Goal: Task Accomplishment & Management: Manage account settings

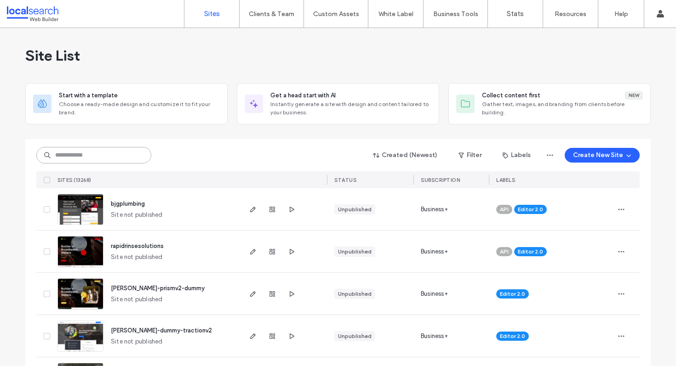
click at [123, 154] on input at bounding box center [93, 155] width 115 height 17
paste input "********"
type input "********"
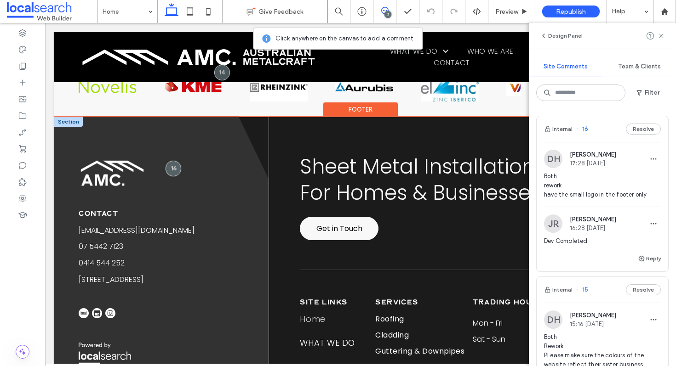
scroll to position [2601, 0]
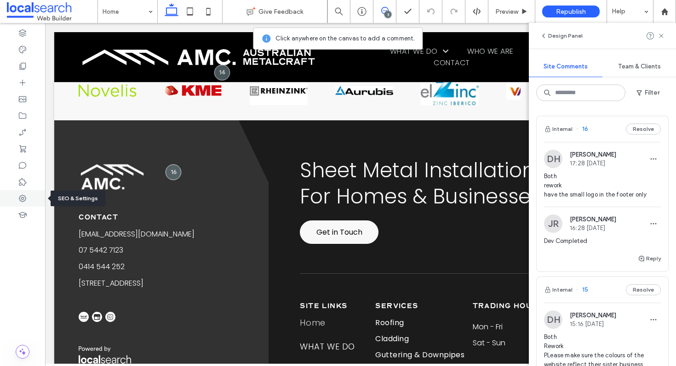
click at [17, 200] on div at bounding box center [22, 198] width 45 height 17
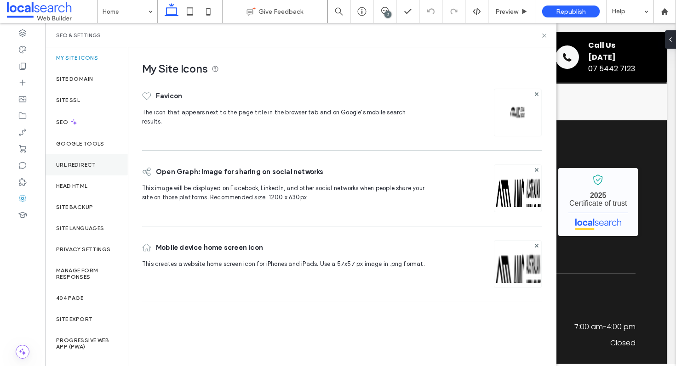
click at [91, 171] on div "URL Redirect" at bounding box center [86, 164] width 83 height 21
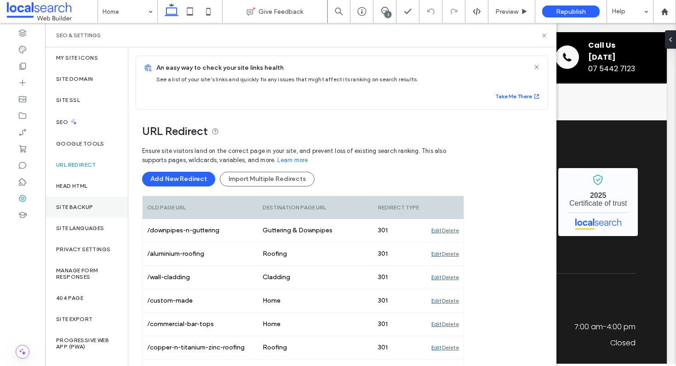
click at [86, 213] on div "Site Backup" at bounding box center [86, 207] width 83 height 21
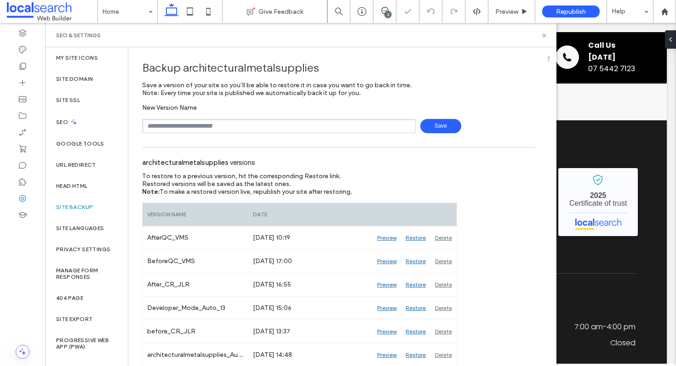
scroll to position [133, 0]
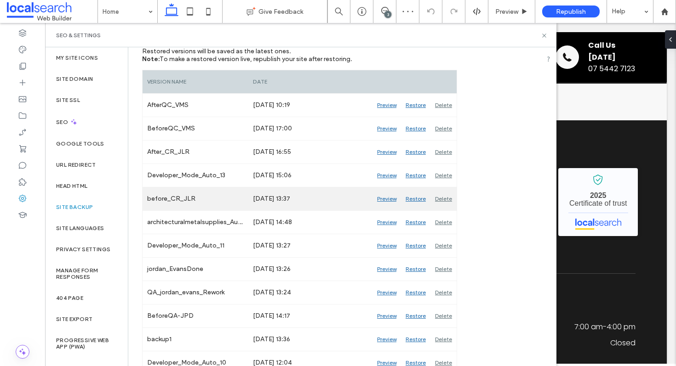
click at [389, 200] on div "Preview" at bounding box center [386, 199] width 29 height 23
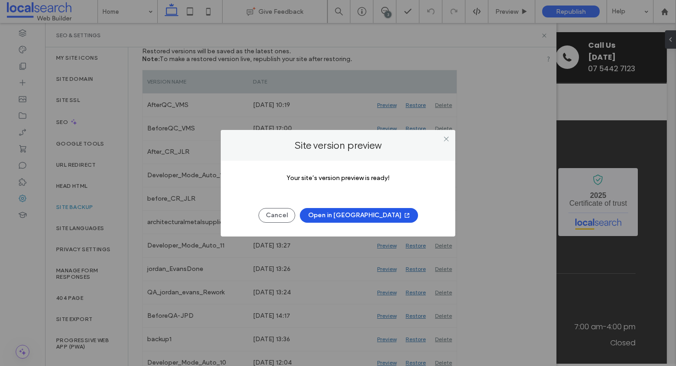
click at [352, 215] on button "Open in New Tab" at bounding box center [359, 215] width 118 height 15
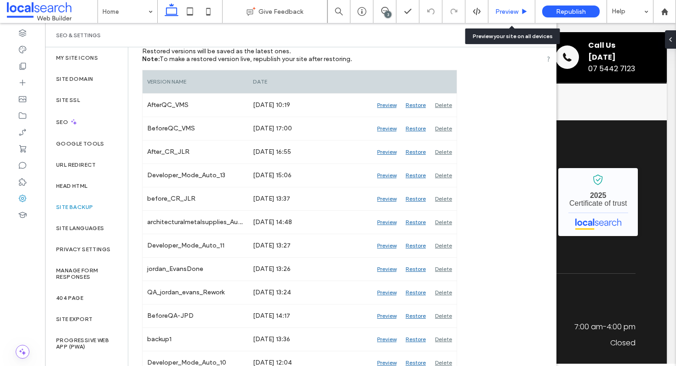
click at [508, 16] on div "Preview" at bounding box center [511, 11] width 47 height 23
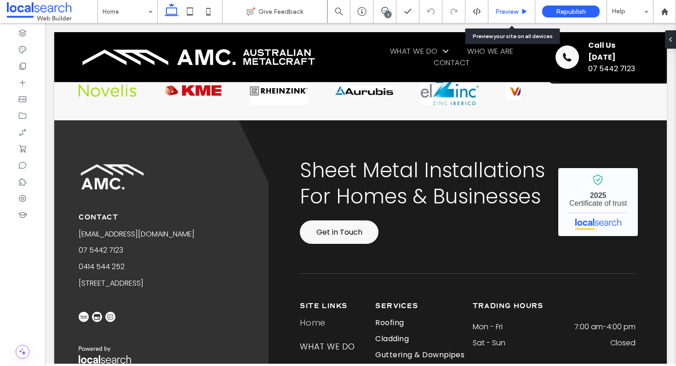
click at [511, 7] on div "Preview" at bounding box center [511, 11] width 47 height 23
click at [516, 11] on span "Preview" at bounding box center [506, 12] width 23 height 8
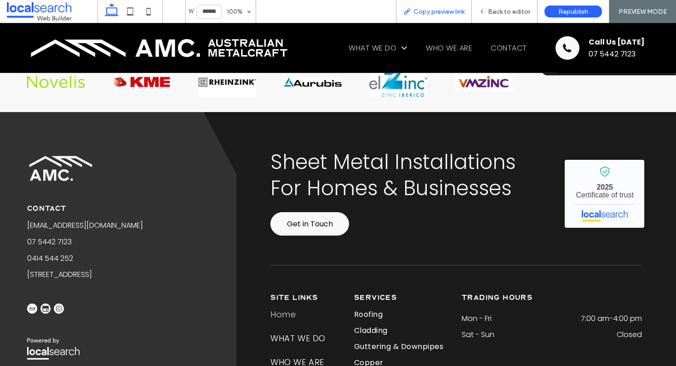
scroll to position [2590, 0]
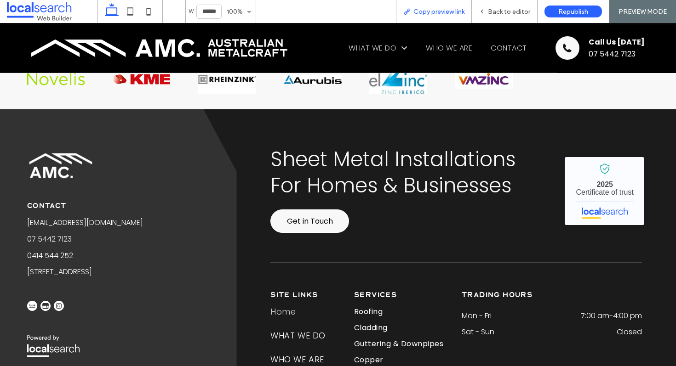
click at [455, 12] on span "Copy preview link" at bounding box center [438, 12] width 51 height 8
click at [504, 14] on span "Back to editor" at bounding box center [509, 12] width 42 height 8
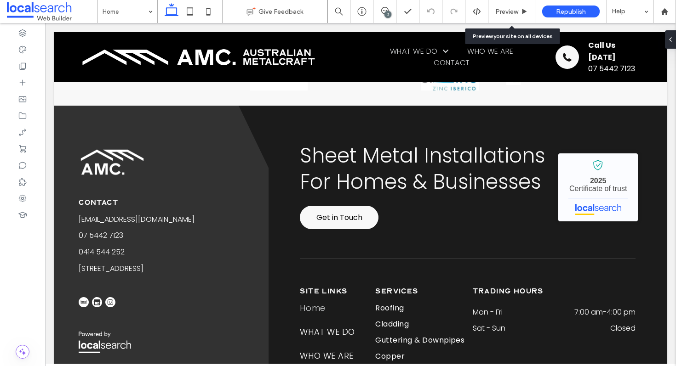
scroll to position [2625, 0]
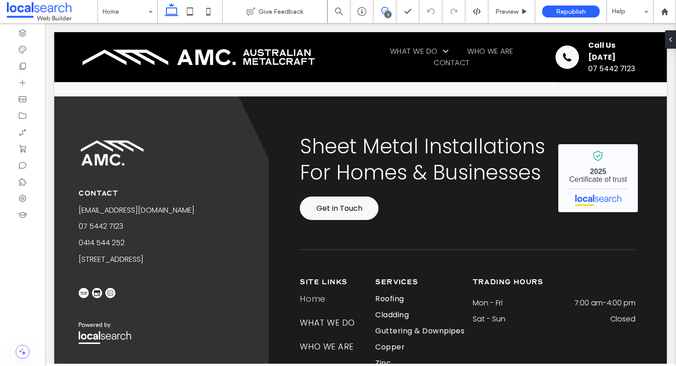
click at [380, 12] on span at bounding box center [384, 10] width 23 height 7
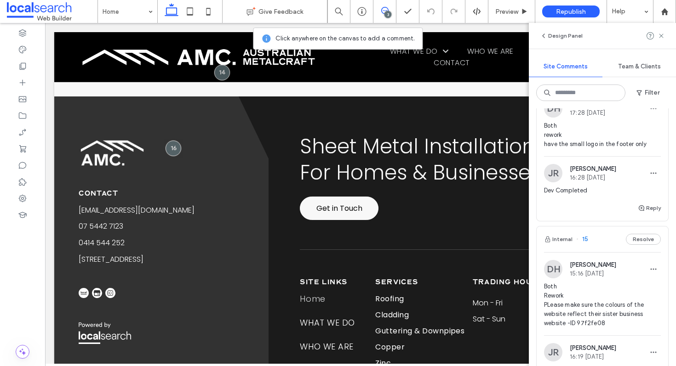
scroll to position [0, 0]
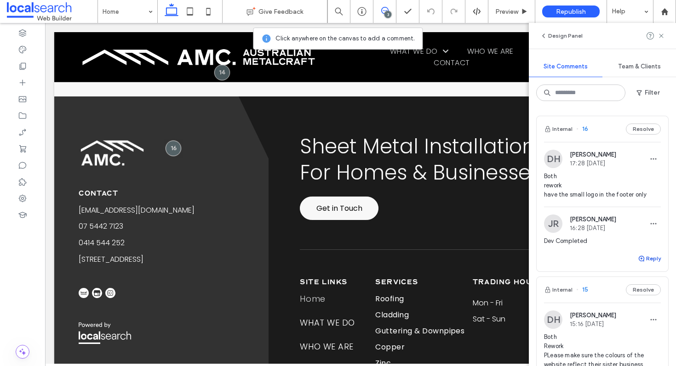
click at [648, 259] on button "Reply" at bounding box center [649, 258] width 23 height 11
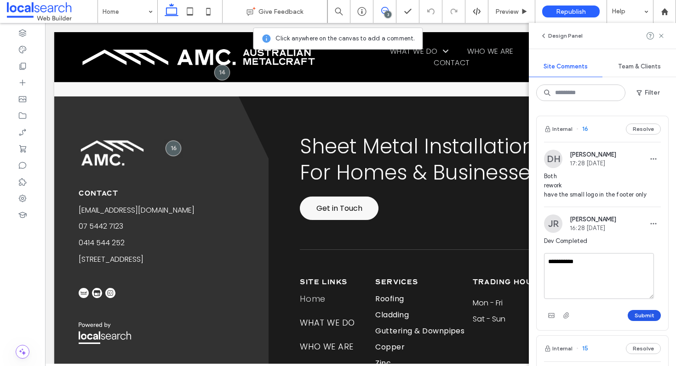
type textarea "**********"
click at [638, 314] on button "Submit" at bounding box center [643, 315] width 33 height 11
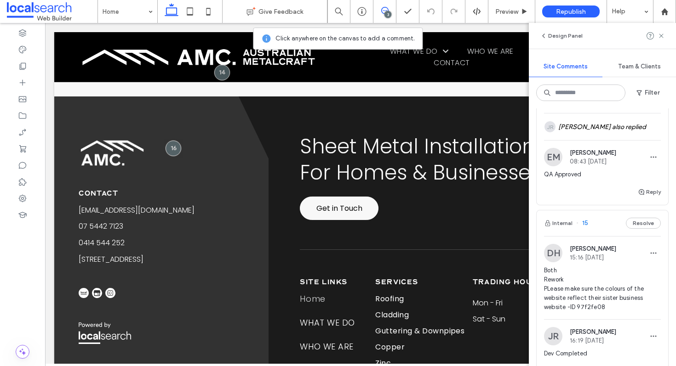
scroll to position [190, 0]
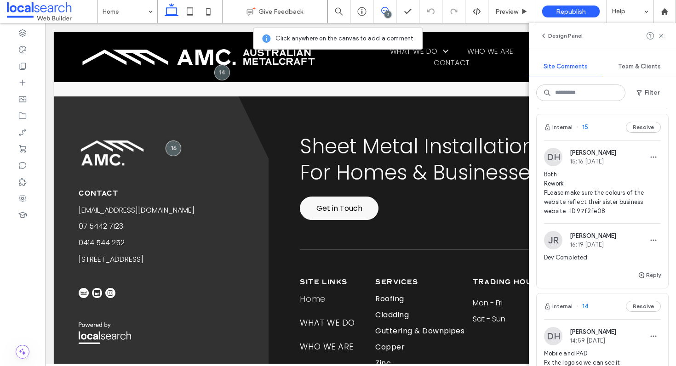
click at [599, 127] on div "Internal 15 Resolve" at bounding box center [601, 127] width 131 height 26
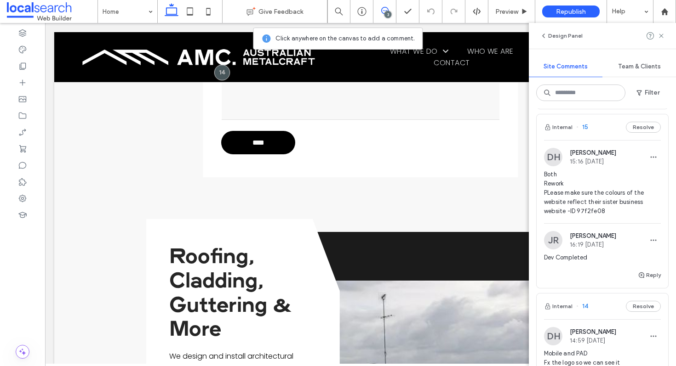
scroll to position [317, 0]
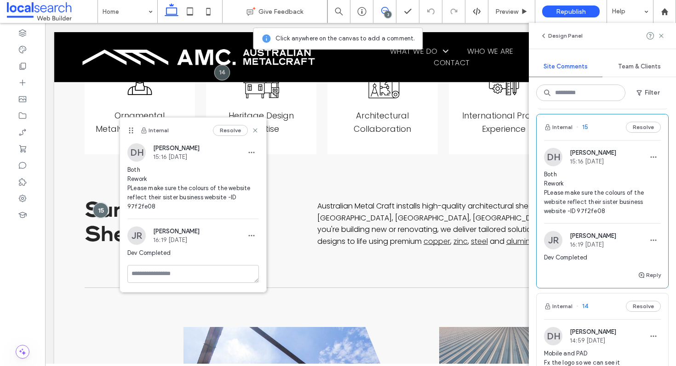
click at [152, 207] on span "Both Rework PLease make sure the colours of the website reflect their sister bu…" at bounding box center [192, 188] width 131 height 46
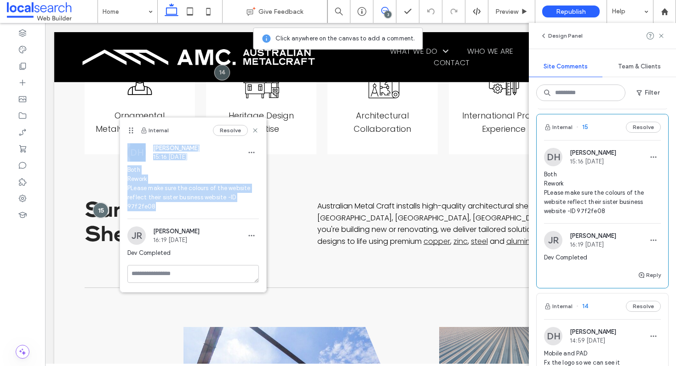
click at [152, 207] on span "Both Rework PLease make sure the colours of the website reflect their sister bu…" at bounding box center [192, 188] width 131 height 46
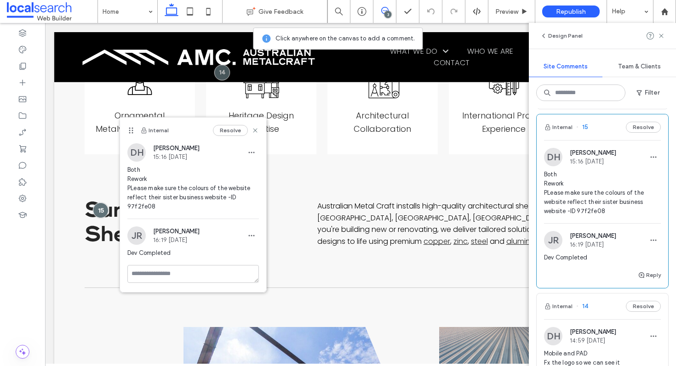
click at [145, 207] on span "Both Rework PLease make sure the colours of the website reflect their sister bu…" at bounding box center [192, 188] width 131 height 46
copy span "97f2fe08"
click at [660, 33] on icon at bounding box center [660, 35] width 7 height 7
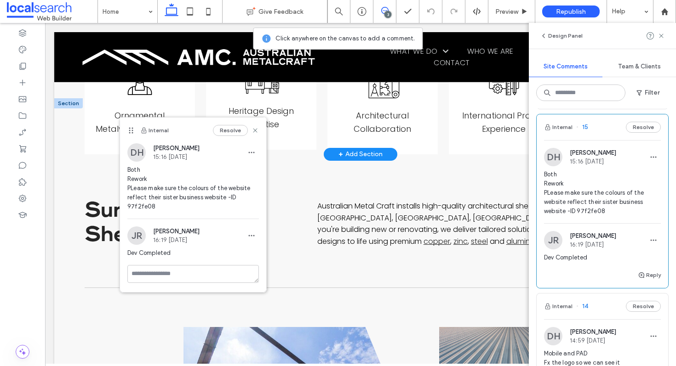
scroll to position [0, 0]
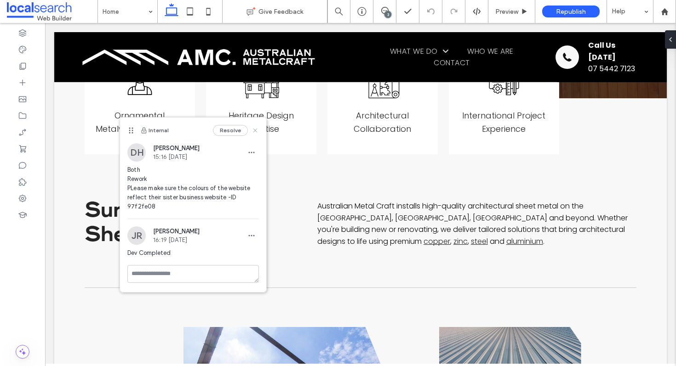
click at [253, 130] on icon at bounding box center [254, 130] width 7 height 7
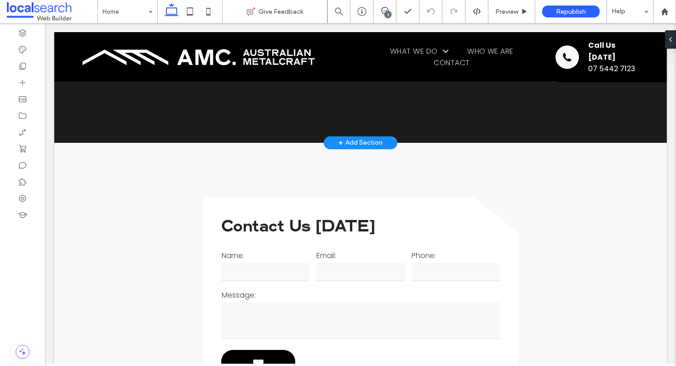
scroll to position [1814, 0]
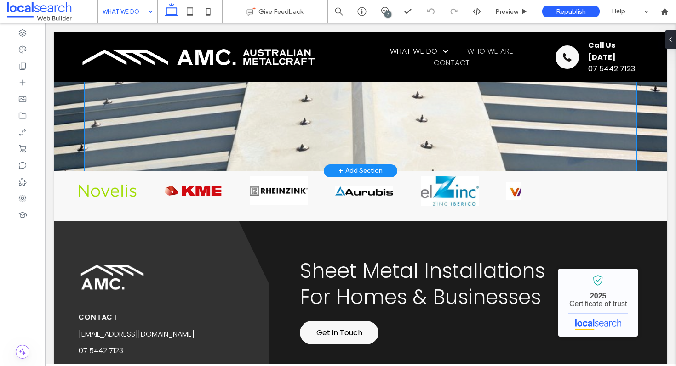
scroll to position [1957, 0]
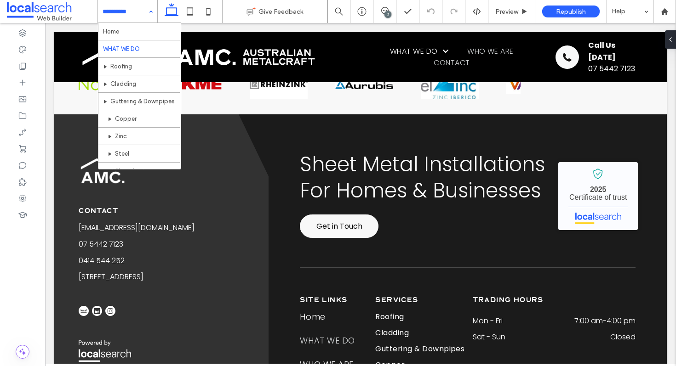
click at [130, 17] on input at bounding box center [126, 11] width 46 height 23
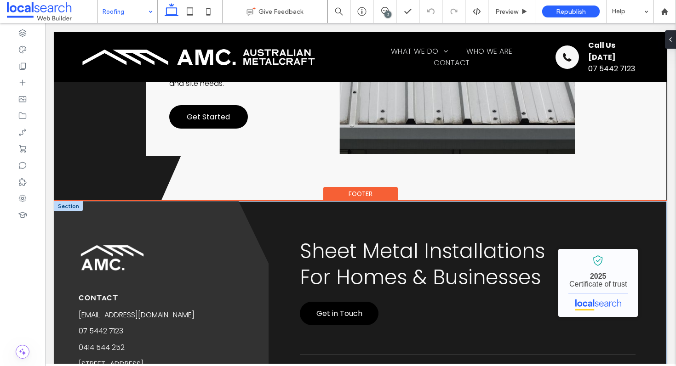
scroll to position [1554, 0]
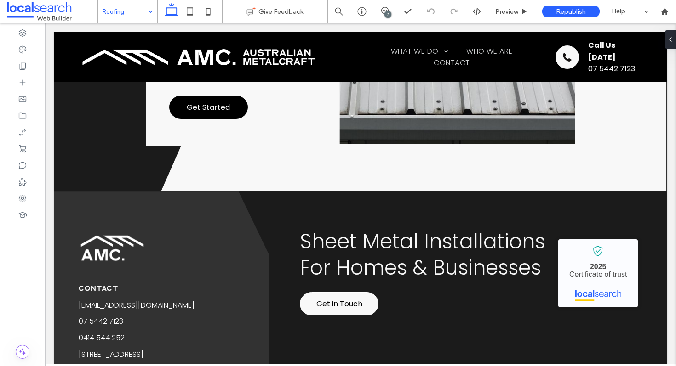
drag, startPoint x: 113, startPoint y: 20, endPoint x: 102, endPoint y: 19, distance: 11.1
click at [112, 21] on input at bounding box center [126, 11] width 46 height 23
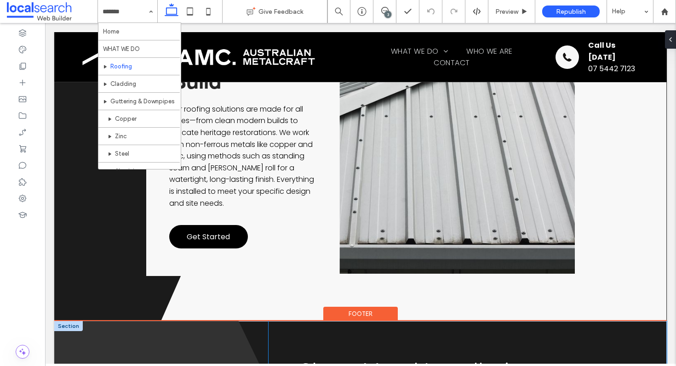
scroll to position [1412, 0]
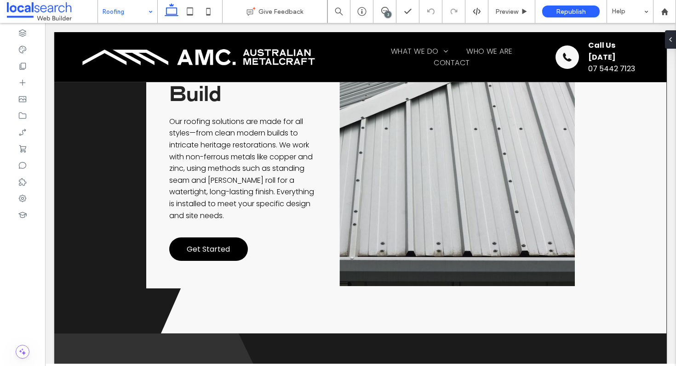
click at [149, 15] on div "Roofing" at bounding box center [127, 11] width 59 height 23
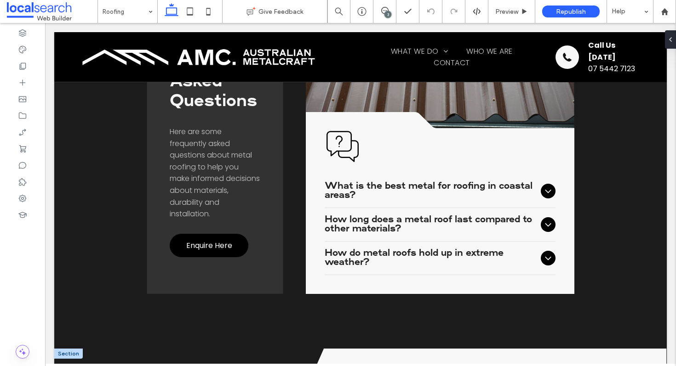
scroll to position [1025, 0]
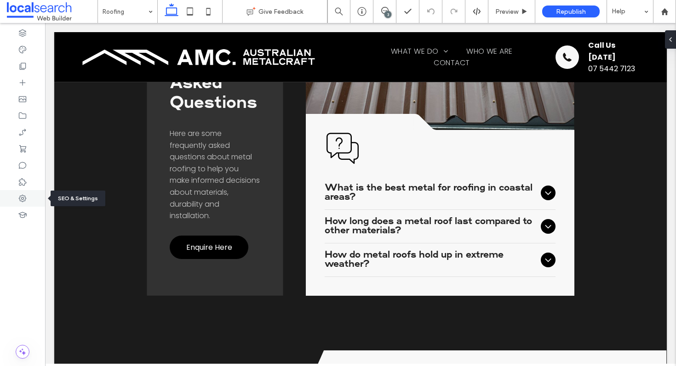
click at [20, 198] on icon at bounding box center [22, 198] width 9 height 9
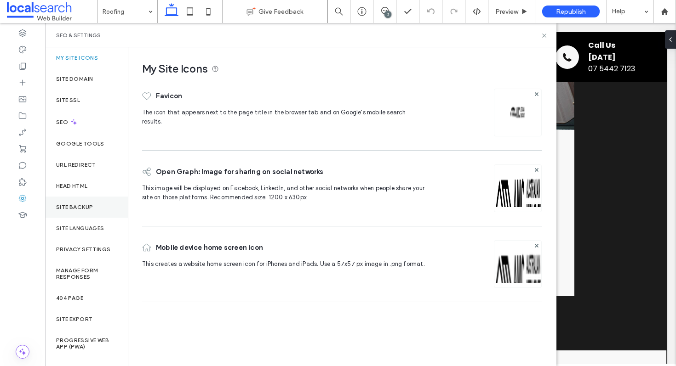
click at [89, 211] on div "Site Backup" at bounding box center [86, 207] width 83 height 21
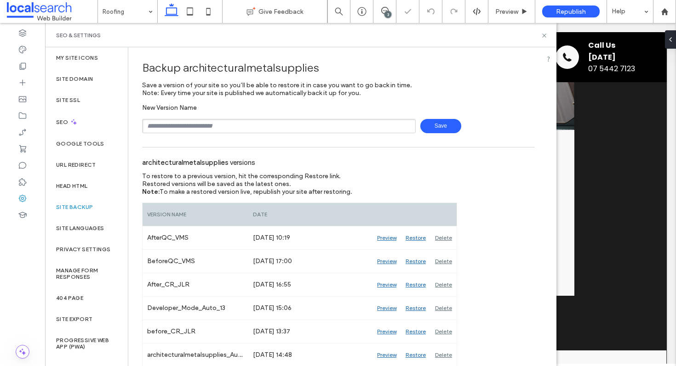
click at [203, 128] on input "text" at bounding box center [279, 126] width 274 height 14
type input "**********"
drag, startPoint x: 421, startPoint y: 127, endPoint x: 426, endPoint y: 125, distance: 5.7
click at [426, 125] on span "Save" at bounding box center [440, 126] width 41 height 14
click at [543, 34] on icon at bounding box center [544, 35] width 7 height 7
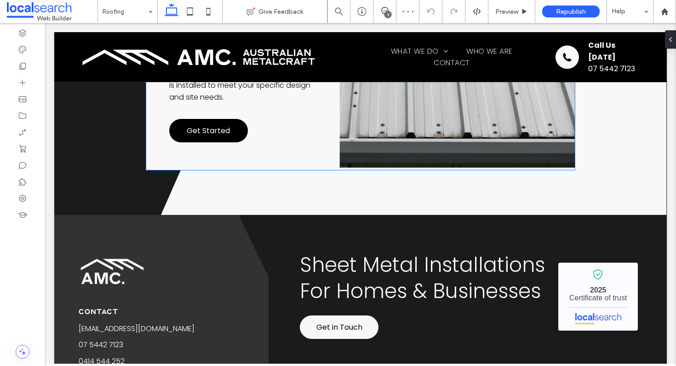
scroll to position [647, 0]
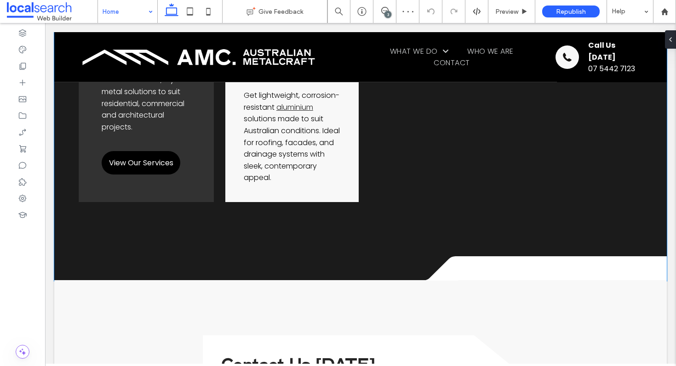
scroll to position [1736, 0]
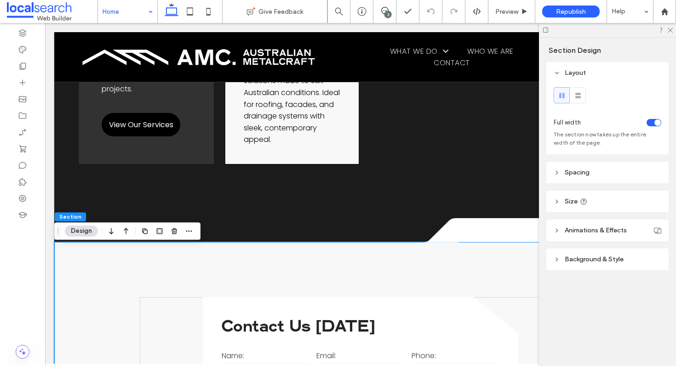
click at [593, 262] on span "Background & Style" at bounding box center [593, 260] width 59 height 8
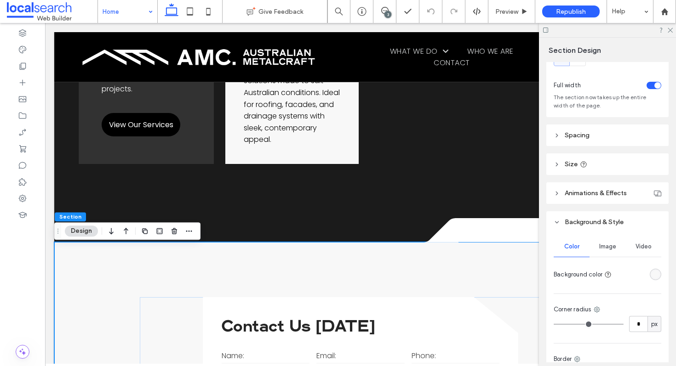
scroll to position [52, 0]
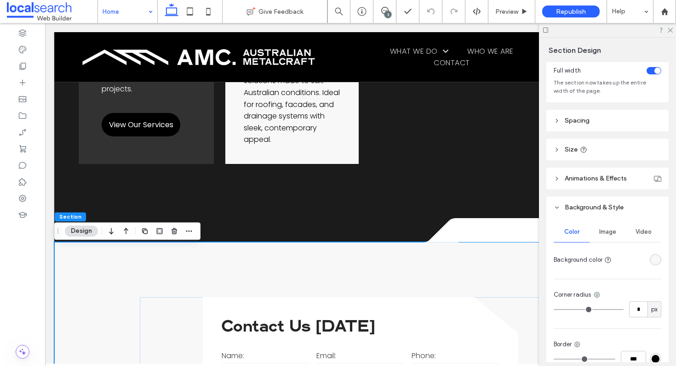
click at [653, 262] on div "rgba(248, 248, 248, 1)" at bounding box center [655, 260] width 8 height 8
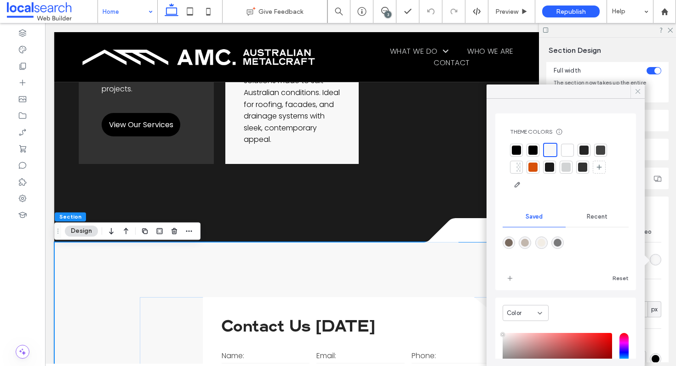
click at [637, 93] on icon at bounding box center [637, 91] width 8 height 8
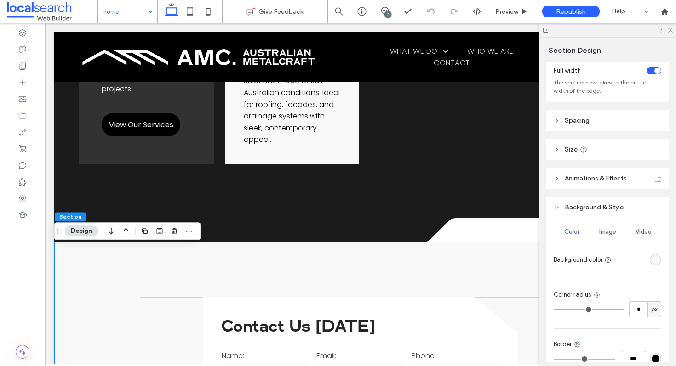
click at [670, 29] on icon at bounding box center [670, 30] width 6 height 6
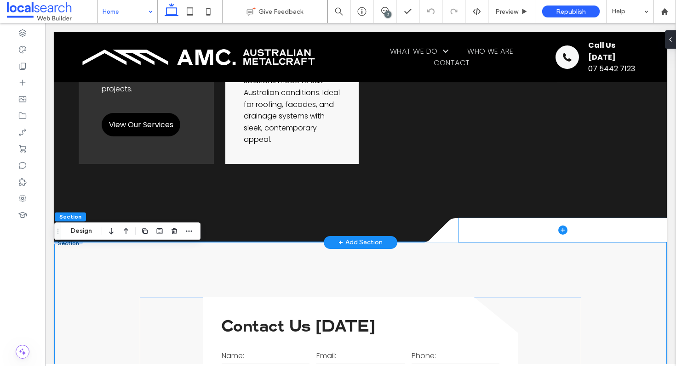
click at [529, 233] on span at bounding box center [562, 230] width 208 height 24
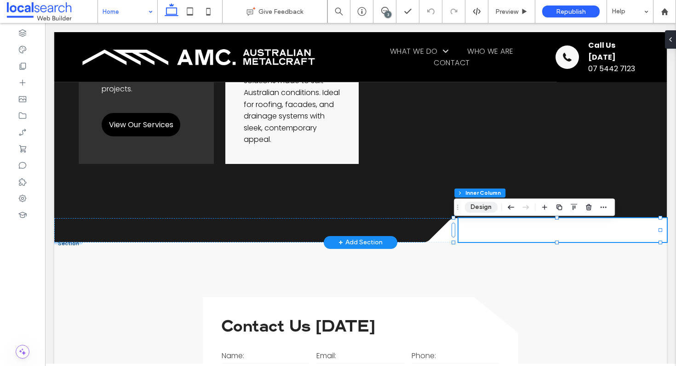
click at [476, 206] on button "Design" at bounding box center [480, 207] width 33 height 11
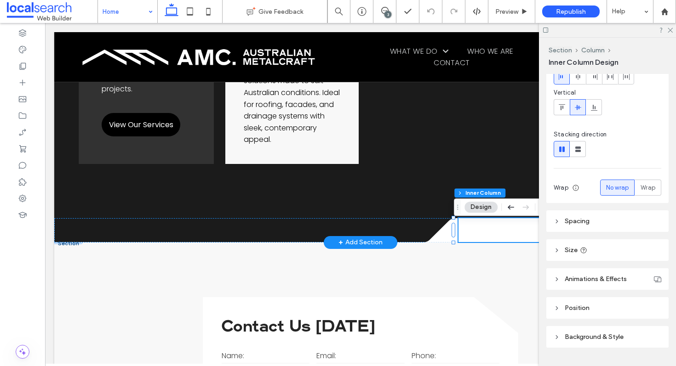
scroll to position [106, 0]
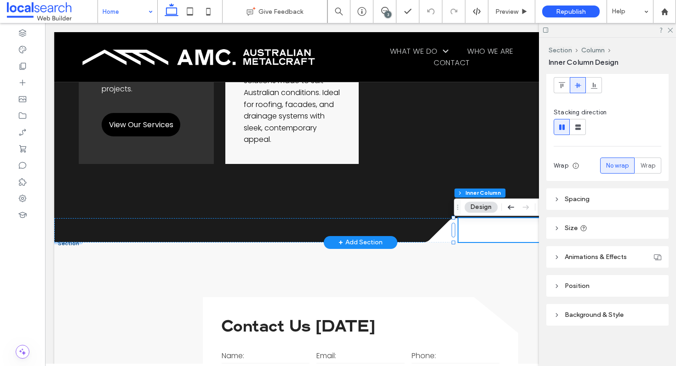
click at [599, 314] on span "Background & Style" at bounding box center [593, 315] width 59 height 8
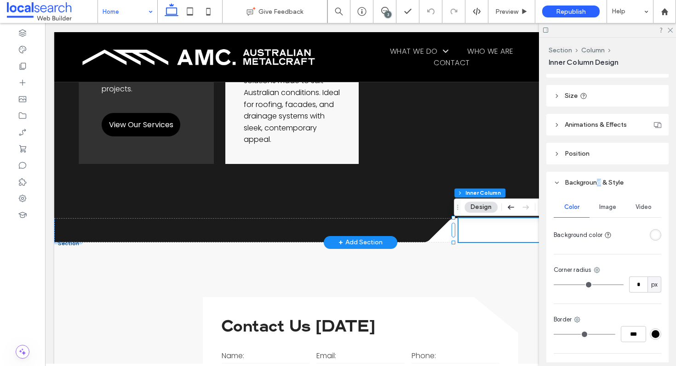
scroll to position [263, 0]
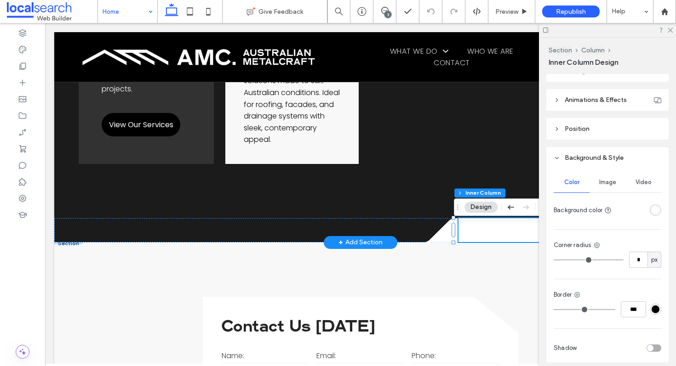
click at [654, 211] on div "rgba(255, 255, 255, 1)" at bounding box center [655, 210] width 8 height 8
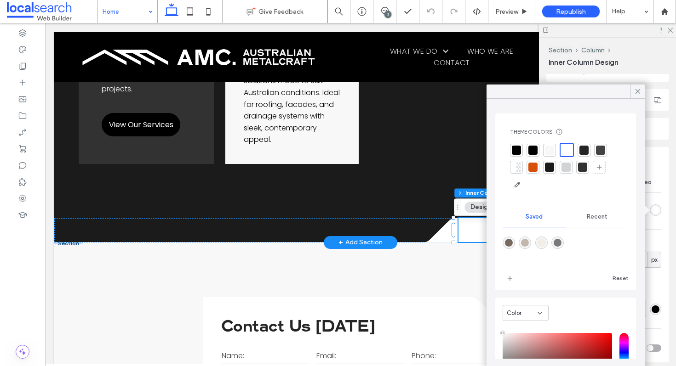
click at [550, 152] on div at bounding box center [549, 150] width 9 height 9
click at [632, 88] on div at bounding box center [637, 92] width 14 height 14
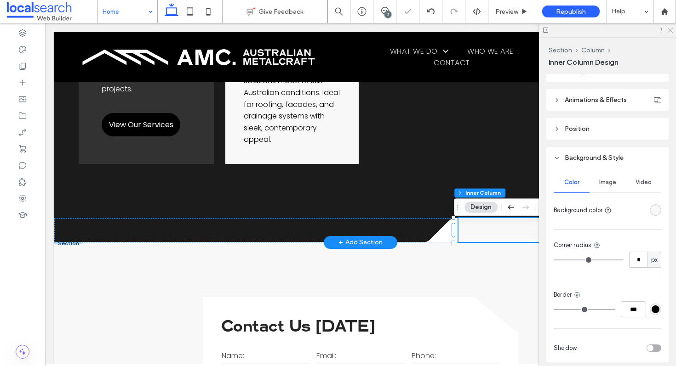
click at [667, 31] on icon at bounding box center [670, 30] width 6 height 6
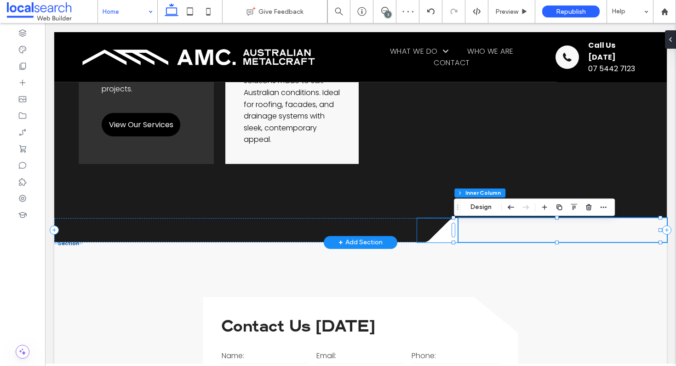
click at [443, 237] on icon at bounding box center [437, 230] width 41 height 24
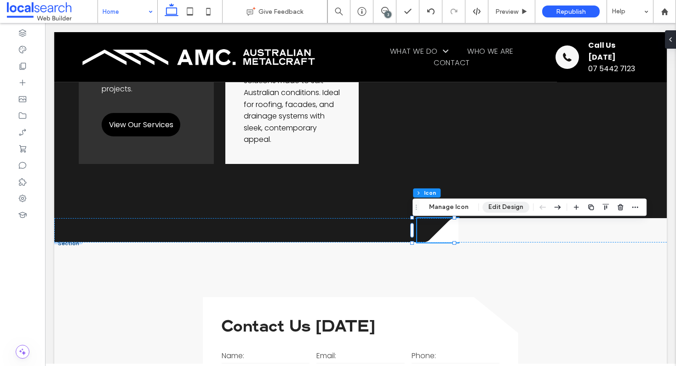
click at [498, 205] on button "Edit Design" at bounding box center [505, 207] width 47 height 11
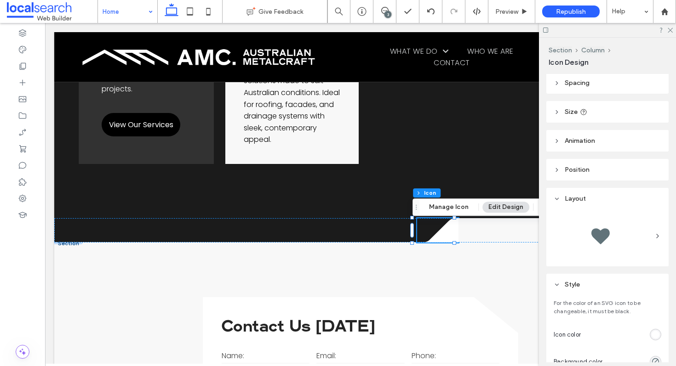
scroll to position [115, 0]
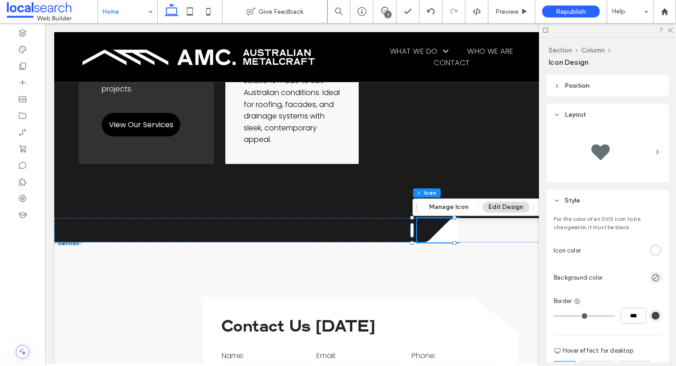
click at [651, 251] on div "rgb(255, 255, 255)" at bounding box center [655, 251] width 8 height 8
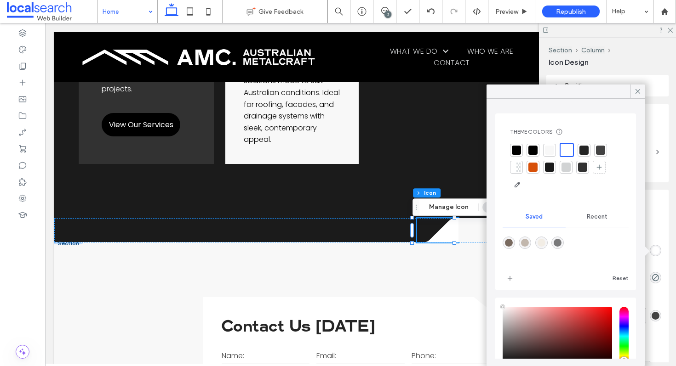
type input "****"
click at [549, 150] on div at bounding box center [549, 150] width 9 height 9
click at [635, 92] on icon at bounding box center [637, 91] width 8 height 8
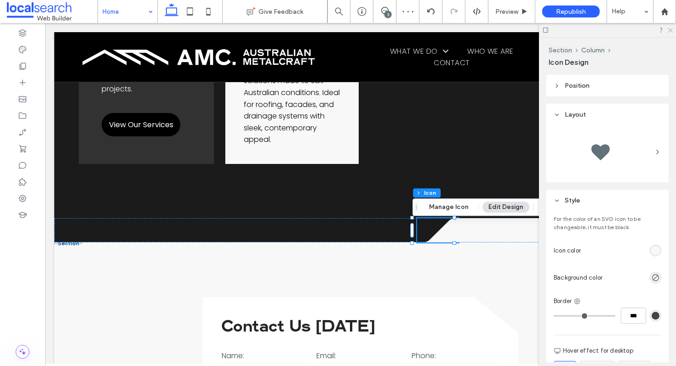
click at [670, 29] on icon at bounding box center [670, 30] width 6 height 6
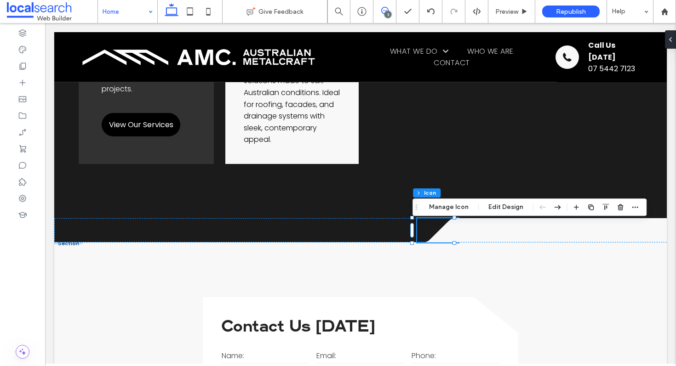
click at [385, 11] on icon at bounding box center [384, 10] width 7 height 7
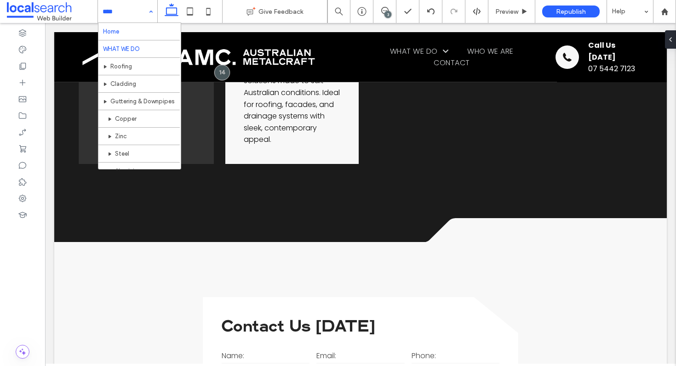
scroll to position [0, 0]
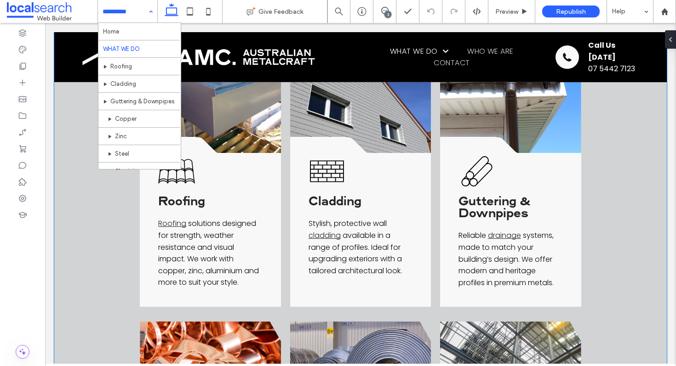
scroll to position [485, 0]
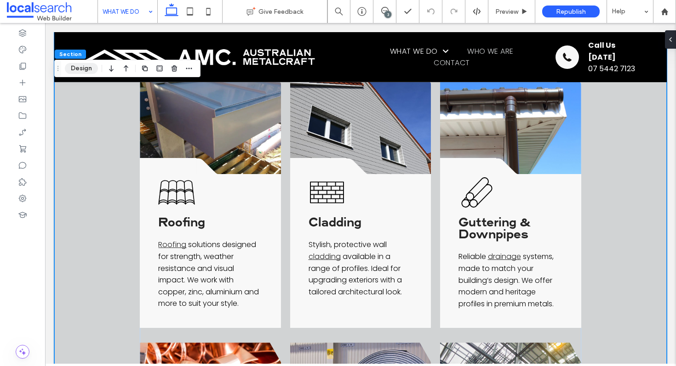
click at [77, 69] on button "Design" at bounding box center [81, 68] width 33 height 11
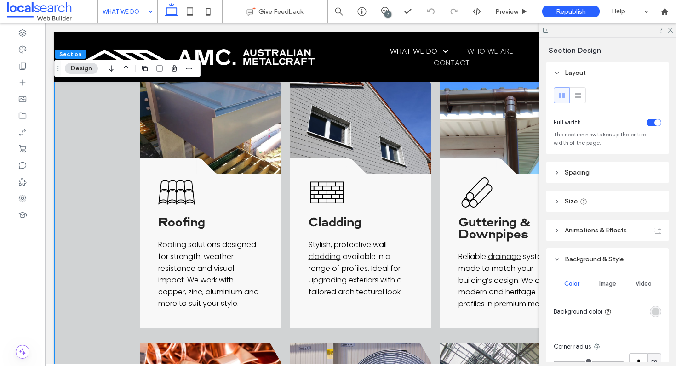
scroll to position [140, 0]
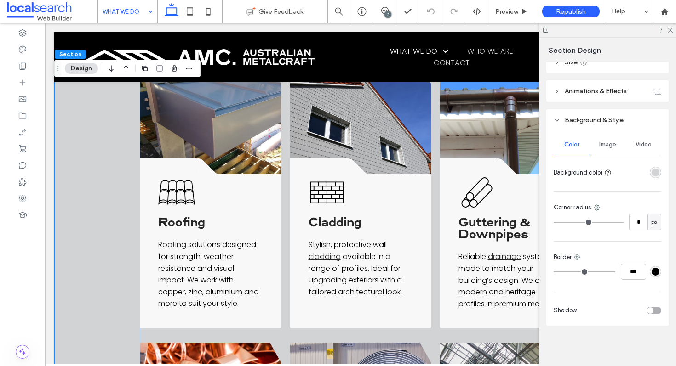
click at [651, 169] on div "rgba(209, 211, 212, 1)" at bounding box center [655, 173] width 8 height 8
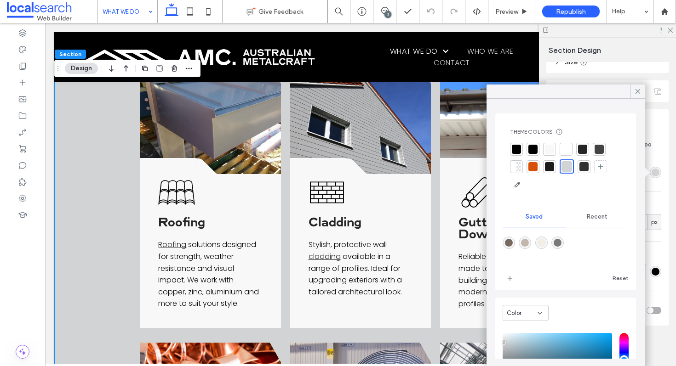
click at [548, 149] on div at bounding box center [549, 149] width 9 height 9
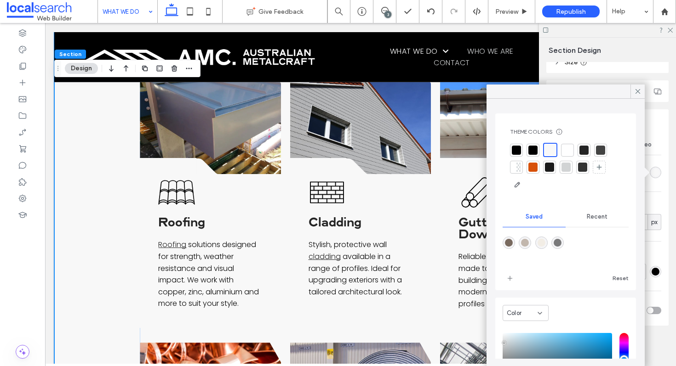
click at [543, 244] on div "rgba(242,237,229,1)" at bounding box center [541, 243] width 8 height 8
type input "*******"
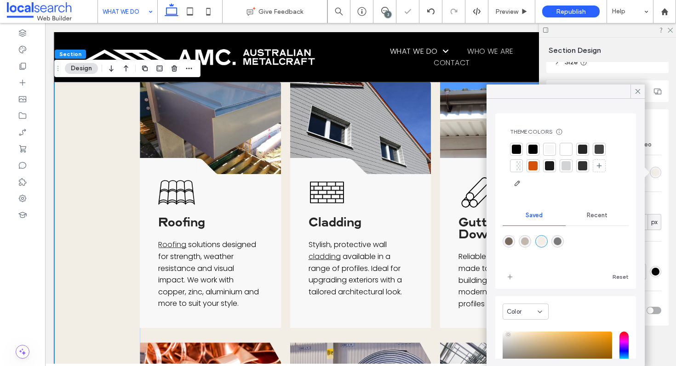
click at [552, 149] on div at bounding box center [549, 149] width 9 height 9
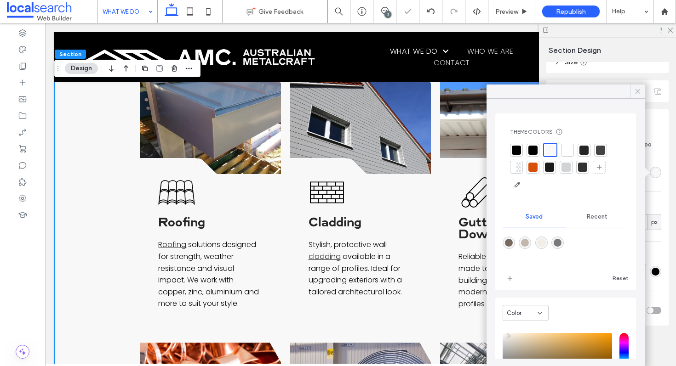
click at [633, 95] on div at bounding box center [637, 92] width 14 height 14
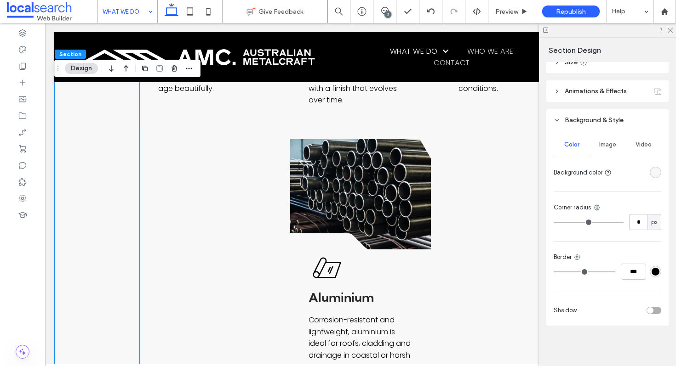
scroll to position [1019, 0]
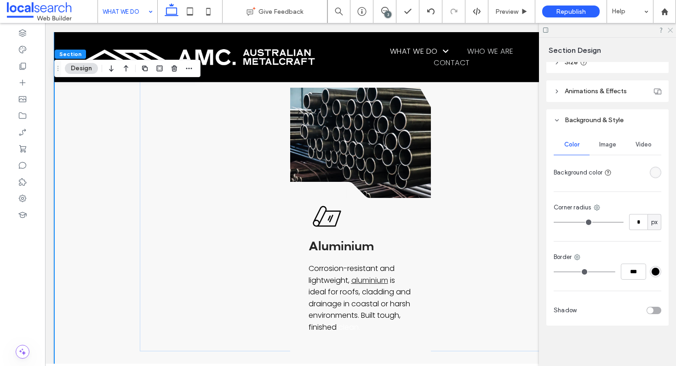
click at [669, 31] on use at bounding box center [669, 30] width 5 height 5
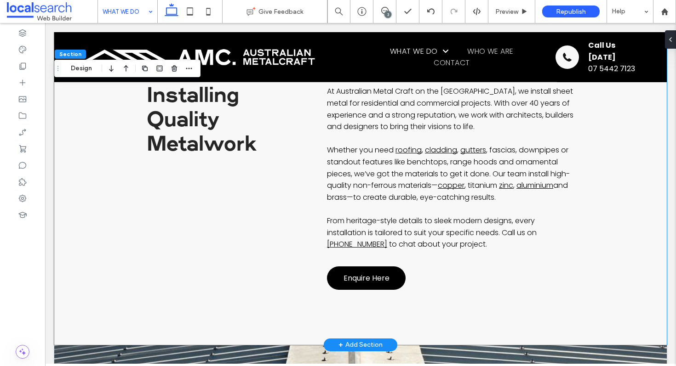
scroll to position [1406, 0]
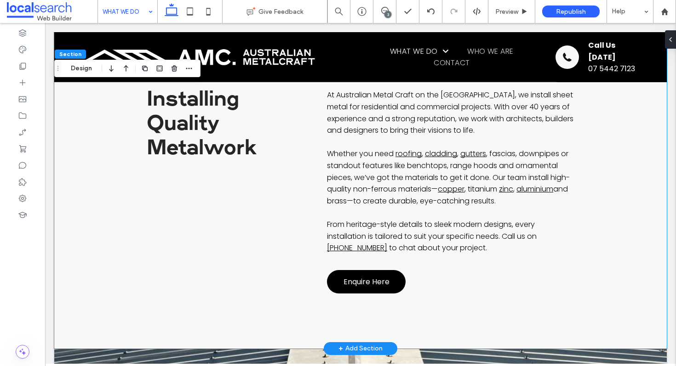
click at [92, 156] on div "Installing Quality Metalwork At Australian Metal Craft on the Sunshine Coast, w…" at bounding box center [360, 195] width 612 height 305
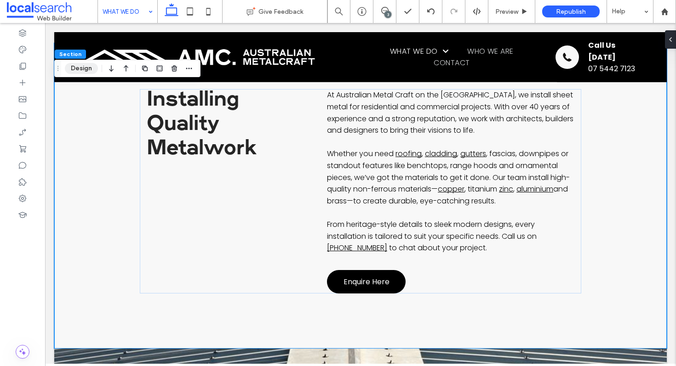
click at [88, 70] on button "Design" at bounding box center [81, 68] width 33 height 11
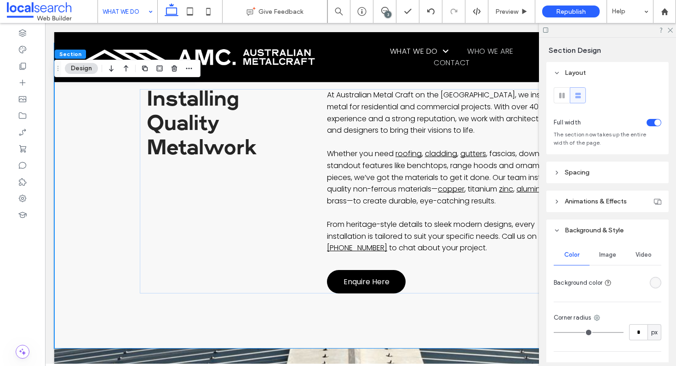
click at [651, 283] on div "rgba(248, 248, 248, 1)" at bounding box center [655, 283] width 8 height 8
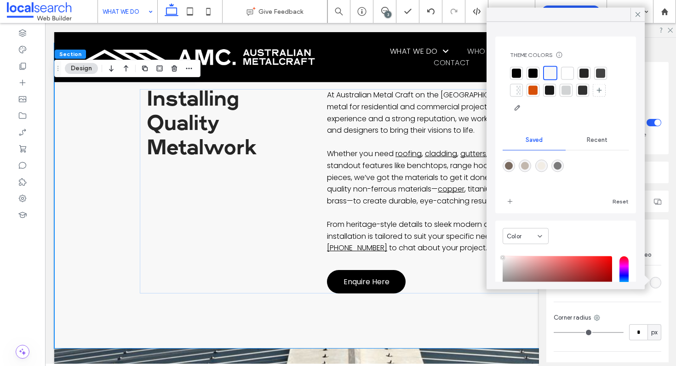
click at [569, 75] on div at bounding box center [567, 72] width 9 height 9
click at [634, 17] on icon at bounding box center [637, 15] width 8 height 8
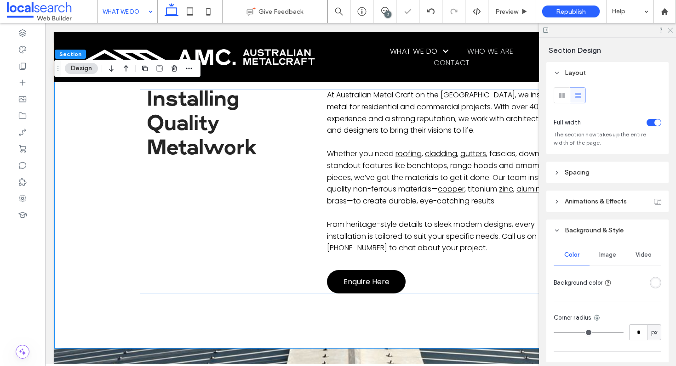
click at [672, 30] on icon at bounding box center [670, 30] width 6 height 6
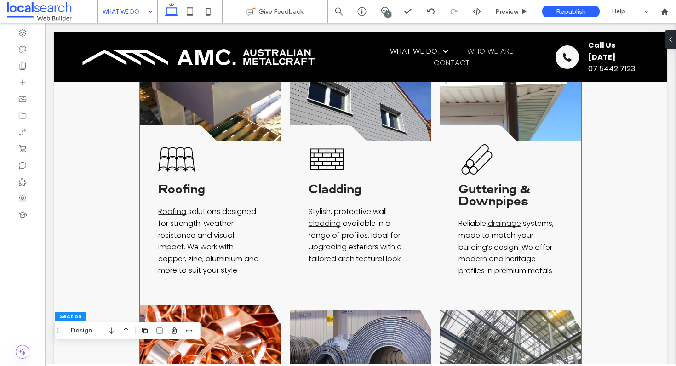
scroll to position [518, 0]
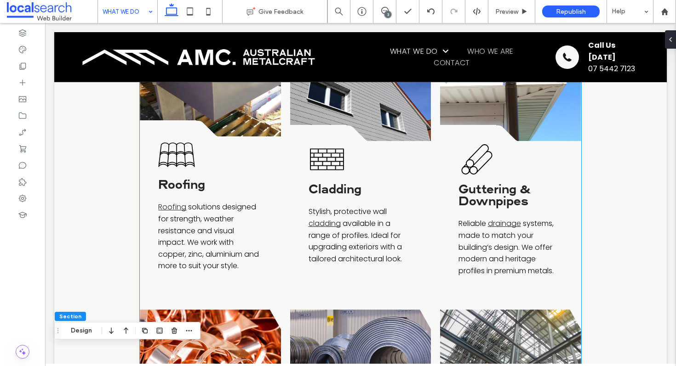
click at [240, 158] on div "Roofing Icon Roofing Roofing solutions designed for strength, weather resistanc…" at bounding box center [210, 214] width 141 height 154
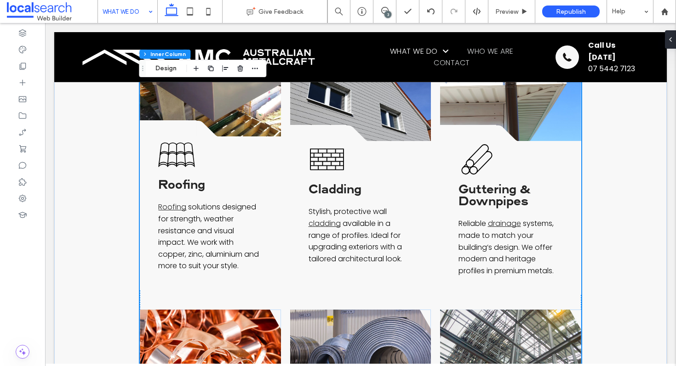
click at [240, 158] on div "Roofing Icon Roofing Roofing solutions designed for strength, weather resistanc…" at bounding box center [210, 214] width 141 height 154
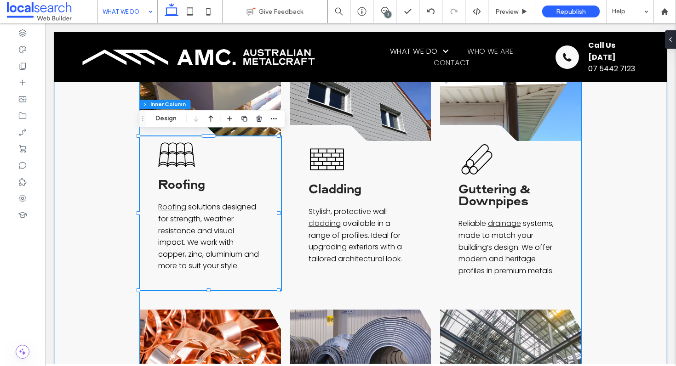
click at [240, 158] on div "Roofing Icon Roofing Roofing solutions designed for strength, weather resistanc…" at bounding box center [210, 214] width 141 height 154
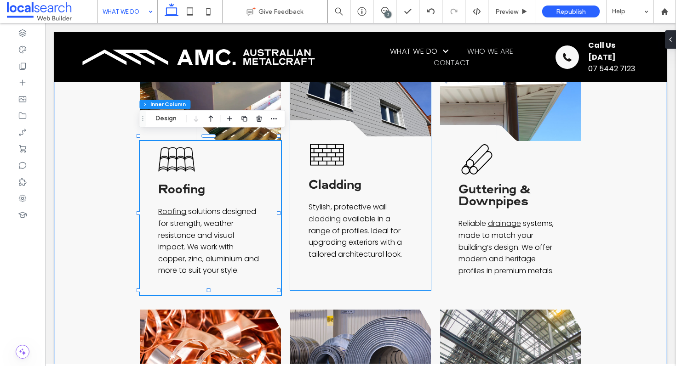
click at [338, 127] on div at bounding box center [318, 128] width 57 height 17
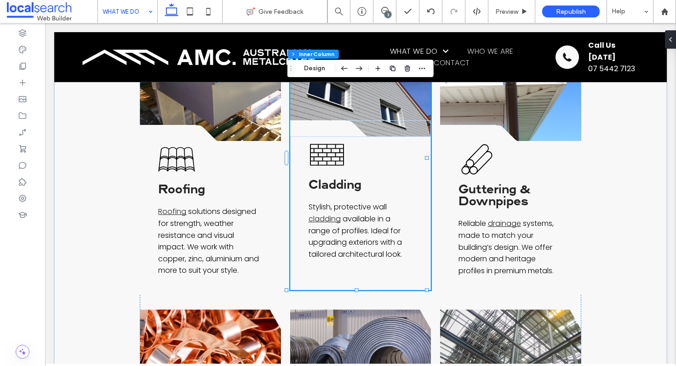
click at [334, 128] on div at bounding box center [318, 128] width 57 height 17
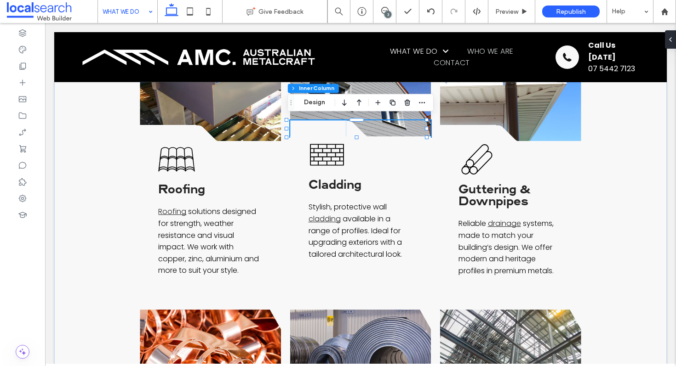
click at [334, 128] on div at bounding box center [318, 128] width 57 height 17
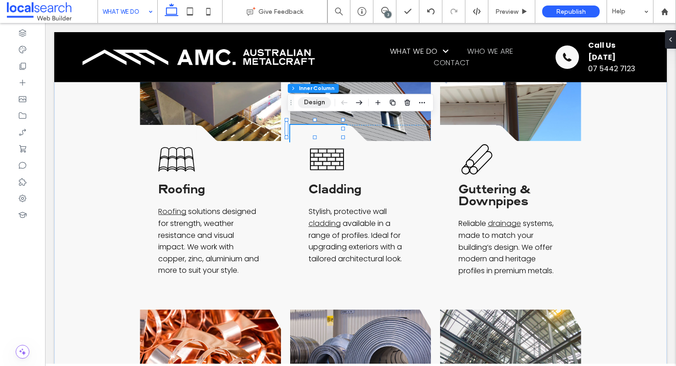
click at [321, 106] on button "Design" at bounding box center [314, 102] width 33 height 11
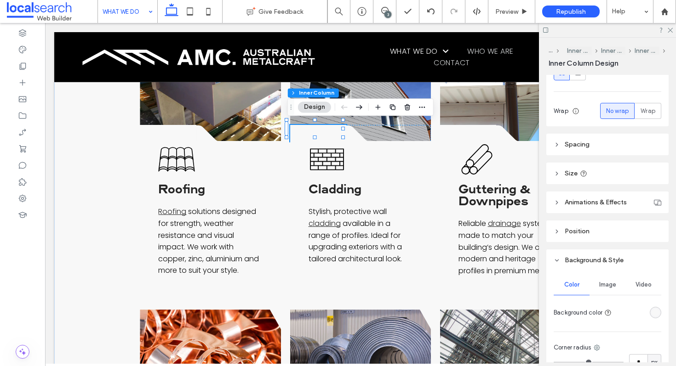
scroll to position [184, 0]
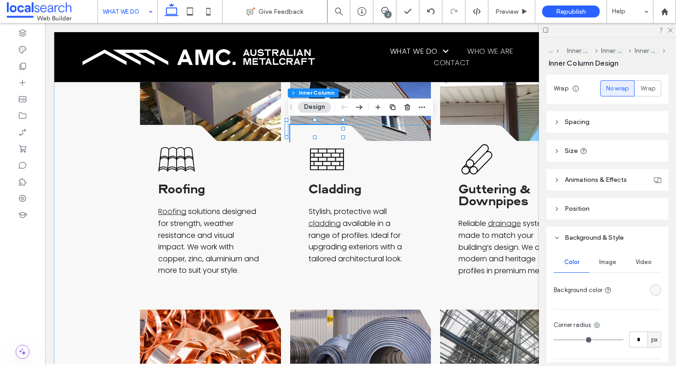
click at [651, 291] on div "rgba(248, 248, 248, 1)" at bounding box center [655, 290] width 8 height 8
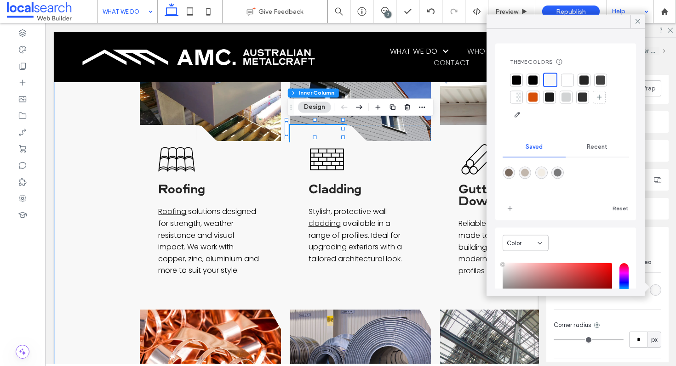
click at [631, 20] on div at bounding box center [637, 22] width 14 height 14
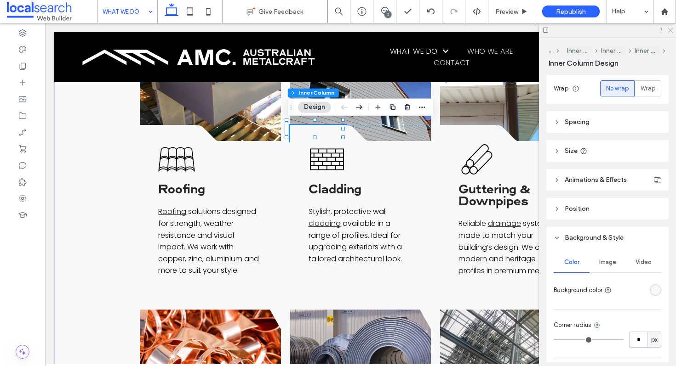
click at [668, 31] on icon at bounding box center [670, 30] width 6 height 6
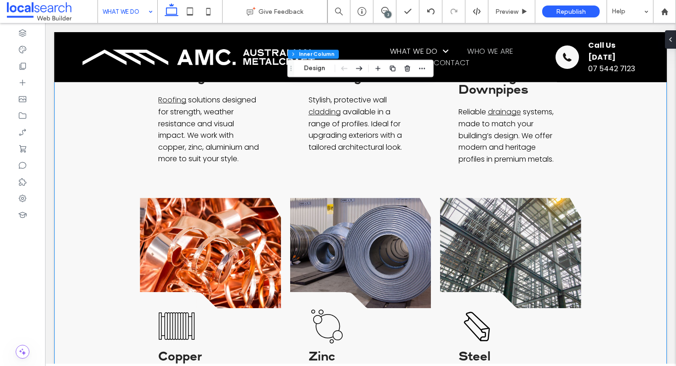
scroll to position [463, 0]
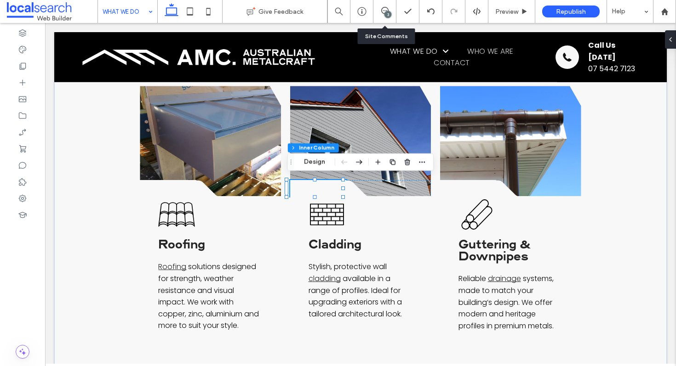
click at [378, 15] on div "3" at bounding box center [384, 11] width 23 height 9
click at [388, 10] on span at bounding box center [384, 10] width 23 height 7
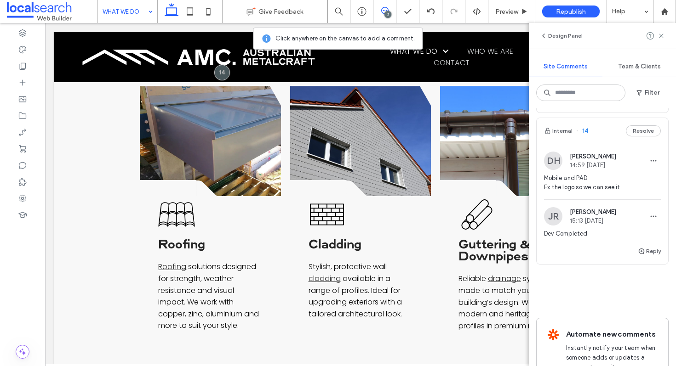
scroll to position [365, 0]
click at [611, 135] on div "Internal 14 Resolve" at bounding box center [601, 132] width 131 height 26
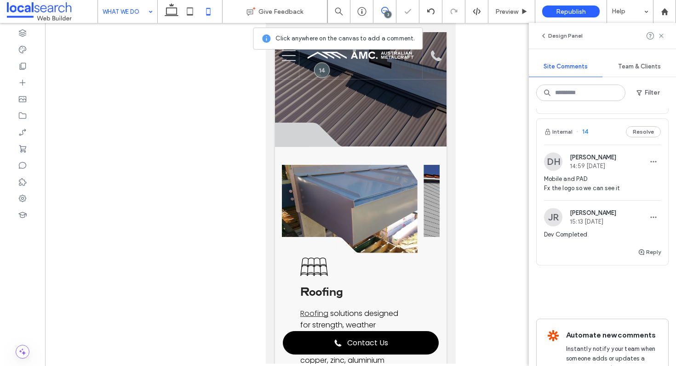
scroll to position [0, 0]
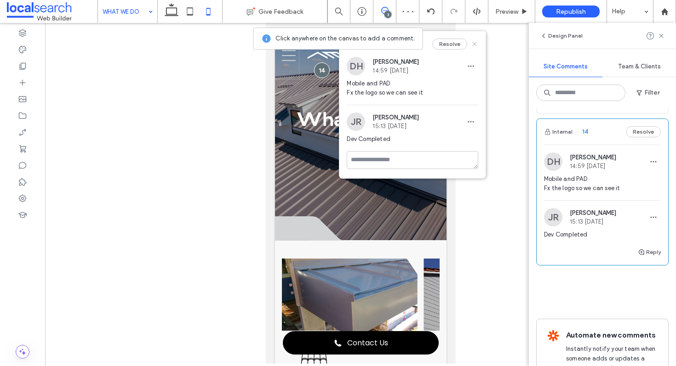
click at [475, 40] on icon at bounding box center [474, 43] width 7 height 7
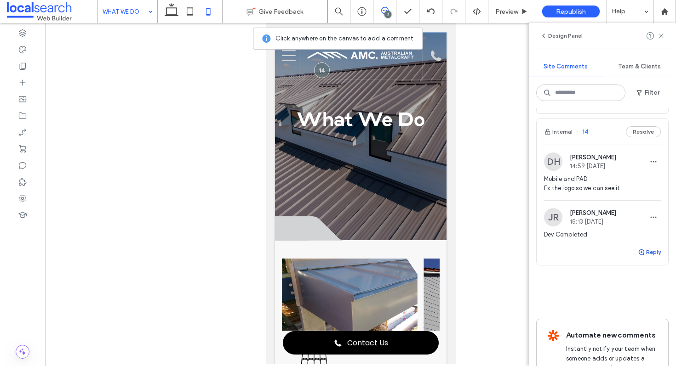
click at [638, 255] on icon "button" at bounding box center [641, 252] width 7 height 7
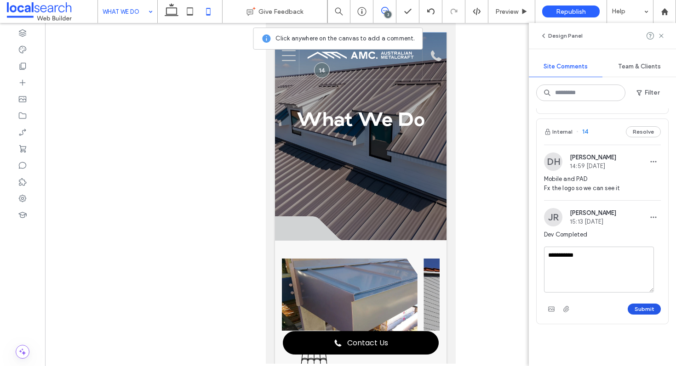
type textarea "**********"
click at [640, 309] on button "Submit" at bounding box center [643, 309] width 33 height 11
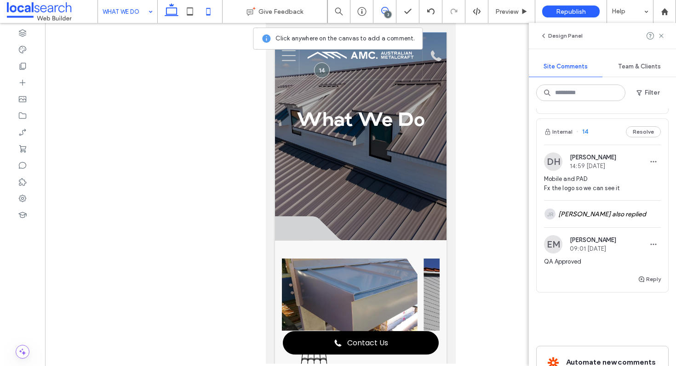
click at [167, 13] on icon at bounding box center [171, 11] width 18 height 18
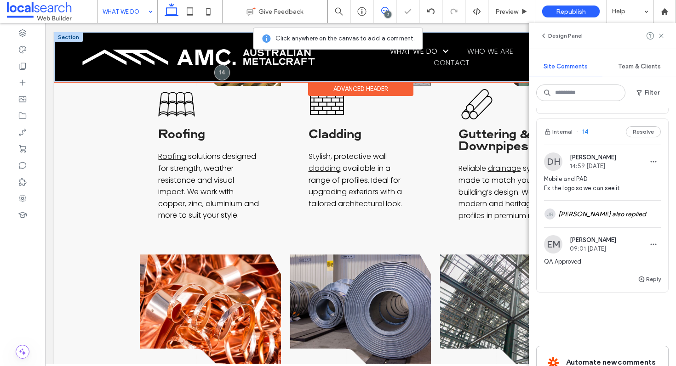
scroll to position [711, 0]
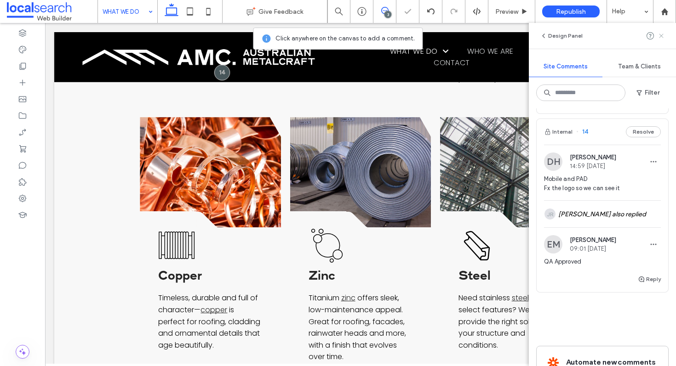
click at [660, 39] on icon at bounding box center [660, 35] width 7 height 7
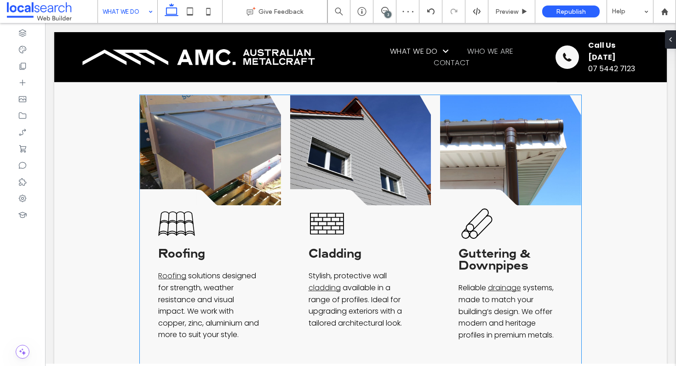
scroll to position [448, 0]
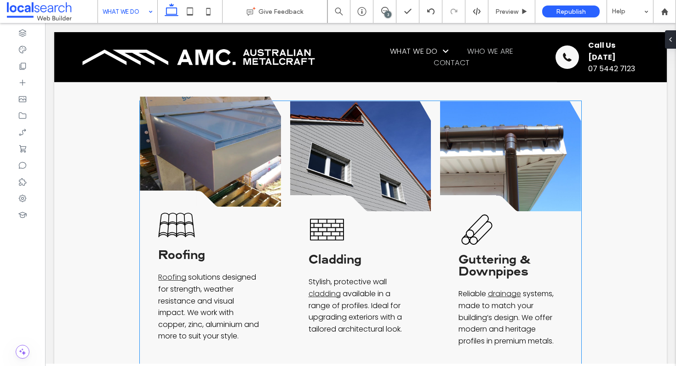
click at [181, 198] on div at bounding box center [168, 199] width 57 height 17
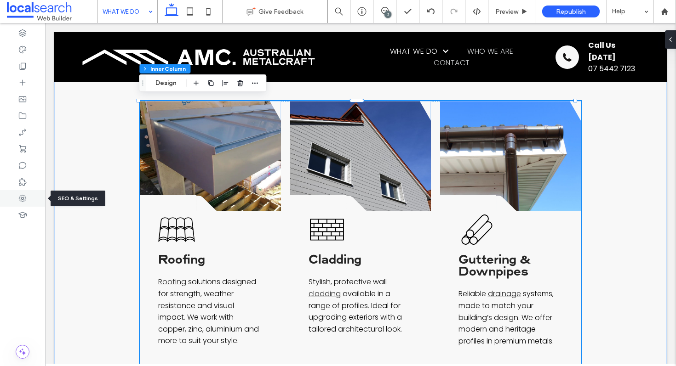
click at [22, 195] on icon at bounding box center [22, 198] width 9 height 9
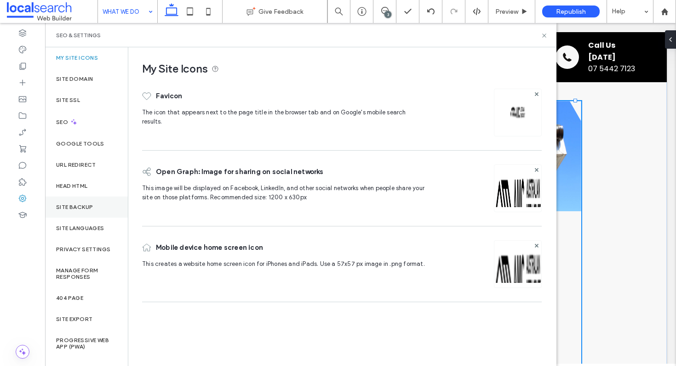
click at [90, 210] on label "Site Backup" at bounding box center [74, 207] width 37 height 6
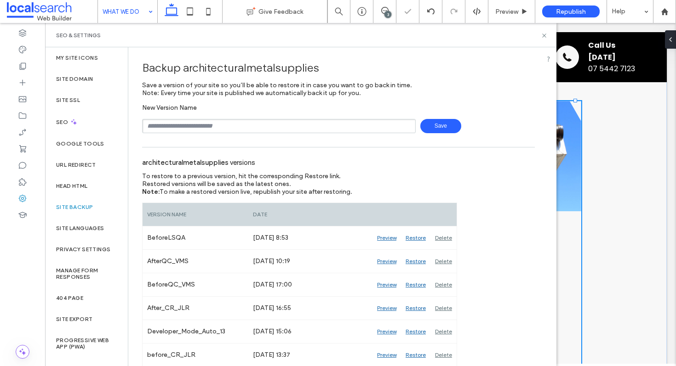
click at [210, 130] on input "text" at bounding box center [279, 126] width 274 height 14
type input "**********"
click at [421, 128] on span "Save" at bounding box center [440, 126] width 41 height 14
drag, startPoint x: 543, startPoint y: 37, endPoint x: 439, endPoint y: 68, distance: 108.5
click at [543, 37] on icon at bounding box center [544, 35] width 7 height 7
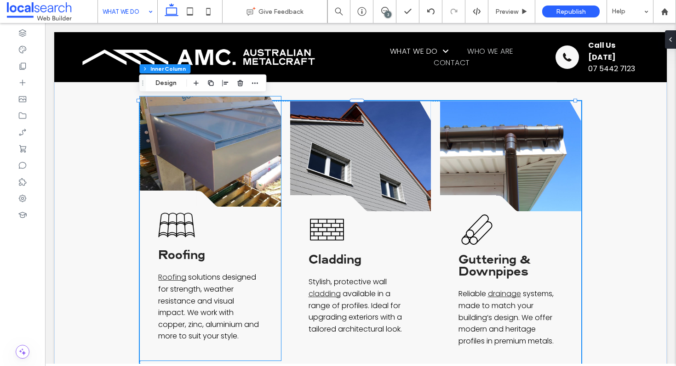
click at [190, 196] on div at bounding box center [168, 199] width 57 height 17
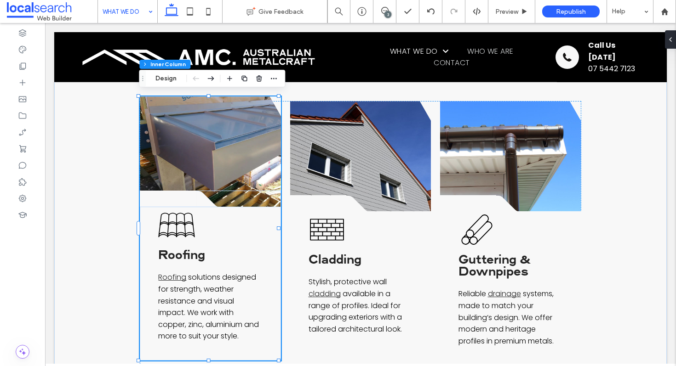
click at [182, 199] on div at bounding box center [168, 199] width 57 height 17
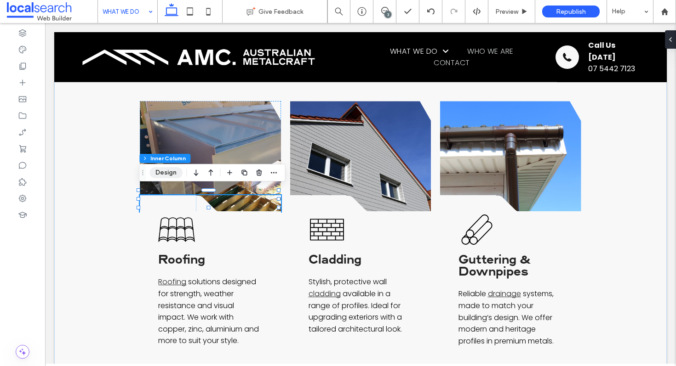
click at [174, 177] on button "Design" at bounding box center [165, 172] width 33 height 11
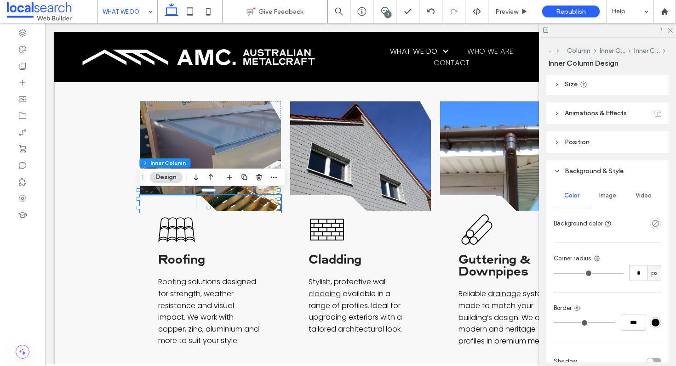
scroll to position [251, 0]
click at [651, 221] on icon "empty color" at bounding box center [655, 223] width 8 height 8
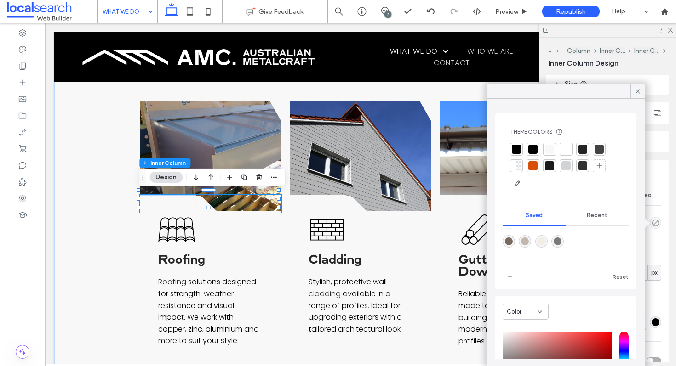
click at [563, 148] on div at bounding box center [565, 149] width 9 height 9
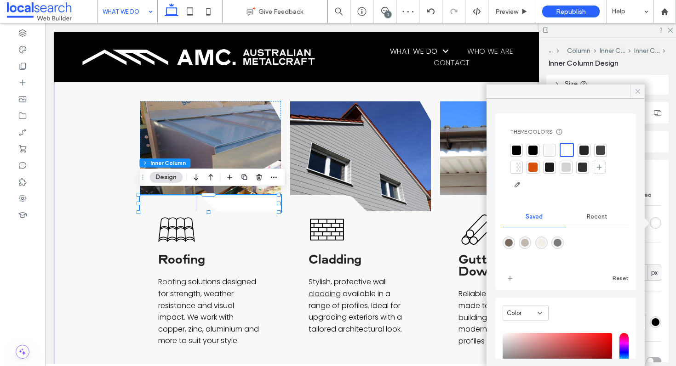
click at [633, 94] on icon at bounding box center [637, 91] width 8 height 8
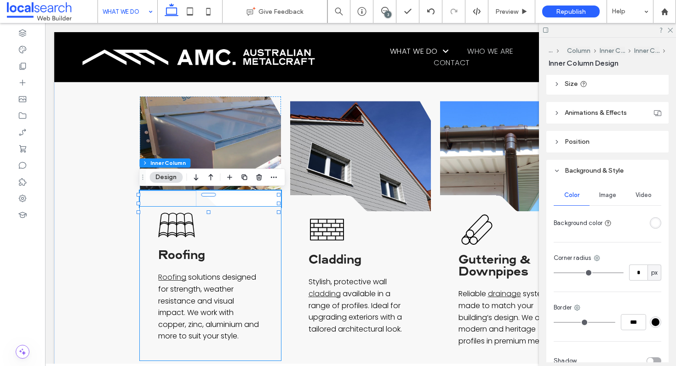
click at [261, 226] on div "Roofing Icon Roofing Roofing solutions designed for strength, weather resistanc…" at bounding box center [210, 284] width 141 height 154
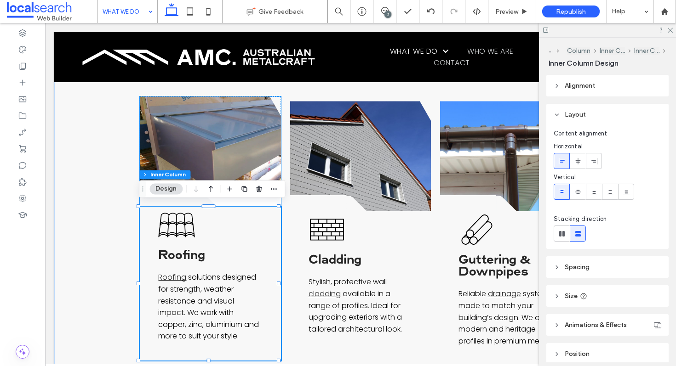
click at [242, 146] on link at bounding box center [210, 152] width 141 height 110
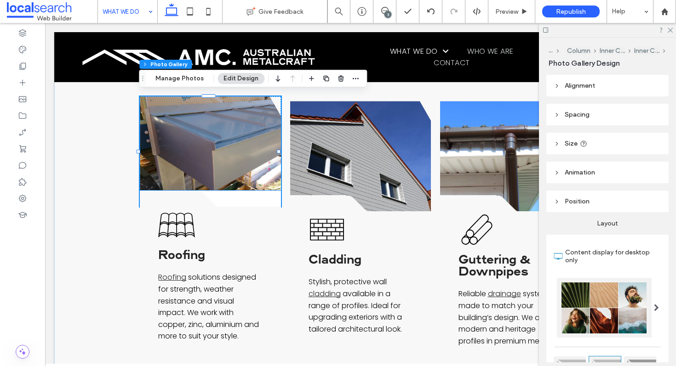
click at [171, 192] on div at bounding box center [168, 199] width 57 height 17
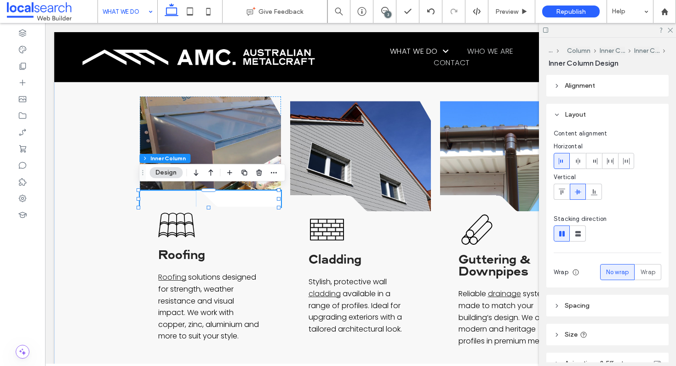
click at [171, 195] on div at bounding box center [168, 199] width 57 height 17
click at [244, 195] on div "A black and white silhouette of a triangle on a white background. .cls-1-185649…" at bounding box center [210, 199] width 141 height 17
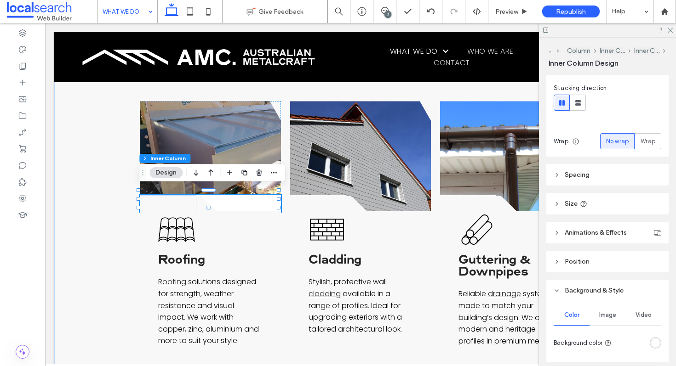
scroll to position [170, 0]
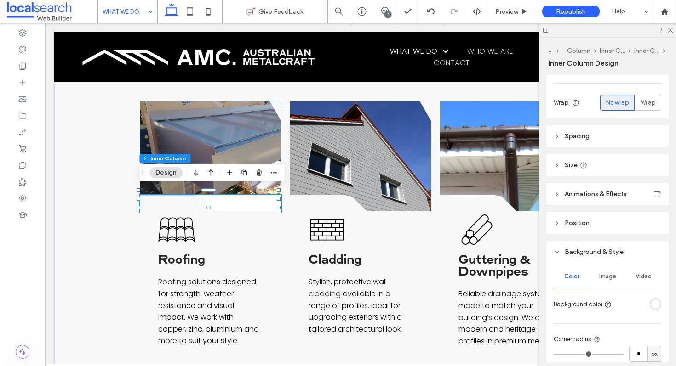
click at [650, 299] on div "rgba(255, 255, 255, 1)" at bounding box center [655, 304] width 11 height 11
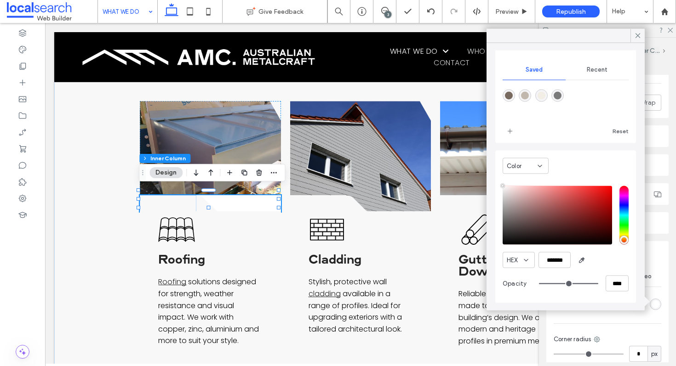
scroll to position [0, 0]
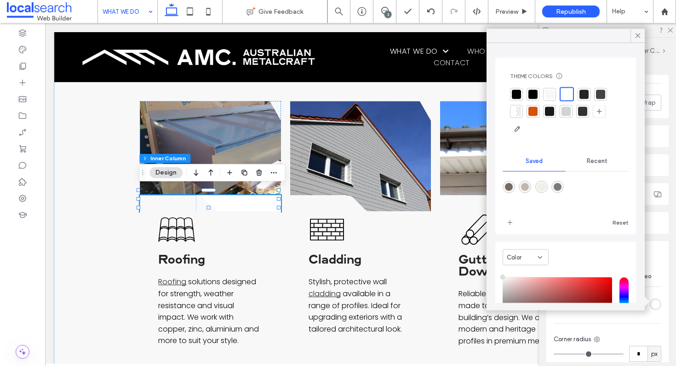
click at [516, 113] on div at bounding box center [514, 111] width 5 height 9
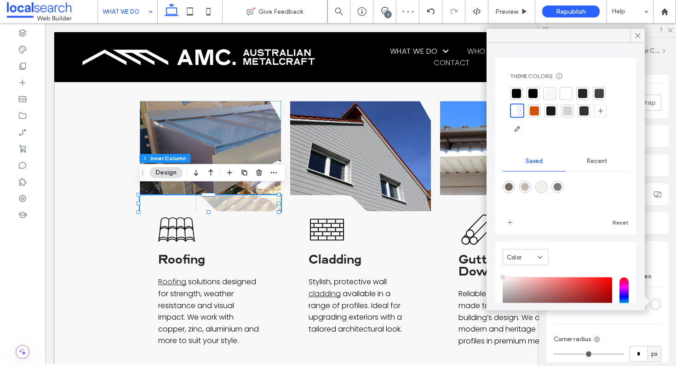
scroll to position [91, 0]
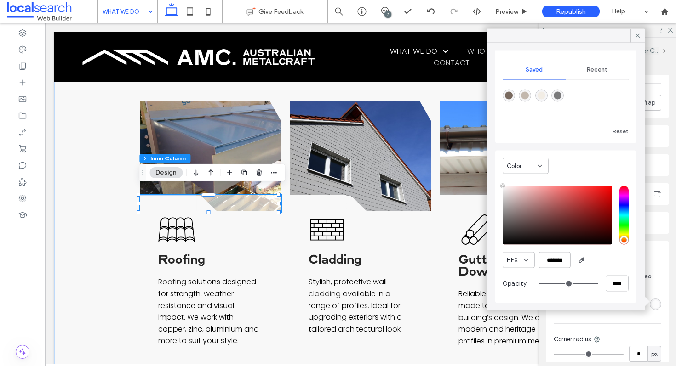
click at [527, 171] on div "Color" at bounding box center [525, 166] width 46 height 16
click at [574, 156] on div "Color" at bounding box center [565, 168] width 126 height 26
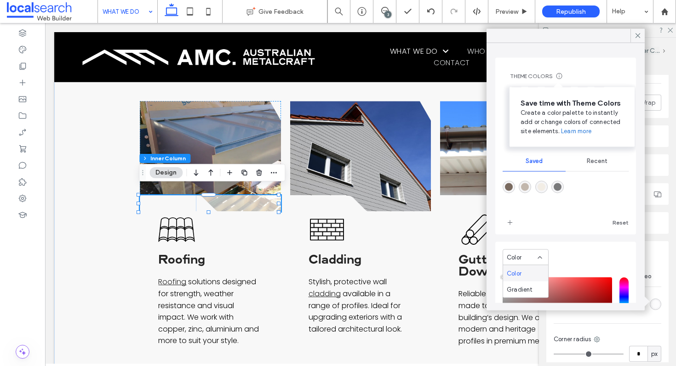
click at [558, 74] on use at bounding box center [559, 76] width 6 height 6
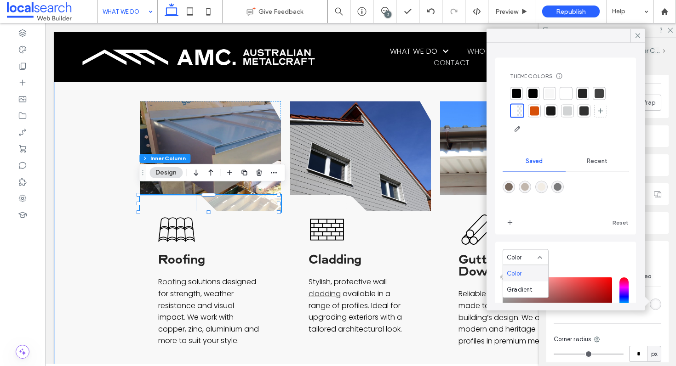
click at [607, 76] on div "Theme Colors Save time with Theme Colors Create a color palette to instantly ad…" at bounding box center [565, 76] width 111 height 7
click at [600, 108] on use at bounding box center [600, 110] width 5 height 5
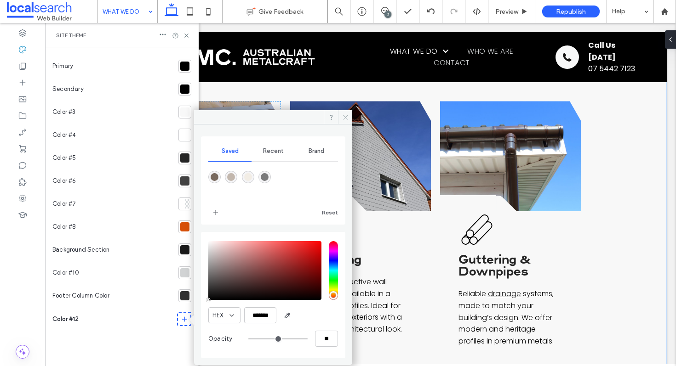
click at [342, 121] on span at bounding box center [345, 117] width 14 height 14
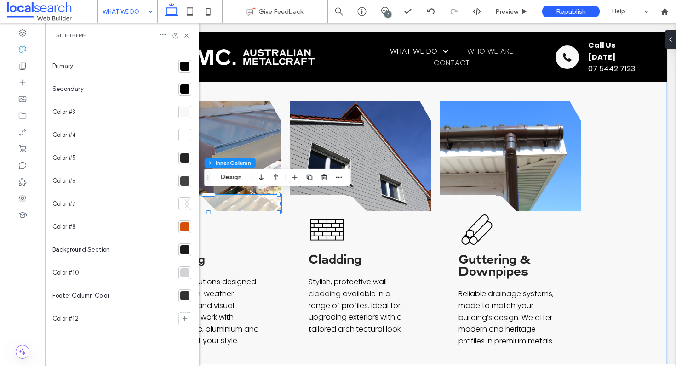
click at [182, 34] on div "Site Theme" at bounding box center [121, 35] width 131 height 7
click at [185, 34] on use at bounding box center [186, 36] width 4 height 4
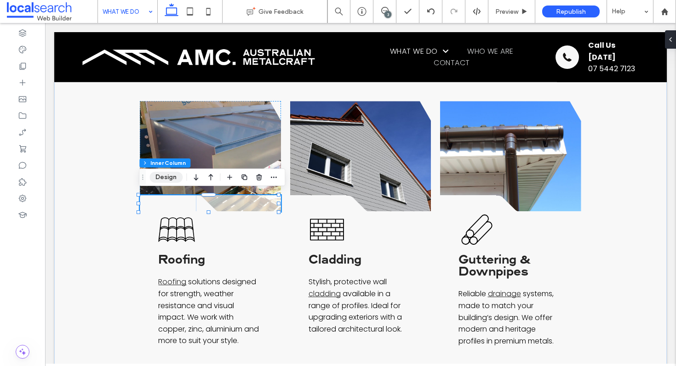
click at [167, 181] on button "Design" at bounding box center [165, 177] width 33 height 11
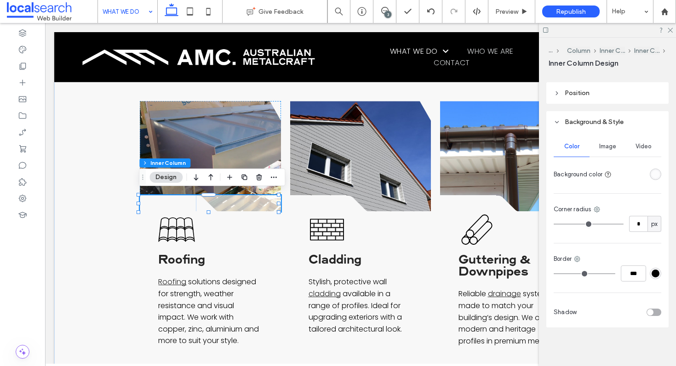
scroll to position [302, 0]
click at [650, 170] on div at bounding box center [655, 172] width 11 height 11
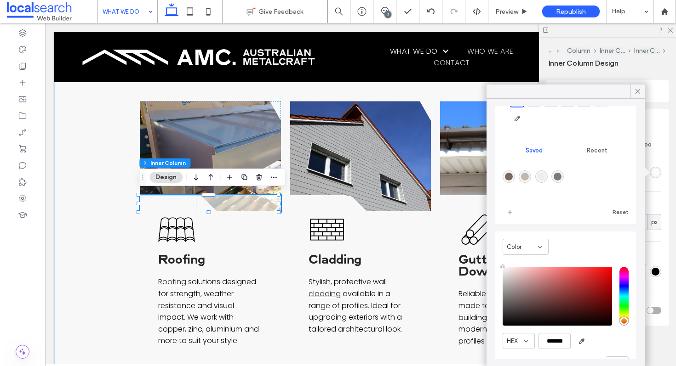
scroll to position [86, 0]
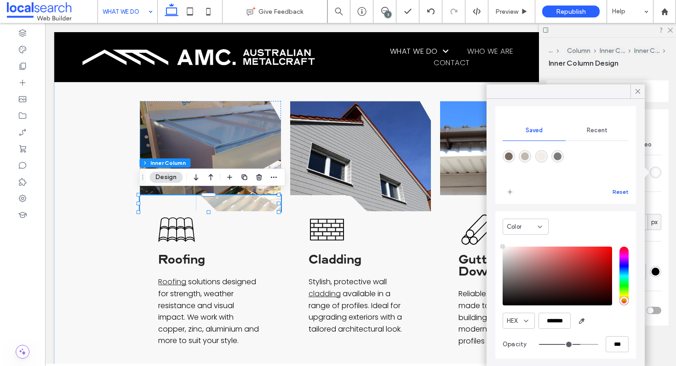
click at [612, 192] on button "Reset" at bounding box center [620, 192] width 16 height 11
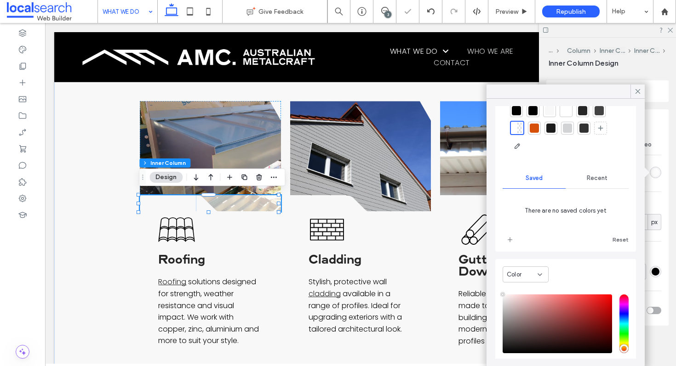
scroll to position [0, 0]
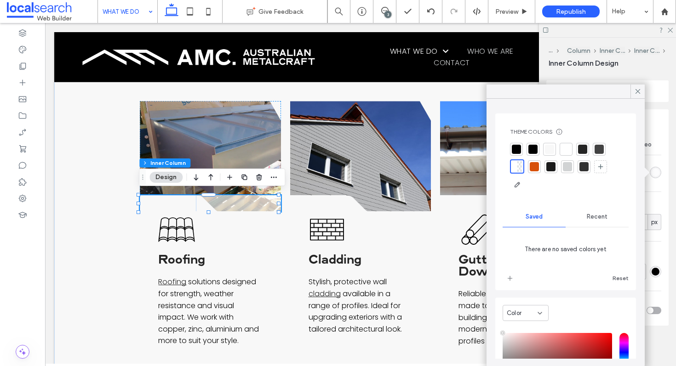
click at [587, 219] on span "Recent" at bounding box center [597, 216] width 21 height 7
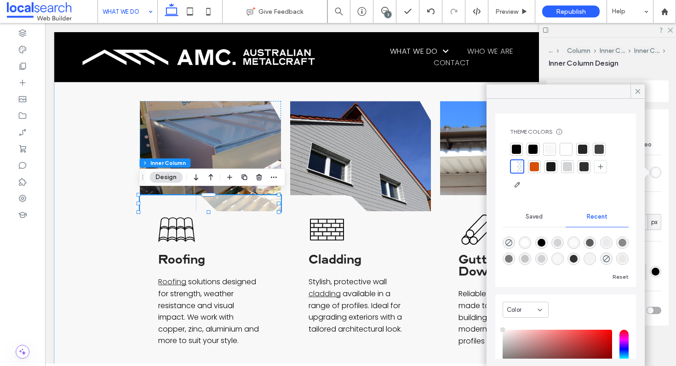
click at [509, 238] on div "rgba(0, 0, 0, 0)" at bounding box center [508, 243] width 12 height 12
type input "*******"
type input "*"
type input "**"
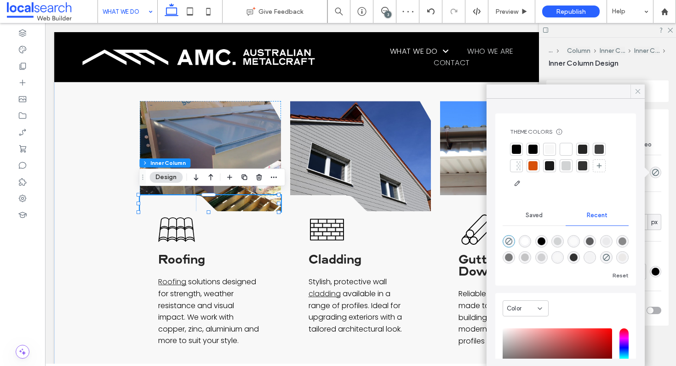
click at [640, 91] on icon at bounding box center [637, 91] width 8 height 8
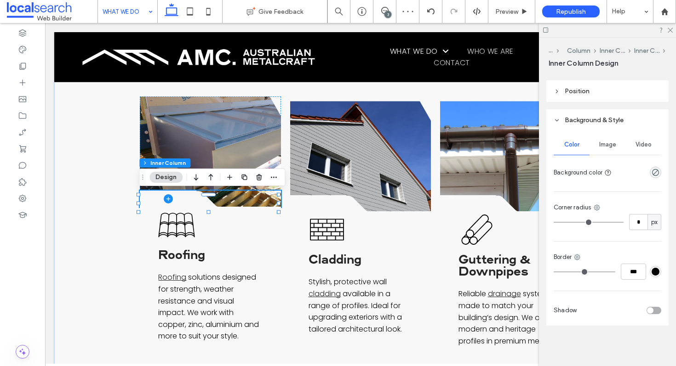
click at [173, 196] on span at bounding box center [168, 199] width 57 height 17
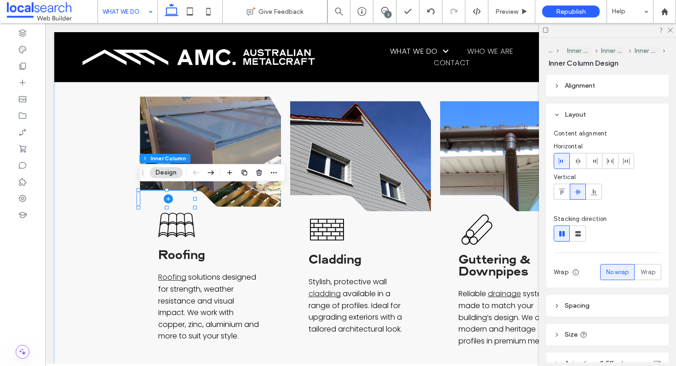
click at [186, 197] on span at bounding box center [168, 199] width 57 height 17
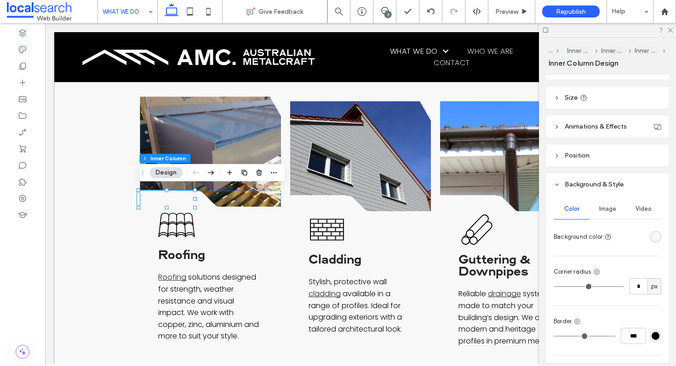
scroll to position [280, 0]
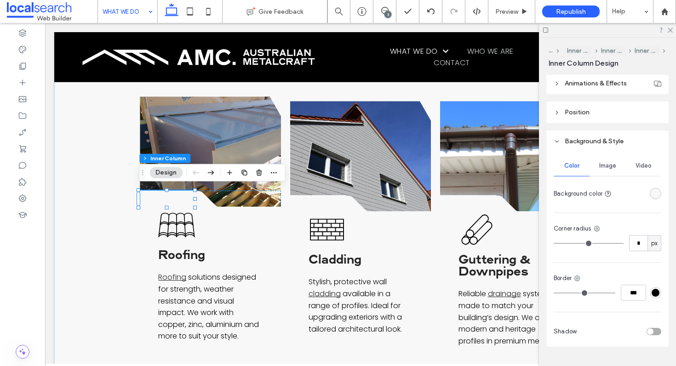
click at [651, 192] on div "rgba(248, 248, 248, 1)" at bounding box center [655, 194] width 8 height 8
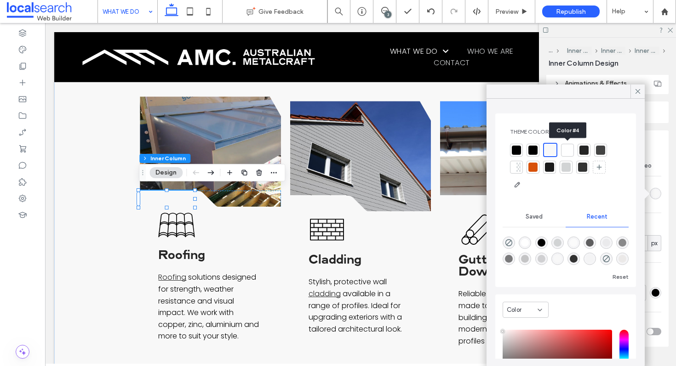
click at [567, 152] on div at bounding box center [567, 150] width 9 height 9
click at [636, 95] on icon at bounding box center [637, 91] width 8 height 8
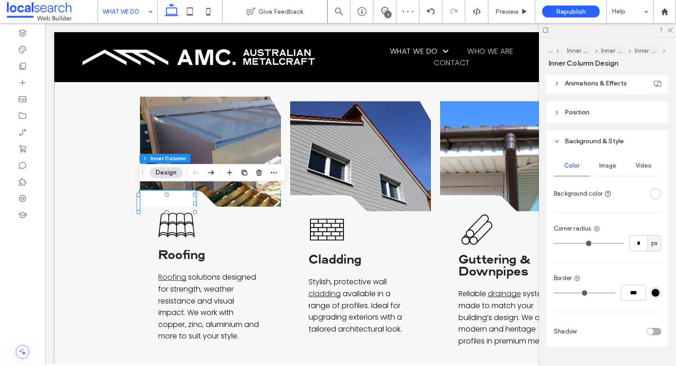
click at [206, 199] on icon at bounding box center [210, 199] width 28 height 16
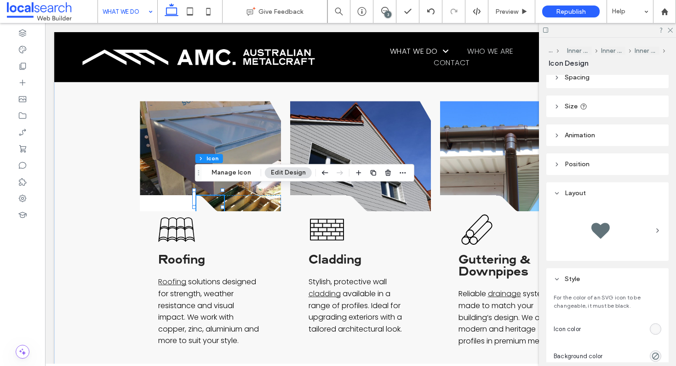
scroll to position [65, 0]
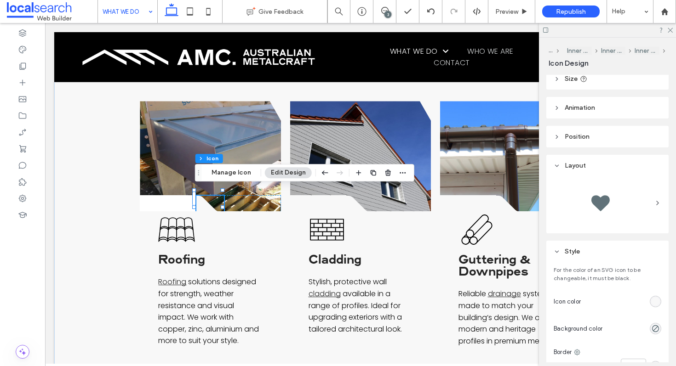
click at [651, 299] on div "rgb(248, 248, 248)" at bounding box center [655, 302] width 8 height 8
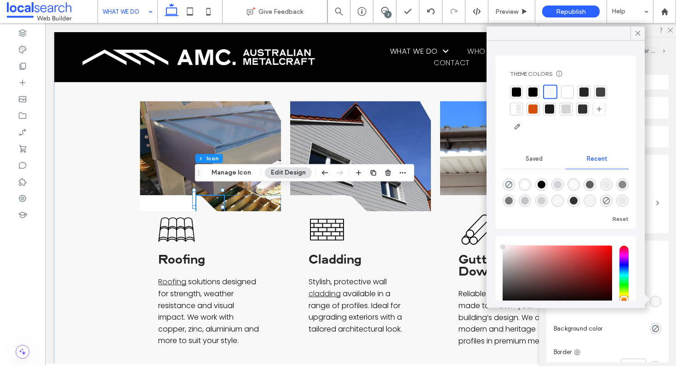
click at [566, 90] on div at bounding box center [567, 91] width 9 height 9
click at [533, 91] on div at bounding box center [532, 91] width 9 height 9
click at [566, 90] on div at bounding box center [567, 91] width 9 height 9
click at [633, 32] on div at bounding box center [637, 34] width 14 height 14
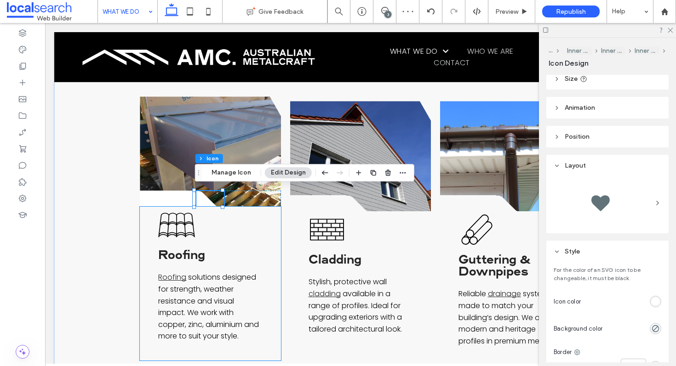
click at [245, 218] on div "Roofing Icon Roofing Roofing solutions designed for strength, weather resistanc…" at bounding box center [210, 284] width 141 height 154
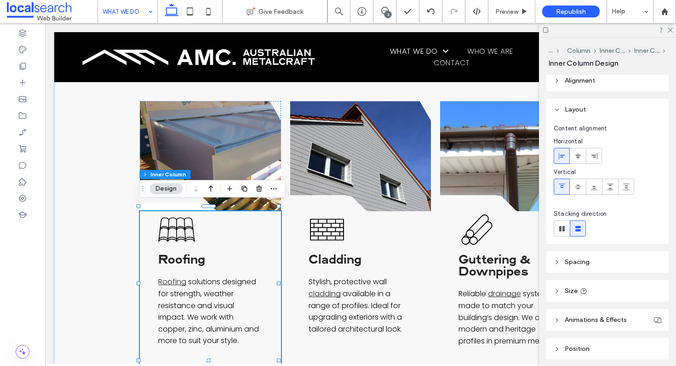
scroll to position [177, 0]
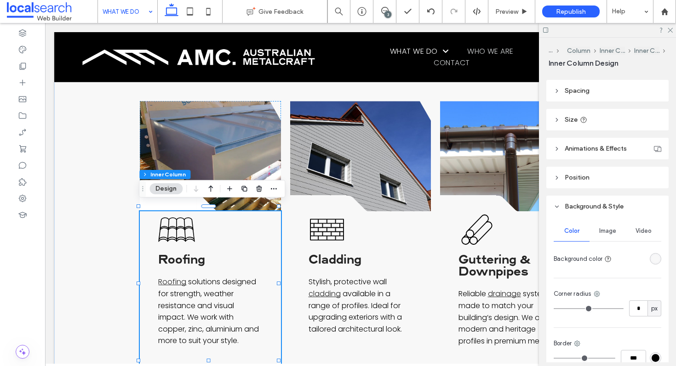
click at [651, 254] on div "rgba(248, 248, 248, 1)" at bounding box center [655, 258] width 11 height 11
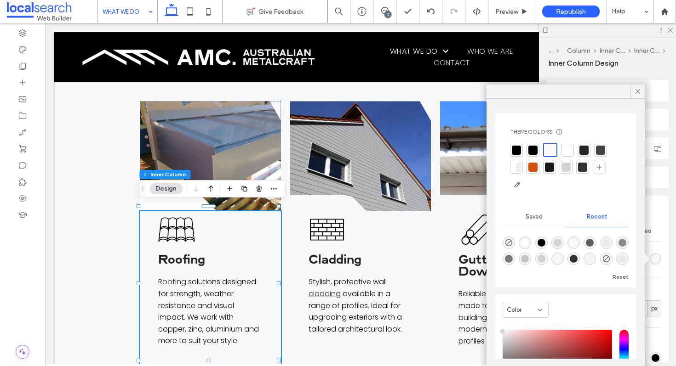
click at [567, 150] on div at bounding box center [567, 150] width 9 height 9
click at [638, 93] on icon at bounding box center [637, 91] width 8 height 8
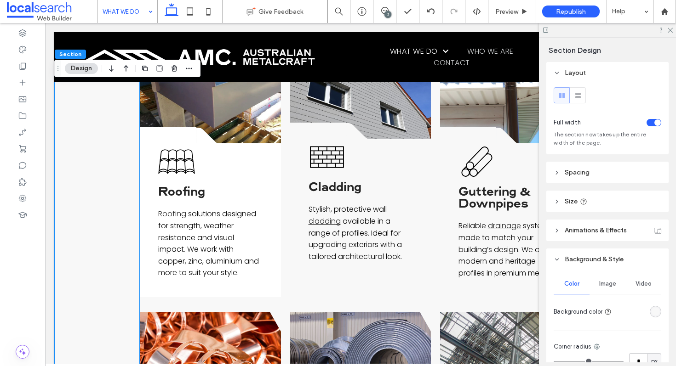
scroll to position [502, 0]
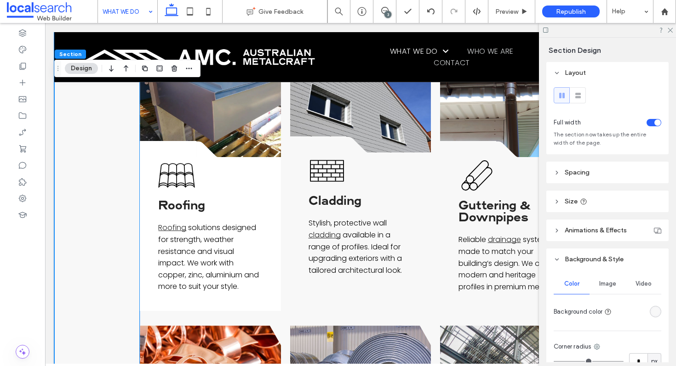
click at [325, 138] on div at bounding box center [318, 145] width 57 height 17
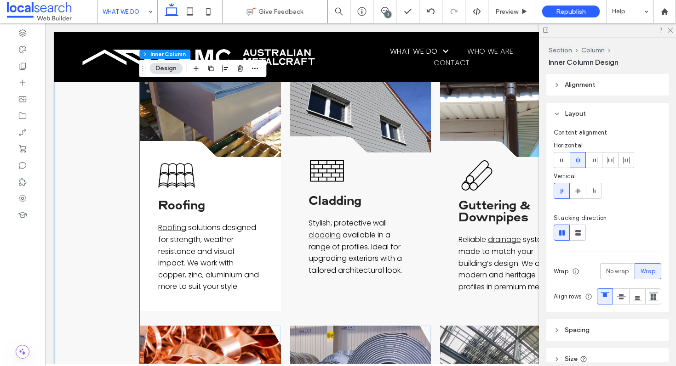
click at [333, 143] on div at bounding box center [318, 145] width 57 height 17
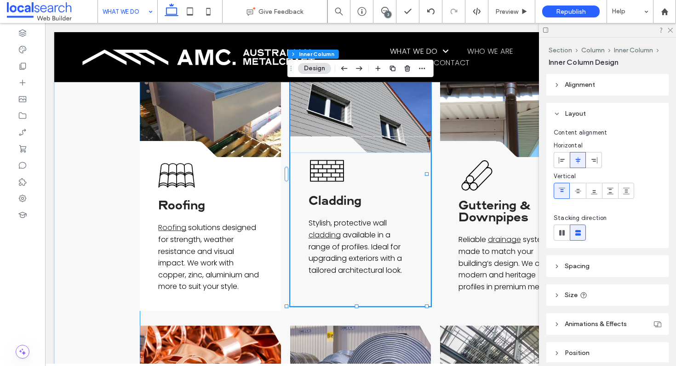
click at [331, 142] on div at bounding box center [318, 145] width 57 height 17
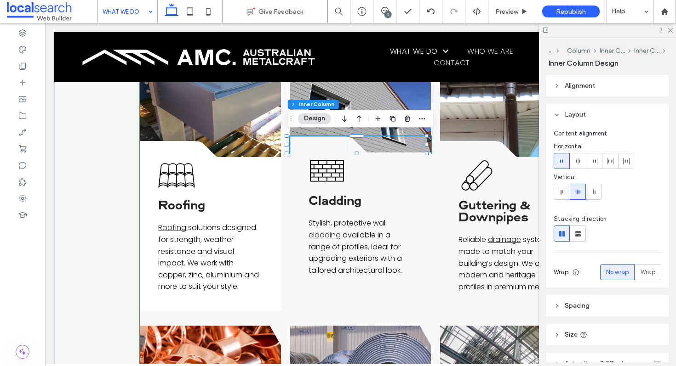
click at [331, 142] on div at bounding box center [318, 145] width 57 height 17
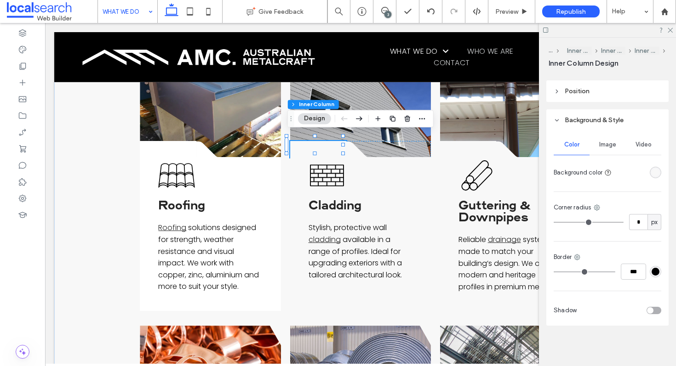
scroll to position [302, 0]
click at [651, 174] on div "rgba(248, 248, 248, 1)" at bounding box center [655, 173] width 8 height 8
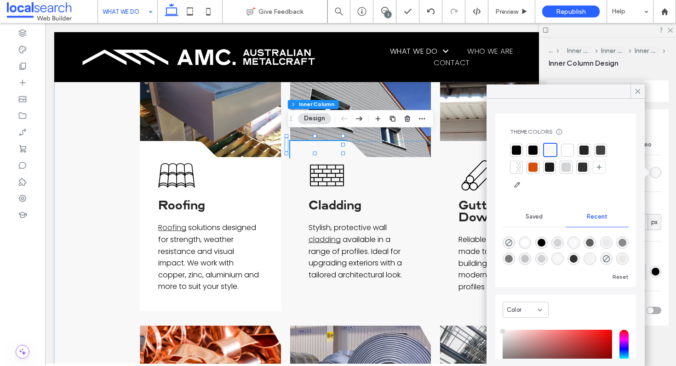
click at [571, 149] on div at bounding box center [567, 150] width 9 height 9
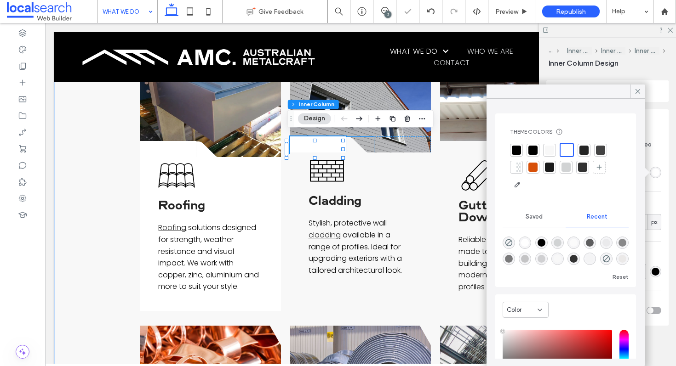
click at [349, 145] on icon at bounding box center [360, 145] width 28 height 16
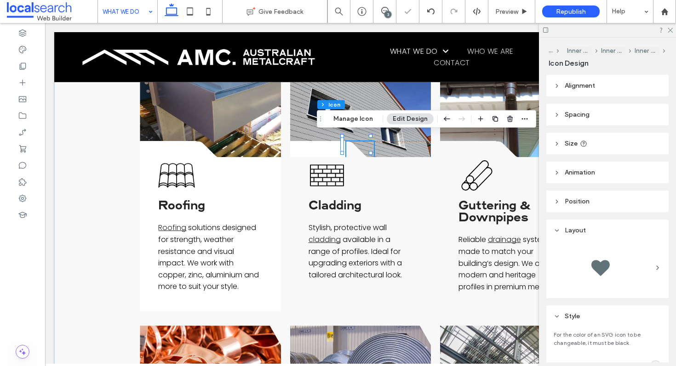
scroll to position [147, 0]
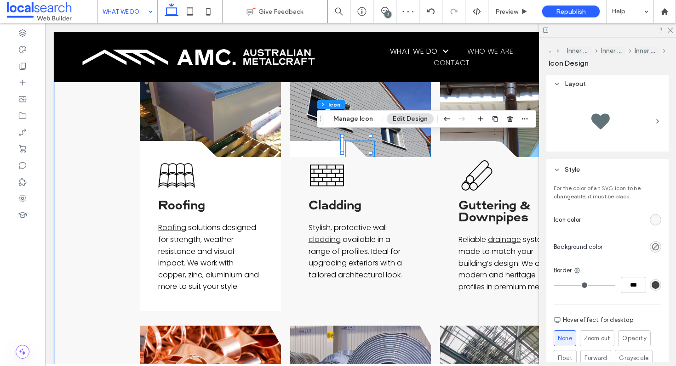
click at [643, 222] on div at bounding box center [622, 220] width 77 height 16
click at [651, 221] on div "rgb(248, 248, 248)" at bounding box center [655, 220] width 8 height 8
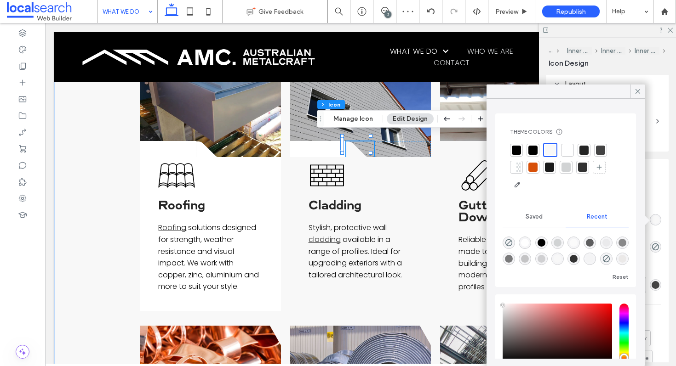
click at [570, 149] on div at bounding box center [567, 150] width 9 height 9
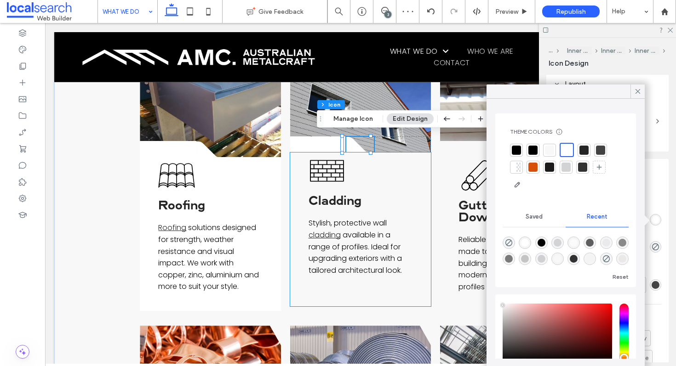
click at [392, 170] on div "Cladding Icon Cladding Stylish, protective wall cladding available in a range o…" at bounding box center [360, 230] width 141 height 154
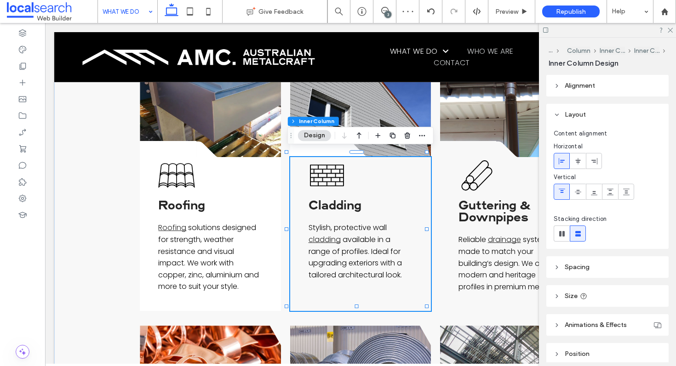
scroll to position [263, 0]
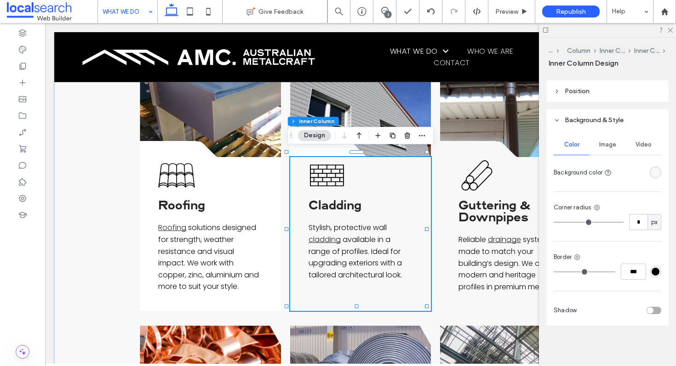
click at [651, 171] on div "rgba(248, 248, 248, 1)" at bounding box center [655, 173] width 8 height 8
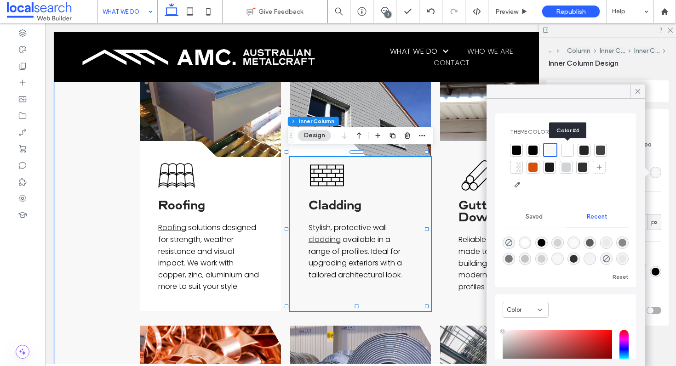
click at [566, 149] on div at bounding box center [567, 150] width 9 height 9
click at [643, 94] on div at bounding box center [637, 92] width 14 height 14
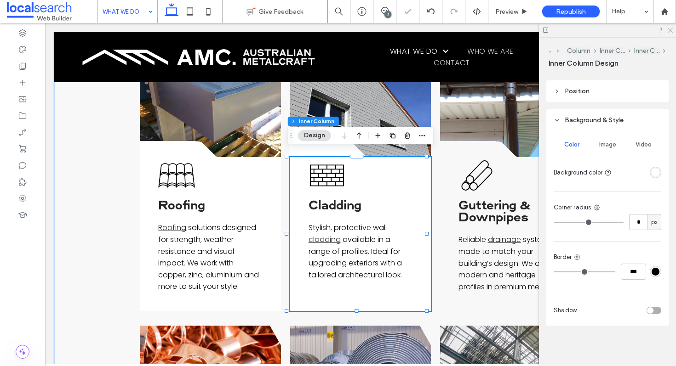
click at [670, 31] on icon at bounding box center [670, 30] width 6 height 6
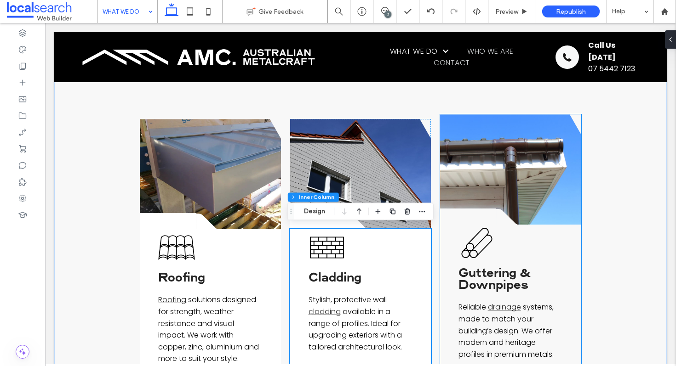
scroll to position [432, 0]
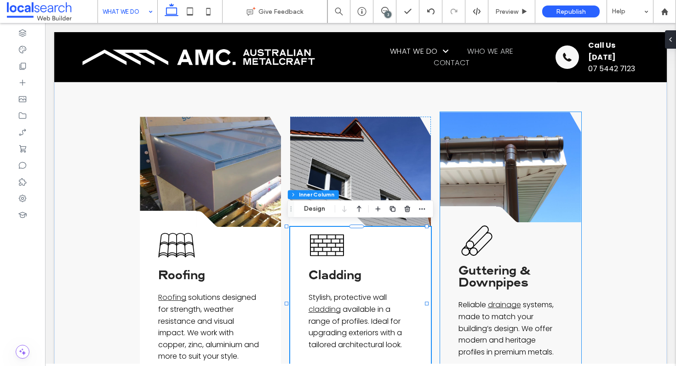
click at [460, 214] on div at bounding box center [468, 214] width 57 height 17
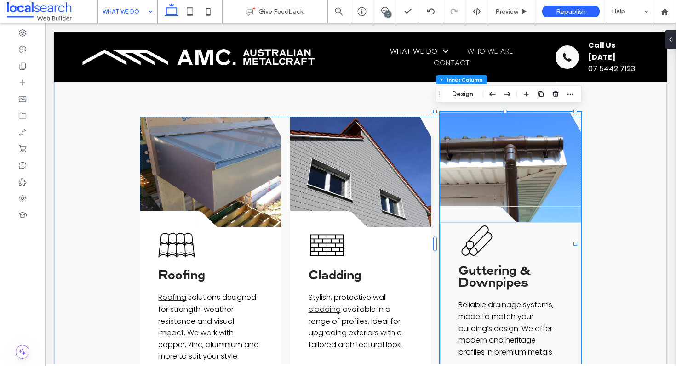
click at [461, 208] on div at bounding box center [468, 214] width 57 height 17
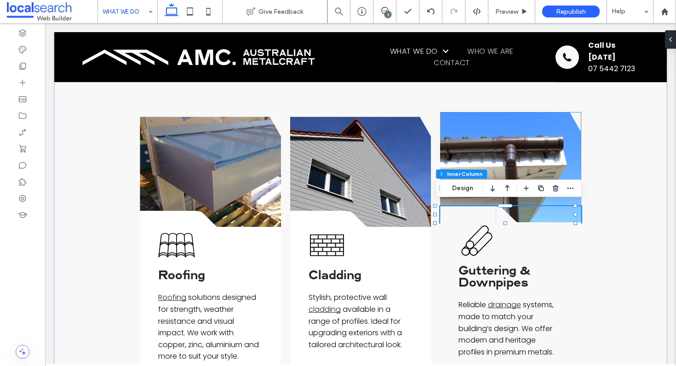
click at [458, 210] on div at bounding box center [468, 214] width 57 height 17
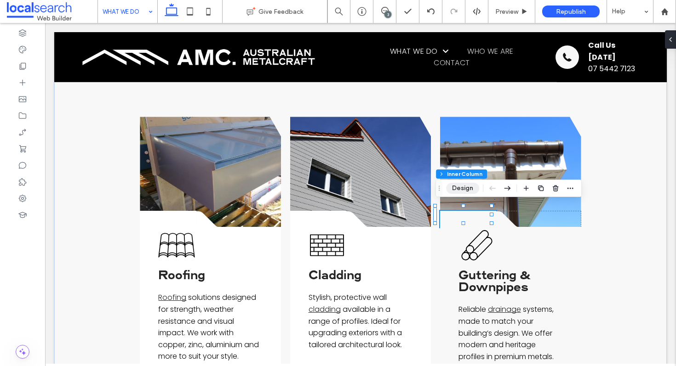
click at [471, 189] on button "Design" at bounding box center [462, 188] width 33 height 11
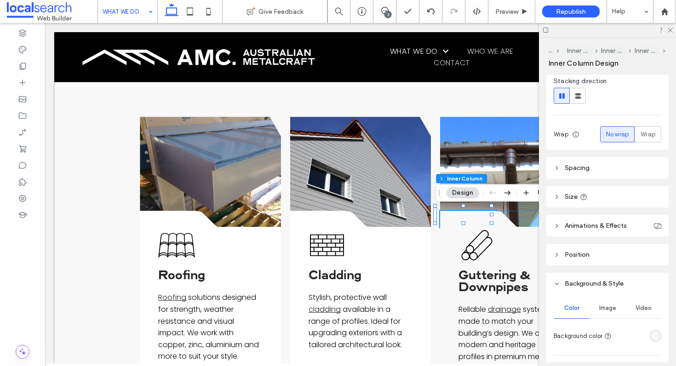
scroll to position [208, 0]
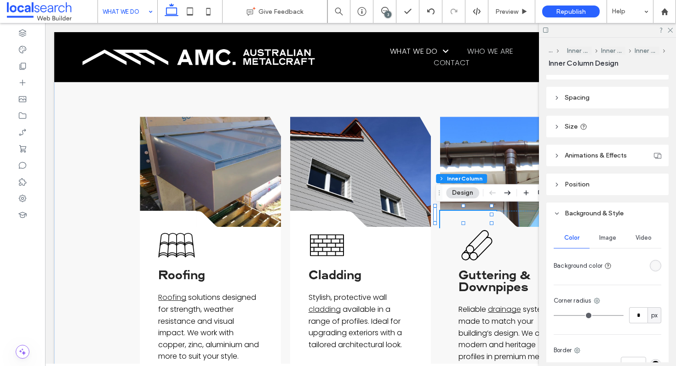
click at [650, 261] on div "rgba(248, 248, 248, 1)" at bounding box center [655, 265] width 11 height 11
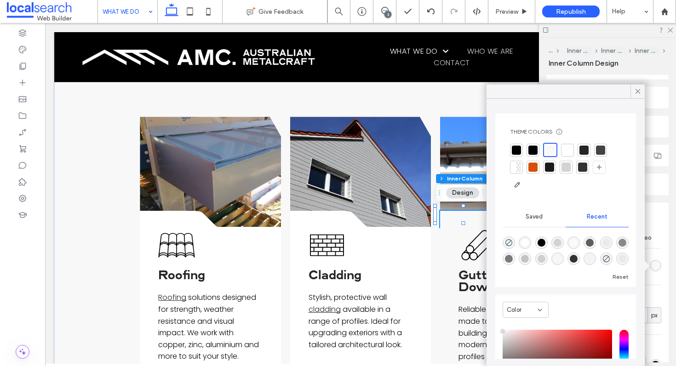
click at [566, 152] on div at bounding box center [567, 150] width 9 height 9
click at [636, 87] on icon at bounding box center [637, 91] width 8 height 8
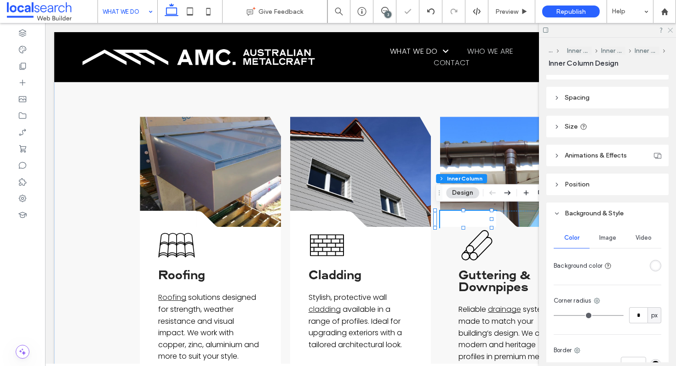
click at [669, 29] on icon at bounding box center [670, 30] width 6 height 6
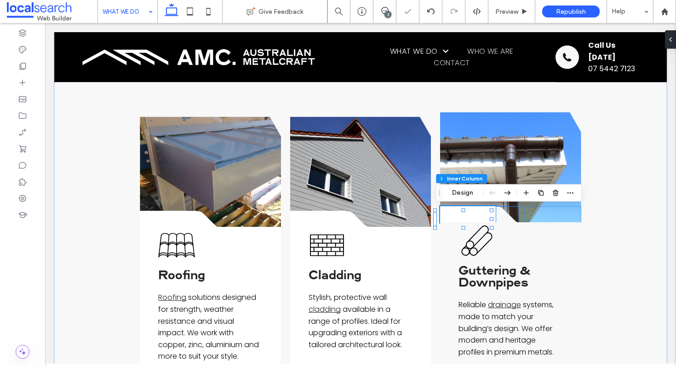
click at [502, 212] on icon at bounding box center [510, 215] width 28 height 16
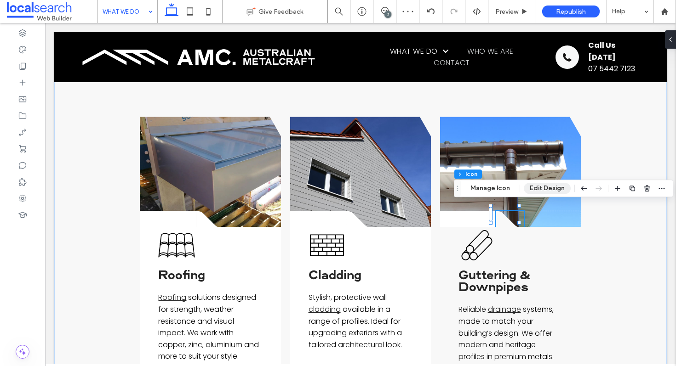
click at [542, 192] on button "Edit Design" at bounding box center [547, 188] width 47 height 11
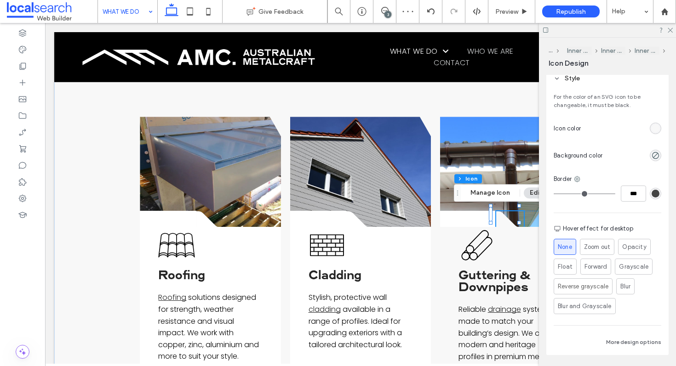
scroll to position [241, 0]
click at [651, 123] on div "rgb(248, 248, 248)" at bounding box center [655, 126] width 8 height 8
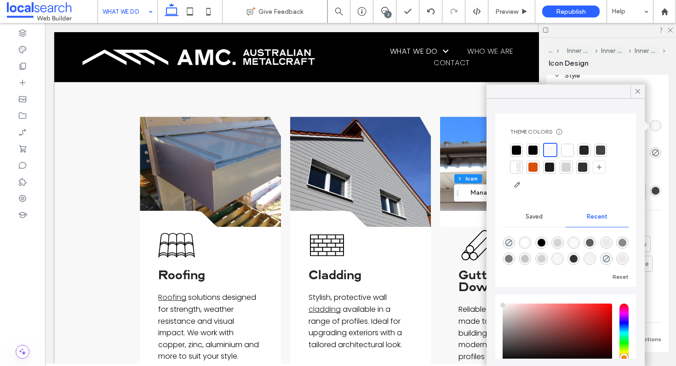
click at [567, 151] on div at bounding box center [567, 150] width 9 height 9
click at [634, 89] on icon at bounding box center [637, 91] width 8 height 8
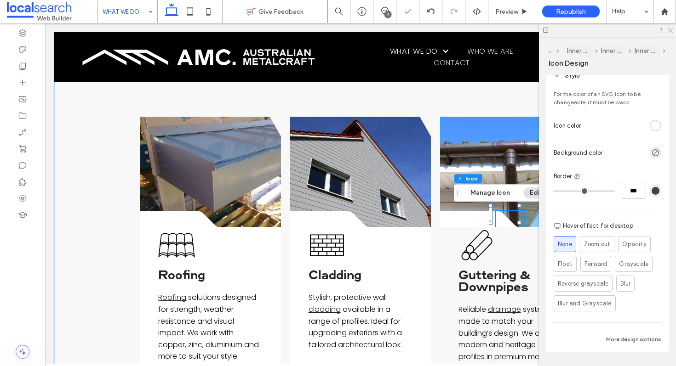
click at [667, 28] on icon at bounding box center [670, 30] width 6 height 6
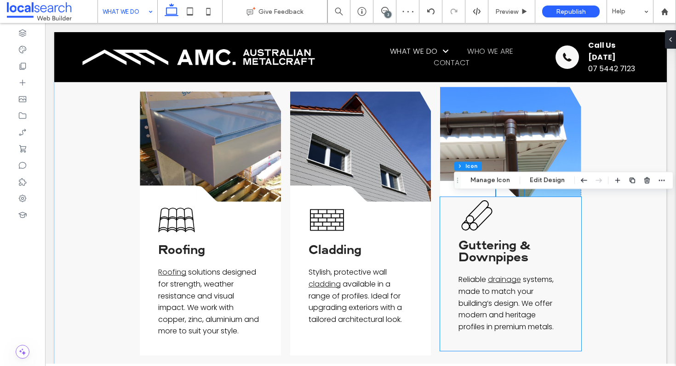
scroll to position [458, 0]
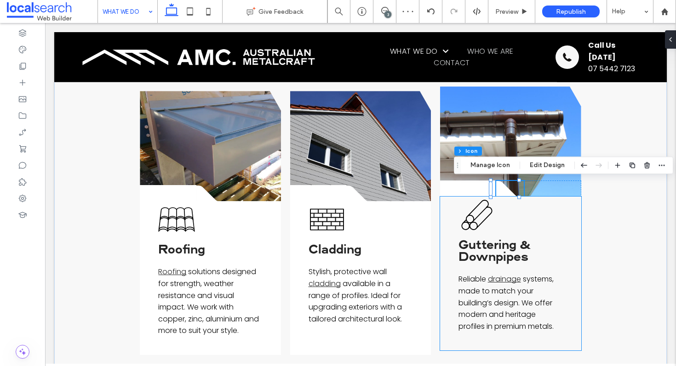
click at [545, 218] on div "p Guttering & Downpipes Reliable drainage systems, made to match your building’…" at bounding box center [510, 274] width 141 height 154
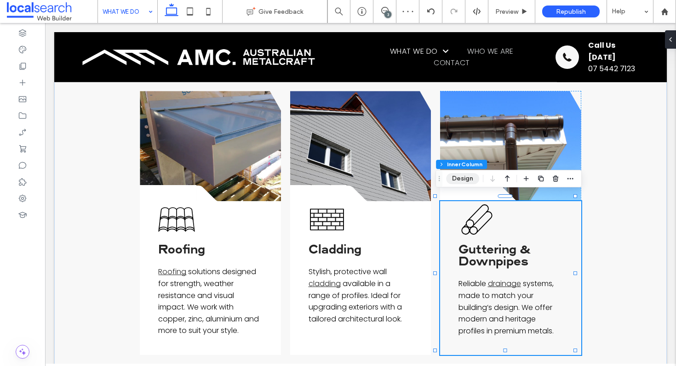
click at [461, 178] on button "Design" at bounding box center [462, 178] width 33 height 11
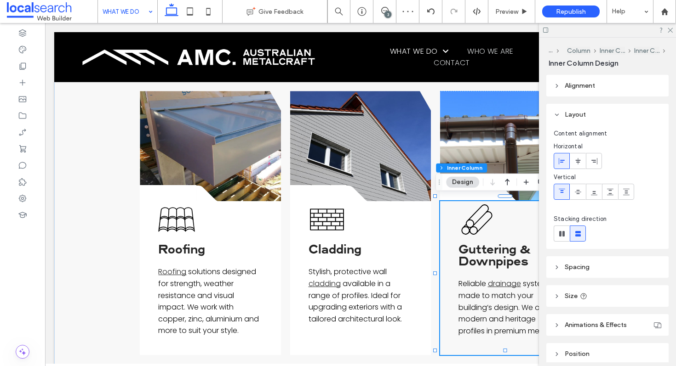
scroll to position [123, 0]
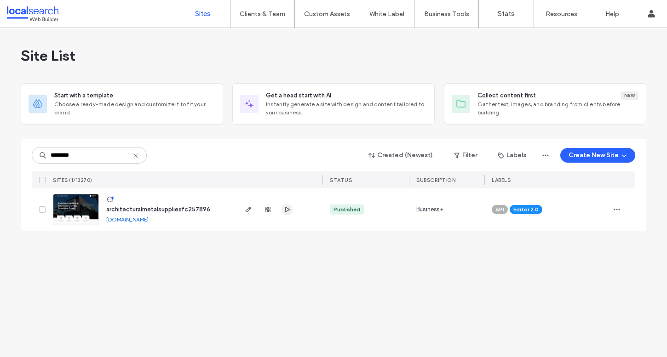
click at [284, 209] on icon "button" at bounding box center [286, 209] width 7 height 7
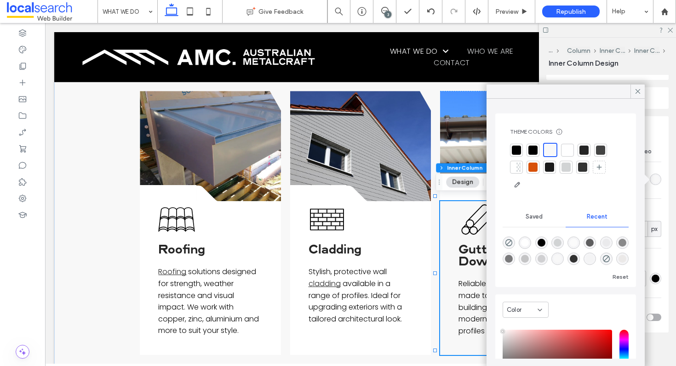
click at [572, 148] on div at bounding box center [567, 150] width 13 height 13
click at [633, 89] on div at bounding box center [637, 92] width 14 height 14
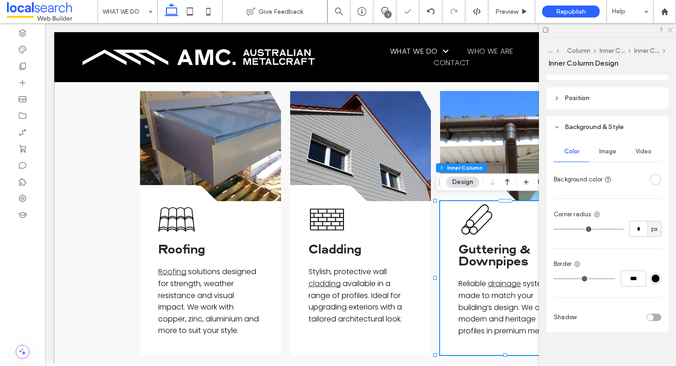
click at [672, 31] on icon at bounding box center [670, 30] width 6 height 6
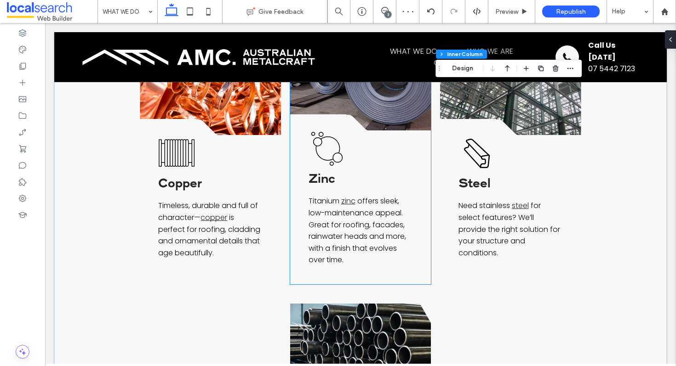
scroll to position [786, 0]
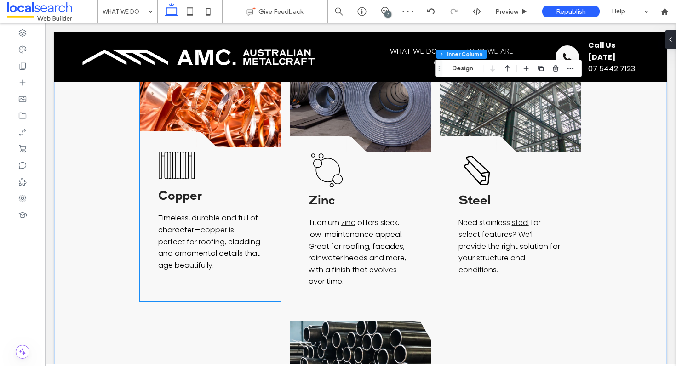
click at [177, 131] on div at bounding box center [168, 139] width 57 height 17
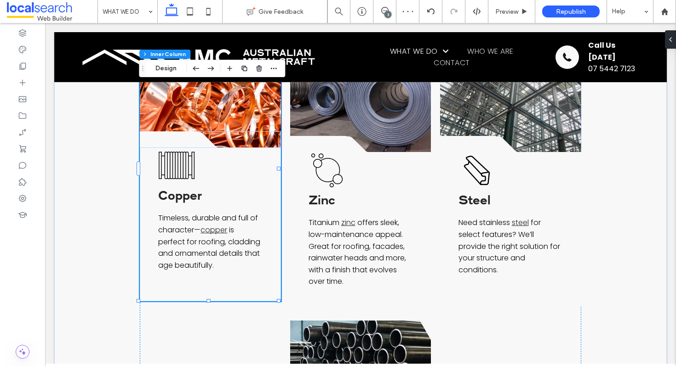
click at [165, 136] on div at bounding box center [168, 139] width 57 height 17
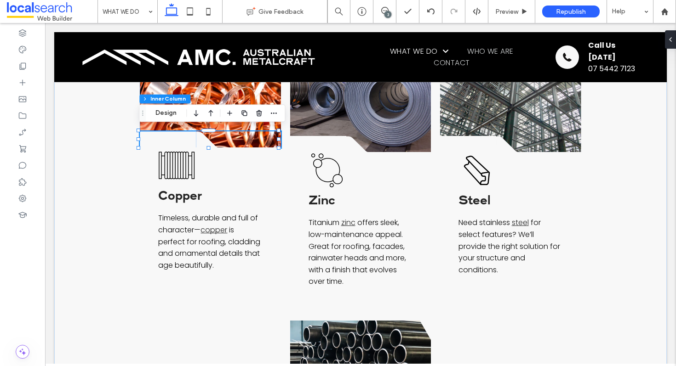
click at [154, 137] on div at bounding box center [168, 139] width 57 height 17
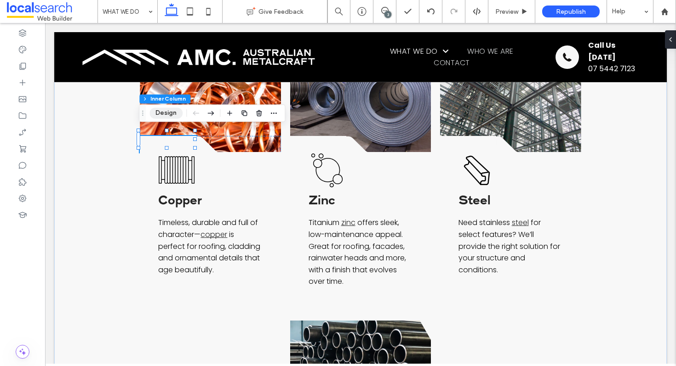
drag, startPoint x: 167, startPoint y: 116, endPoint x: 211, endPoint y: 107, distance: 44.2
click at [167, 116] on button "Design" at bounding box center [165, 113] width 33 height 11
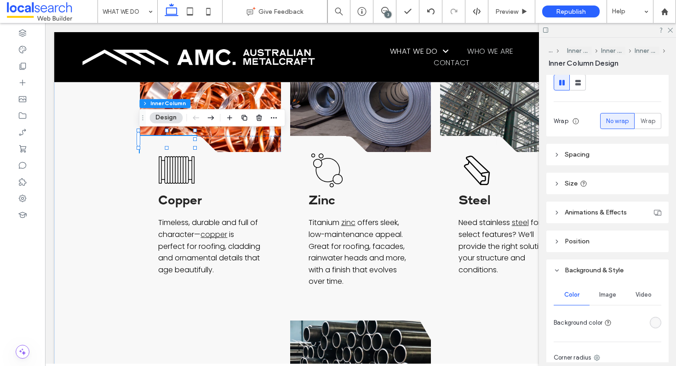
scroll to position [163, 0]
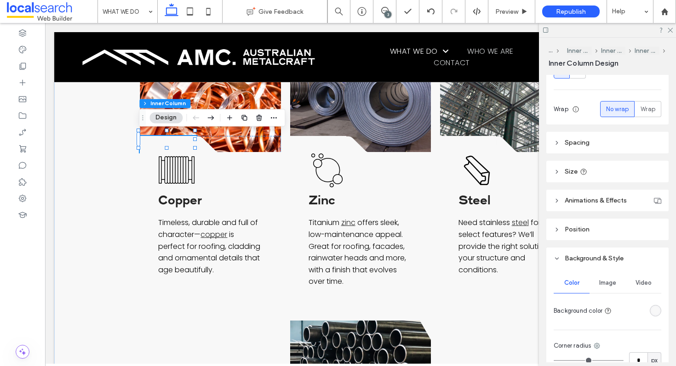
click at [650, 306] on div "rgba(248, 248, 248, 1)" at bounding box center [655, 310] width 11 height 11
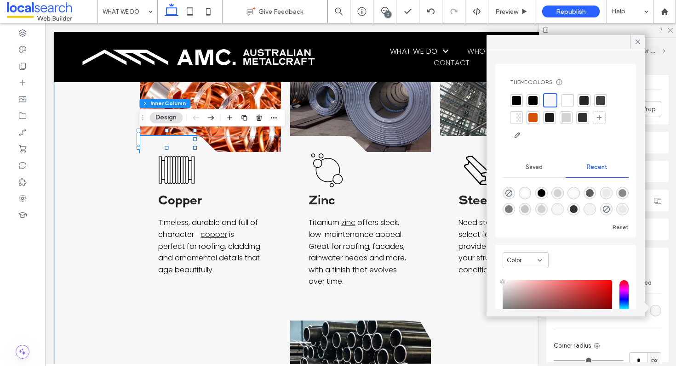
click at [571, 97] on div at bounding box center [567, 100] width 9 height 9
drag, startPoint x: 637, startPoint y: 44, endPoint x: 607, endPoint y: 50, distance: 30.4
click at [635, 44] on icon at bounding box center [637, 42] width 8 height 8
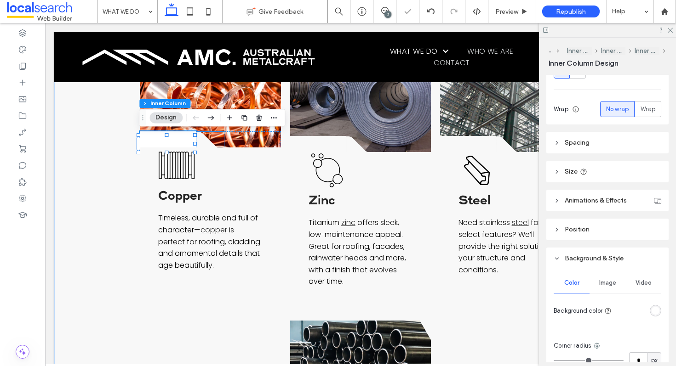
click at [200, 138] on icon at bounding box center [210, 140] width 28 height 16
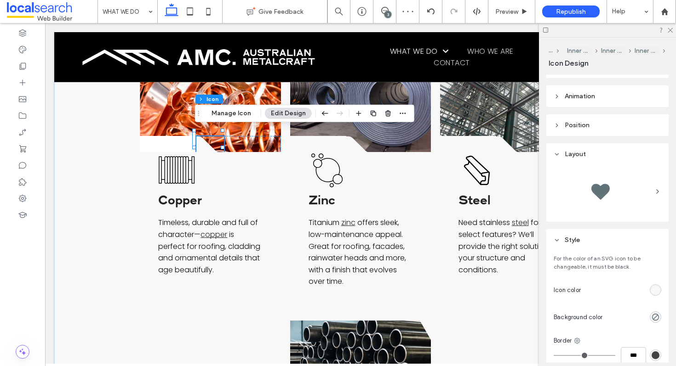
scroll to position [130, 0]
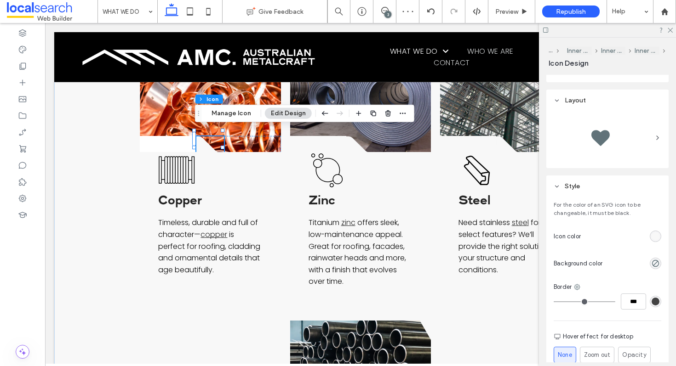
click at [651, 235] on div "rgb(248, 248, 248)" at bounding box center [655, 237] width 8 height 8
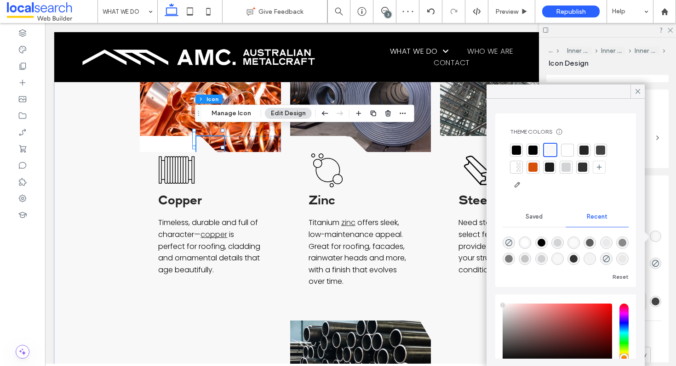
click at [567, 150] on div at bounding box center [567, 150] width 9 height 9
click at [641, 90] on icon at bounding box center [637, 91] width 8 height 8
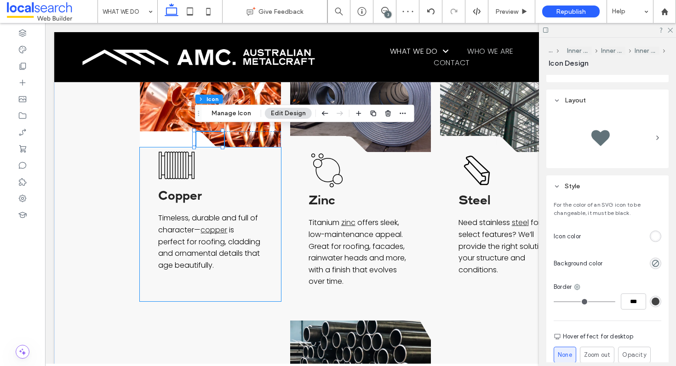
click at [246, 178] on div "Copper Copper Timeless, durable and full of character— copper is perfect for ro…" at bounding box center [210, 225] width 141 height 154
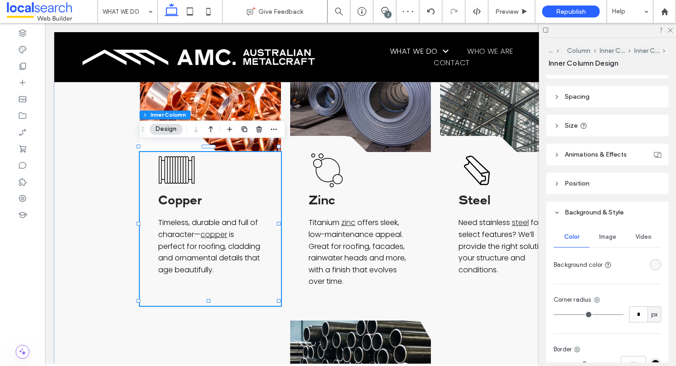
scroll to position [263, 0]
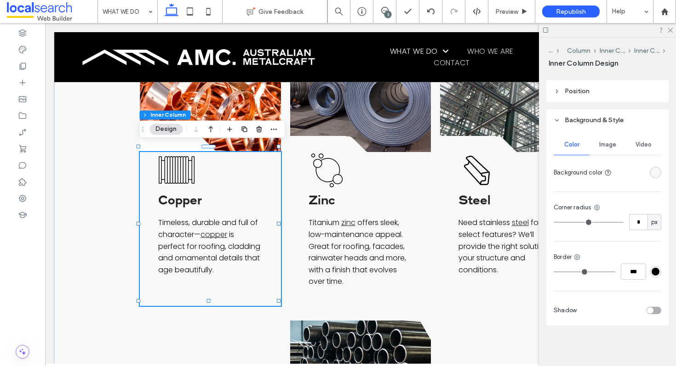
click at [651, 171] on div "rgba(248, 248, 248, 1)" at bounding box center [655, 173] width 8 height 8
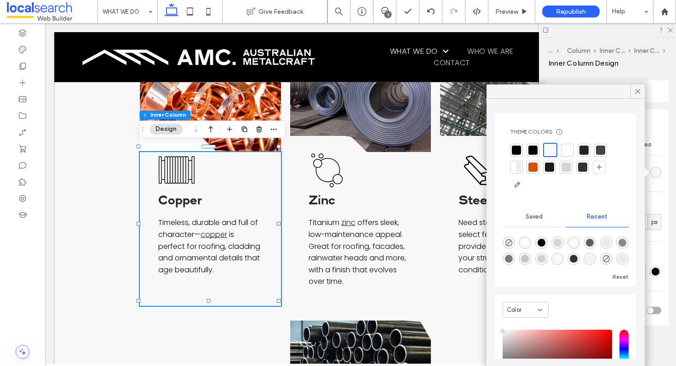
click at [569, 147] on div at bounding box center [567, 150] width 9 height 9
click at [636, 94] on icon at bounding box center [637, 91] width 8 height 8
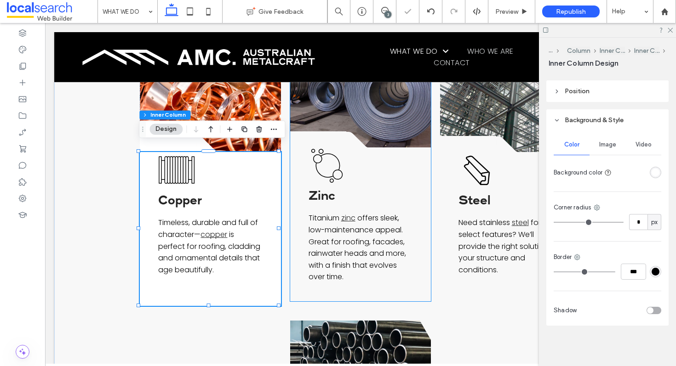
click at [334, 131] on div at bounding box center [318, 139] width 57 height 17
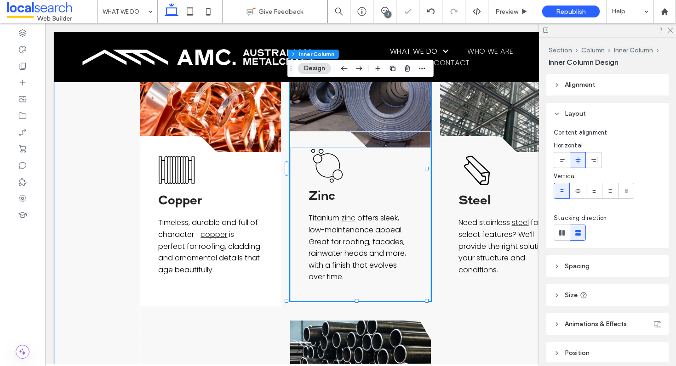
click at [314, 134] on div at bounding box center [318, 139] width 57 height 17
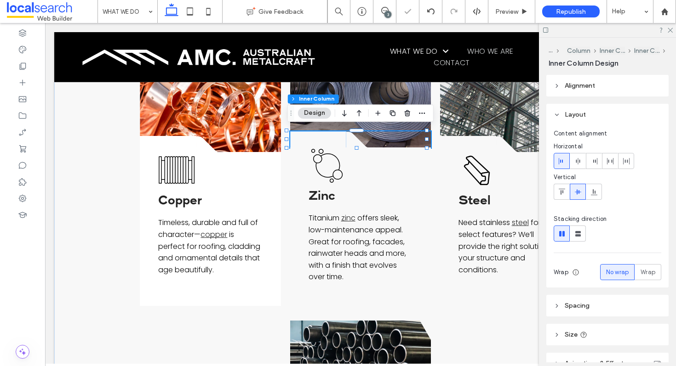
click at [301, 134] on div at bounding box center [318, 139] width 57 height 17
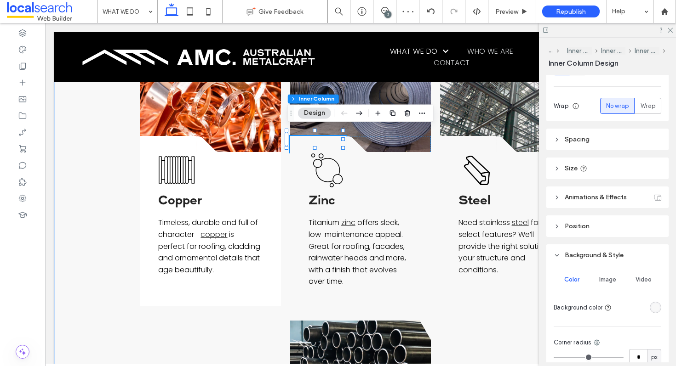
scroll to position [284, 0]
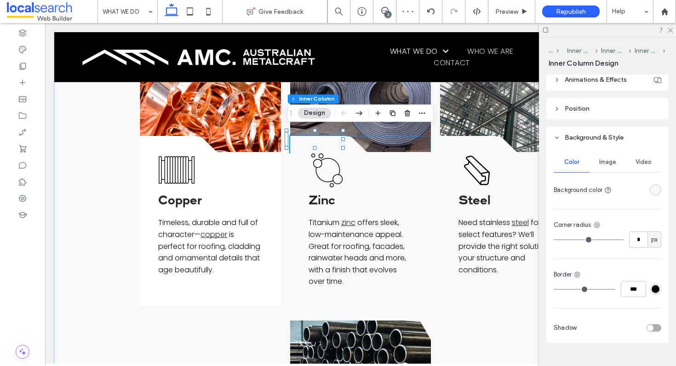
click at [651, 192] on div "rgba(248, 248, 248, 1)" at bounding box center [655, 190] width 8 height 8
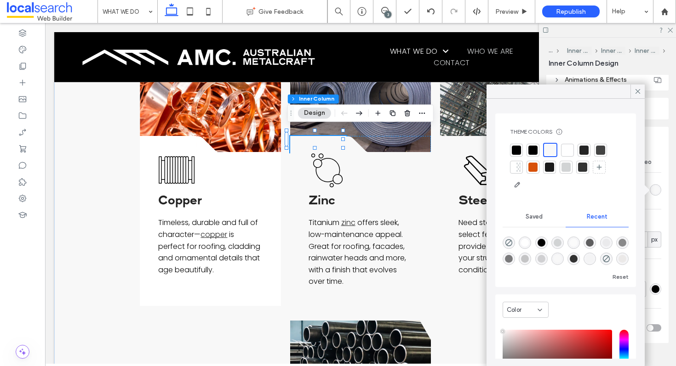
click at [567, 148] on div at bounding box center [567, 150] width 9 height 9
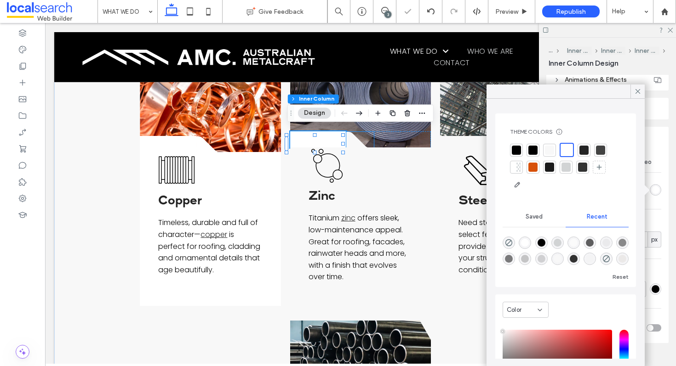
click at [352, 137] on icon at bounding box center [360, 140] width 28 height 16
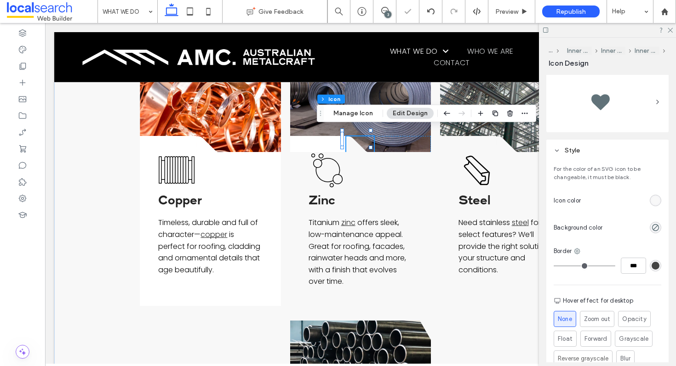
scroll to position [268, 0]
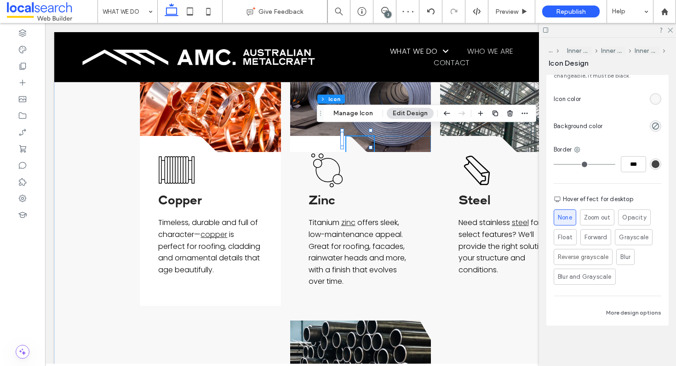
click at [651, 100] on div "rgb(248, 248, 248)" at bounding box center [655, 99] width 8 height 8
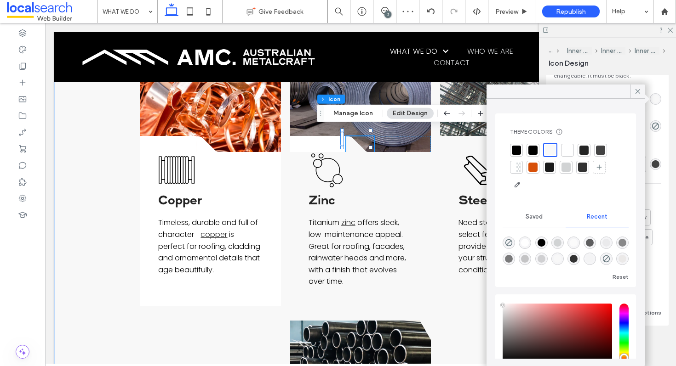
click at [569, 145] on div at bounding box center [567, 150] width 13 height 13
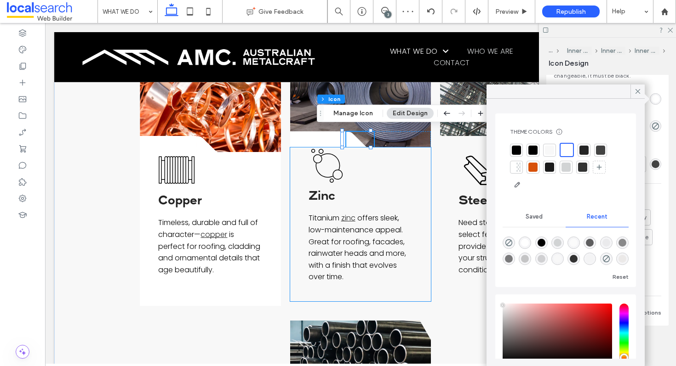
click at [379, 175] on div "Zinc Icon Zinc Titanium zinc offers sleek, low-maintenance appeal. Great for ro…" at bounding box center [360, 225] width 141 height 154
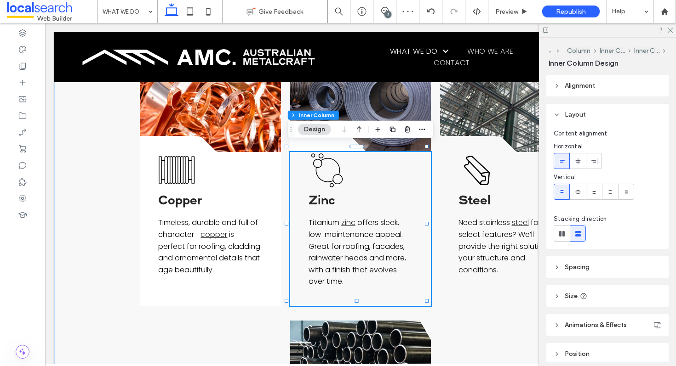
scroll to position [263, 0]
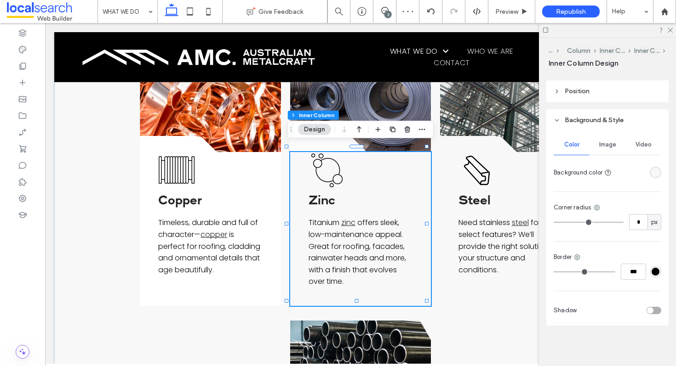
click at [651, 171] on div "rgba(248, 248, 248, 1)" at bounding box center [655, 173] width 8 height 8
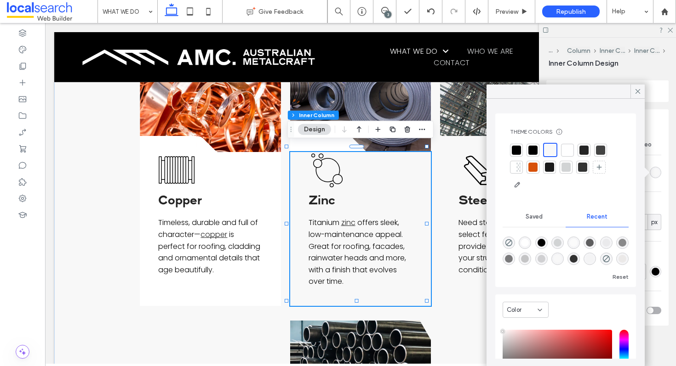
click at [565, 150] on div at bounding box center [567, 150] width 9 height 9
click at [638, 91] on use at bounding box center [637, 91] width 5 height 5
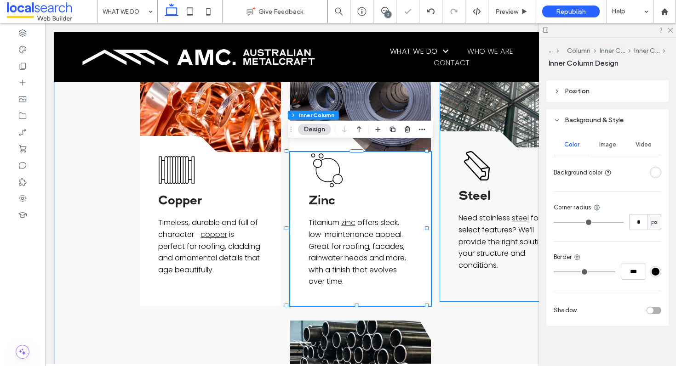
click at [447, 136] on div at bounding box center [468, 139] width 57 height 17
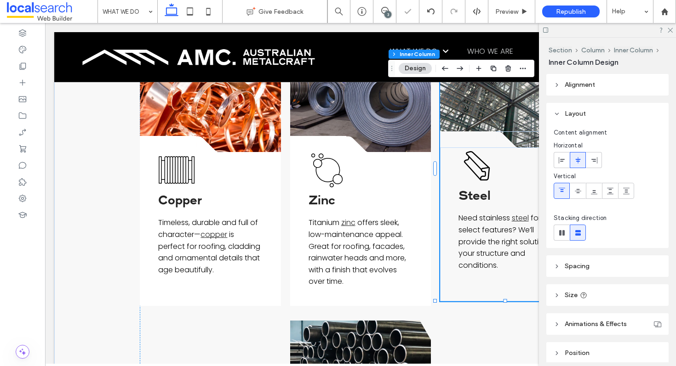
click at [458, 136] on div at bounding box center [468, 139] width 57 height 17
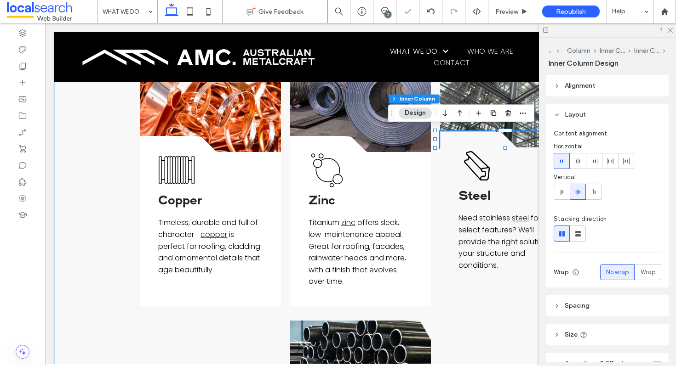
click at [454, 137] on div at bounding box center [468, 139] width 57 height 17
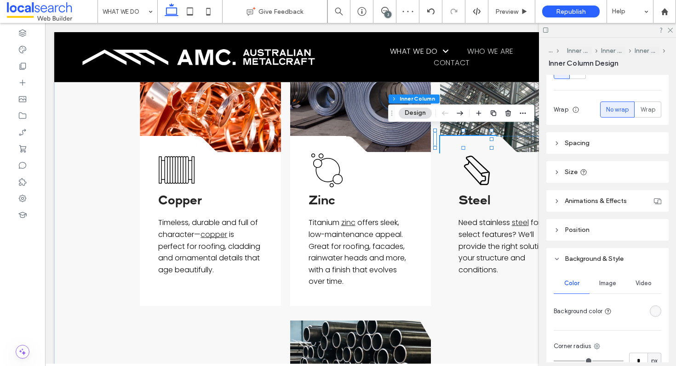
scroll to position [300, 0]
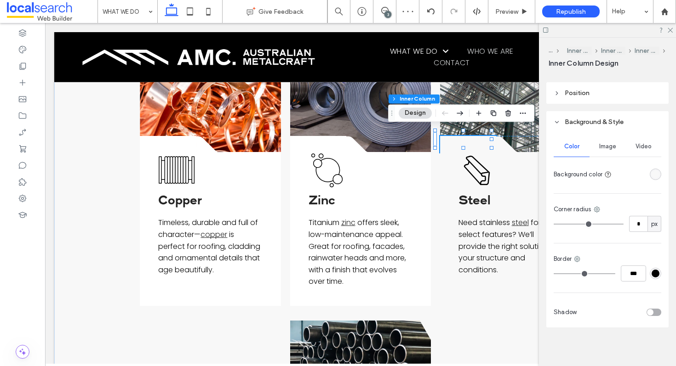
click at [651, 171] on div "rgba(248, 248, 248, 1)" at bounding box center [655, 175] width 8 height 8
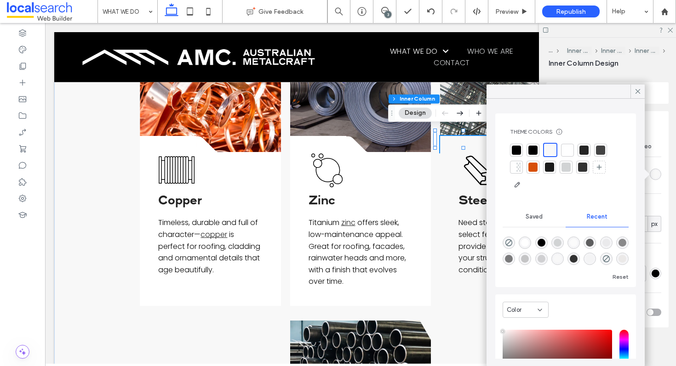
click at [569, 148] on div at bounding box center [567, 150] width 9 height 9
click at [643, 91] on div at bounding box center [637, 92] width 14 height 14
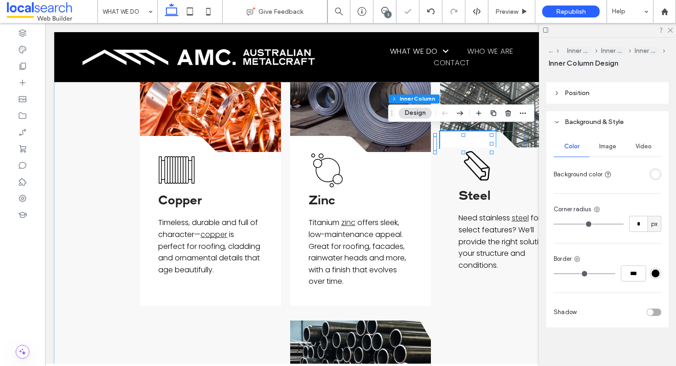
click at [499, 143] on icon at bounding box center [510, 140] width 28 height 16
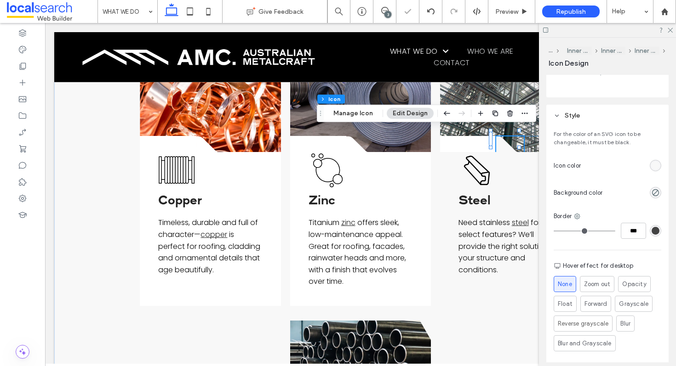
scroll to position [268, 0]
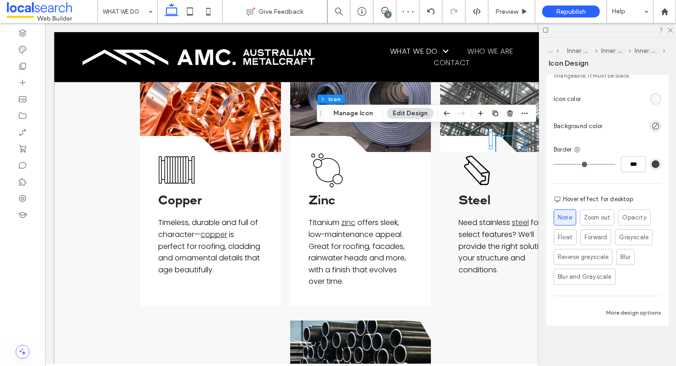
click at [651, 99] on div "rgb(248, 248, 248)" at bounding box center [655, 99] width 8 height 8
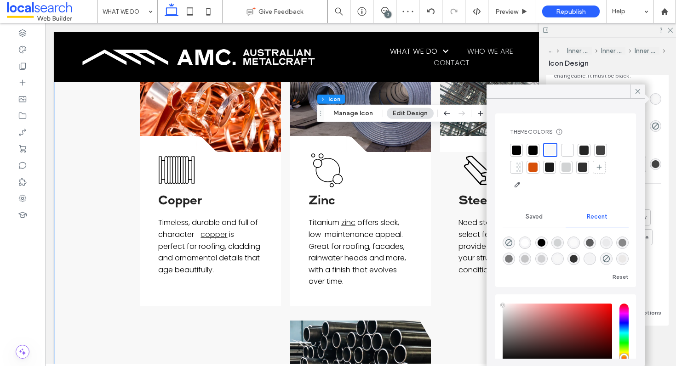
click at [565, 149] on div at bounding box center [567, 150] width 9 height 9
click at [635, 90] on icon at bounding box center [637, 91] width 8 height 8
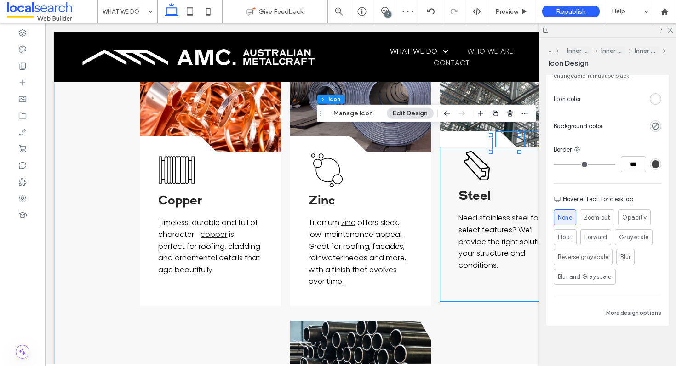
click at [502, 167] on div "Steel Icon Steel Need stainless steel for select features? We’ll provide the ri…" at bounding box center [510, 225] width 141 height 154
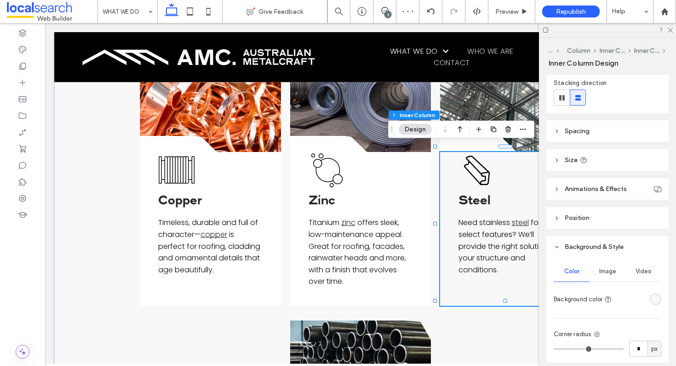
scroll to position [263, 0]
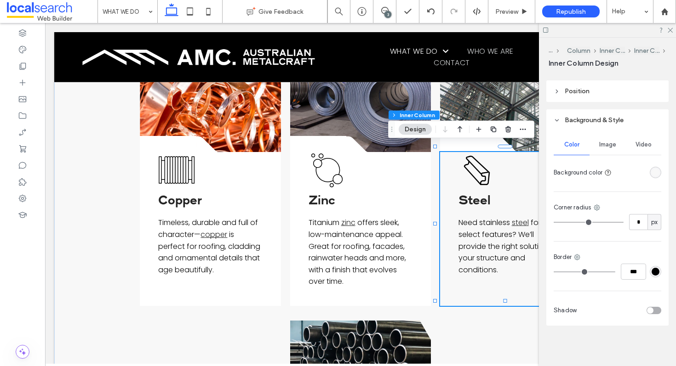
click at [651, 173] on div "rgba(248, 248, 248, 1)" at bounding box center [655, 173] width 8 height 8
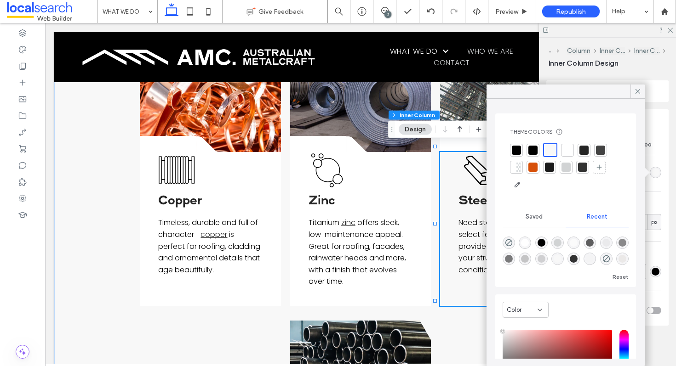
click at [567, 148] on div at bounding box center [567, 150] width 9 height 9
click at [640, 91] on icon at bounding box center [637, 91] width 8 height 8
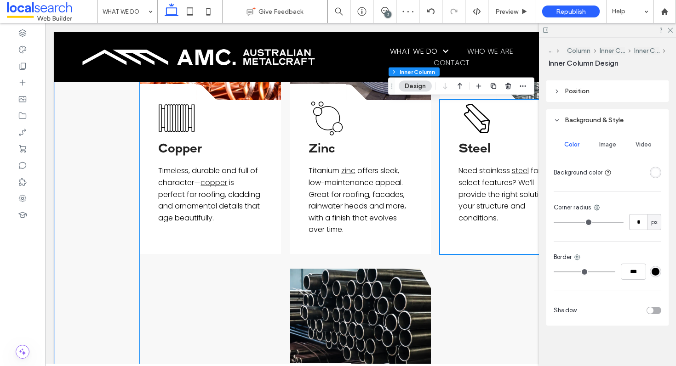
scroll to position [834, 0]
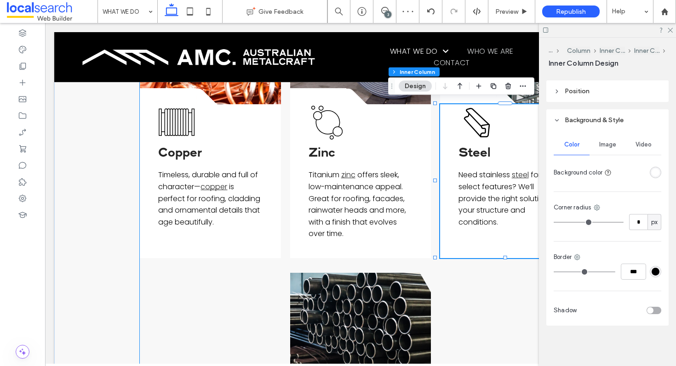
click at [461, 282] on div "A black and white silhouette of a triangle on a white background. .cls-1-185649…" at bounding box center [360, 126] width 441 height 822
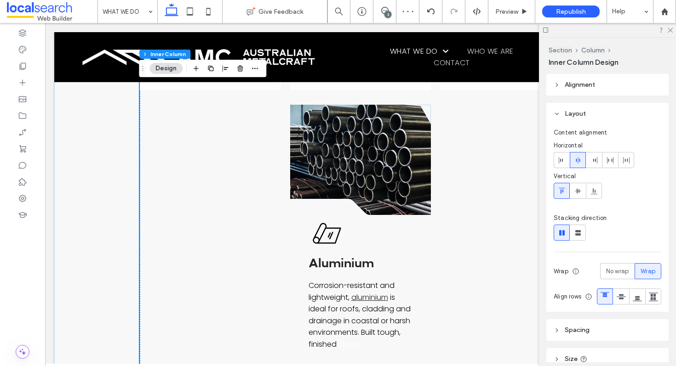
scroll to position [1035, 0]
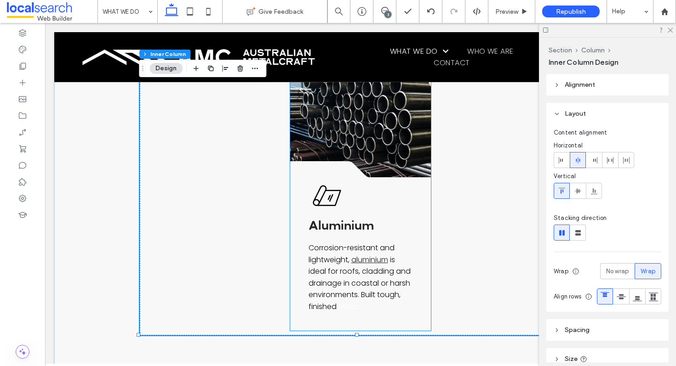
click at [336, 169] on div at bounding box center [318, 169] width 57 height 17
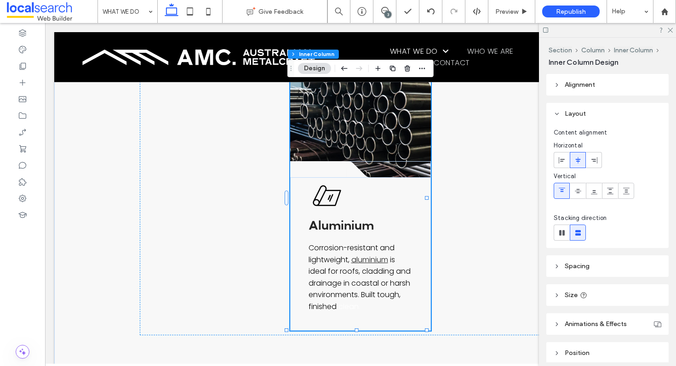
click at [330, 167] on div at bounding box center [318, 169] width 57 height 17
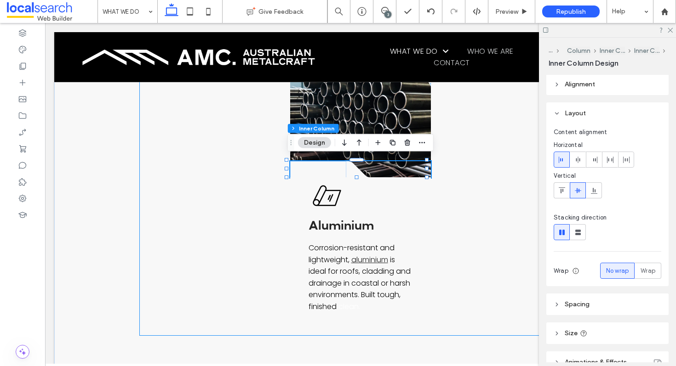
scroll to position [2, 0]
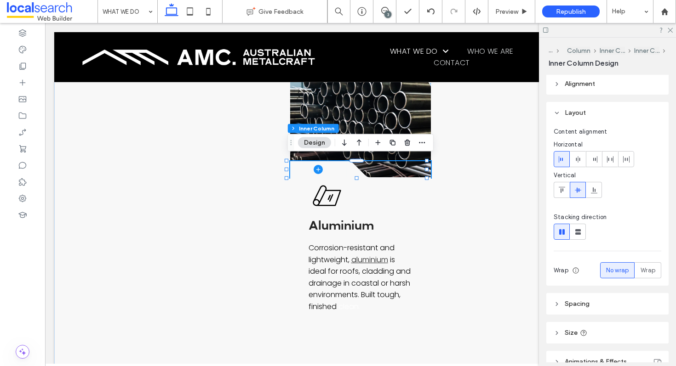
click at [323, 168] on span at bounding box center [318, 169] width 57 height 17
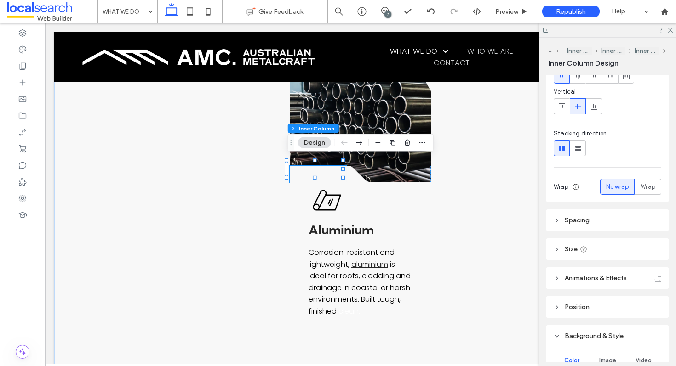
scroll to position [280, 0]
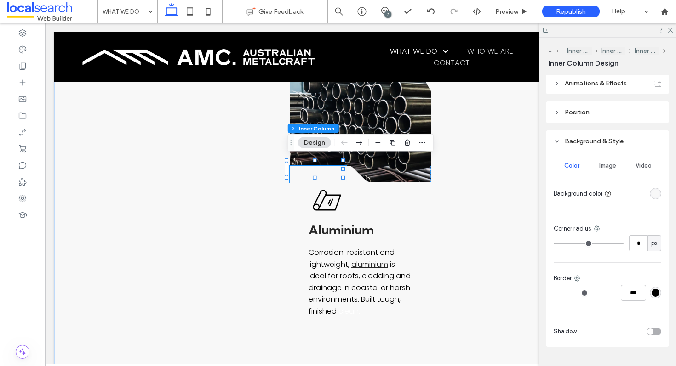
click at [651, 194] on div "rgba(248, 248, 248, 1)" at bounding box center [655, 194] width 8 height 8
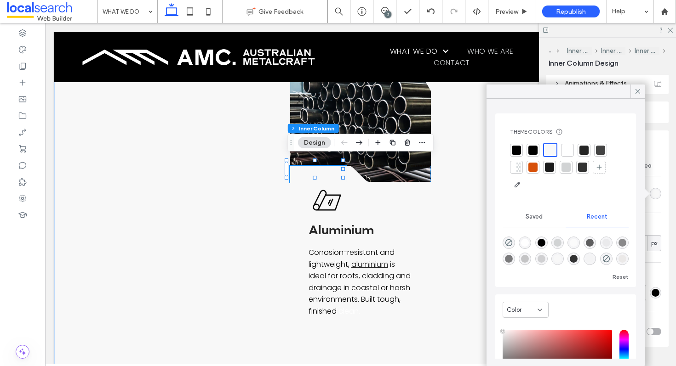
click at [567, 152] on div at bounding box center [567, 150] width 9 height 9
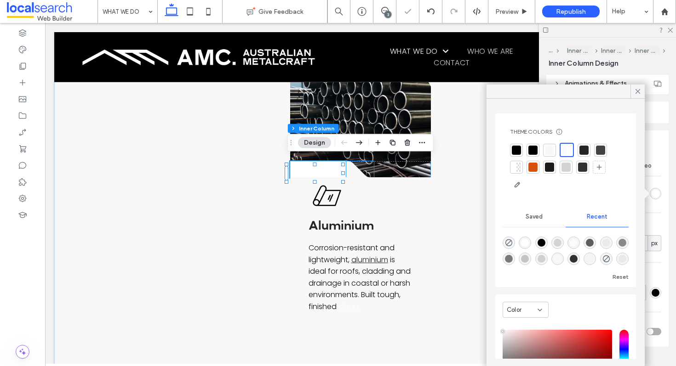
click at [349, 177] on div "Aluminium Icon Aluminium Corrosion-resistant and lightweight, aluminium is idea…" at bounding box center [360, 254] width 141 height 154
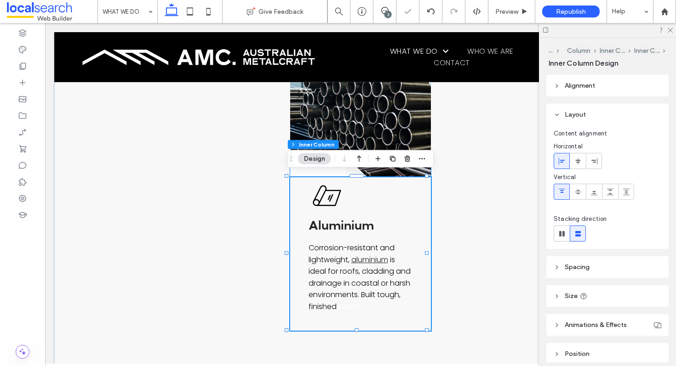
click at [349, 170] on icon at bounding box center [360, 169] width 28 height 16
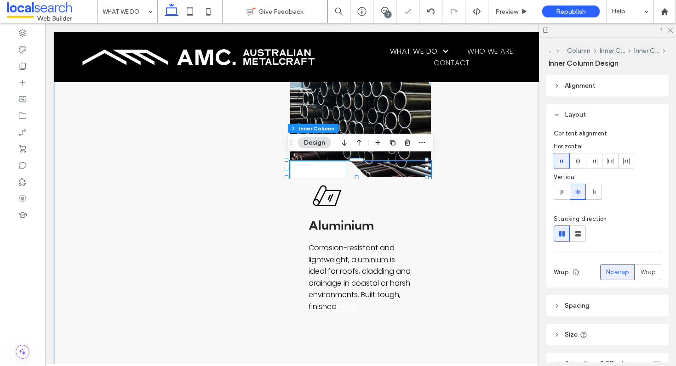
click at [352, 165] on icon at bounding box center [360, 169] width 28 height 16
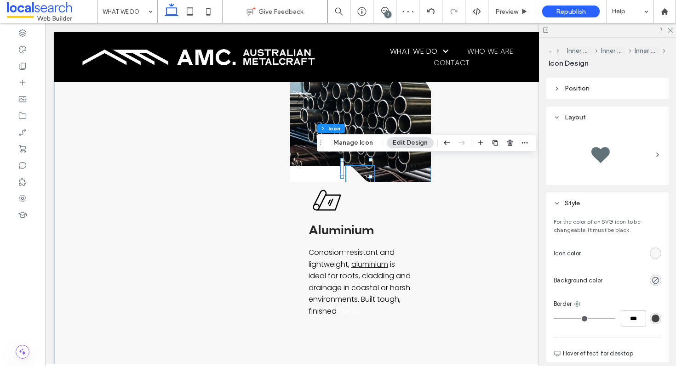
scroll to position [145, 0]
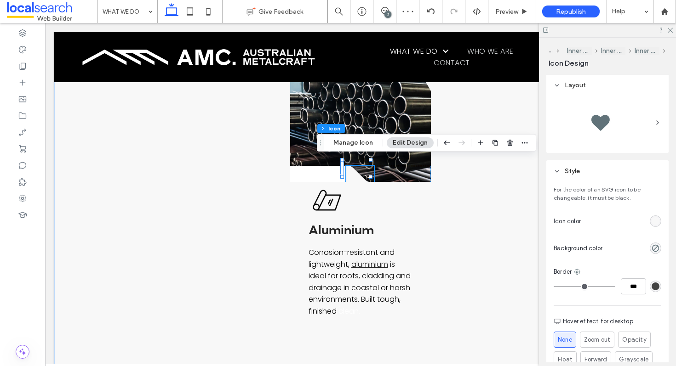
click at [651, 222] on div "rgb(248, 248, 248)" at bounding box center [655, 221] width 8 height 8
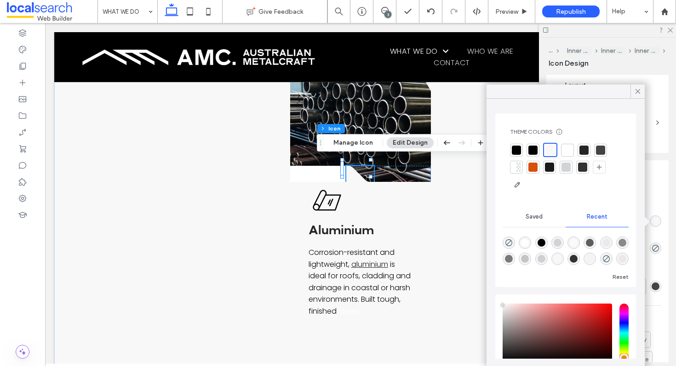
click at [569, 149] on div at bounding box center [567, 150] width 9 height 9
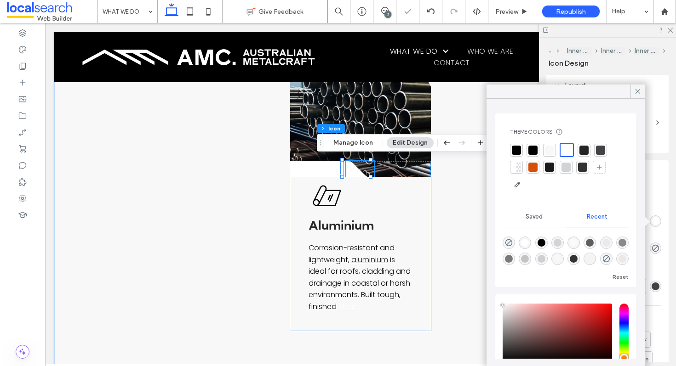
click at [376, 194] on div "Aluminium Icon Aluminium Corrosion-resistant and lightweight, aluminium is idea…" at bounding box center [360, 254] width 141 height 154
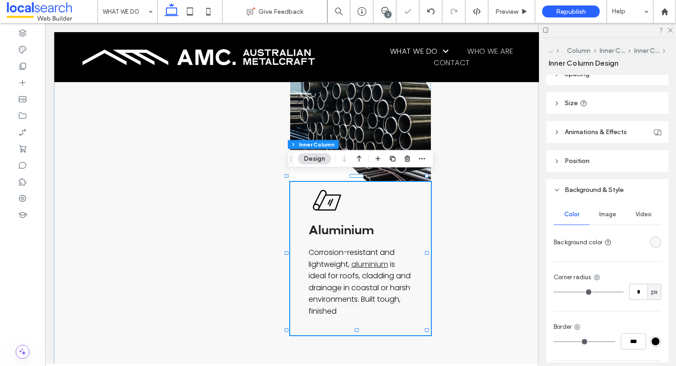
scroll to position [263, 0]
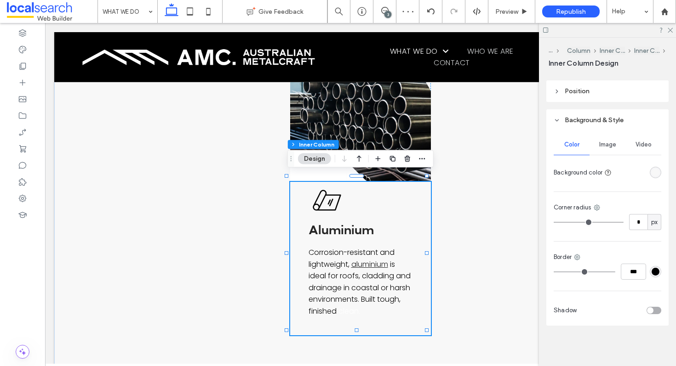
click at [654, 177] on div at bounding box center [655, 172] width 11 height 11
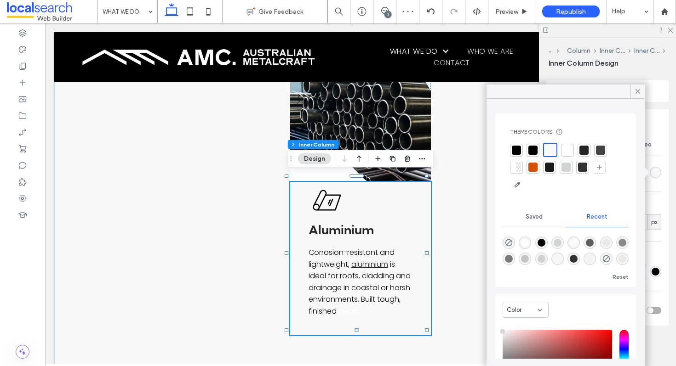
click at [571, 148] on div at bounding box center [567, 150] width 9 height 9
click at [636, 95] on icon at bounding box center [637, 91] width 8 height 8
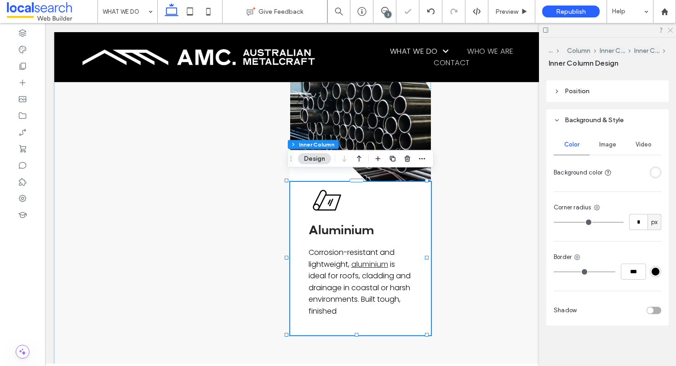
click at [667, 32] on icon at bounding box center [670, 30] width 6 height 6
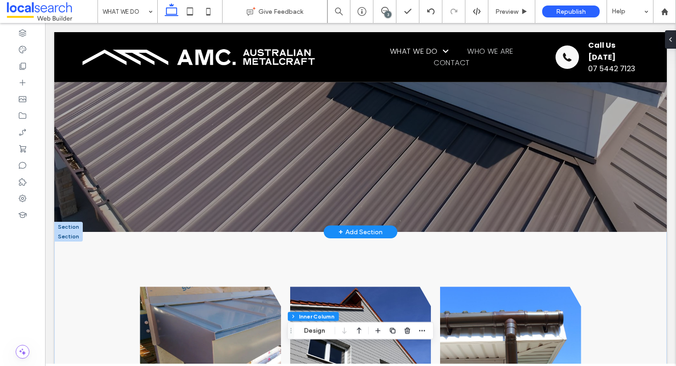
scroll to position [342, 0]
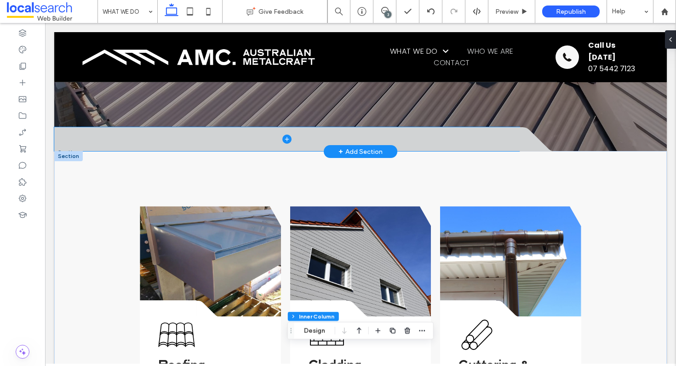
click at [217, 136] on span at bounding box center [286, 139] width 465 height 24
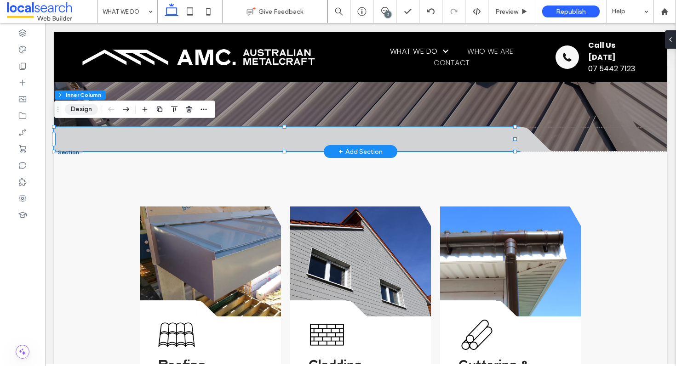
click at [76, 108] on button "Design" at bounding box center [81, 109] width 33 height 11
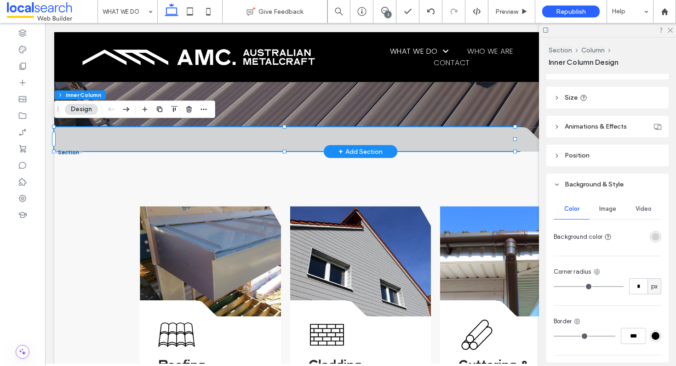
scroll to position [241, 0]
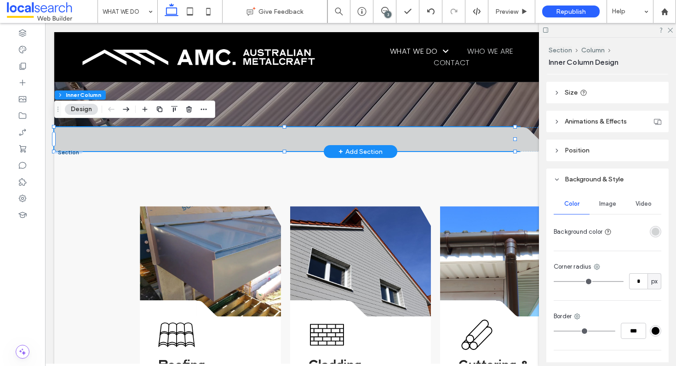
click at [650, 226] on div "rgba(209, 211, 212, 1)" at bounding box center [655, 231] width 11 height 11
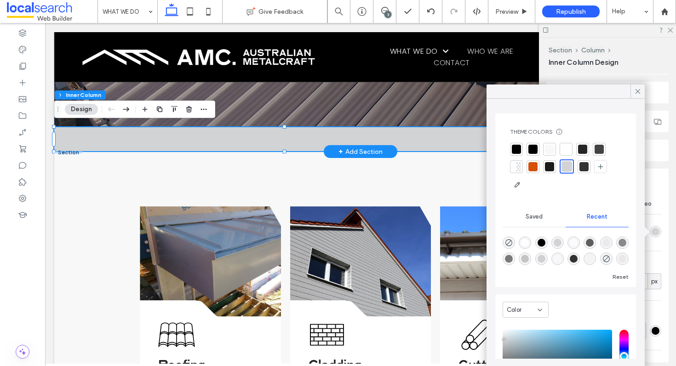
click at [552, 148] on div at bounding box center [549, 149] width 9 height 9
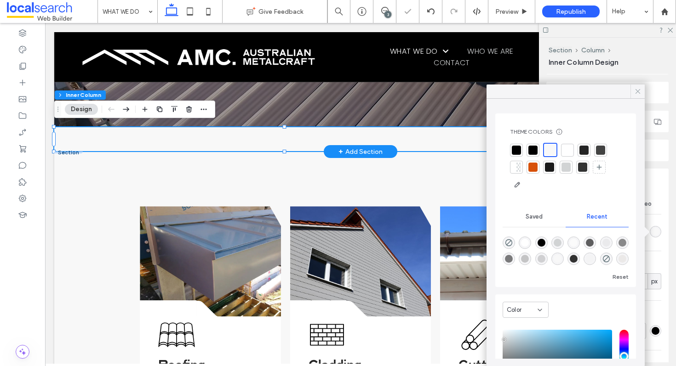
click at [643, 90] on div at bounding box center [637, 92] width 14 height 14
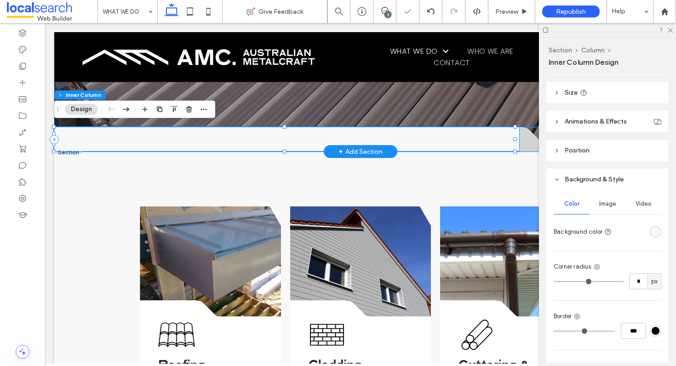
click at [527, 139] on icon at bounding box center [539, 139] width 41 height 24
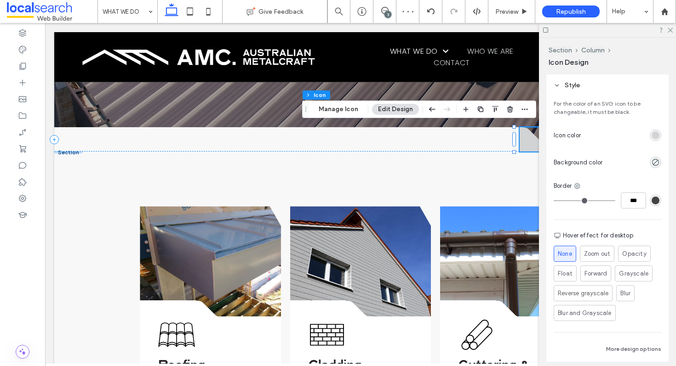
scroll to position [267, 0]
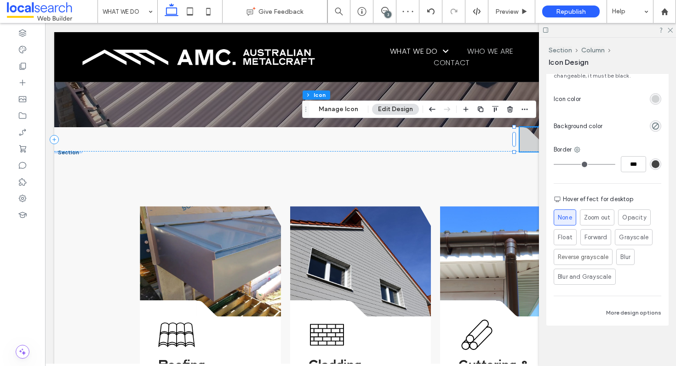
click at [651, 98] on div "rgb(209, 211, 212)" at bounding box center [655, 99] width 8 height 8
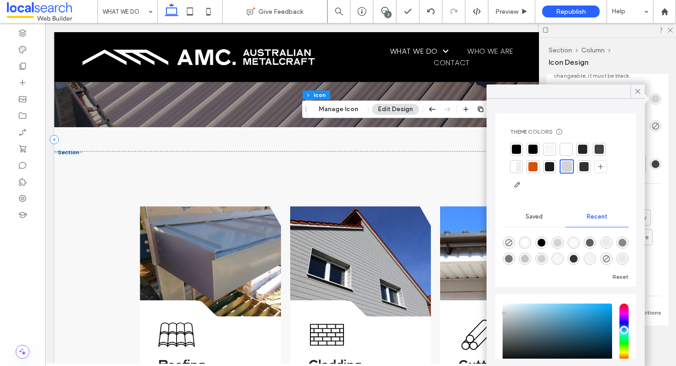
click at [553, 148] on div at bounding box center [549, 149] width 9 height 9
click at [639, 91] on icon at bounding box center [637, 91] width 8 height 8
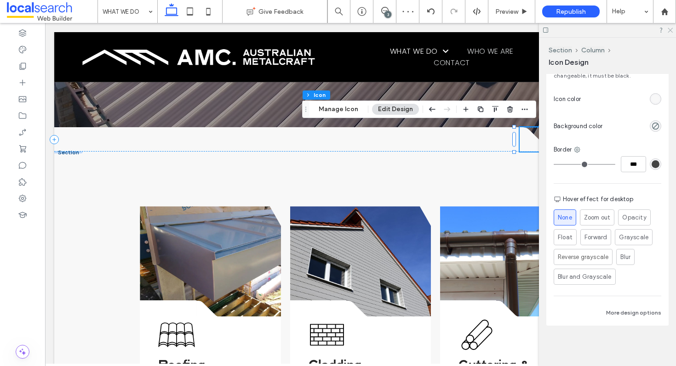
click at [671, 31] on use at bounding box center [669, 30] width 5 height 5
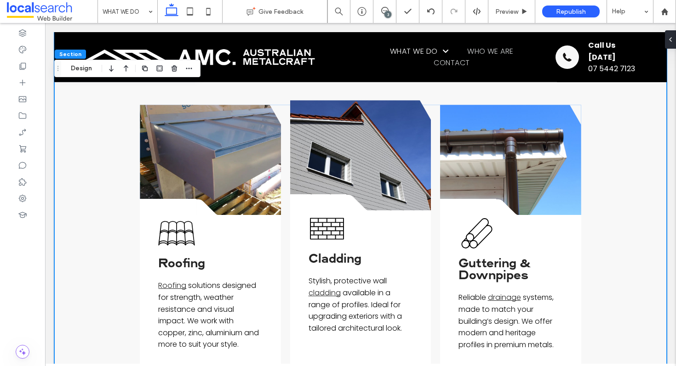
scroll to position [317, 0]
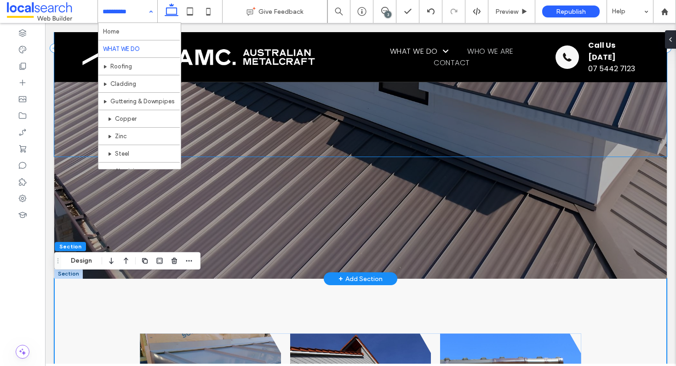
scroll to position [215, 0]
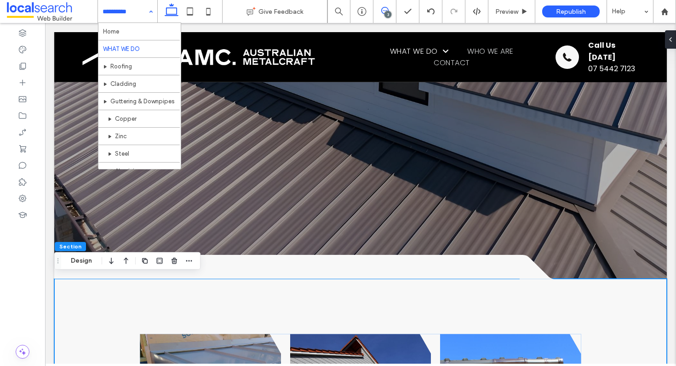
click at [377, 13] on span at bounding box center [384, 10] width 23 height 7
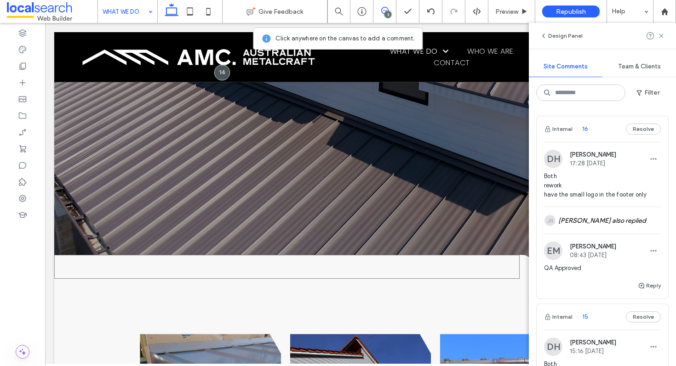
click at [486, 262] on div at bounding box center [286, 267] width 465 height 24
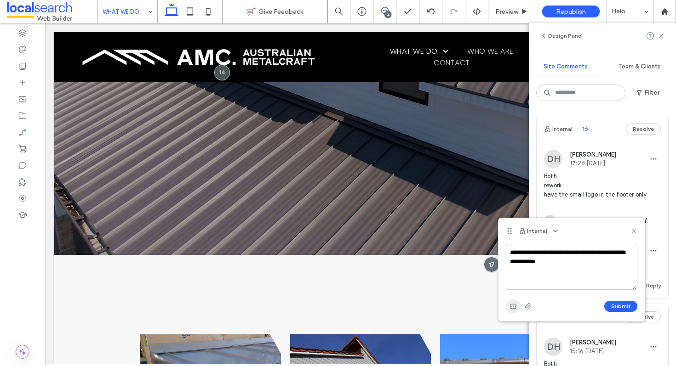
type textarea "**********"
click at [511, 301] on span "button" at bounding box center [513, 306] width 15 height 15
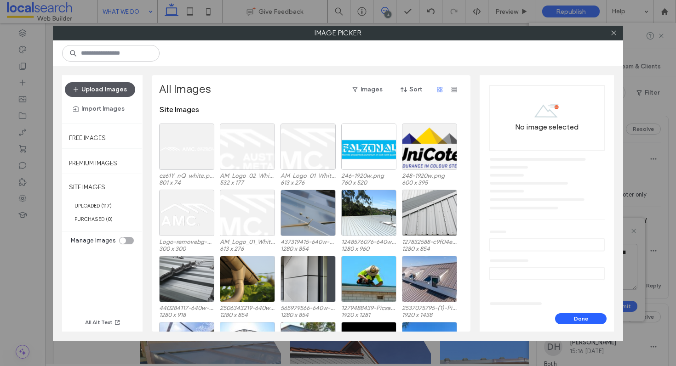
click at [98, 88] on button "Upload Images" at bounding box center [100, 89] width 70 height 15
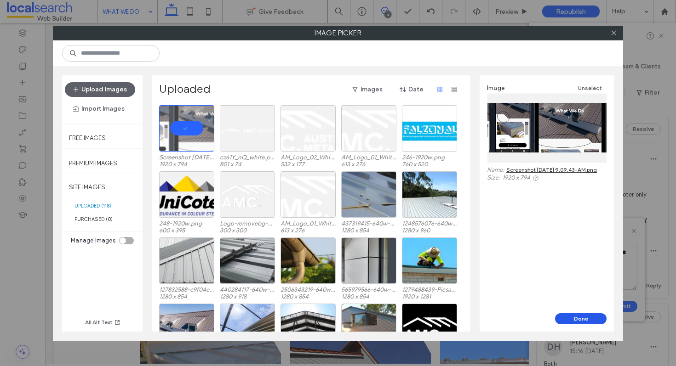
click at [586, 317] on button "Done" at bounding box center [580, 319] width 51 height 11
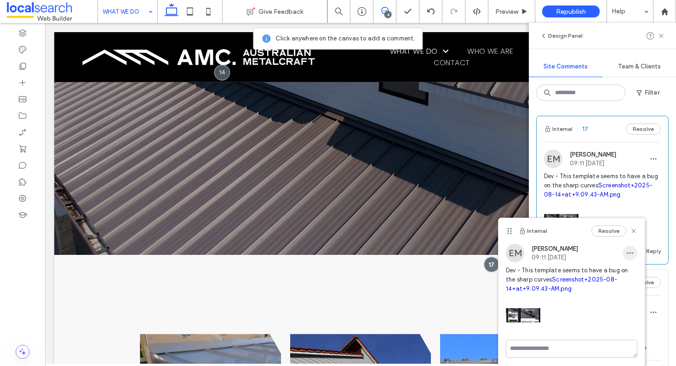
click at [633, 257] on span "button" at bounding box center [629, 253] width 15 height 15
click at [599, 279] on div "Edit" at bounding box center [596, 277] width 82 height 17
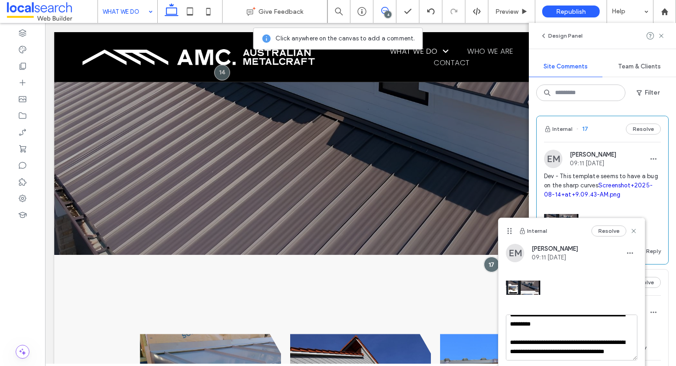
scroll to position [0, 0]
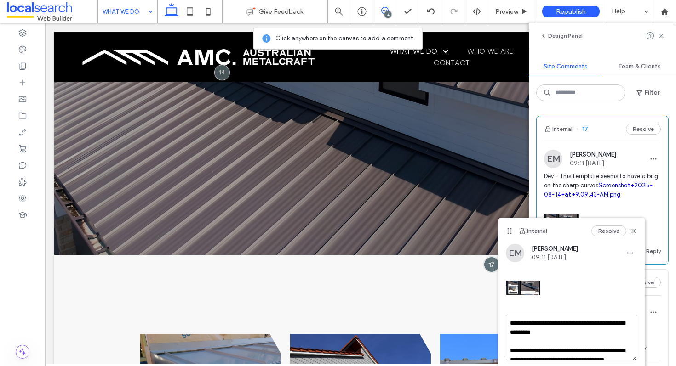
click at [521, 326] on textarea "**********" at bounding box center [571, 338] width 131 height 46
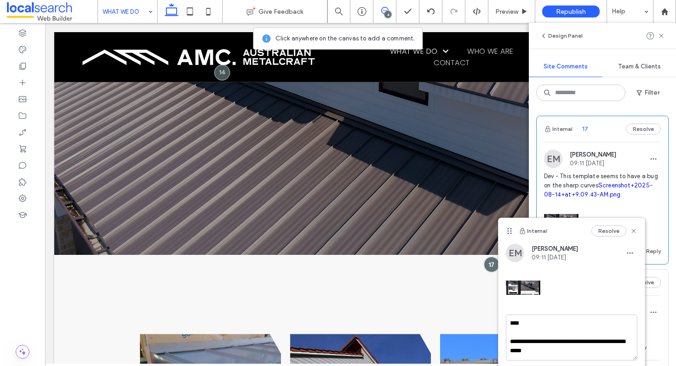
click at [536, 326] on textarea "**********" at bounding box center [571, 338] width 131 height 46
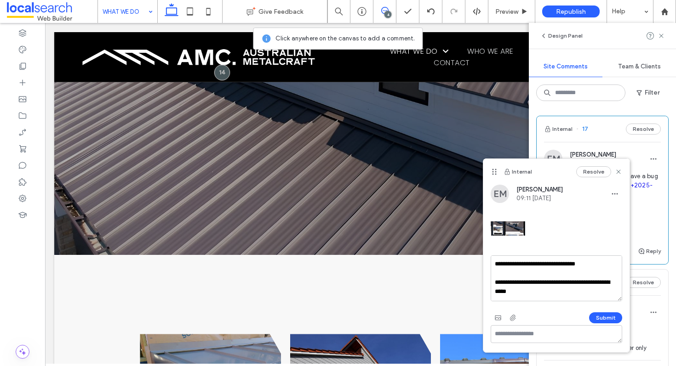
drag, startPoint x: 508, startPoint y: 228, endPoint x: 501, endPoint y: 169, distance: 59.8
click at [501, 169] on div "Internal Resolve" at bounding box center [556, 172] width 146 height 26
click at [557, 289] on textarea "**********" at bounding box center [555, 279] width 131 height 46
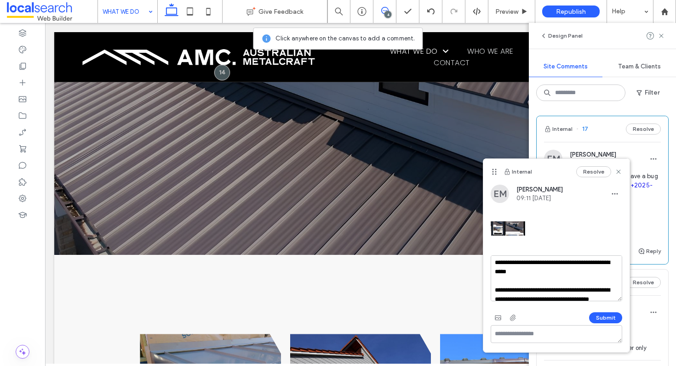
scroll to position [21, 0]
drag, startPoint x: 553, startPoint y: 269, endPoint x: 596, endPoint y: 262, distance: 43.8
click at [596, 262] on textarea "**********" at bounding box center [555, 279] width 131 height 46
click at [530, 280] on textarea "**********" at bounding box center [555, 279] width 131 height 46
click at [593, 288] on textarea "**********" at bounding box center [555, 279] width 131 height 46
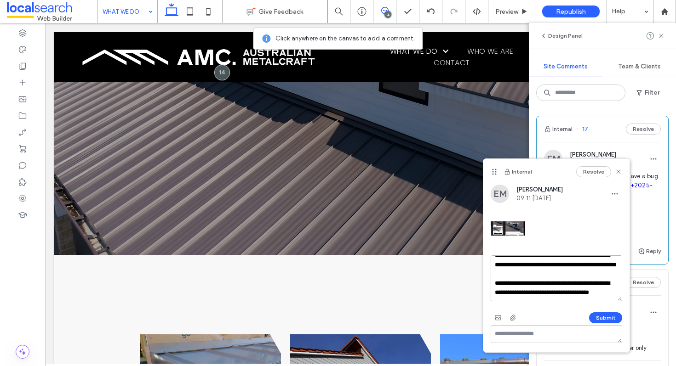
scroll to position [38, 0]
type textarea "**********"
click at [596, 314] on button "Submit" at bounding box center [605, 318] width 33 height 11
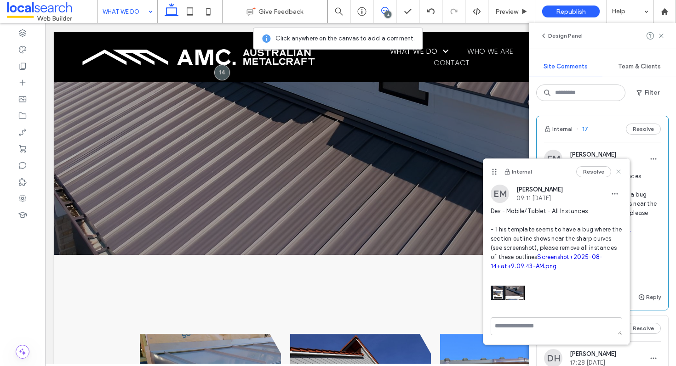
click at [617, 170] on icon at bounding box center [618, 171] width 7 height 7
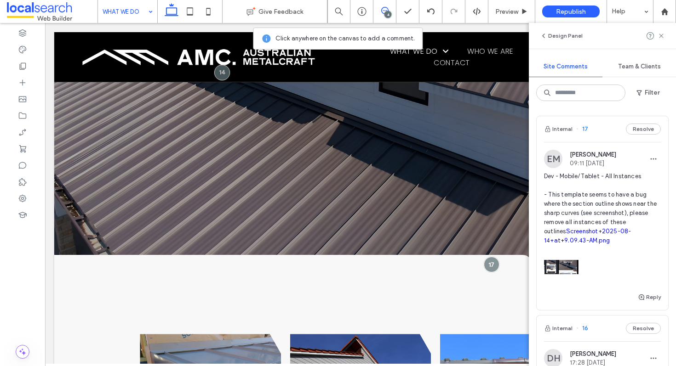
click at [556, 244] on link "Screenshot+2025-08-14+at+9.09.43-AM.png" at bounding box center [587, 236] width 87 height 16
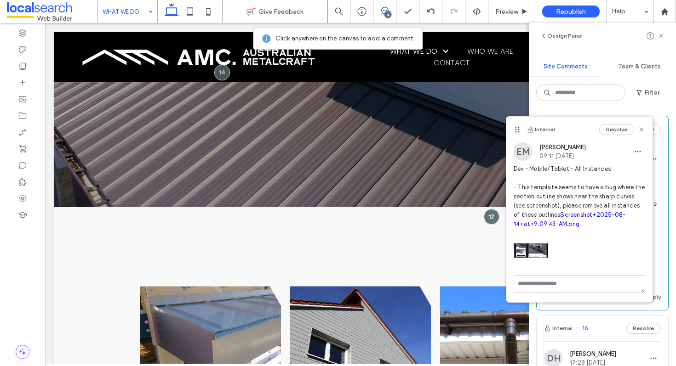
click at [549, 228] on link "Screenshot+2025-08-14+at+9.09.43-AM.png" at bounding box center [569, 219] width 112 height 16
click at [642, 128] on icon at bounding box center [641, 129] width 7 height 7
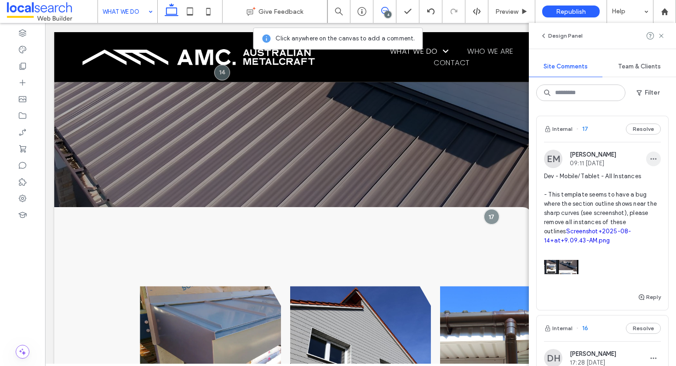
click at [650, 162] on icon "button" at bounding box center [653, 158] width 7 height 7
click at [626, 185] on div "Edit" at bounding box center [612, 182] width 82 height 17
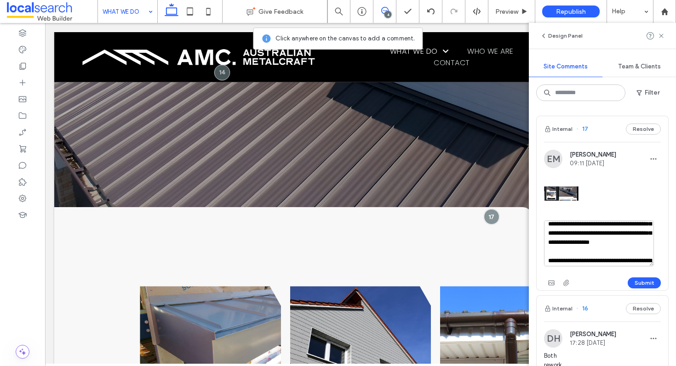
scroll to position [34, 0]
click at [559, 233] on textarea "**********" at bounding box center [599, 244] width 110 height 46
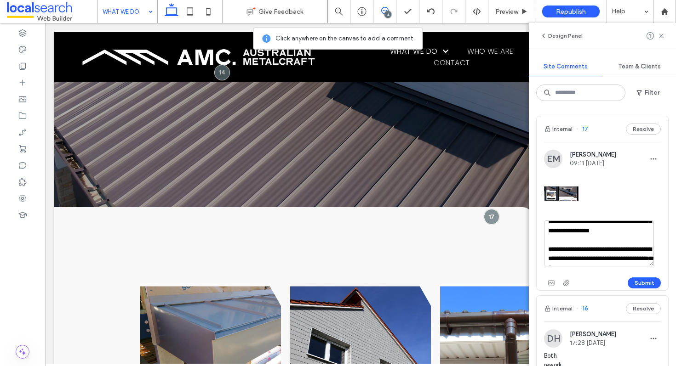
scroll to position [45, 0]
click at [632, 246] on textarea "**********" at bounding box center [599, 244] width 110 height 46
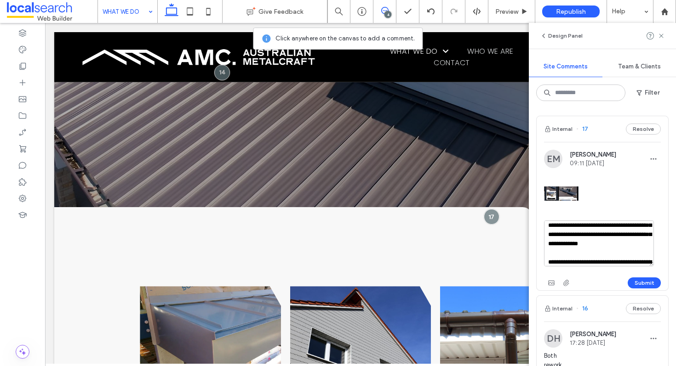
scroll to position [50, 0]
type textarea "**********"
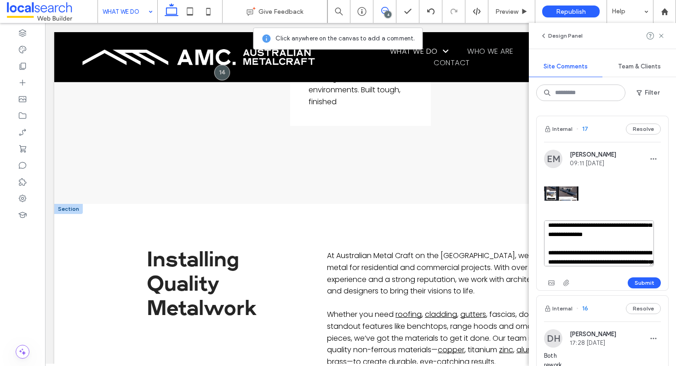
scroll to position [1453, 0]
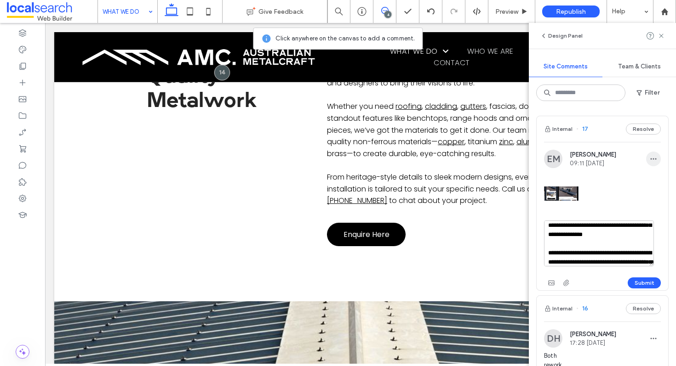
click at [649, 152] on span "button" at bounding box center [653, 159] width 15 height 15
click at [614, 201] on div "Delete" at bounding box center [612, 200] width 82 height 17
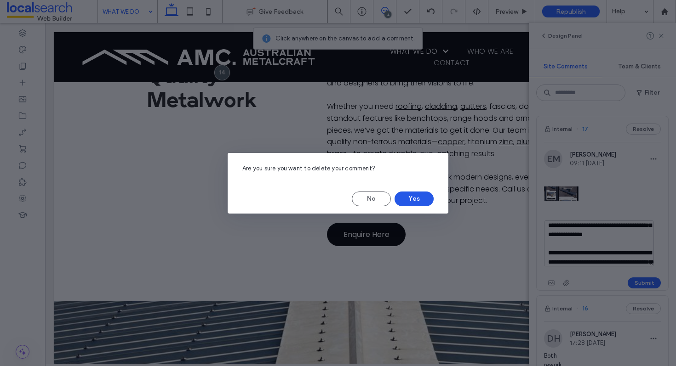
click at [404, 196] on button "Yes" at bounding box center [413, 199] width 39 height 15
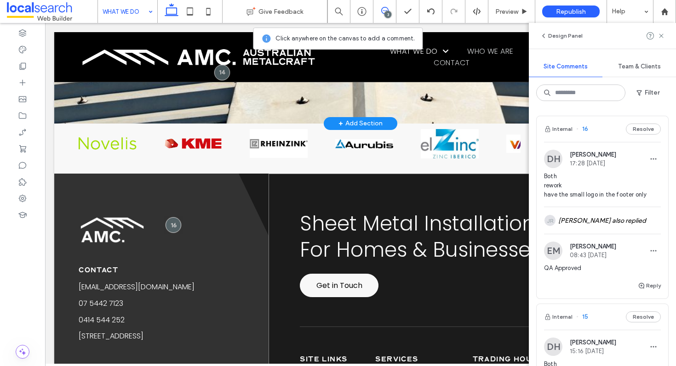
scroll to position [1869, 0]
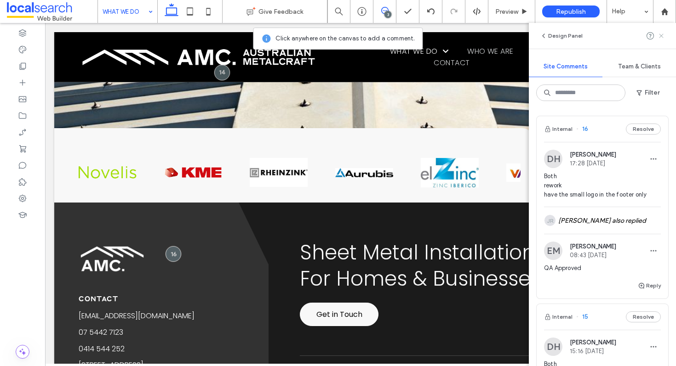
click at [661, 36] on use at bounding box center [661, 36] width 4 height 4
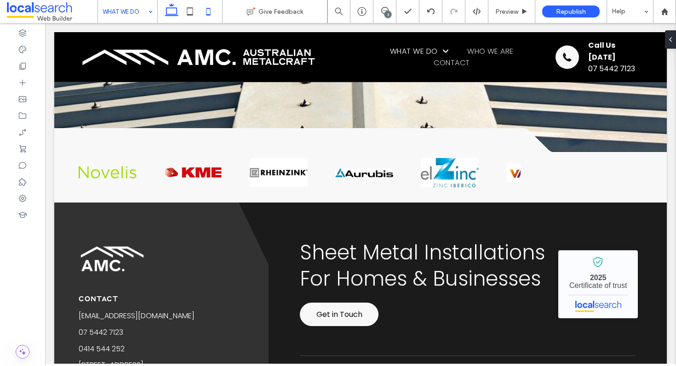
click at [201, 7] on icon at bounding box center [208, 11] width 18 height 18
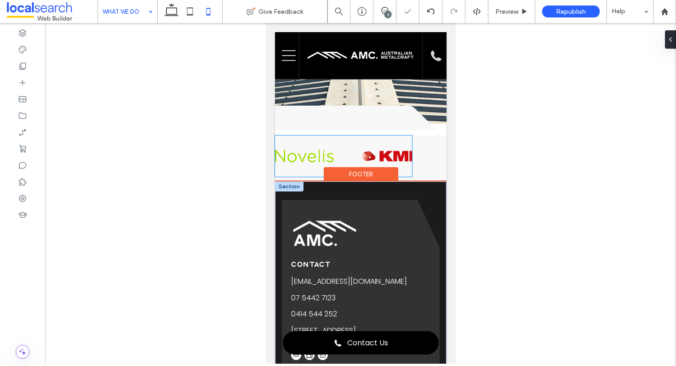
scroll to position [925, 0]
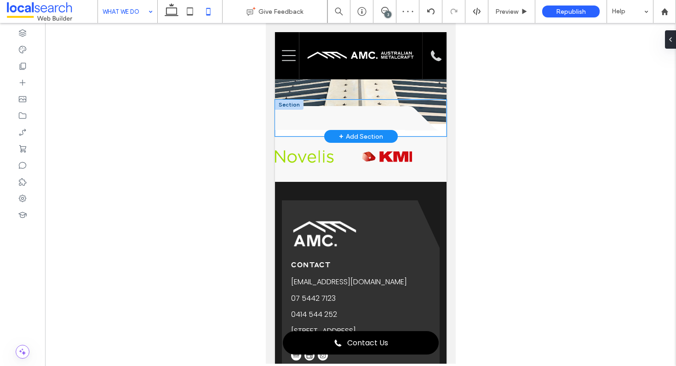
click at [405, 137] on div "A black and white silhouette of a triangle on a white background. .cls-1-165772…" at bounding box center [359, 118] width 171 height 37
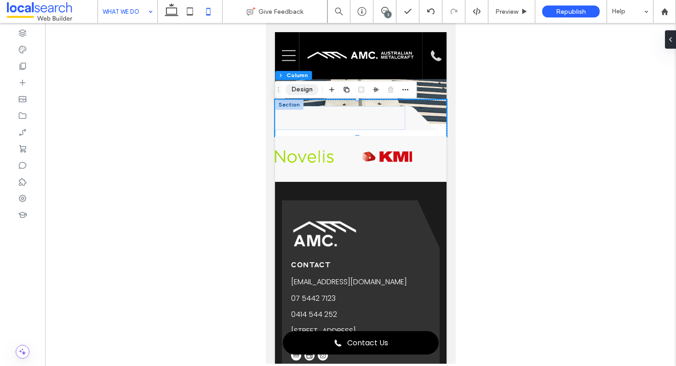
click at [302, 92] on button "Design" at bounding box center [301, 89] width 33 height 11
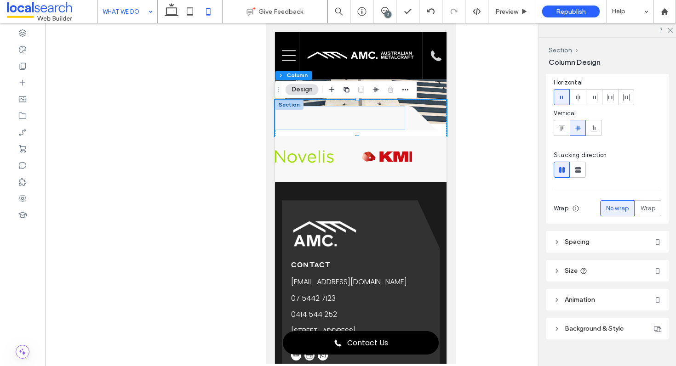
scroll to position [48, 0]
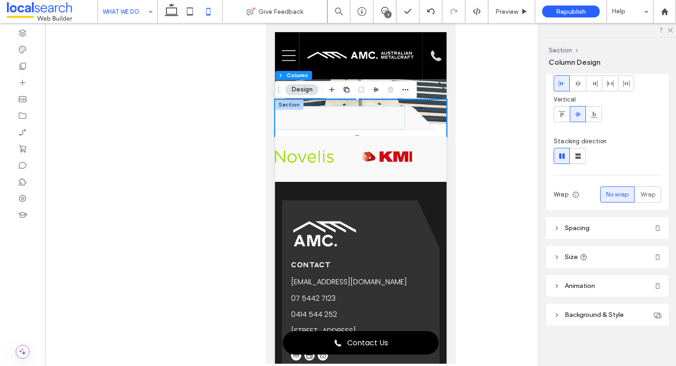
click at [603, 246] on div "Layout Content alignment Horizontal Vertical Stacking direction Wrap No wrap Wr…" at bounding box center [610, 218] width 128 height 289
click at [607, 259] on header "Size" at bounding box center [607, 257] width 122 height 22
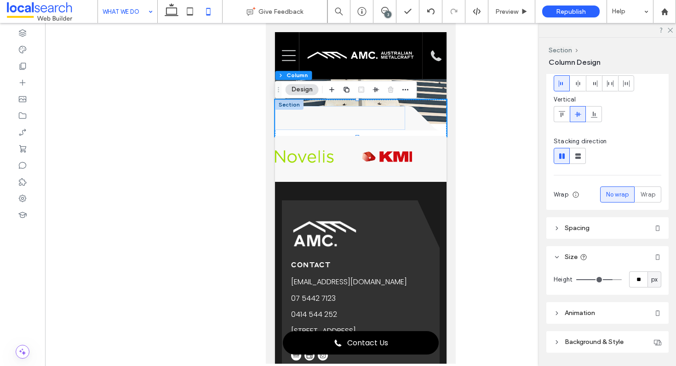
scroll to position [50, 0]
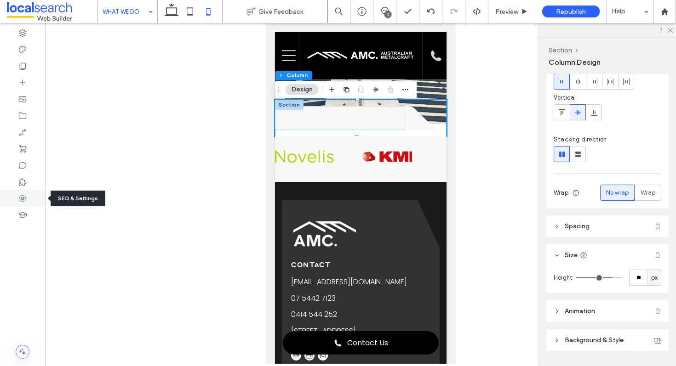
click at [22, 199] on icon at bounding box center [22, 198] width 9 height 9
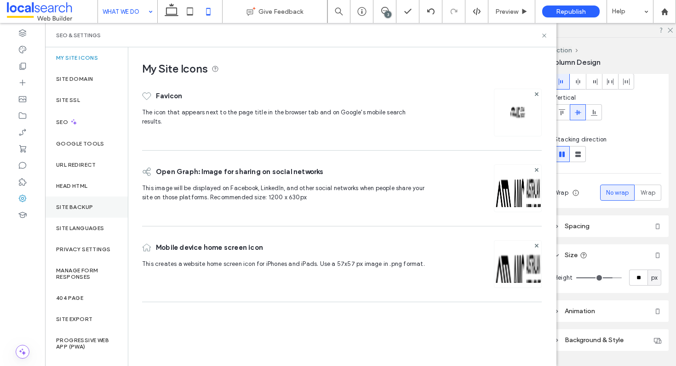
click at [87, 204] on label "Site Backup" at bounding box center [74, 207] width 37 height 6
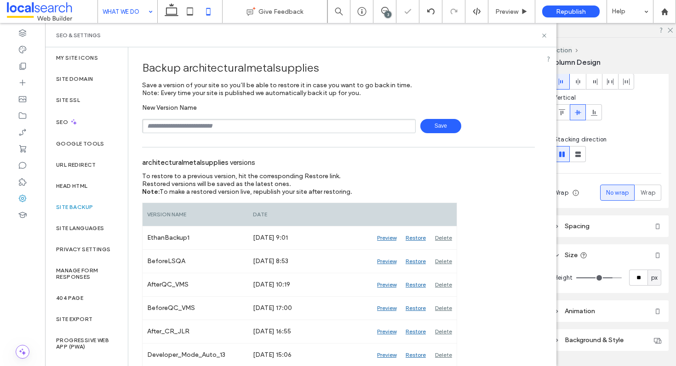
click at [229, 130] on input "text" at bounding box center [279, 126] width 274 height 14
type input "**********"
click at [544, 34] on icon at bounding box center [544, 35] width 7 height 7
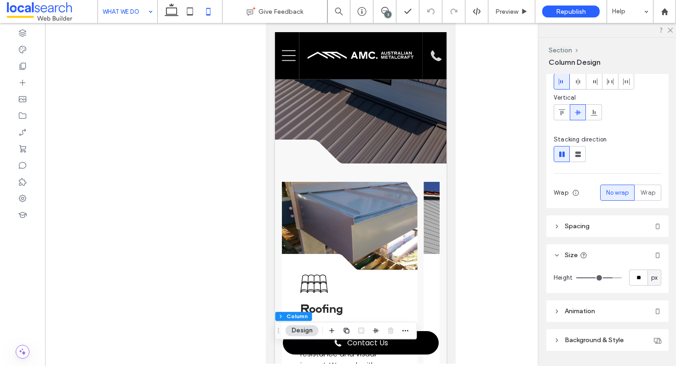
scroll to position [0, 0]
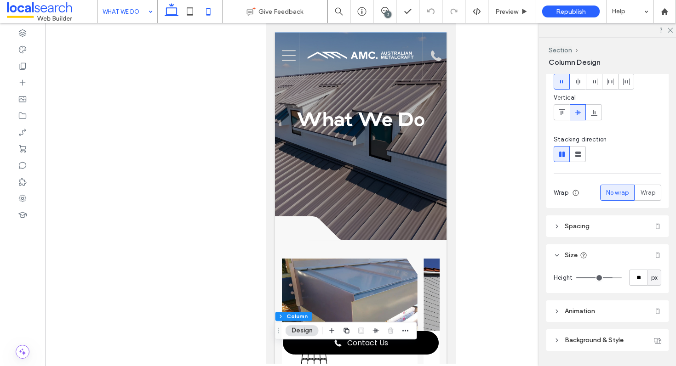
click at [167, 11] on icon at bounding box center [171, 11] width 18 height 18
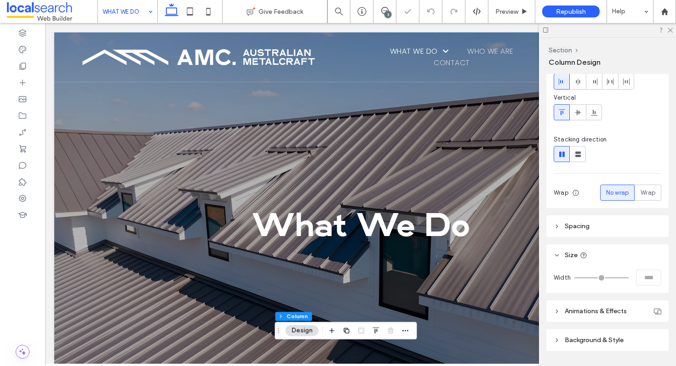
type input "***"
type input "****"
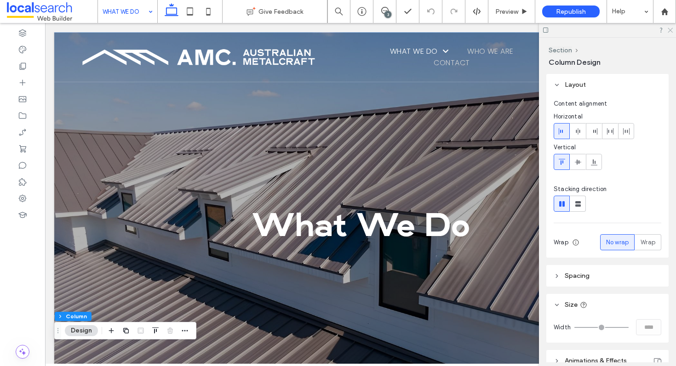
click at [669, 30] on use at bounding box center [669, 30] width 5 height 5
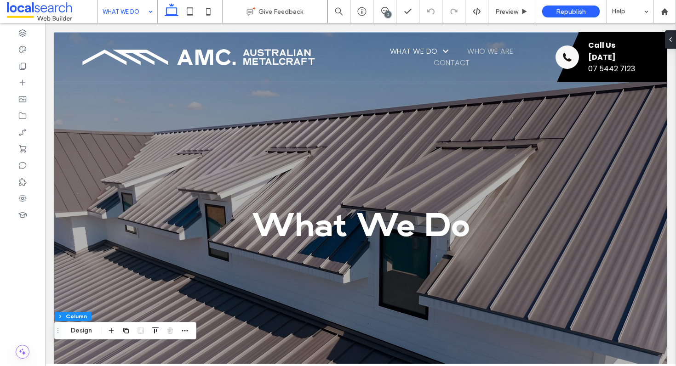
click at [387, 16] on div "3" at bounding box center [387, 14] width 7 height 7
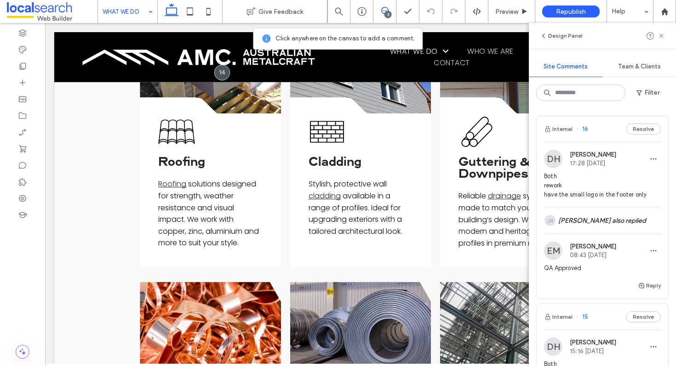
scroll to position [121, 0]
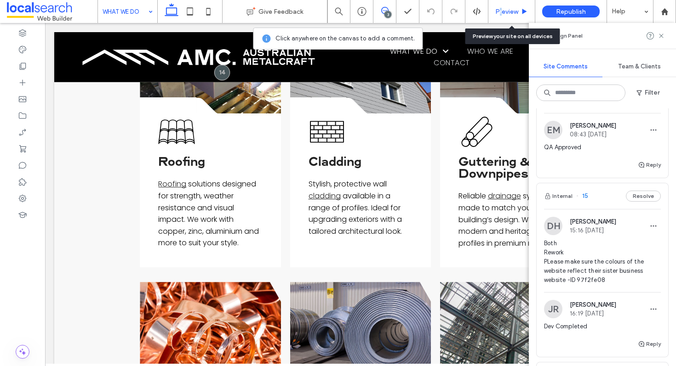
click at [500, 10] on span "Preview" at bounding box center [506, 12] width 23 height 8
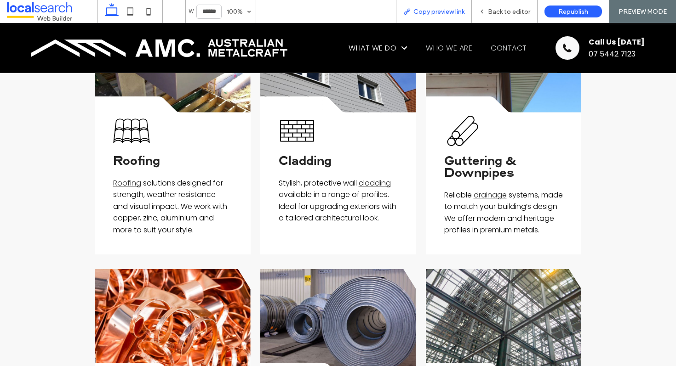
scroll to position [564, 0]
click at [437, 8] on span "Copy preview link" at bounding box center [438, 12] width 51 height 8
click at [510, 13] on span "Back to editor" at bounding box center [509, 12] width 42 height 8
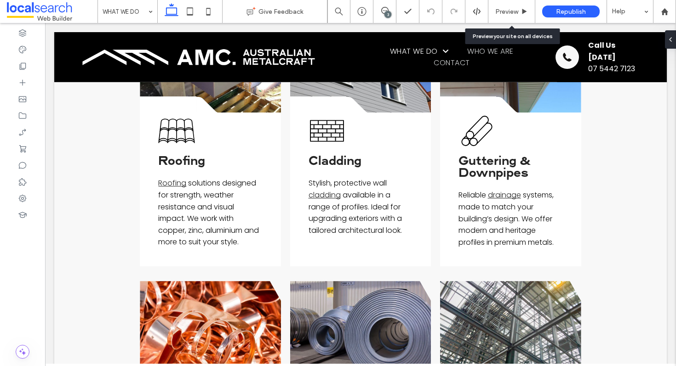
scroll to position [546, 0]
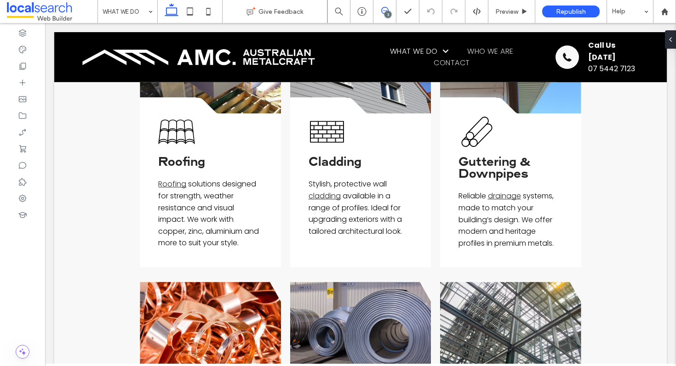
click at [389, 10] on span at bounding box center [384, 10] width 23 height 7
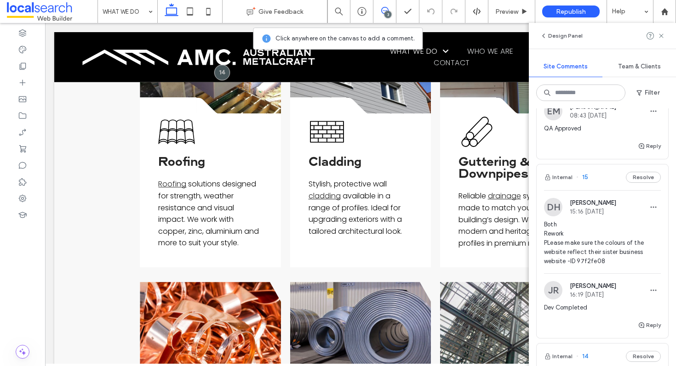
scroll to position [154, 0]
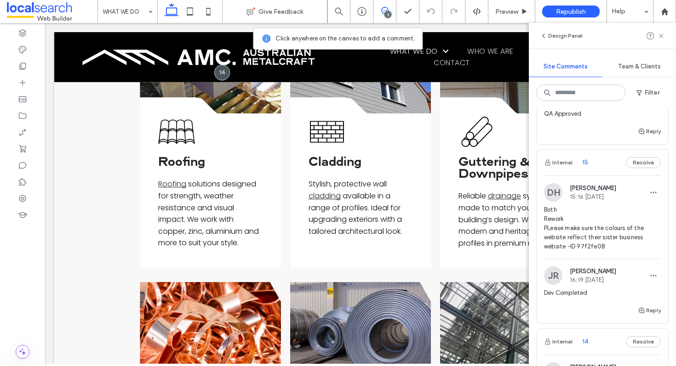
click at [591, 250] on span "Both Rework PLease make sure the colours of the website reflect their sister bu…" at bounding box center [602, 228] width 117 height 46
click at [0, 0] on div at bounding box center [0, 0] width 0 height 0
click at [593, 247] on div at bounding box center [338, 183] width 676 height 366
click at [594, 248] on span "Both Rework PLease make sure the colours of the website reflect their sister bu…" at bounding box center [602, 228] width 117 height 46
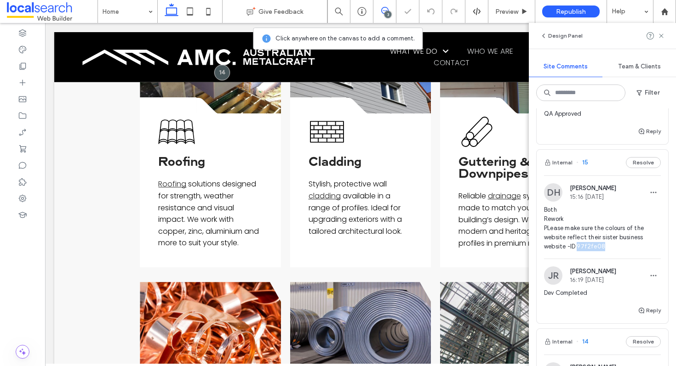
click at [594, 248] on span "Both Rework PLease make sure the colours of the website reflect their sister bu…" at bounding box center [602, 228] width 117 height 46
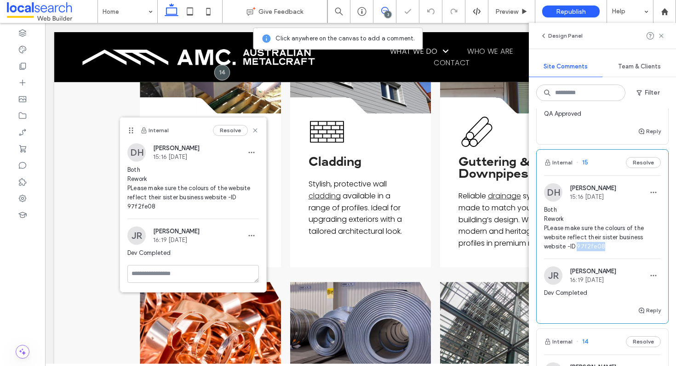
copy span "97f2fe08"
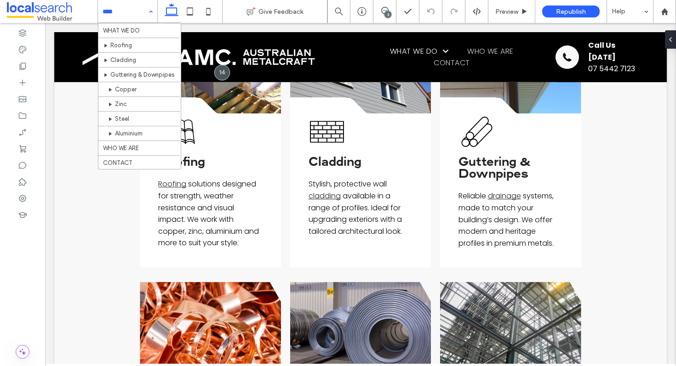
scroll to position [27, 0]
click at [146, 10] on div "Home WHAT WE DO Roofing Cladding Guttering & Downpipes Copper Zinc Steel Alumin…" at bounding box center [127, 11] width 59 height 23
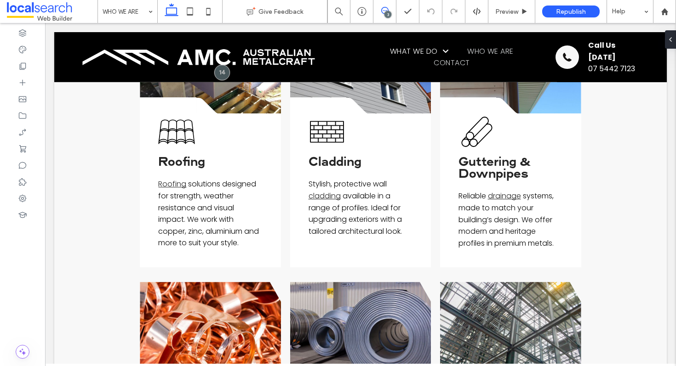
click at [383, 12] on icon at bounding box center [384, 10] width 7 height 7
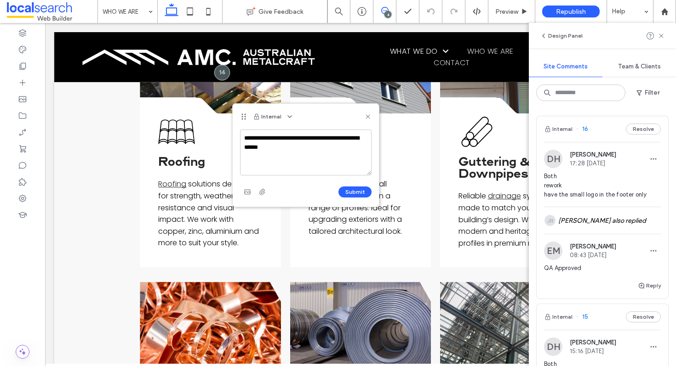
click at [344, 140] on textarea "**********" at bounding box center [305, 153] width 131 height 46
drag, startPoint x: 343, startPoint y: 138, endPoint x: 325, endPoint y: 139, distance: 18.0
click at [325, 139] on textarea "**********" at bounding box center [305, 153] width 131 height 46
type textarea "**********"
click at [355, 195] on button "Submit" at bounding box center [354, 192] width 33 height 11
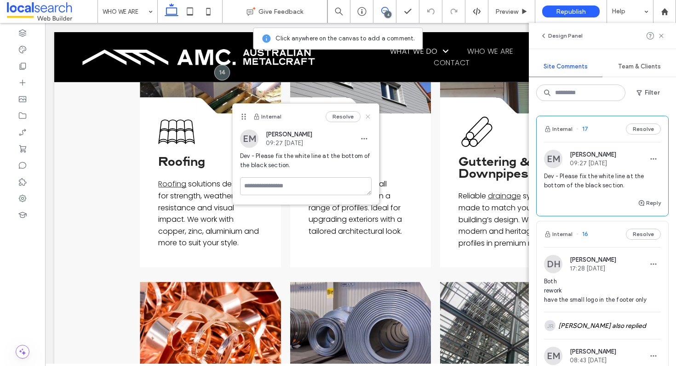
click at [368, 116] on use at bounding box center [367, 117] width 4 height 4
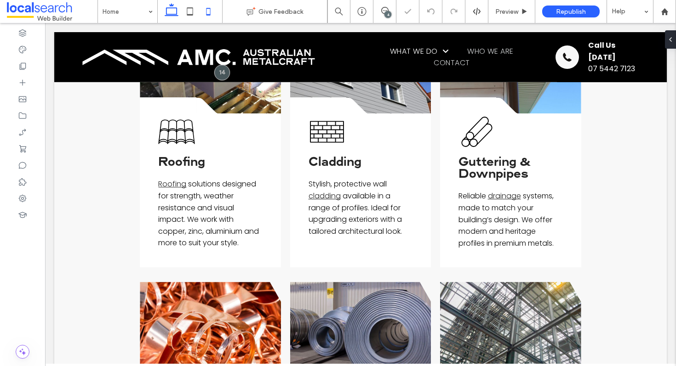
click at [201, 13] on icon at bounding box center [208, 11] width 18 height 18
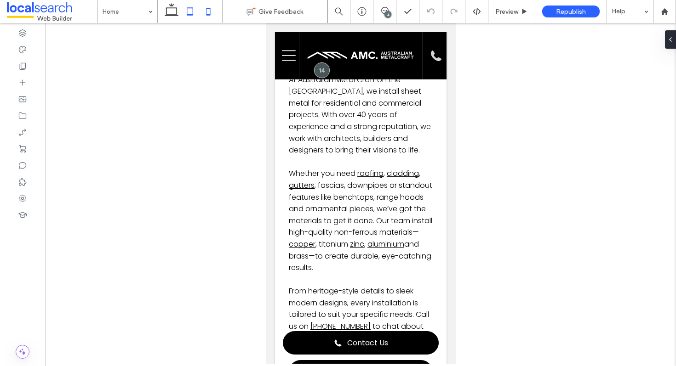
click at [187, 9] on use at bounding box center [190, 11] width 6 height 8
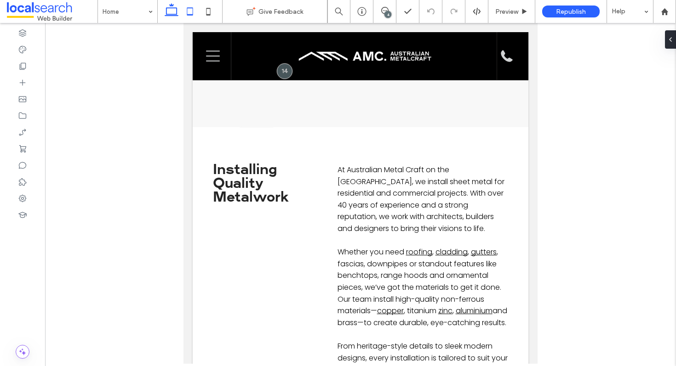
click at [168, 14] on use at bounding box center [172, 9] width 14 height 13
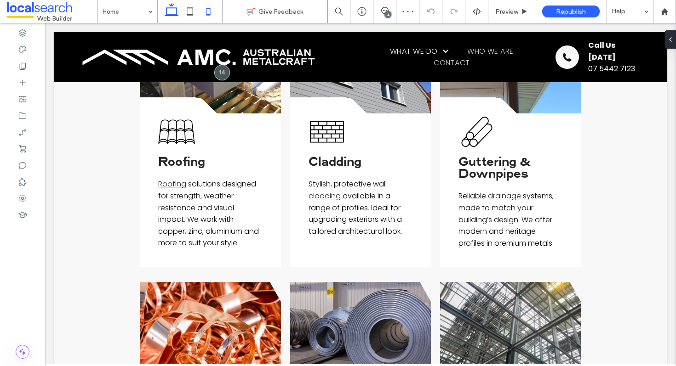
click at [207, 11] on icon at bounding box center [208, 11] width 18 height 18
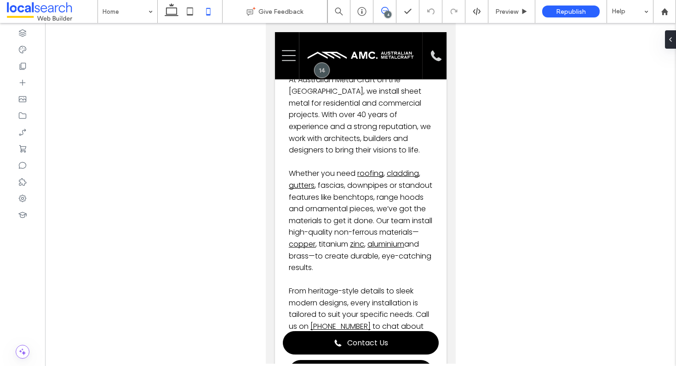
click at [382, 13] on use at bounding box center [384, 10] width 7 height 7
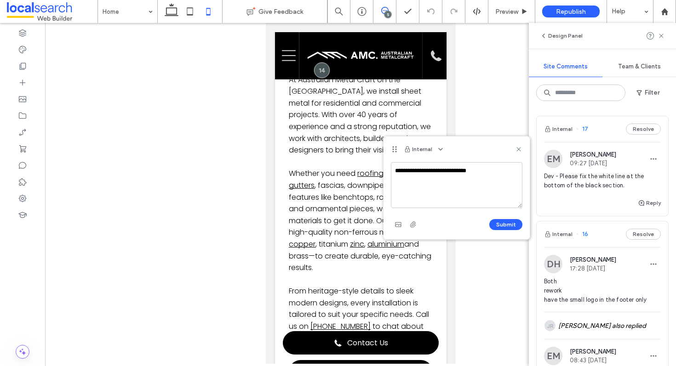
drag, startPoint x: 371, startPoint y: 165, endPoint x: 362, endPoint y: 144, distance: 22.9
click at [391, 146] on icon at bounding box center [394, 149] width 7 height 7
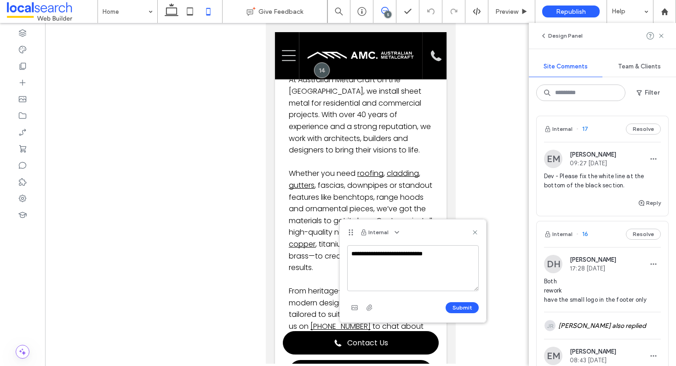
drag, startPoint x: 363, startPoint y: 145, endPoint x: 349, endPoint y: 231, distance: 86.6
click at [349, 231] on use at bounding box center [350, 233] width 4 height 6
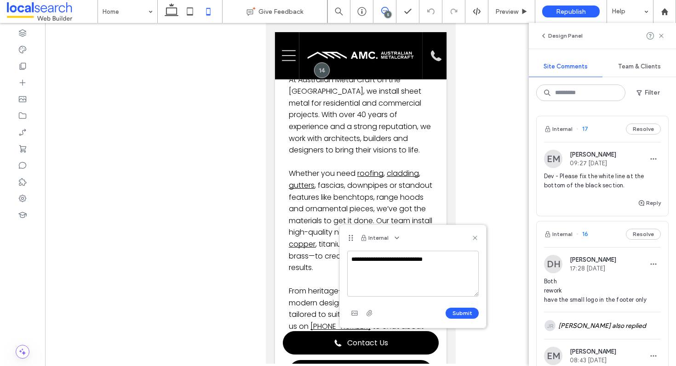
drag, startPoint x: 349, startPoint y: 231, endPoint x: 349, endPoint y: 240, distance: 9.2
click at [349, 240] on use at bounding box center [350, 238] width 4 height 6
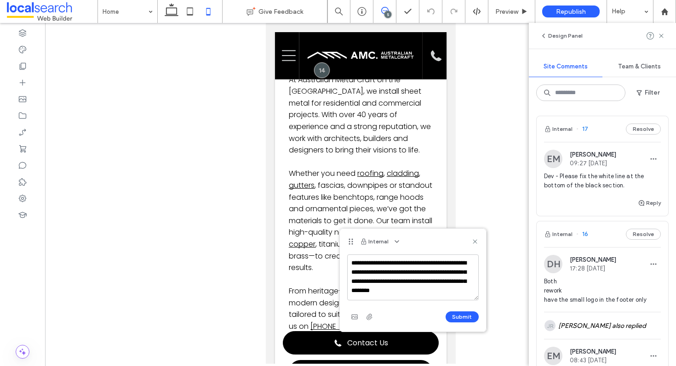
click at [368, 263] on textarea "**********" at bounding box center [412, 278] width 131 height 46
click at [364, 263] on textarea "**********" at bounding box center [412, 278] width 131 height 46
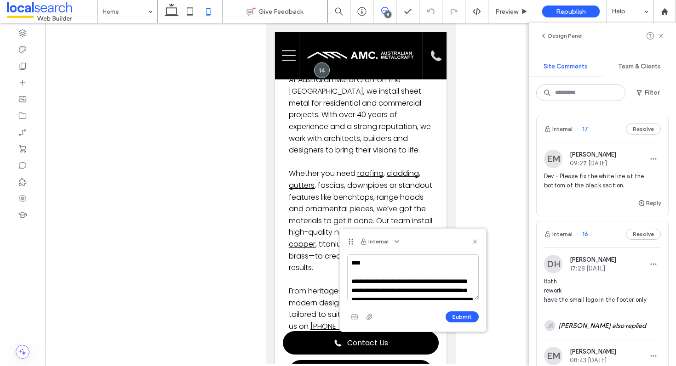
click at [375, 262] on textarea "**********" at bounding box center [412, 278] width 131 height 46
click at [380, 283] on textarea "**********" at bounding box center [412, 278] width 131 height 46
click at [396, 284] on textarea "**********" at bounding box center [412, 278] width 131 height 46
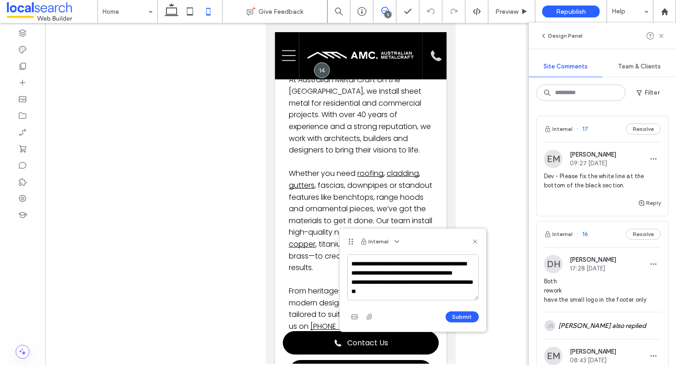
scroll to position [27, 0]
click at [399, 293] on textarea "**********" at bounding box center [412, 278] width 131 height 46
type textarea "**********"
click at [355, 315] on use "button" at bounding box center [354, 317] width 6 height 5
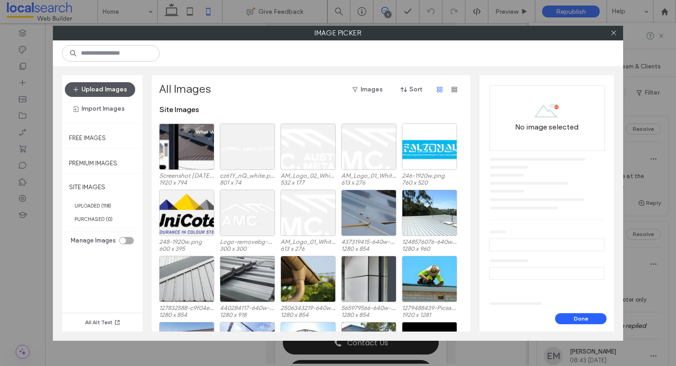
click at [112, 92] on button "Upload Images" at bounding box center [100, 89] width 70 height 15
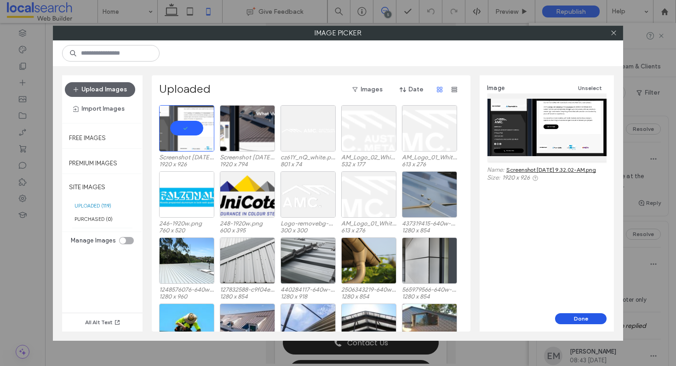
click at [569, 315] on button "Done" at bounding box center [580, 319] width 51 height 11
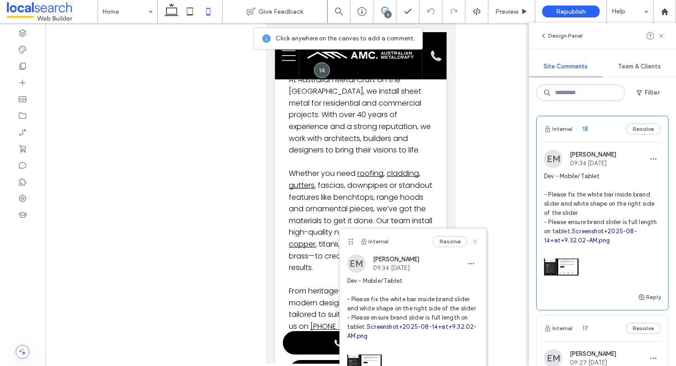
click at [473, 241] on use at bounding box center [475, 242] width 4 height 4
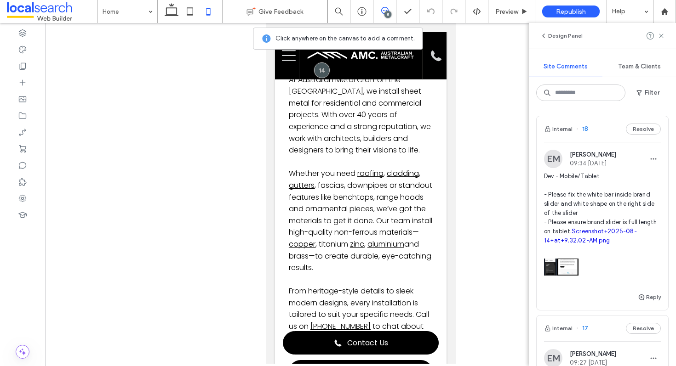
click at [562, 244] on link "Screenshot+2025-08-14+at+9.32.02-AM.png" at bounding box center [590, 236] width 93 height 16
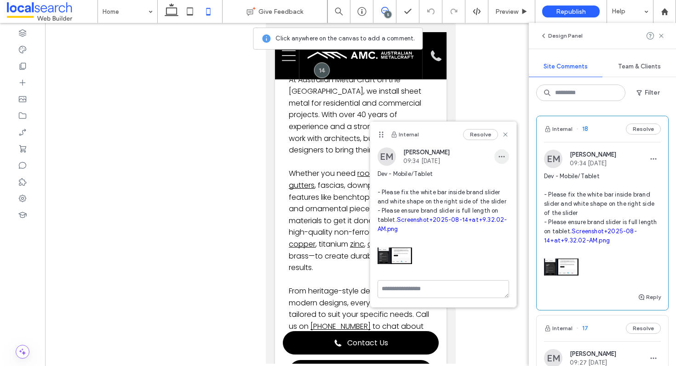
click at [500, 155] on icon "button" at bounding box center [501, 156] width 7 height 7
click at [510, 179] on span "Edit" at bounding box center [508, 181] width 12 height 9
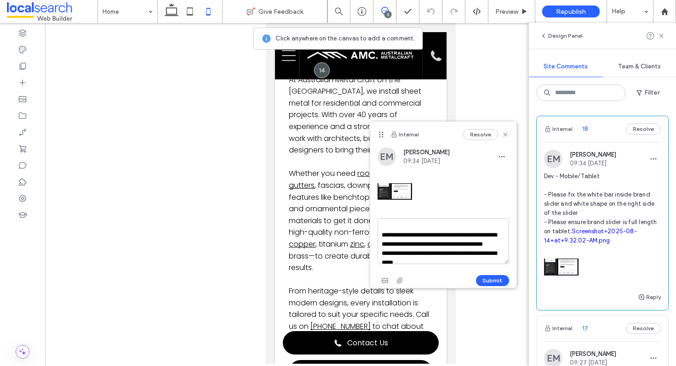
scroll to position [24, 0]
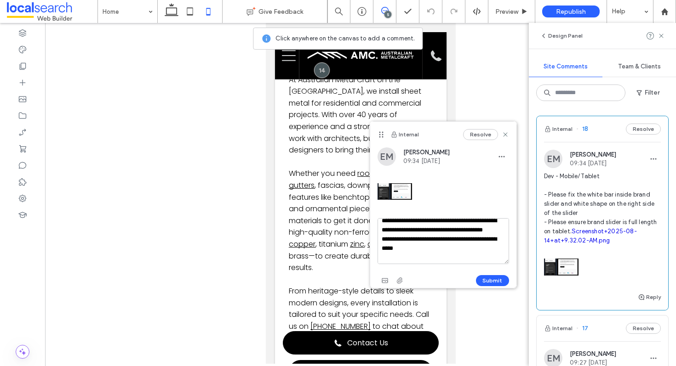
click at [435, 244] on textarea "**********" at bounding box center [442, 241] width 131 height 46
click at [413, 258] on textarea "**********" at bounding box center [442, 241] width 131 height 46
type textarea "**********"
click at [500, 280] on button "Submit" at bounding box center [492, 280] width 33 height 11
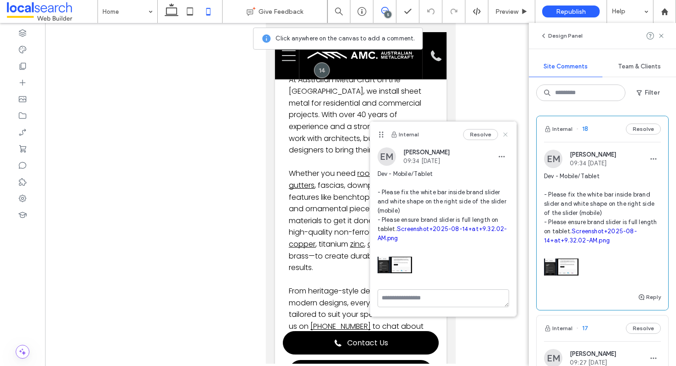
click at [506, 134] on use at bounding box center [505, 135] width 4 height 4
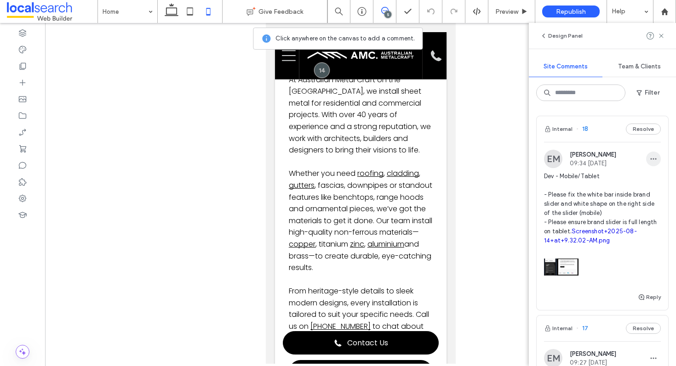
click at [650, 155] on icon "button" at bounding box center [653, 158] width 7 height 7
click at [635, 178] on div "Edit" at bounding box center [612, 182] width 82 height 17
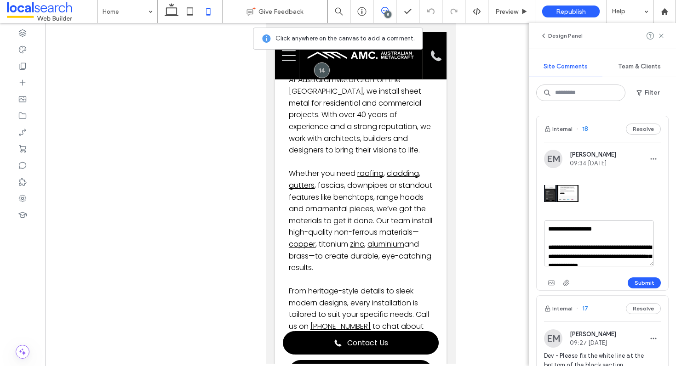
click at [616, 230] on textarea "**********" at bounding box center [599, 244] width 110 height 46
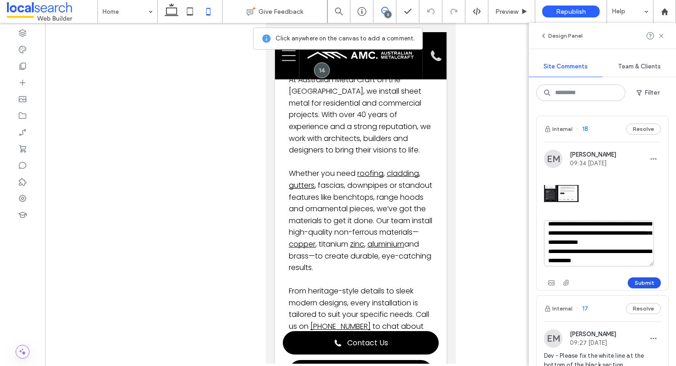
type textarea "**********"
click at [634, 282] on button "Submit" at bounding box center [643, 283] width 33 height 11
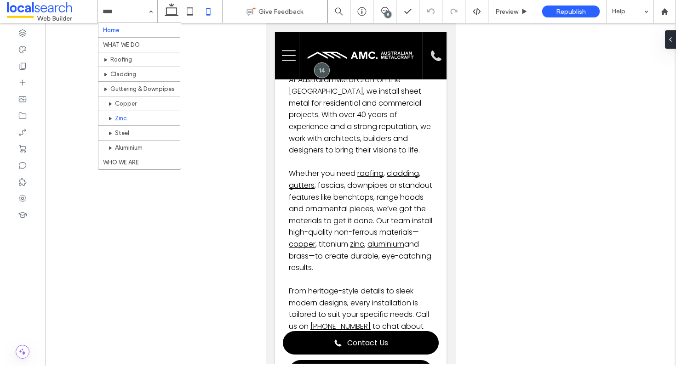
scroll to position [19, 0]
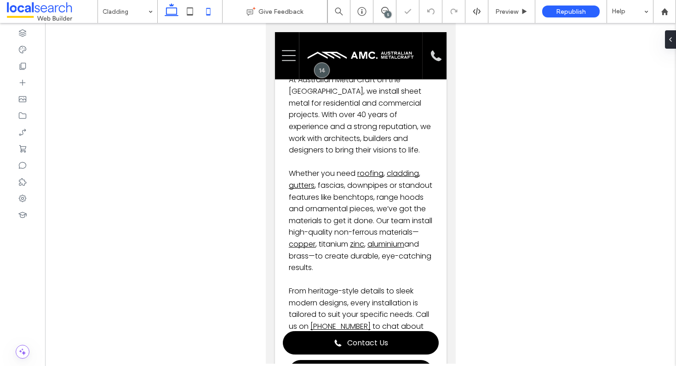
click at [167, 7] on icon at bounding box center [171, 11] width 18 height 18
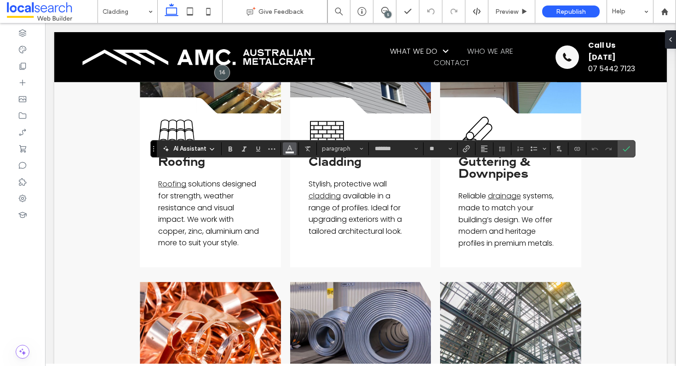
click at [287, 151] on icon "Color" at bounding box center [289, 147] width 7 height 7
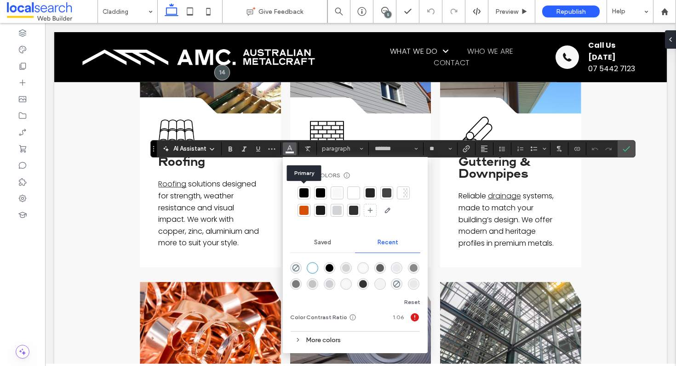
click at [305, 194] on div at bounding box center [303, 192] width 9 height 9
click at [627, 145] on icon "Confirm" at bounding box center [625, 148] width 7 height 7
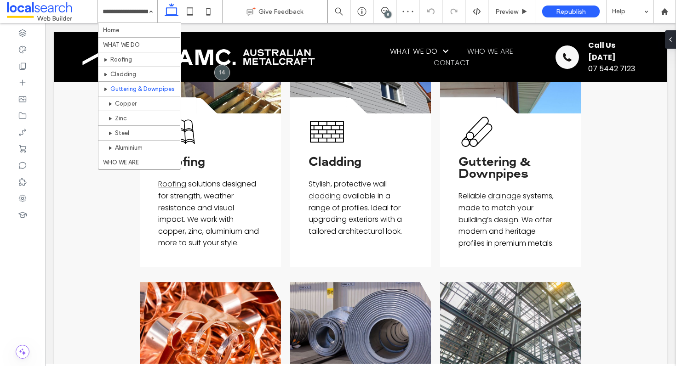
click at [134, 14] on input at bounding box center [126, 11] width 46 height 23
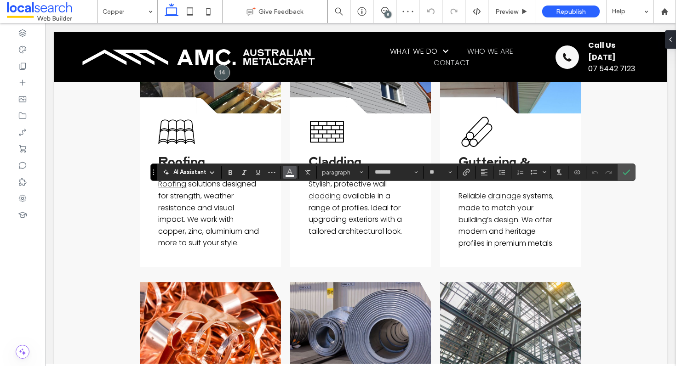
click at [290, 173] on use "Color" at bounding box center [289, 171] width 5 height 5
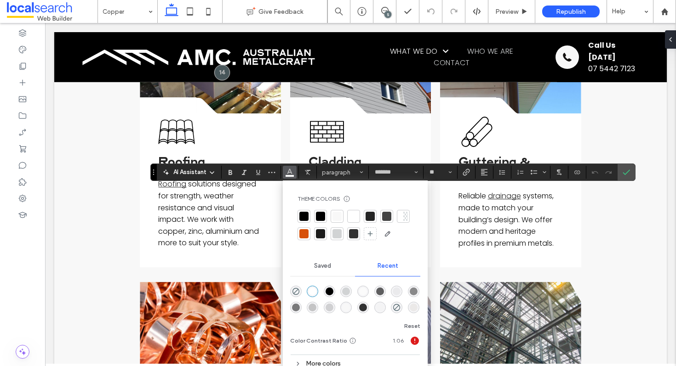
click at [307, 217] on div at bounding box center [303, 216] width 9 height 9
click at [624, 164] on span "Confirm" at bounding box center [624, 172] width 4 height 17
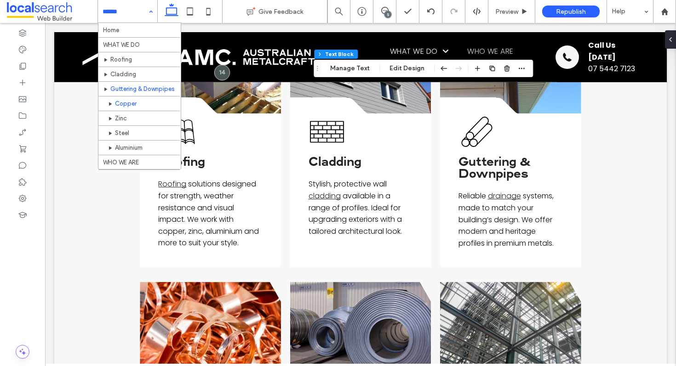
scroll to position [19, 0]
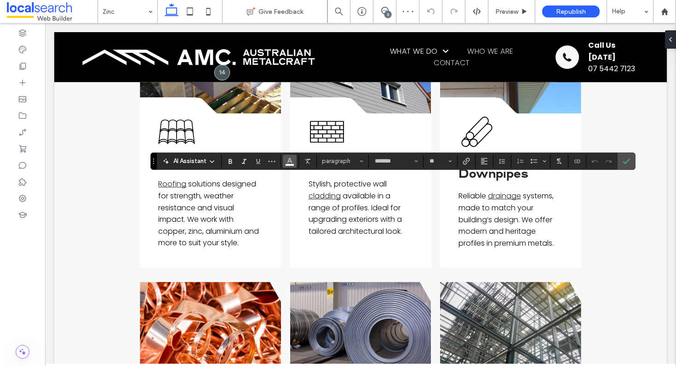
click at [288, 161] on use "Color" at bounding box center [289, 160] width 5 height 5
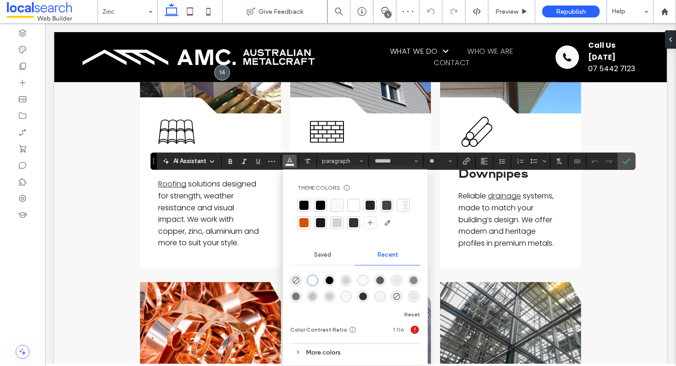
click at [304, 209] on div at bounding box center [303, 205] width 9 height 9
click at [627, 164] on icon "Confirm" at bounding box center [625, 161] width 7 height 7
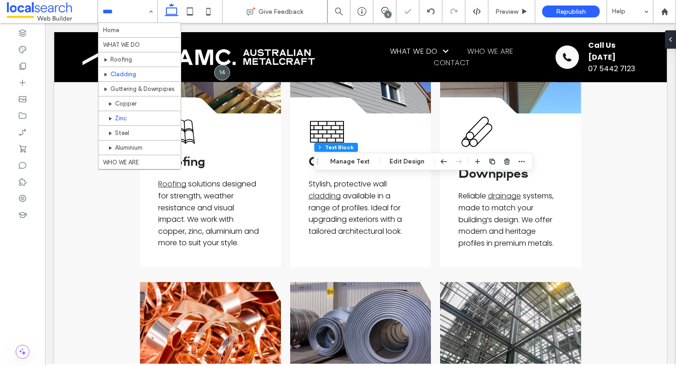
scroll to position [27, 0]
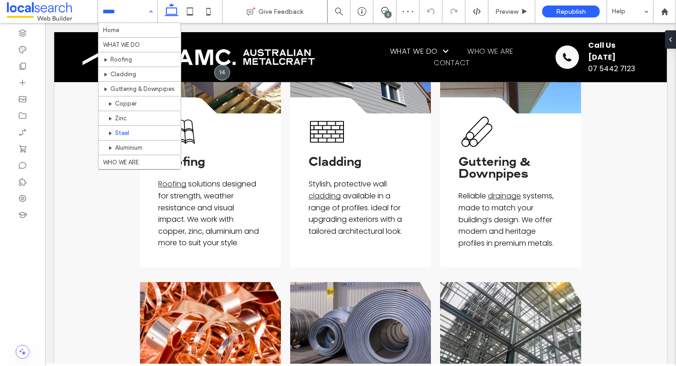
click at [110, 11] on input at bounding box center [126, 11] width 46 height 23
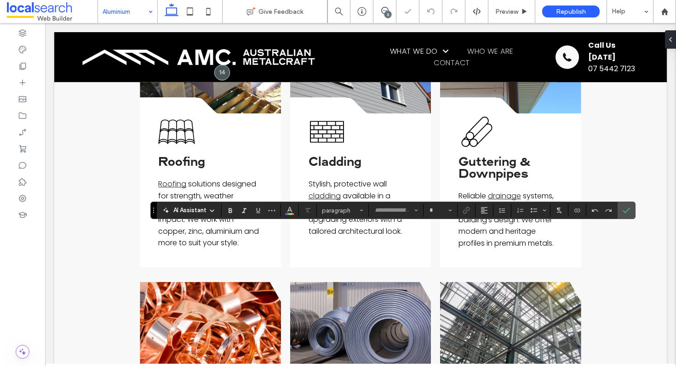
type input "*******"
type input "**"
click at [287, 215] on span "Color" at bounding box center [289, 210] width 7 height 12
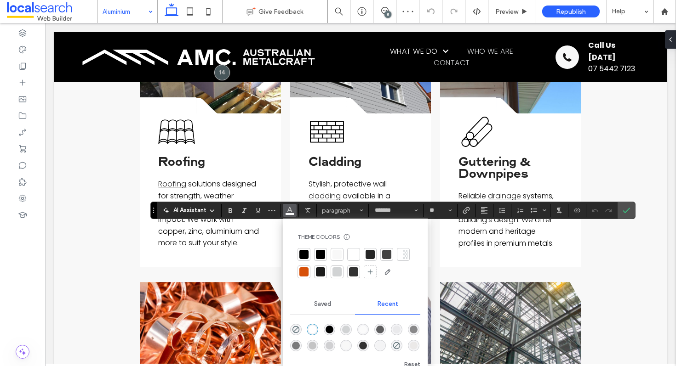
click at [302, 256] on div at bounding box center [303, 254] width 9 height 9
click at [631, 213] on label "Confirm" at bounding box center [626, 210] width 14 height 17
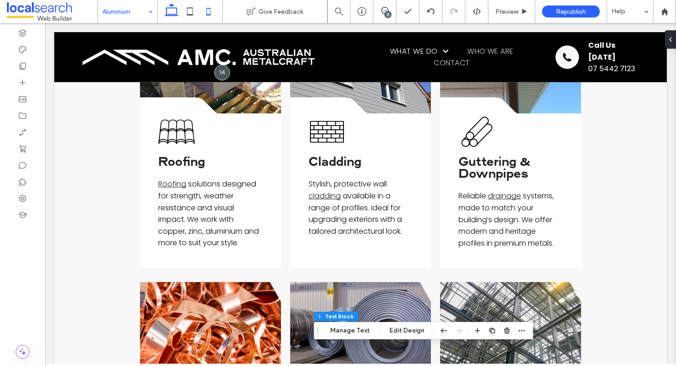
click at [205, 6] on icon at bounding box center [208, 11] width 18 height 18
type input "***"
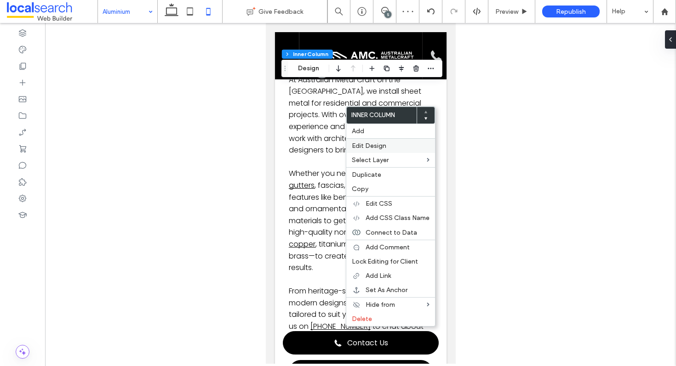
click at [375, 148] on span "Edit Design" at bounding box center [369, 146] width 34 height 8
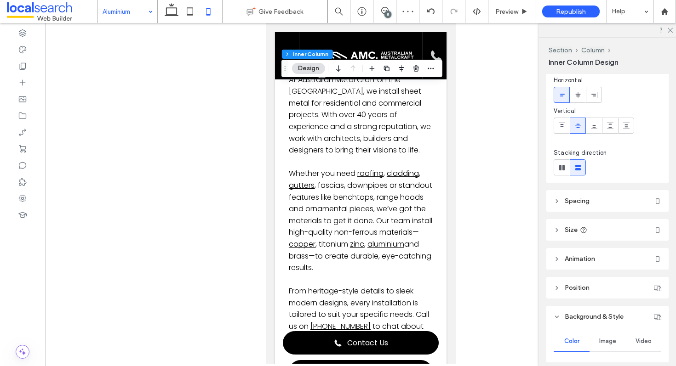
scroll to position [77, 0]
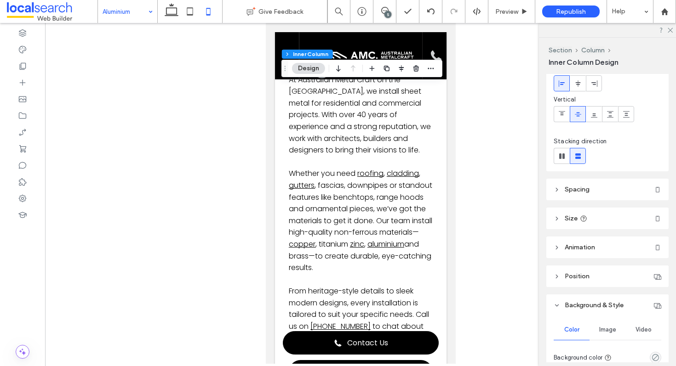
click at [601, 194] on header "Spacing" at bounding box center [607, 190] width 122 height 22
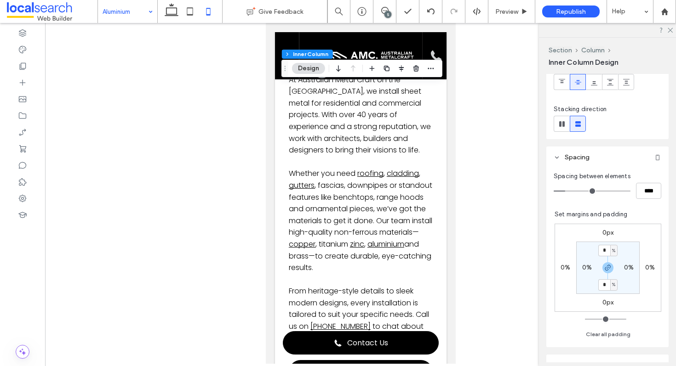
scroll to position [127, 0]
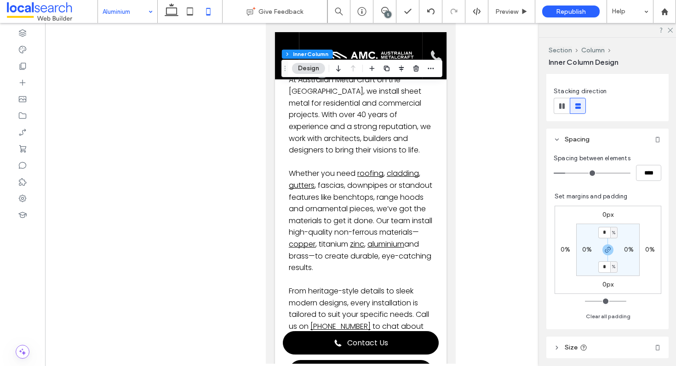
click at [602, 213] on label "0px" at bounding box center [607, 215] width 11 height 8
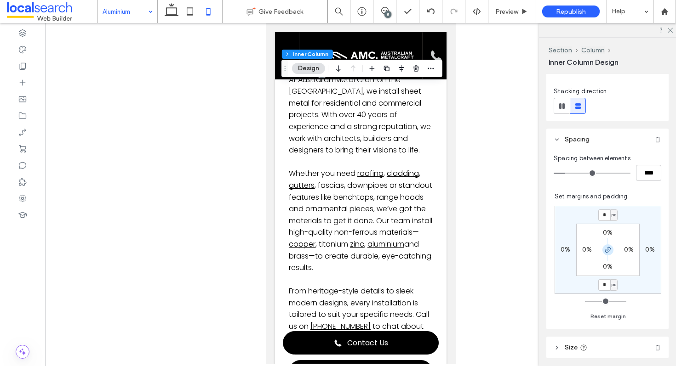
click at [605, 251] on use "button" at bounding box center [608, 250] width 6 height 6
click at [598, 216] on input "*" at bounding box center [604, 215] width 12 height 11
type input "**"
type input "*"
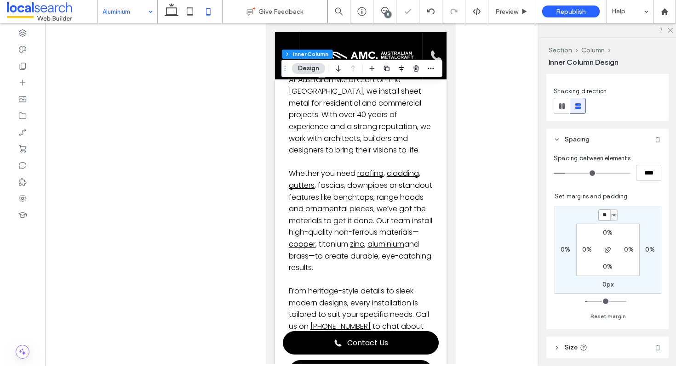
type input "**"
type input "*"
type input "**"
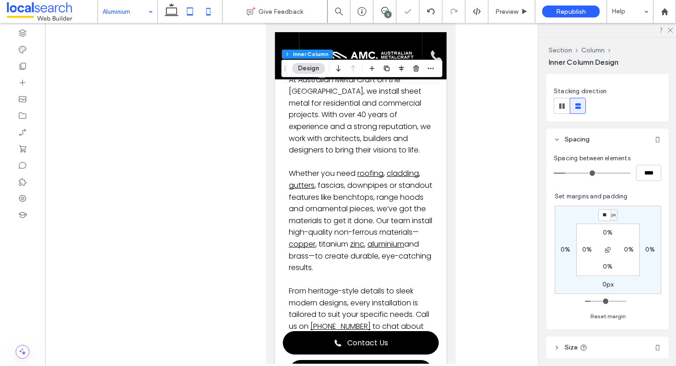
click at [196, 9] on icon at bounding box center [190, 11] width 18 height 18
type input "**"
type input "****"
type input "*"
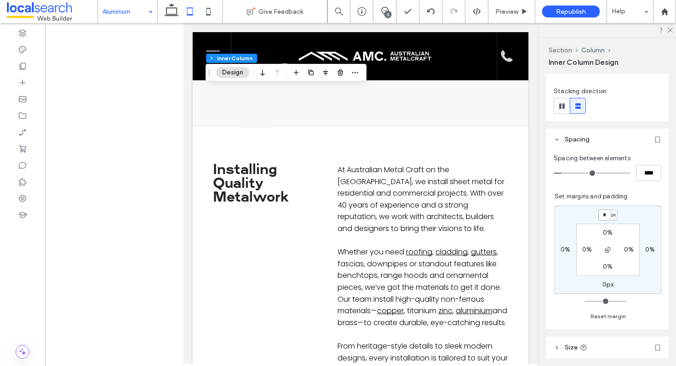
click at [599, 212] on input "*" at bounding box center [604, 215] width 12 height 11
type input "**"
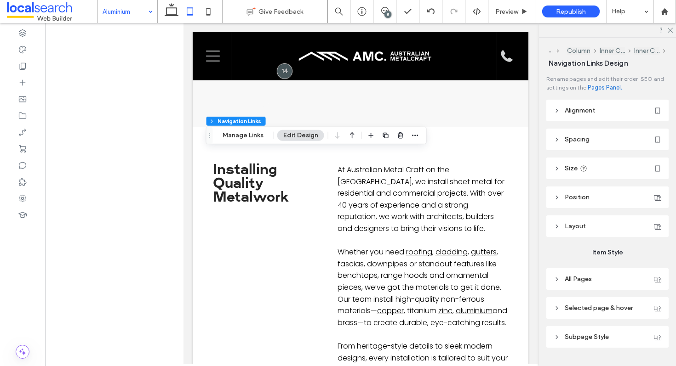
type input "***"
type input "****"
click at [390, 11] on span at bounding box center [384, 10] width 23 height 7
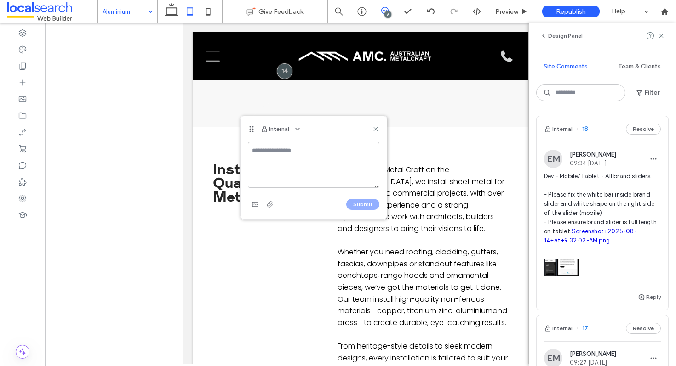
type textarea "*"
type textarea "**********"
click at [355, 203] on button "Submit" at bounding box center [362, 204] width 33 height 11
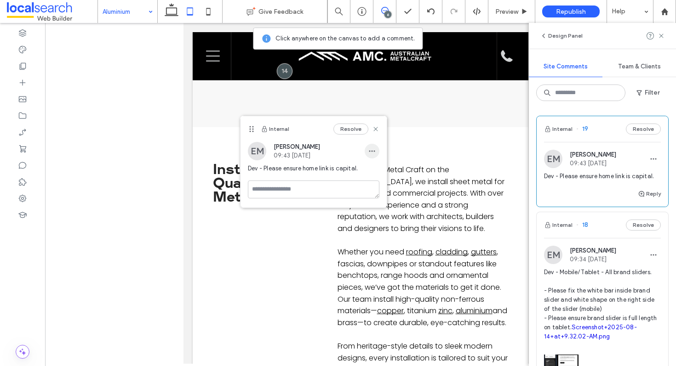
click at [375, 152] on icon "button" at bounding box center [371, 151] width 7 height 7
click at [378, 175] on span "Edit" at bounding box center [378, 175] width 12 height 9
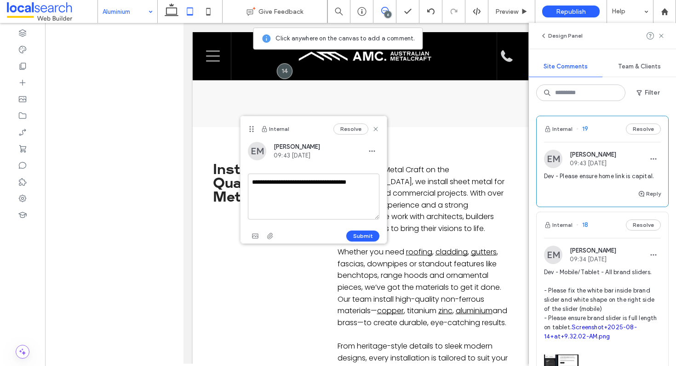
click at [365, 182] on textarea "**********" at bounding box center [313, 197] width 131 height 46
type textarea "**********"
click at [370, 233] on button "Submit" at bounding box center [362, 236] width 33 height 11
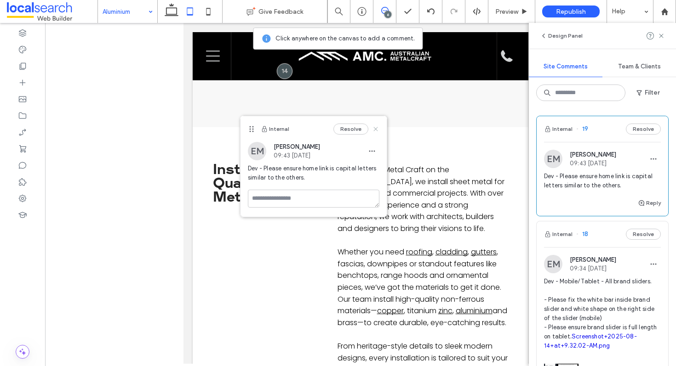
click at [374, 128] on icon at bounding box center [375, 128] width 7 height 7
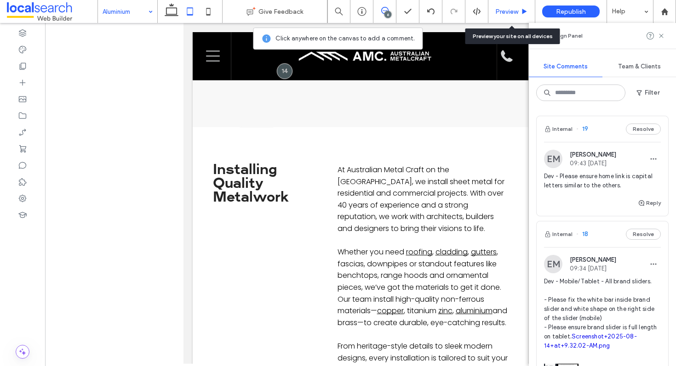
click at [509, 13] on span "Preview" at bounding box center [506, 12] width 23 height 8
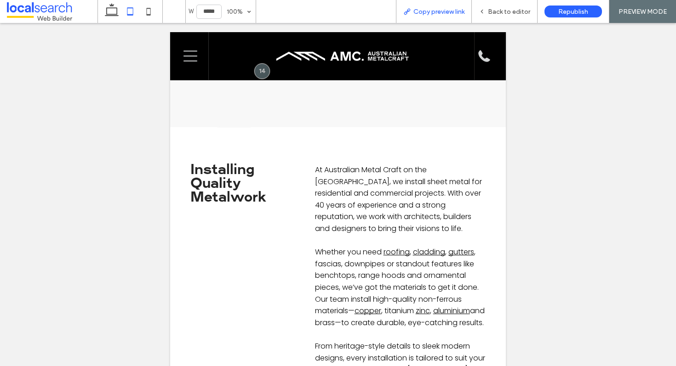
click at [439, 14] on span "Copy preview link" at bounding box center [438, 12] width 51 height 8
click at [501, 9] on span "Back to editor" at bounding box center [509, 12] width 42 height 8
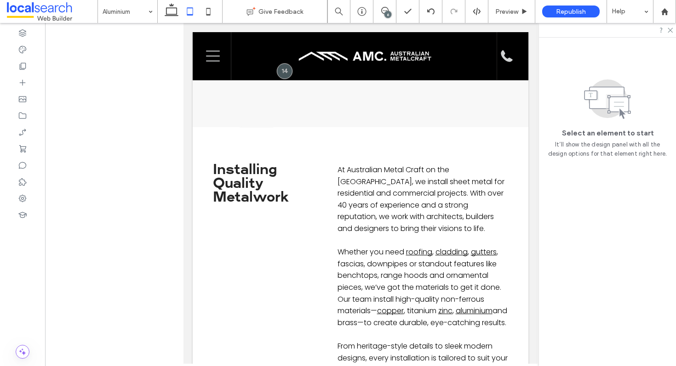
click at [388, 12] on div "6" at bounding box center [387, 14] width 7 height 7
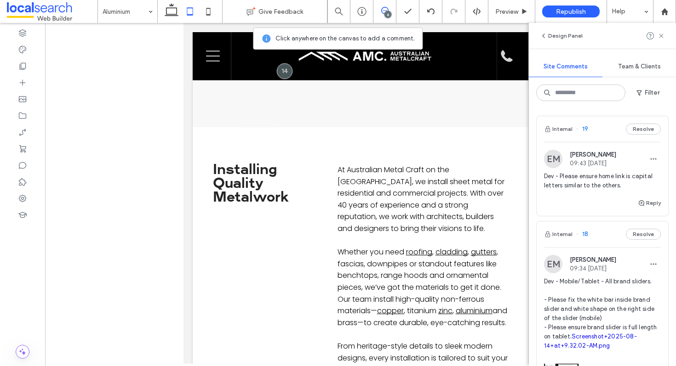
scroll to position [578, 0]
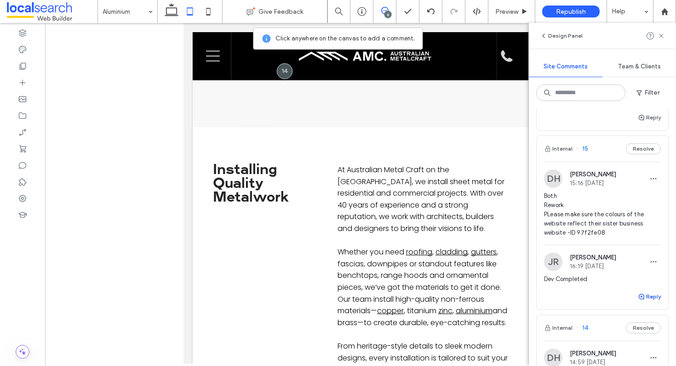
click at [647, 302] on button "Reply" at bounding box center [649, 296] width 23 height 11
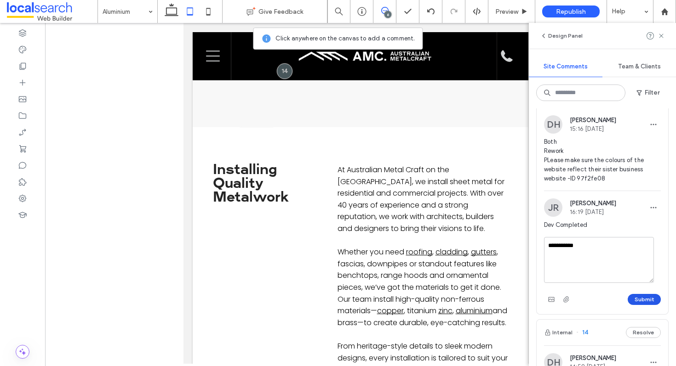
type textarea "**********"
click at [632, 305] on button "Submit" at bounding box center [643, 299] width 33 height 11
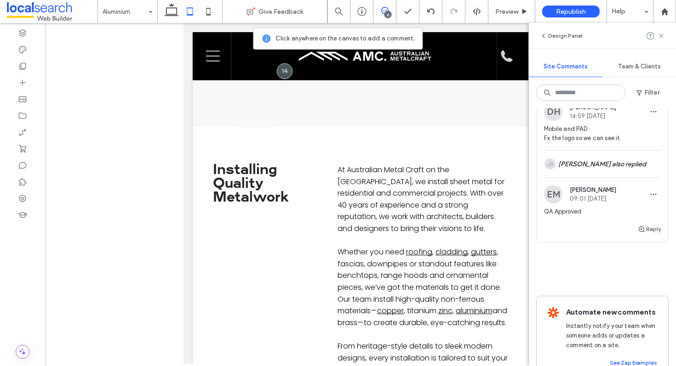
scroll to position [852, 0]
click at [660, 11] on div at bounding box center [664, 12] width 22 height 8
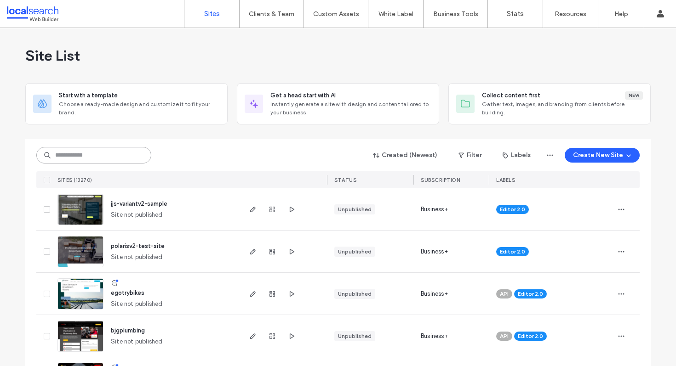
click at [113, 149] on input at bounding box center [93, 155] width 115 height 17
click at [118, 155] on input at bounding box center [93, 155] width 115 height 17
click at [87, 151] on input at bounding box center [93, 155] width 115 height 17
paste input "********"
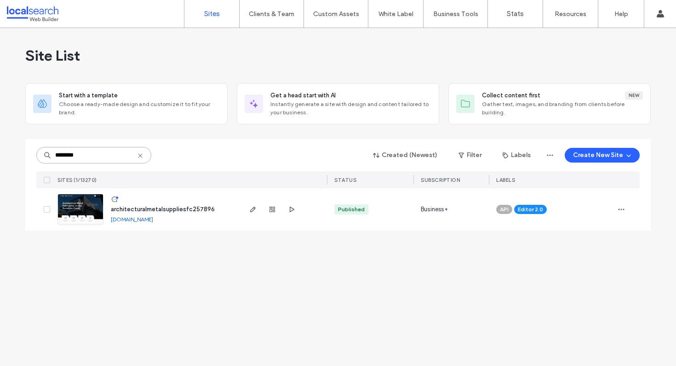
type input "********"
click at [262, 210] on div at bounding box center [272, 209] width 50 height 42
click at [257, 210] on span "button" at bounding box center [252, 209] width 11 height 11
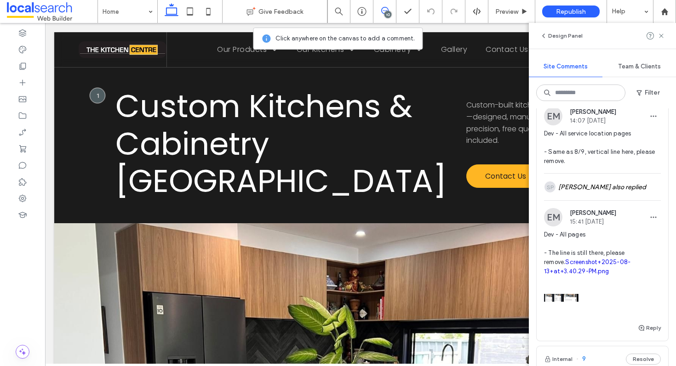
scroll to position [549, 0]
click at [597, 201] on div "SP [PERSON_NAME] also replied" at bounding box center [602, 187] width 117 height 27
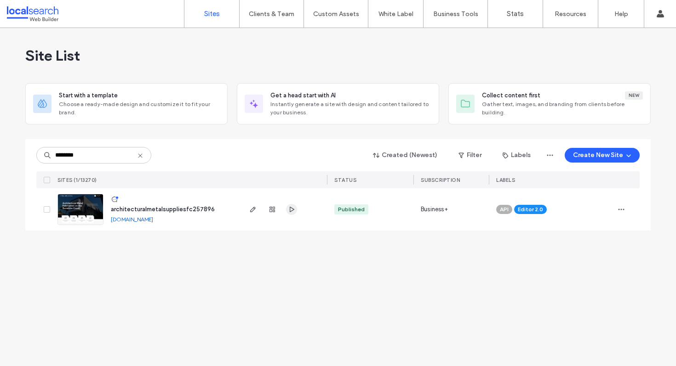
type input "********"
click at [288, 210] on icon "button" at bounding box center [291, 209] width 7 height 7
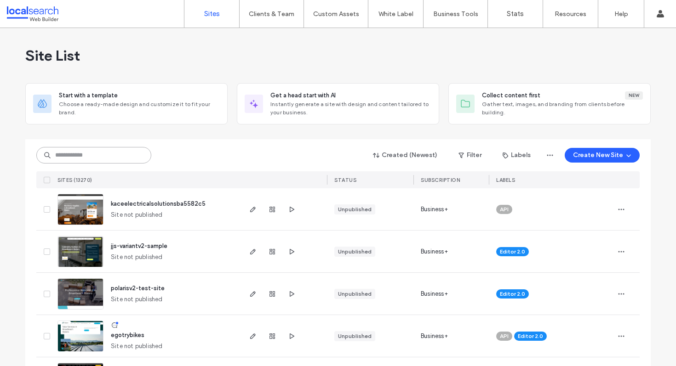
click at [120, 157] on input at bounding box center [93, 155] width 115 height 17
paste input "********"
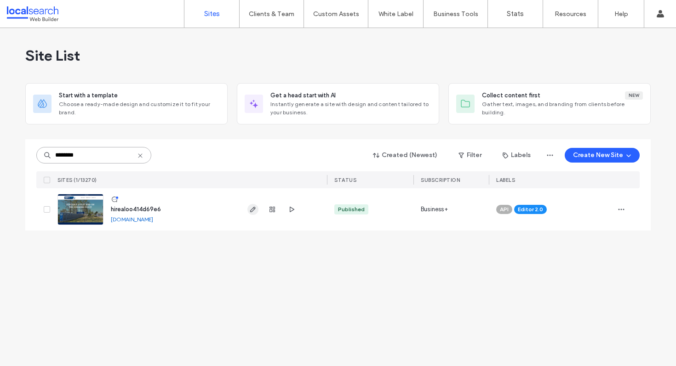
type input "********"
click at [252, 211] on icon "button" at bounding box center [252, 209] width 7 height 7
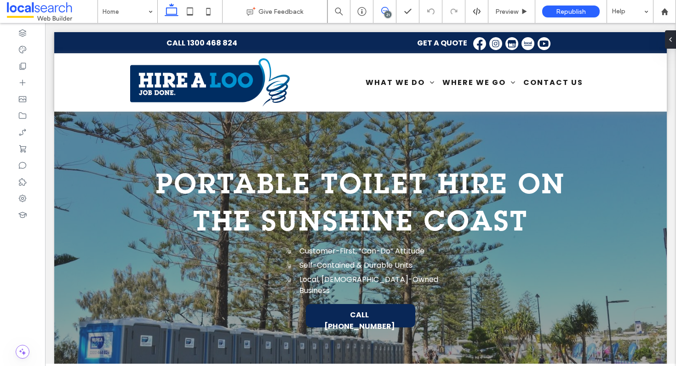
click at [378, 13] on span at bounding box center [384, 10] width 23 height 7
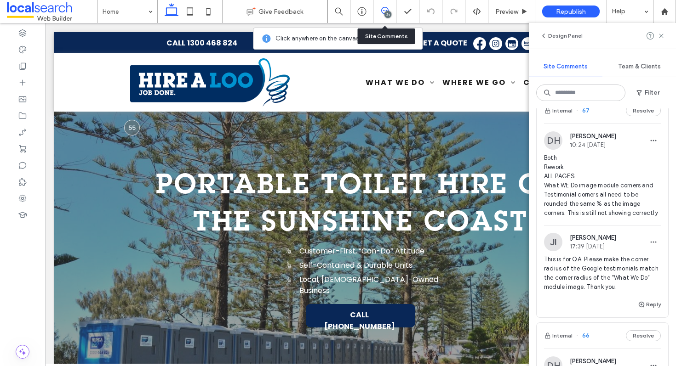
scroll to position [733, 0]
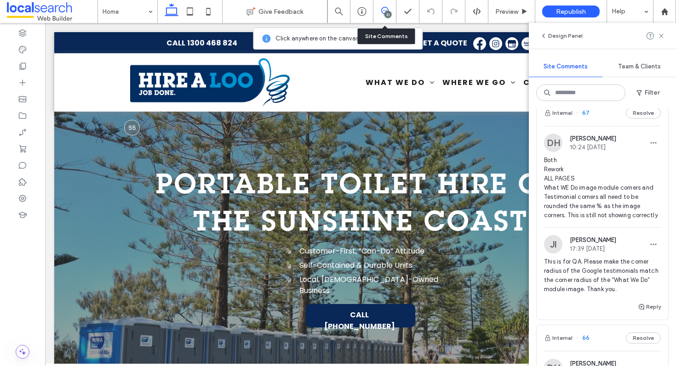
click at [599, 119] on div "Internal 67 Resolve" at bounding box center [601, 113] width 131 height 26
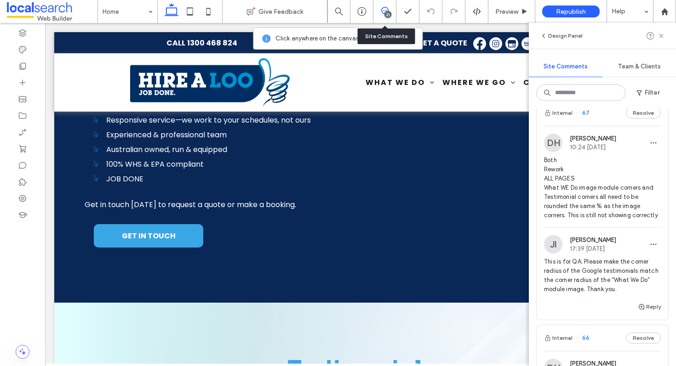
scroll to position [1699, 0]
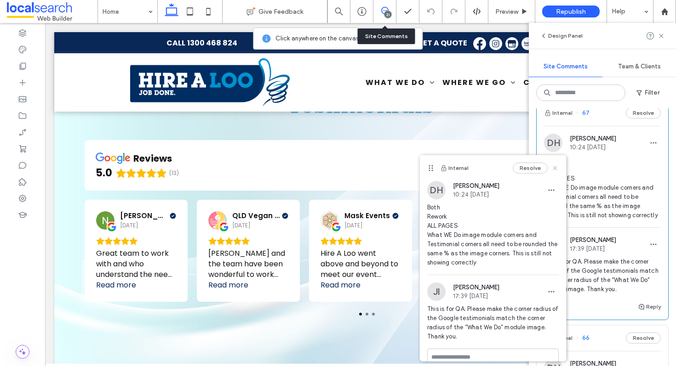
click at [551, 170] on icon at bounding box center [554, 168] width 7 height 7
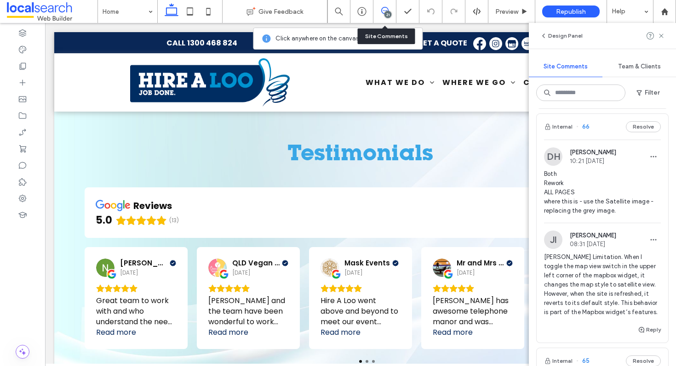
scroll to position [1653, 0]
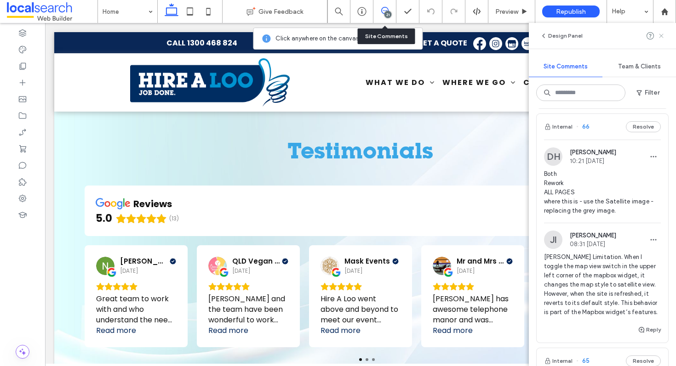
click at [661, 36] on use at bounding box center [661, 36] width 4 height 4
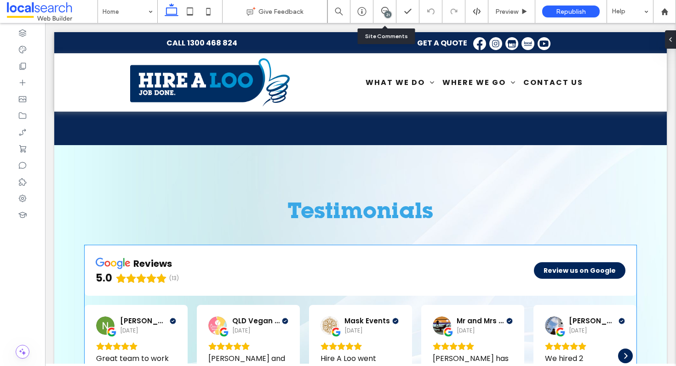
scroll to position [1720, 0]
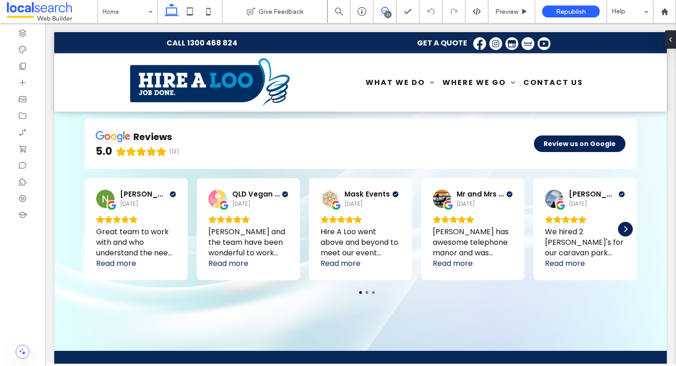
click at [384, 9] on icon at bounding box center [384, 10] width 7 height 7
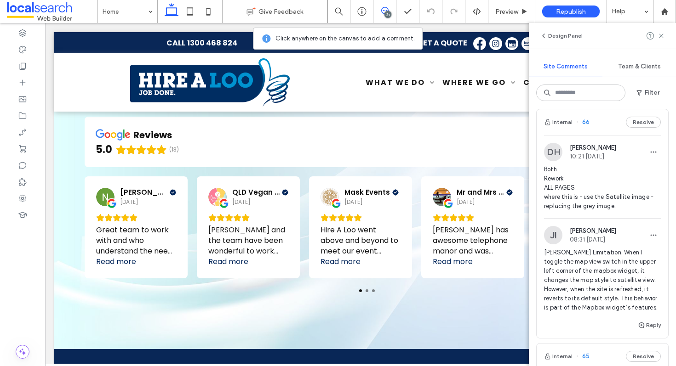
scroll to position [951, 0]
click at [592, 129] on div "Internal 66 Resolve" at bounding box center [601, 121] width 131 height 26
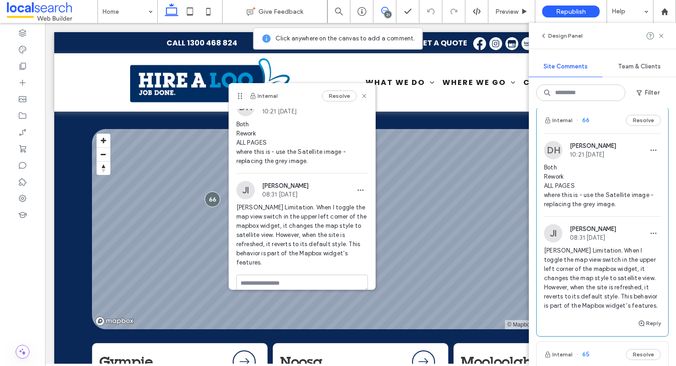
scroll to position [0, 0]
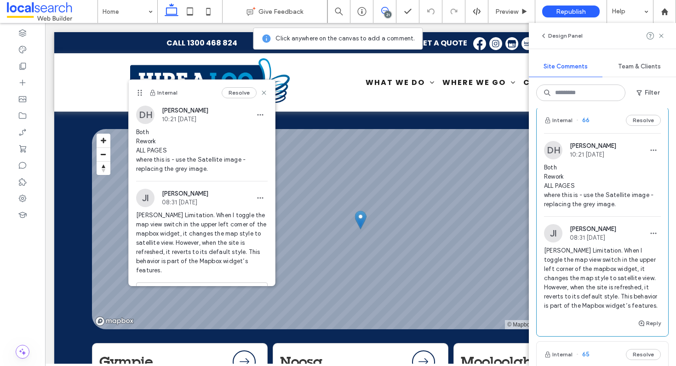
drag, startPoint x: 239, startPoint y: 97, endPoint x: 104, endPoint y: 94, distance: 134.7
click at [137, 95] on use at bounding box center [139, 93] width 4 height 6
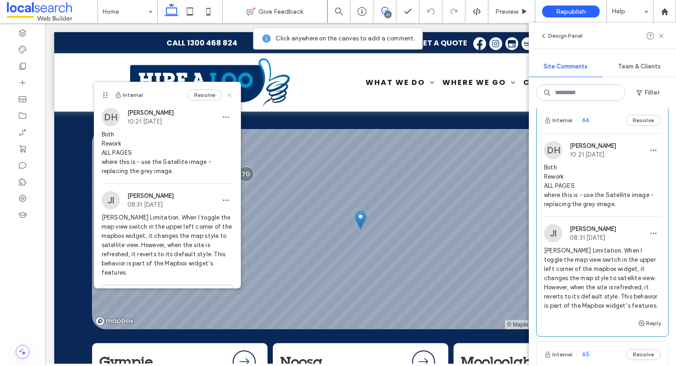
click at [227, 95] on use at bounding box center [229, 95] width 4 height 4
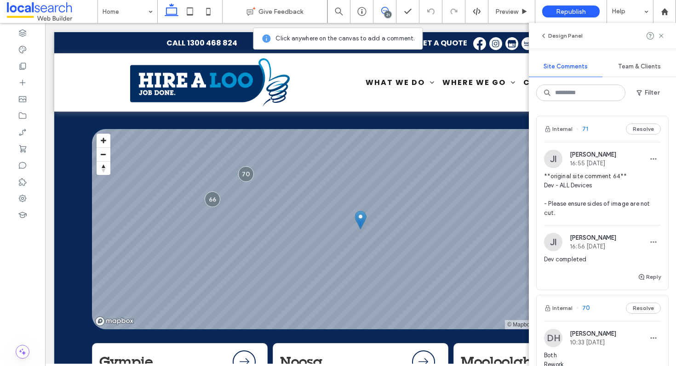
click at [604, 136] on div "Internal 71 Resolve" at bounding box center [601, 129] width 131 height 26
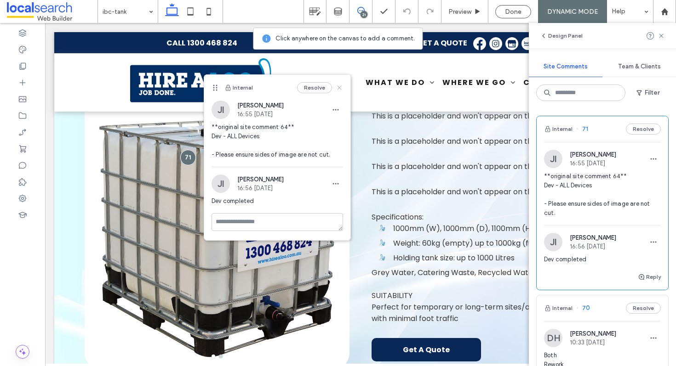
click at [340, 88] on use at bounding box center [339, 88] width 4 height 4
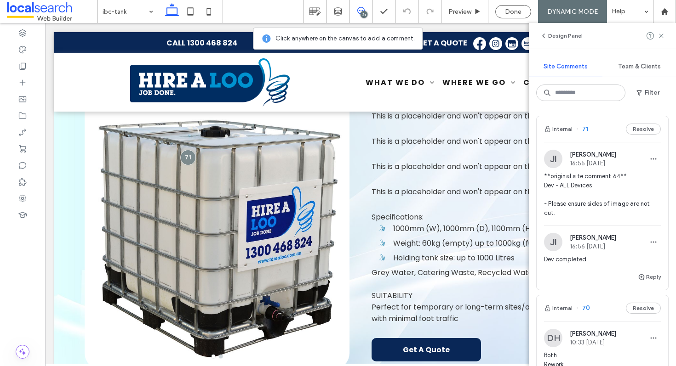
scroll to position [272, 0]
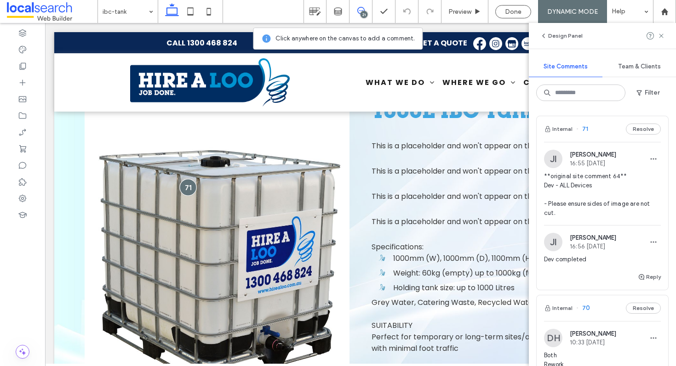
click at [187, 185] on div at bounding box center [187, 187] width 17 height 17
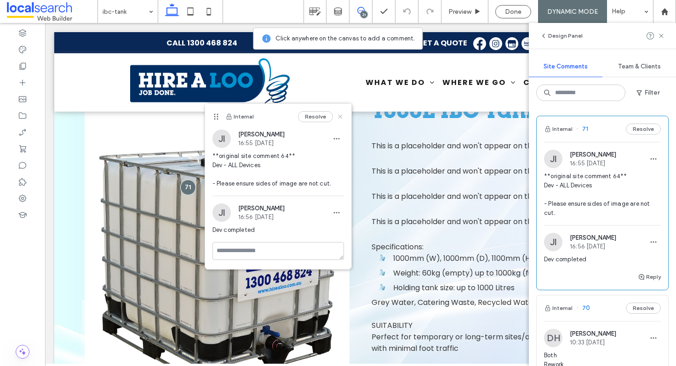
click at [340, 119] on icon at bounding box center [339, 116] width 7 height 7
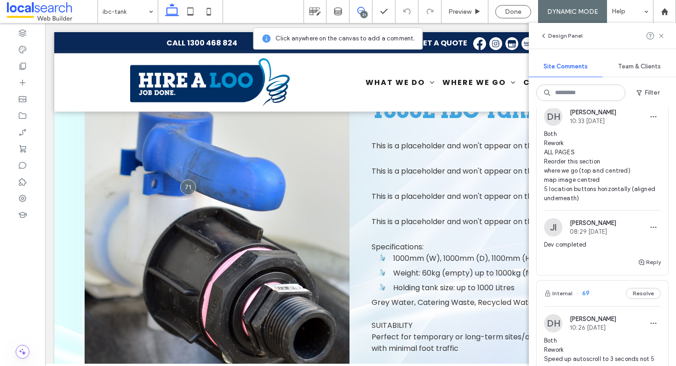
scroll to position [0, 0]
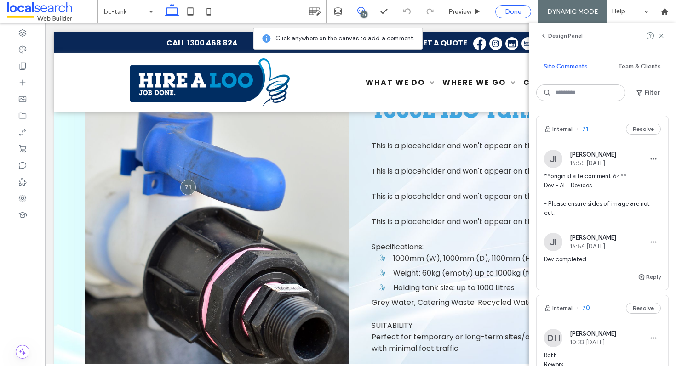
click at [503, 16] on div "Done" at bounding box center [513, 11] width 36 height 13
click at [511, 9] on span "Done" at bounding box center [513, 12] width 17 height 8
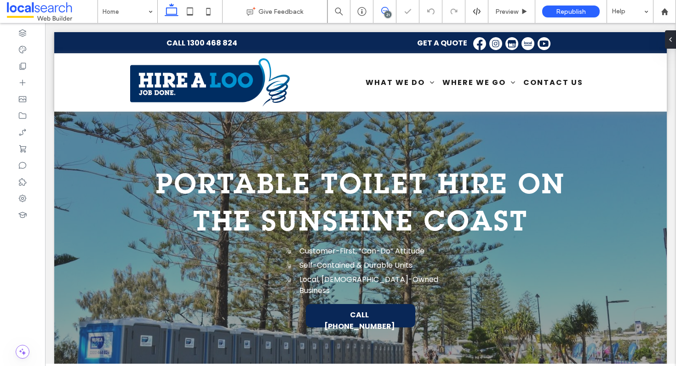
click at [388, 10] on use at bounding box center [384, 10] width 7 height 7
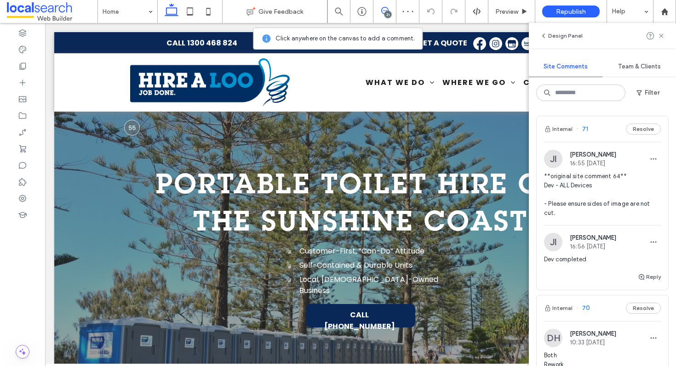
click at [596, 127] on div "Internal 71 Resolve" at bounding box center [601, 129] width 131 height 26
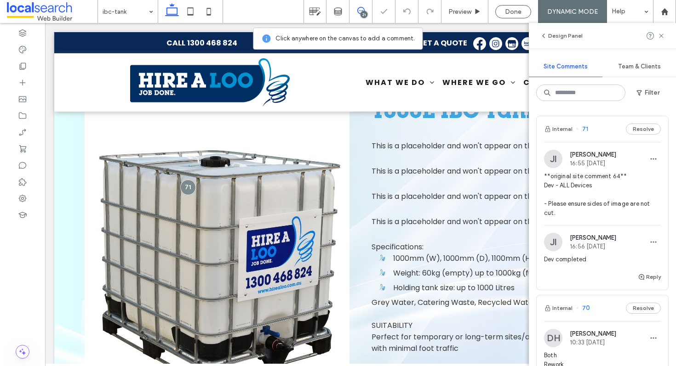
scroll to position [302, 0]
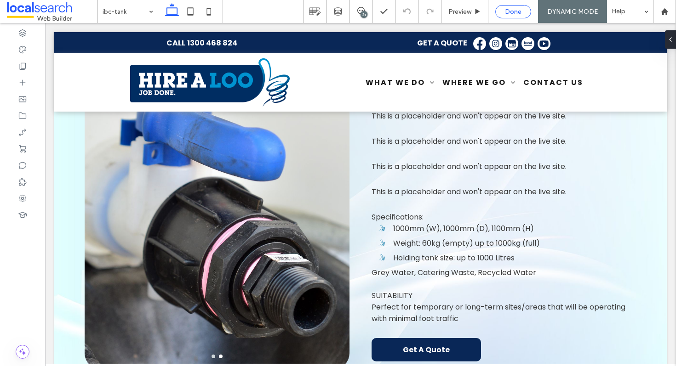
click at [513, 10] on span "Done" at bounding box center [513, 12] width 17 height 8
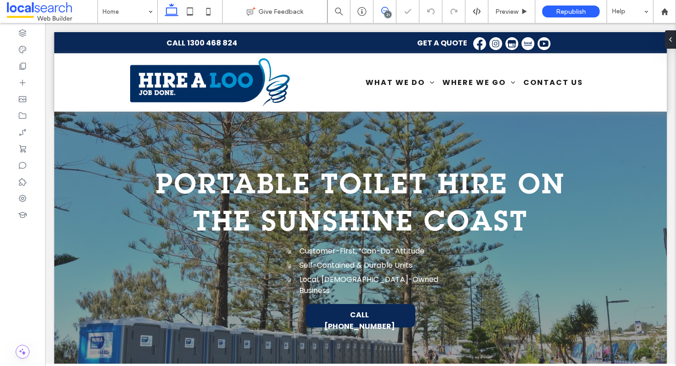
click at [392, 11] on span at bounding box center [384, 10] width 23 height 7
click at [382, 8] on use at bounding box center [384, 10] width 7 height 7
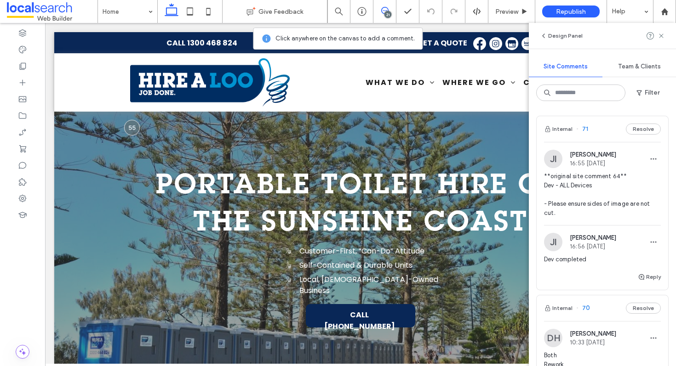
click at [595, 131] on div "Internal 71 Resolve" at bounding box center [601, 129] width 131 height 26
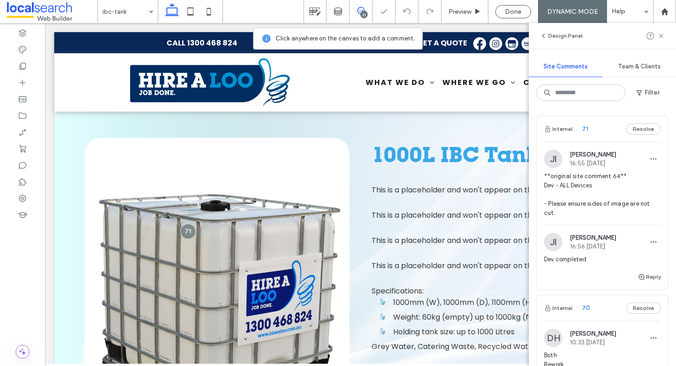
scroll to position [302, 0]
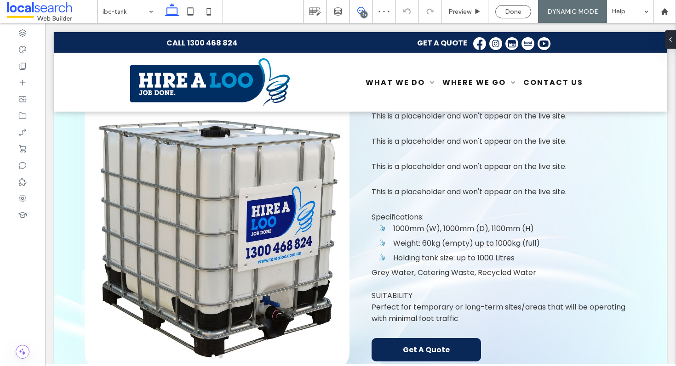
click at [361, 7] on icon at bounding box center [360, 10] width 7 height 7
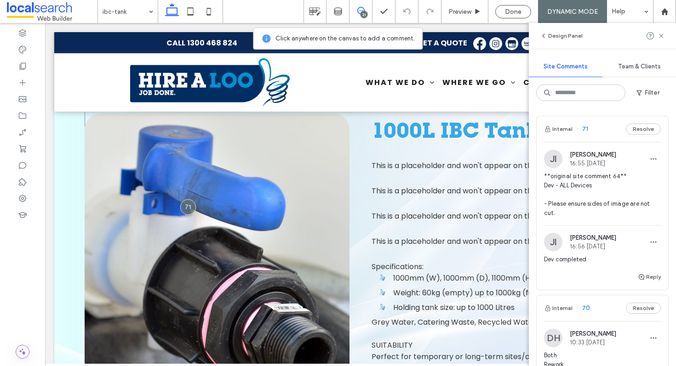
scroll to position [239, 0]
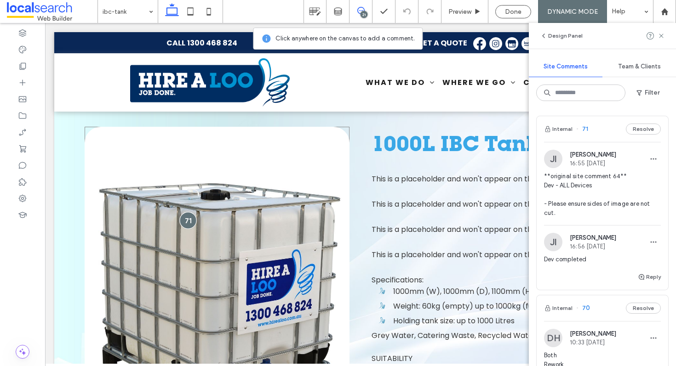
click at [185, 219] on div at bounding box center [187, 220] width 17 height 17
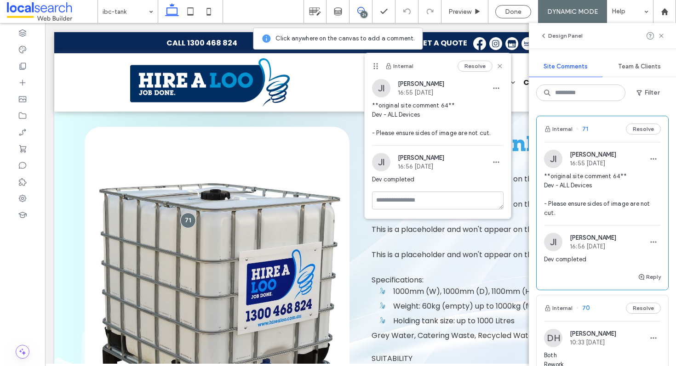
drag, startPoint x: 216, startPoint y: 149, endPoint x: 375, endPoint y: 65, distance: 180.3
click at [375, 65] on icon at bounding box center [375, 66] width 7 height 7
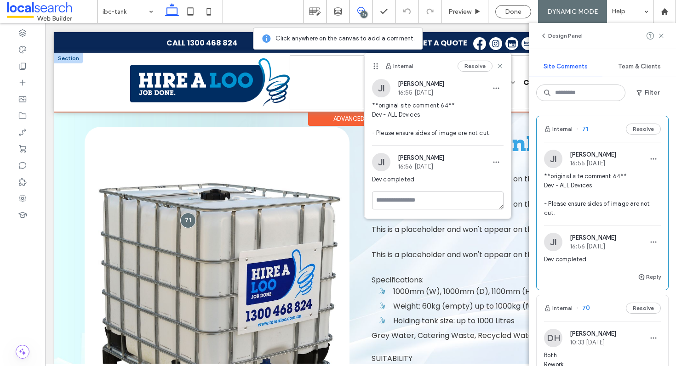
drag, startPoint x: 421, startPoint y: 85, endPoint x: 356, endPoint y: 80, distance: 65.0
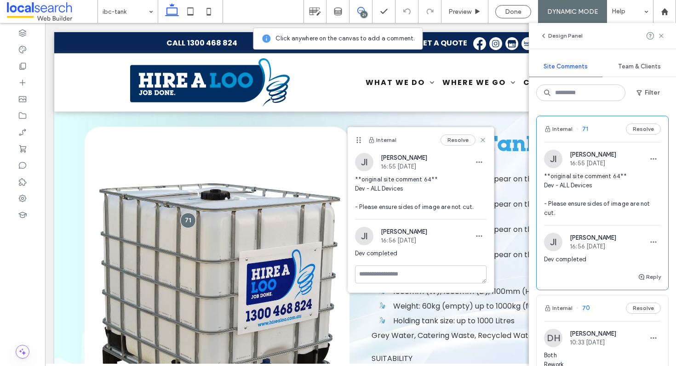
drag, startPoint x: 374, startPoint y: 64, endPoint x: 357, endPoint y: 138, distance: 75.9
click at [357, 138] on use at bounding box center [358, 140] width 4 height 6
click at [354, 141] on icon at bounding box center [357, 140] width 7 height 7
click at [357, 137] on use at bounding box center [356, 139] width 4 height 6
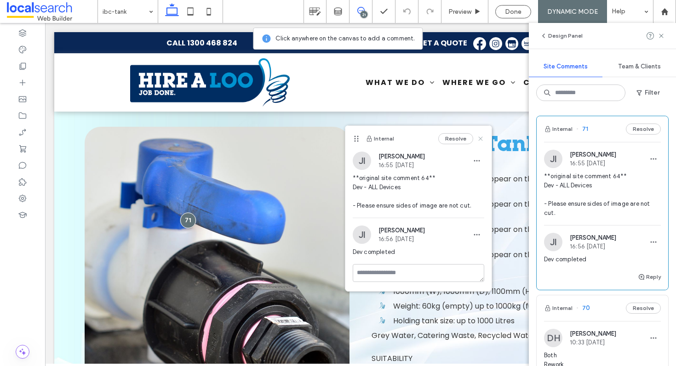
click at [478, 138] on icon at bounding box center [480, 138] width 7 height 7
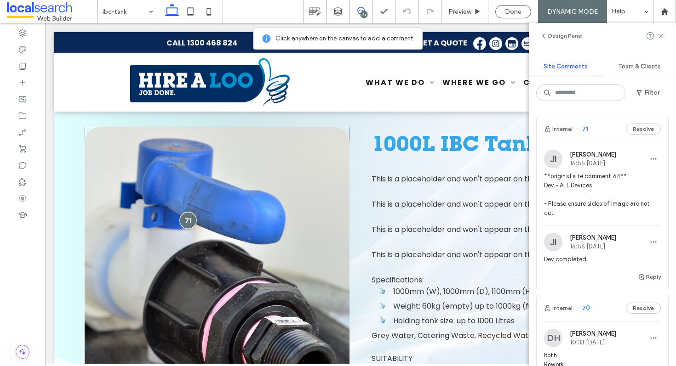
click at [182, 219] on div at bounding box center [187, 220] width 17 height 17
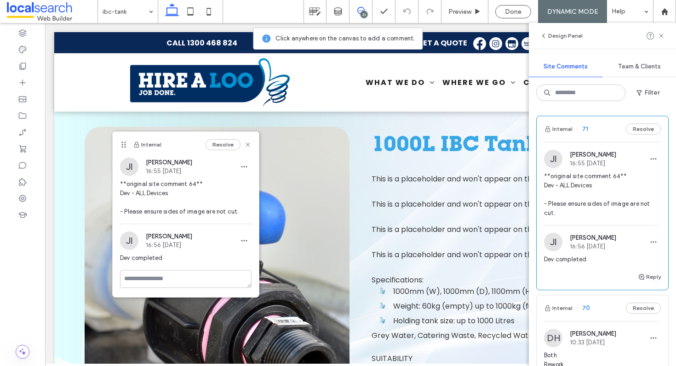
drag, startPoint x: 215, startPoint y: 148, endPoint x: 123, endPoint y: 143, distance: 92.5
click at [123, 143] on use at bounding box center [123, 145] width 4 height 6
drag, startPoint x: 245, startPoint y: 145, endPoint x: 326, endPoint y: 158, distance: 81.5
click at [245, 145] on icon at bounding box center [247, 144] width 7 height 7
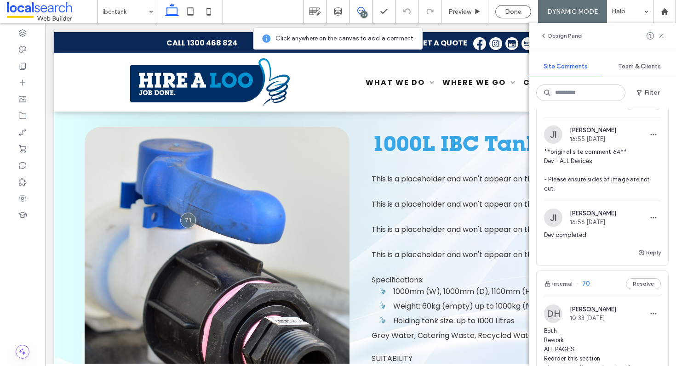
scroll to position [0, 0]
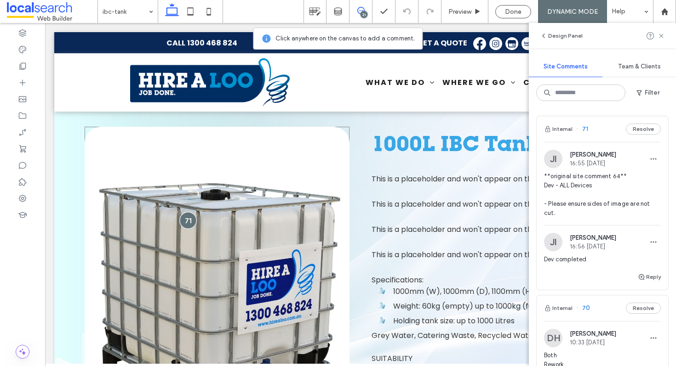
click at [187, 218] on div at bounding box center [187, 220] width 17 height 17
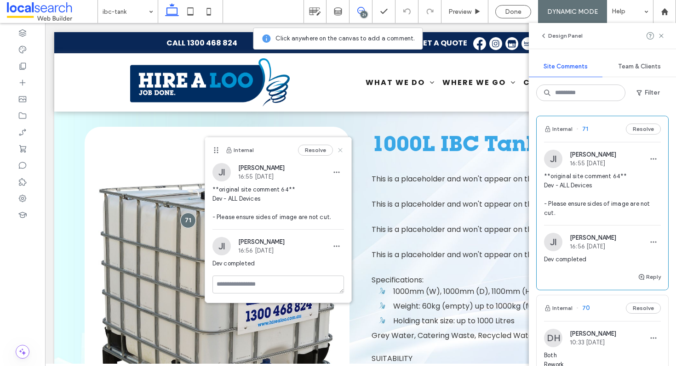
click at [338, 149] on icon at bounding box center [339, 150] width 7 height 7
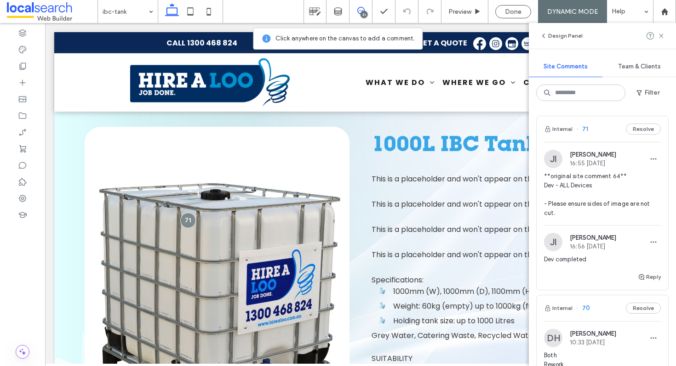
scroll to position [2, 0]
click at [188, 219] on div at bounding box center [187, 220] width 17 height 17
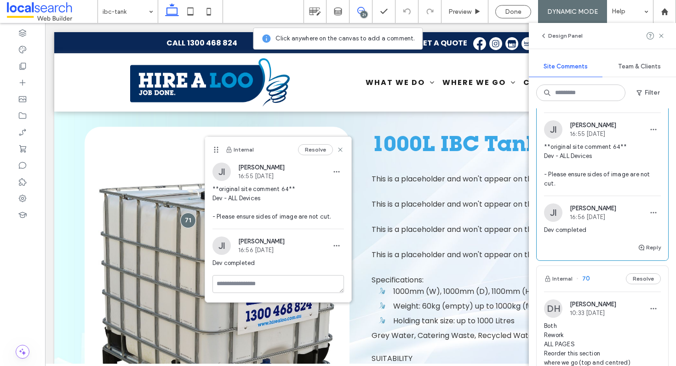
scroll to position [0, 0]
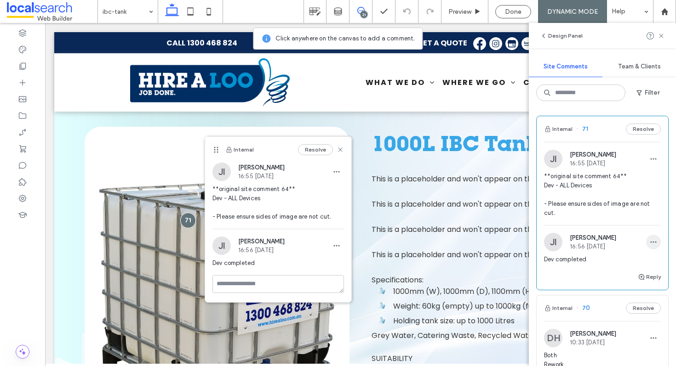
click at [650, 241] on icon "button" at bounding box center [653, 242] width 7 height 7
click at [650, 243] on use "button" at bounding box center [653, 242] width 6 height 1
click at [650, 242] on use "button" at bounding box center [653, 242] width 6 height 1
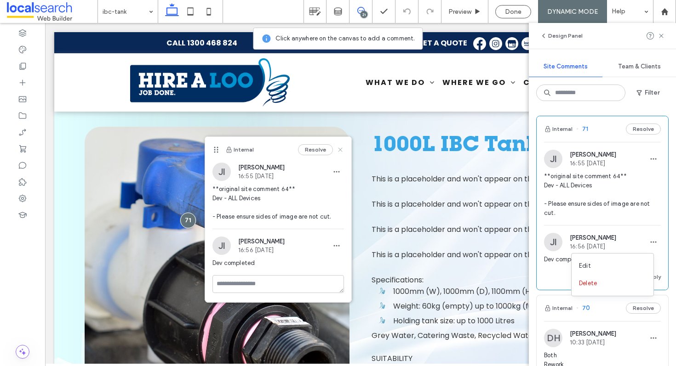
click at [341, 149] on use at bounding box center [340, 150] width 4 height 4
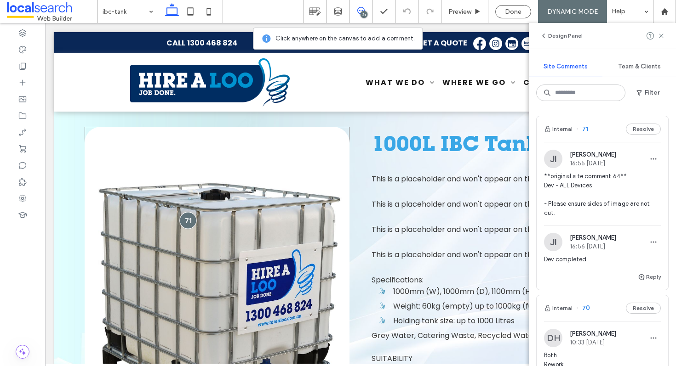
click at [185, 222] on div at bounding box center [187, 220] width 17 height 17
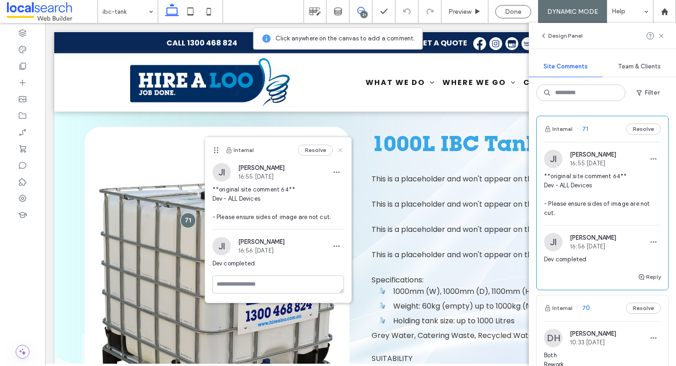
click at [341, 149] on use at bounding box center [340, 150] width 4 height 4
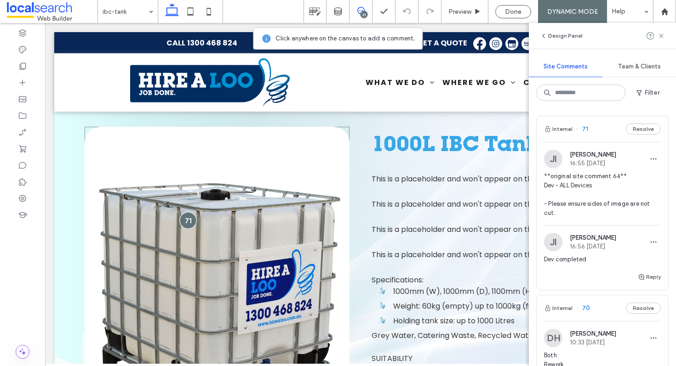
click at [182, 225] on div at bounding box center [187, 220] width 17 height 17
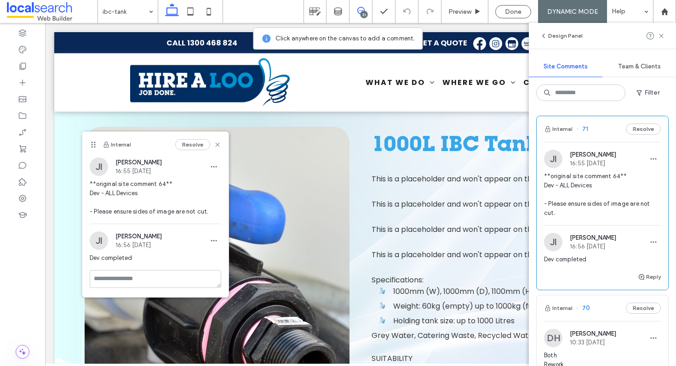
drag, startPoint x: 214, startPoint y: 150, endPoint x: 91, endPoint y: 145, distance: 122.9
click at [91, 145] on use at bounding box center [93, 145] width 4 height 6
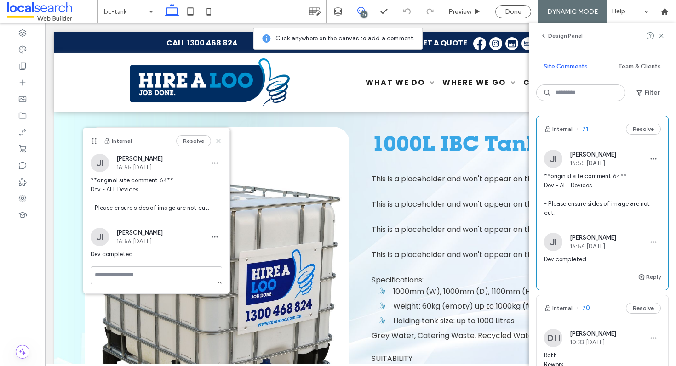
click at [92, 141] on use at bounding box center [94, 141] width 4 height 6
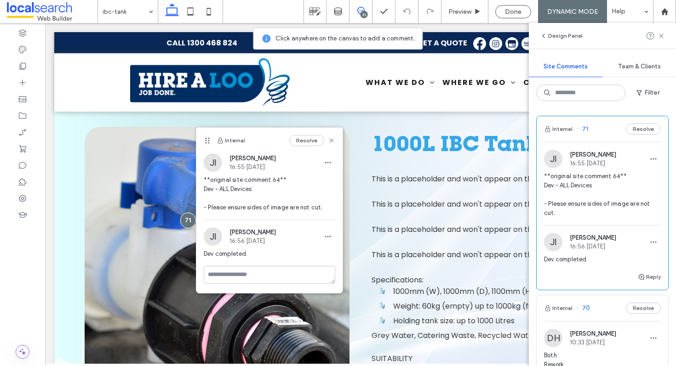
drag, startPoint x: 91, startPoint y: 143, endPoint x: 204, endPoint y: 142, distance: 113.1
click at [204, 142] on icon at bounding box center [207, 140] width 7 height 7
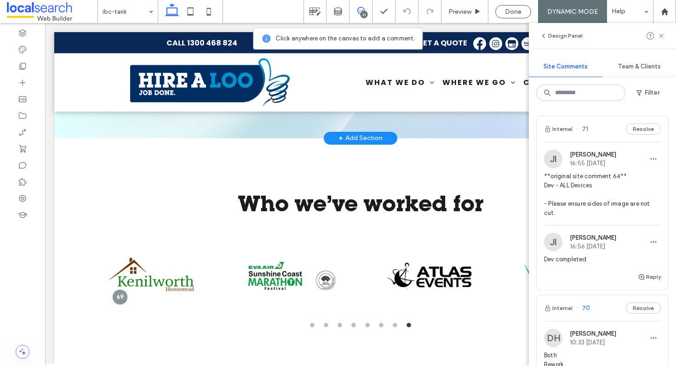
scroll to position [249, 0]
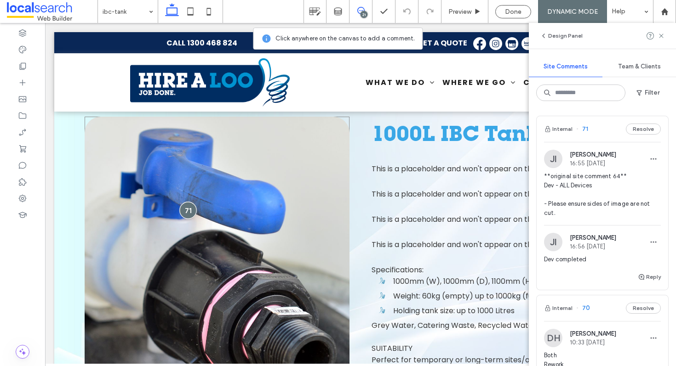
click at [187, 210] on div at bounding box center [187, 210] width 17 height 17
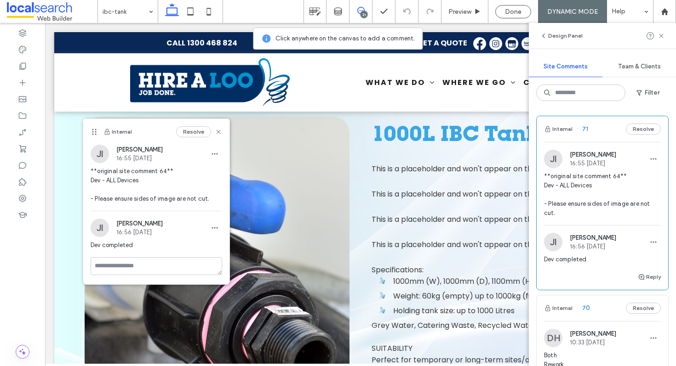
drag, startPoint x: 217, startPoint y: 138, endPoint x: 95, endPoint y: 130, distance: 122.1
click at [95, 130] on use at bounding box center [94, 132] width 4 height 6
click at [210, 154] on span "button" at bounding box center [214, 154] width 15 height 15
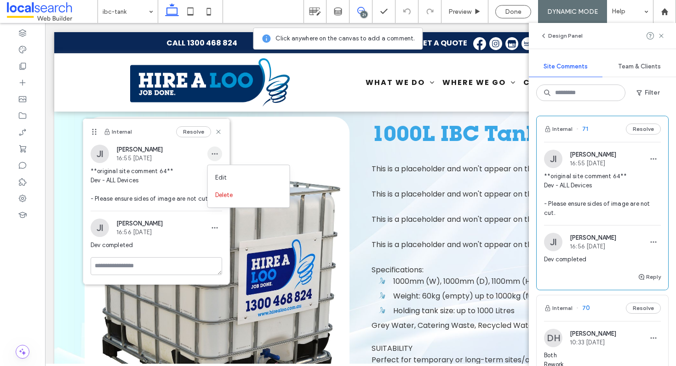
click at [214, 153] on use "button" at bounding box center [214, 153] width 6 height 1
click at [218, 152] on icon "button" at bounding box center [214, 153] width 7 height 7
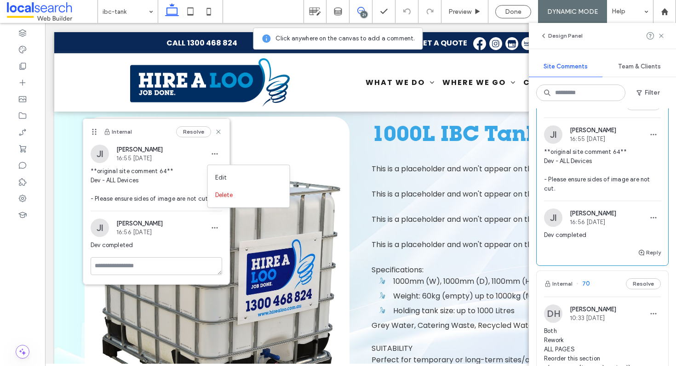
scroll to position [0, 0]
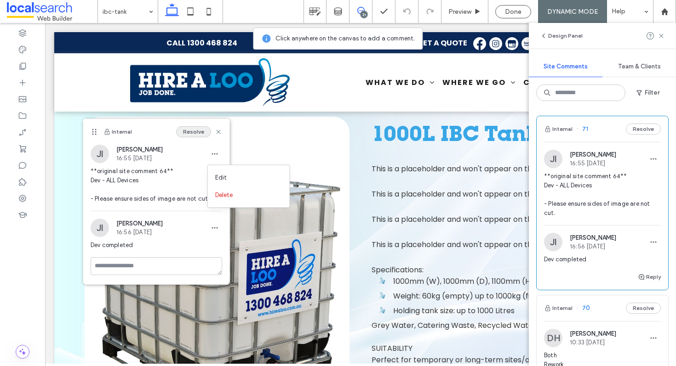
drag, startPoint x: 145, startPoint y: 130, endPoint x: 182, endPoint y: 134, distance: 37.0
click at [182, 134] on div "Internal Resolve" at bounding box center [156, 132] width 146 height 26
click at [594, 134] on div "Internal 71 Resolve" at bounding box center [601, 129] width 131 height 26
click at [218, 130] on icon at bounding box center [218, 131] width 7 height 7
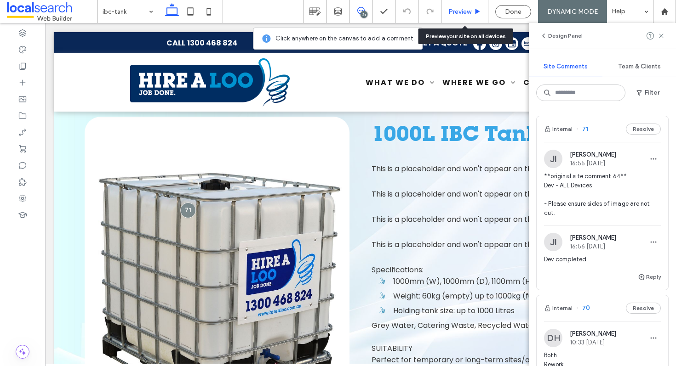
click at [456, 13] on span "Preview" at bounding box center [459, 12] width 23 height 8
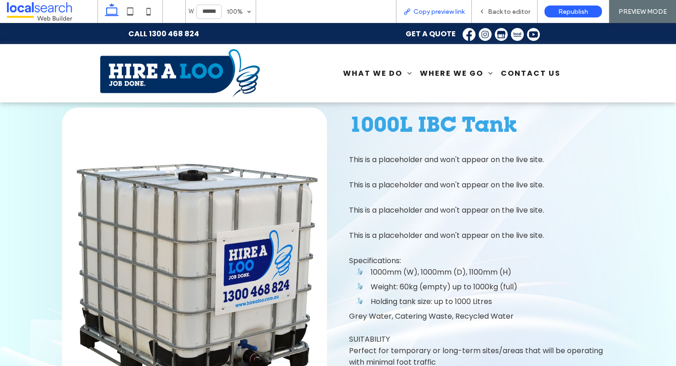
click at [421, 11] on span "Copy preview link" at bounding box center [438, 12] width 51 height 8
click at [513, 13] on span "Back to editor" at bounding box center [509, 12] width 42 height 8
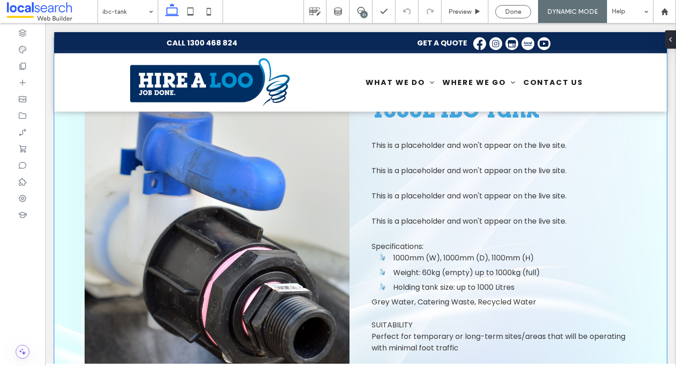
scroll to position [272, 0]
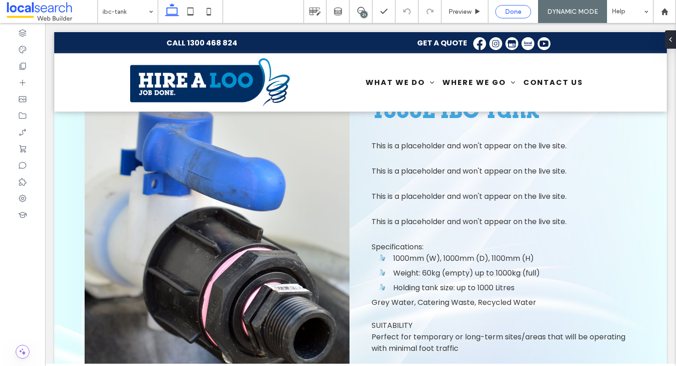
click at [508, 10] on span "Done" at bounding box center [513, 12] width 17 height 8
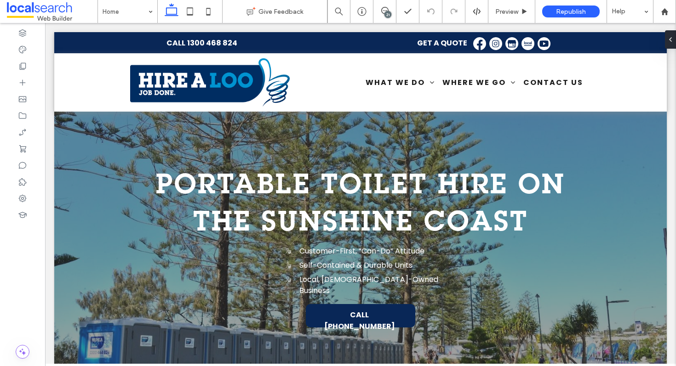
click at [385, 13] on div "21" at bounding box center [387, 14] width 7 height 7
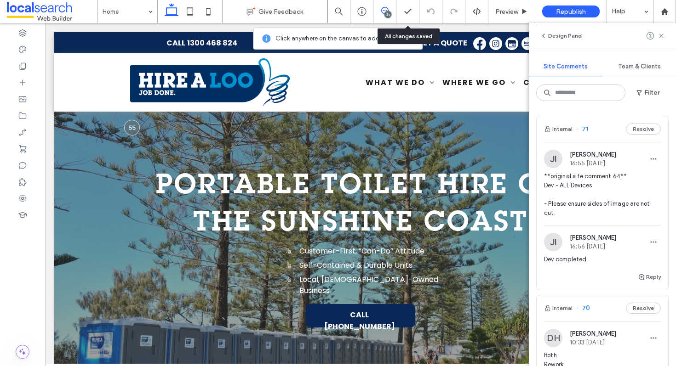
drag, startPoint x: 598, startPoint y: 118, endPoint x: 594, endPoint y: 125, distance: 7.6
click at [596, 122] on div "Internal 71 Resolve" at bounding box center [601, 129] width 131 height 26
click at [594, 125] on div "Internal 71 Resolve" at bounding box center [601, 129] width 131 height 26
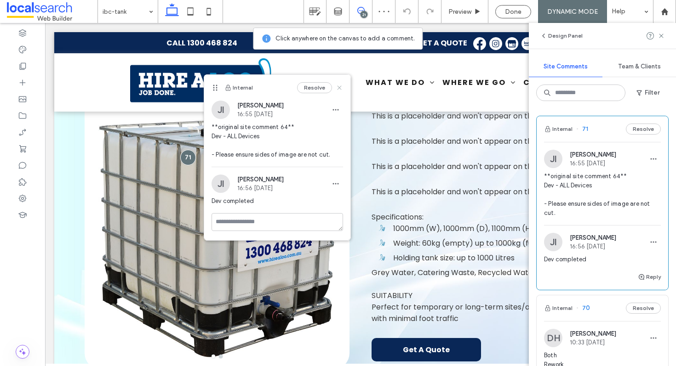
click at [338, 90] on icon at bounding box center [339, 87] width 7 height 7
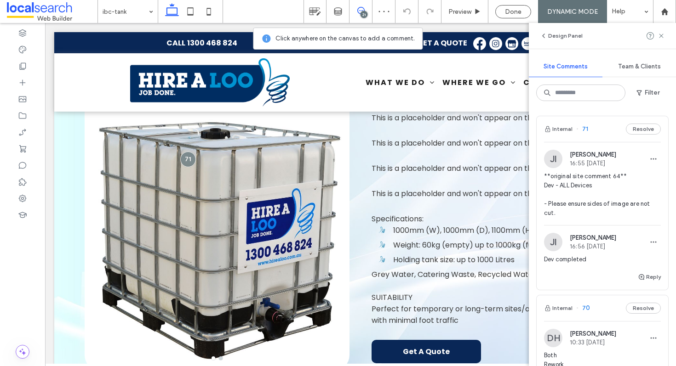
scroll to position [300, 0]
click at [185, 161] on div at bounding box center [187, 159] width 17 height 17
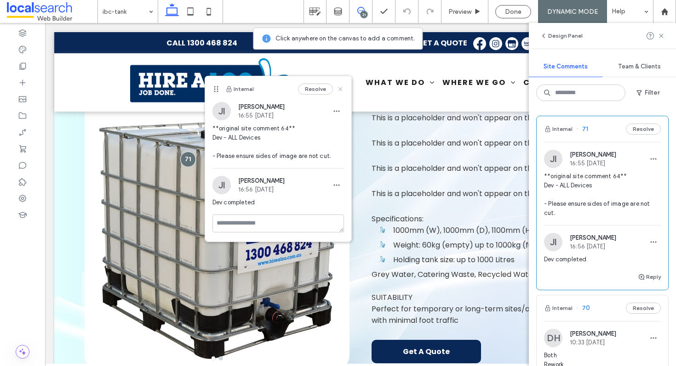
click at [341, 90] on use at bounding box center [340, 89] width 4 height 4
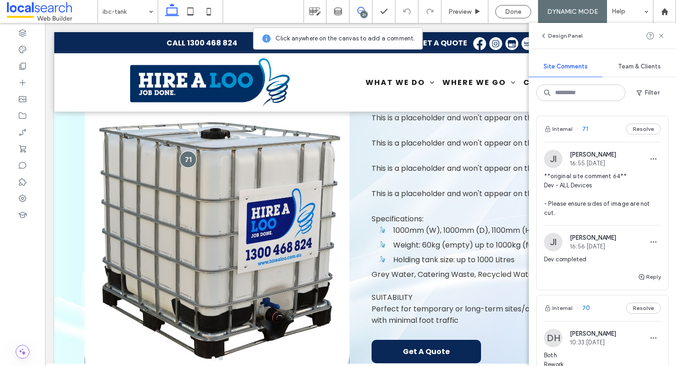
click at [185, 159] on div at bounding box center [187, 159] width 17 height 17
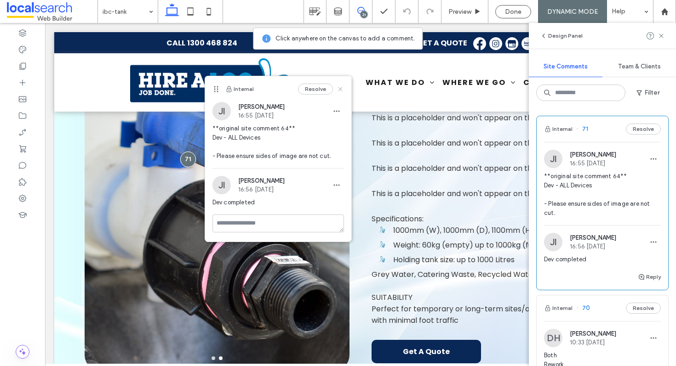
drag, startPoint x: 341, startPoint y: 90, endPoint x: 279, endPoint y: 106, distance: 64.1
click at [341, 90] on use at bounding box center [340, 89] width 4 height 4
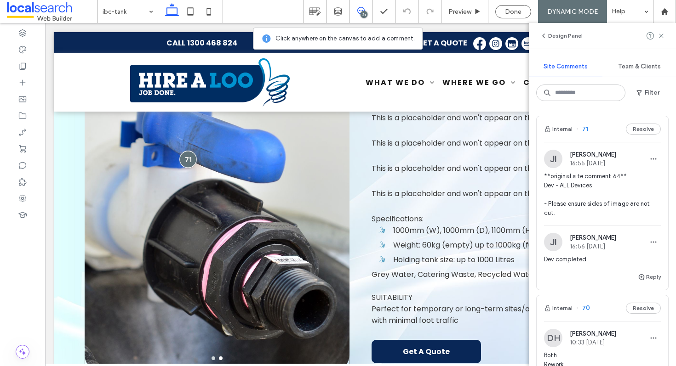
click at [179, 159] on div at bounding box center [187, 159] width 17 height 17
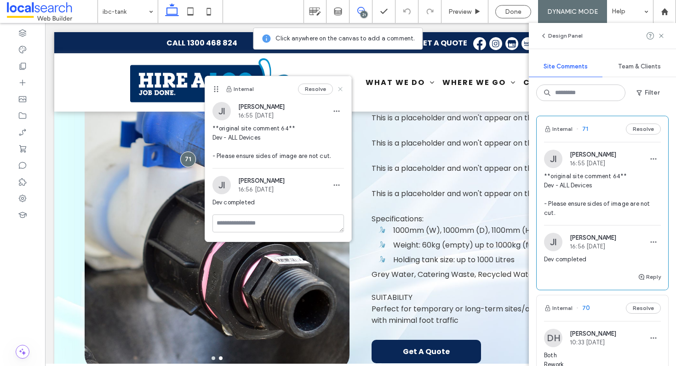
click at [341, 87] on icon at bounding box center [339, 89] width 7 height 7
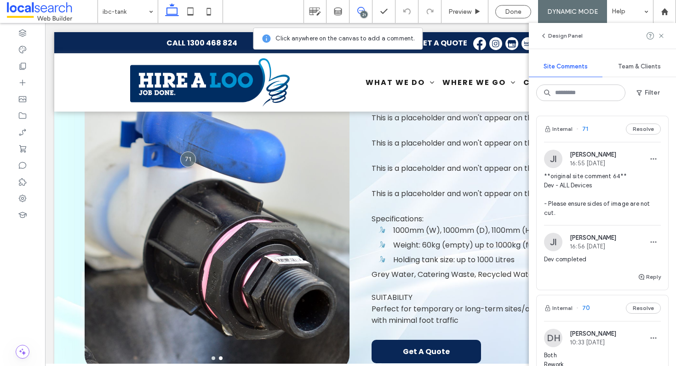
click at [594, 137] on div "Internal 71 Resolve" at bounding box center [601, 129] width 131 height 26
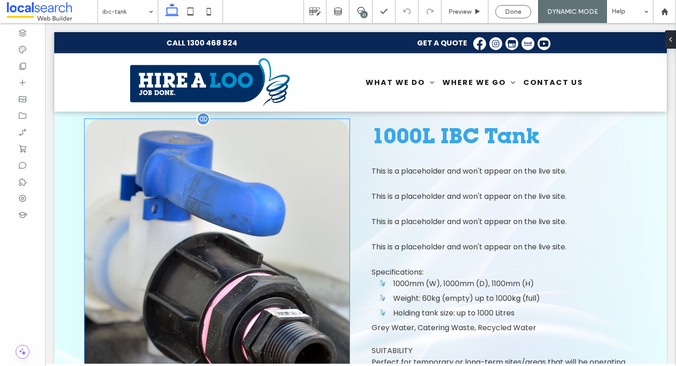
scroll to position [245, 0]
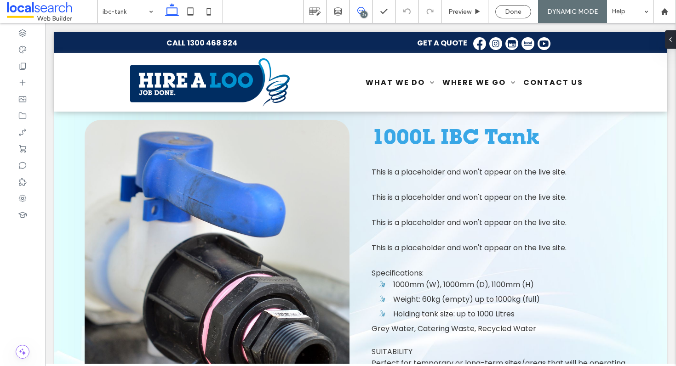
click at [359, 10] on use at bounding box center [360, 10] width 7 height 7
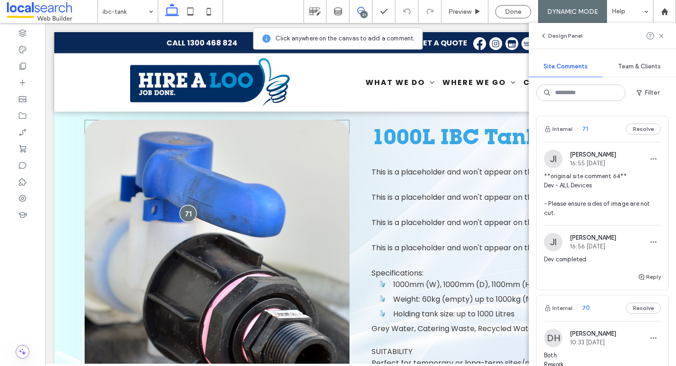
click at [182, 212] on div at bounding box center [187, 213] width 17 height 17
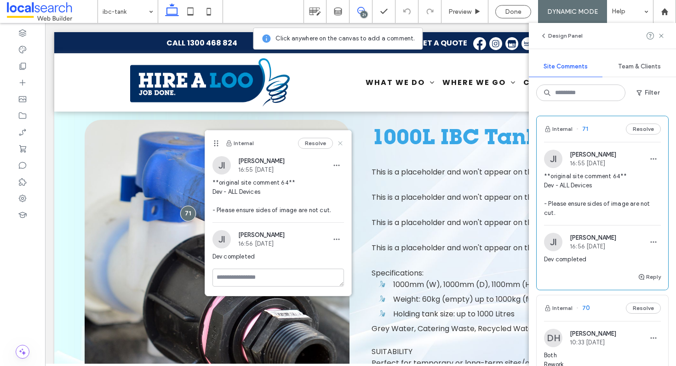
click at [337, 143] on icon at bounding box center [339, 143] width 7 height 7
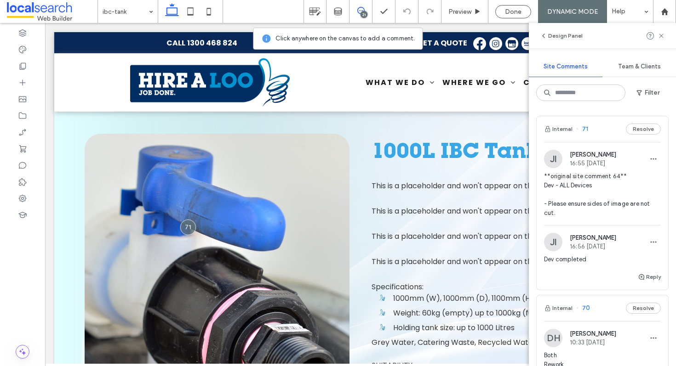
scroll to position [229, 0]
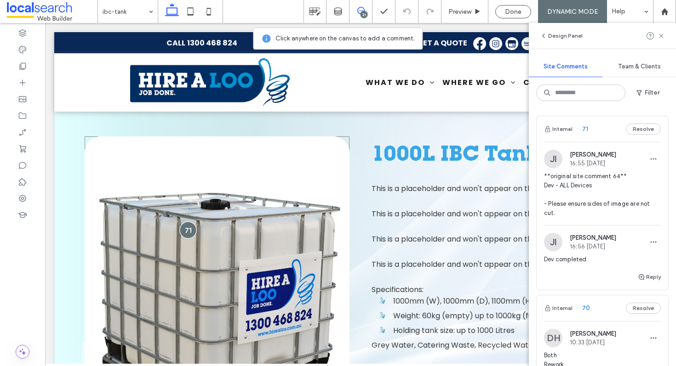
click at [185, 229] on div at bounding box center [187, 230] width 17 height 17
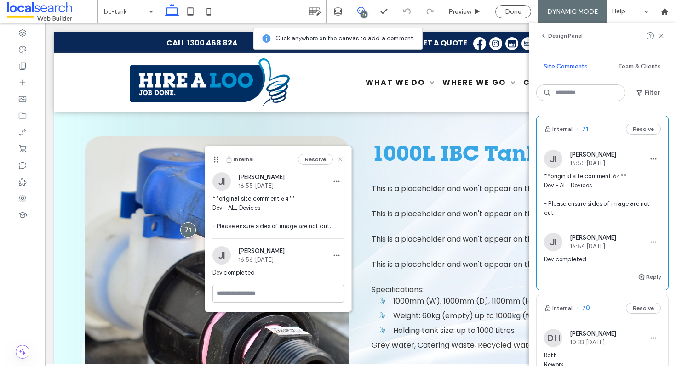
click at [336, 158] on icon at bounding box center [339, 159] width 7 height 7
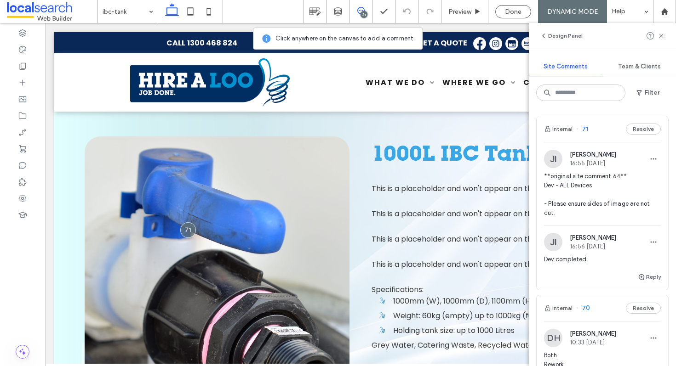
click at [603, 138] on div "Internal 71 Resolve" at bounding box center [601, 129] width 131 height 26
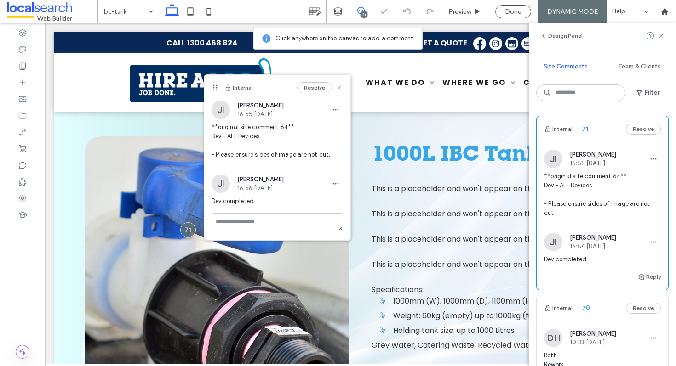
click at [342, 89] on icon at bounding box center [339, 87] width 7 height 7
click at [337, 90] on icon at bounding box center [339, 87] width 7 height 7
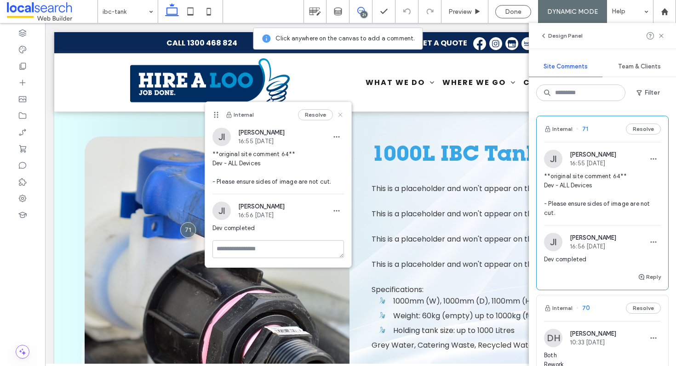
click at [338, 113] on use at bounding box center [340, 115] width 4 height 4
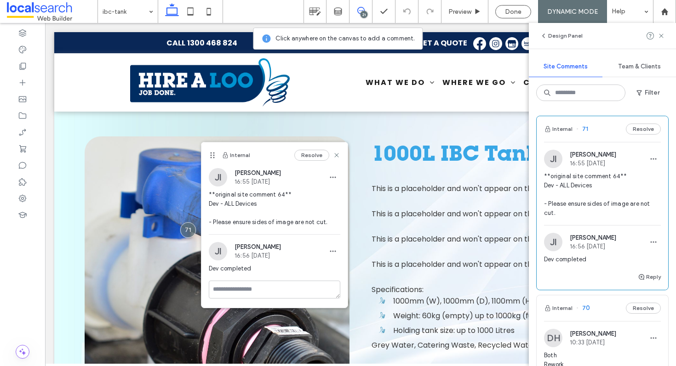
drag, startPoint x: 217, startPoint y: 113, endPoint x: 212, endPoint y: 154, distance: 41.6
click at [212, 154] on use at bounding box center [212, 156] width 4 height 6
click at [336, 153] on icon at bounding box center [335, 156] width 7 height 7
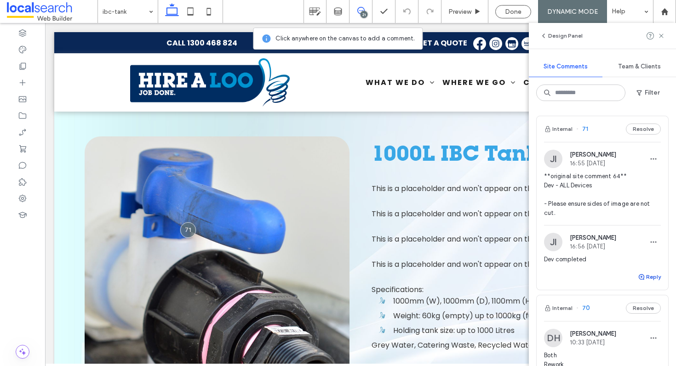
click at [640, 278] on button "Reply" at bounding box center [649, 277] width 23 height 11
click at [593, 134] on div "Internal 71 Resolve" at bounding box center [601, 129] width 131 height 26
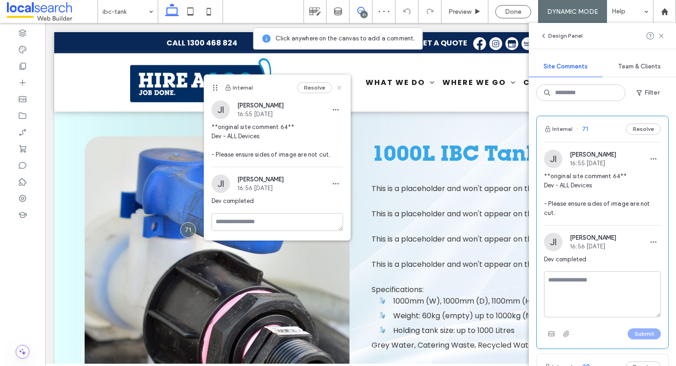
click at [342, 85] on icon at bounding box center [339, 87] width 7 height 7
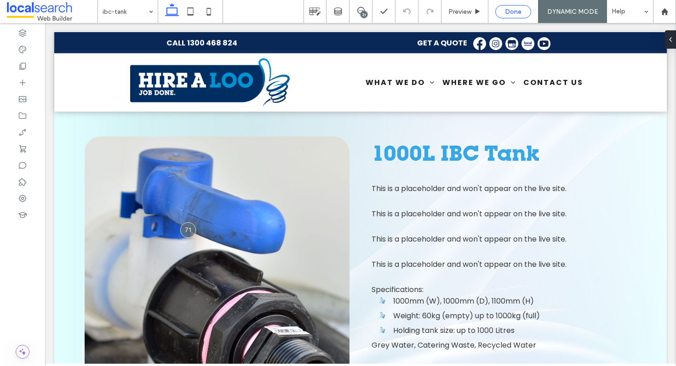
click at [509, 10] on span "Done" at bounding box center [513, 12] width 17 height 8
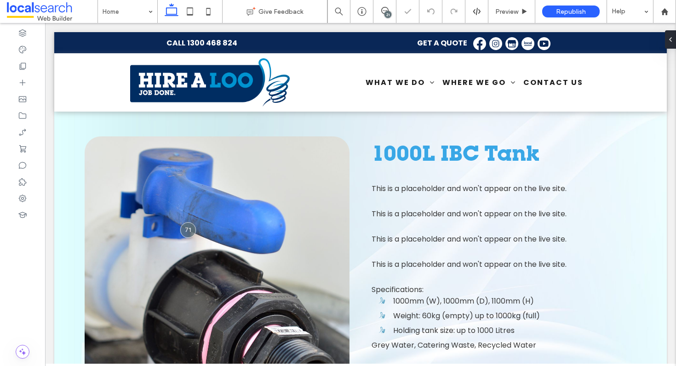
click at [387, 11] on div "21" at bounding box center [387, 14] width 7 height 7
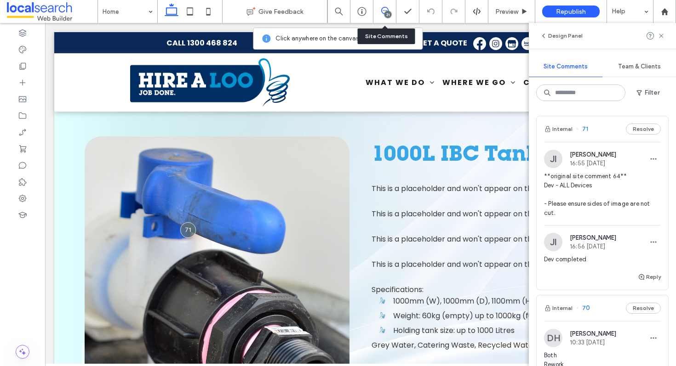
click at [600, 138] on div "Internal 71 Resolve" at bounding box center [601, 129] width 131 height 26
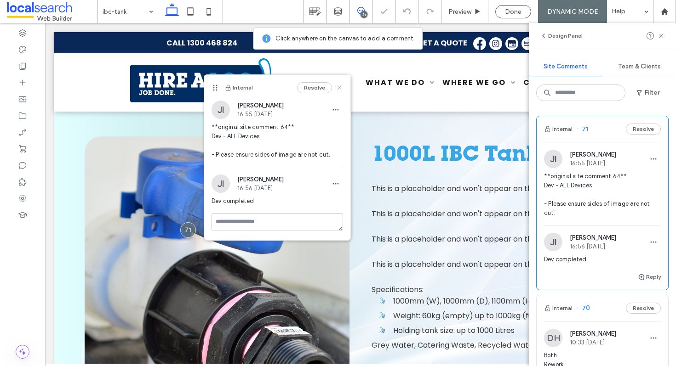
click at [336, 85] on icon at bounding box center [339, 87] width 7 height 7
click at [338, 86] on use at bounding box center [340, 87] width 4 height 4
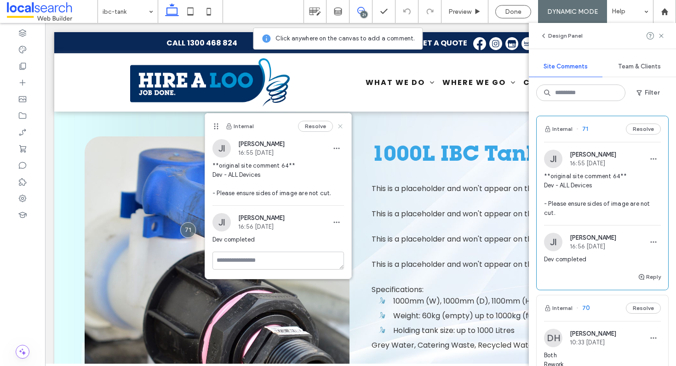
click at [337, 123] on icon at bounding box center [339, 126] width 7 height 7
click at [344, 129] on div "Internal Resolve" at bounding box center [278, 127] width 146 height 26
click at [341, 127] on use at bounding box center [340, 126] width 4 height 4
click at [269, 194] on span "**original site comment 64** Dev - ALL Devices - Please ensure sides of image a…" at bounding box center [277, 179] width 131 height 37
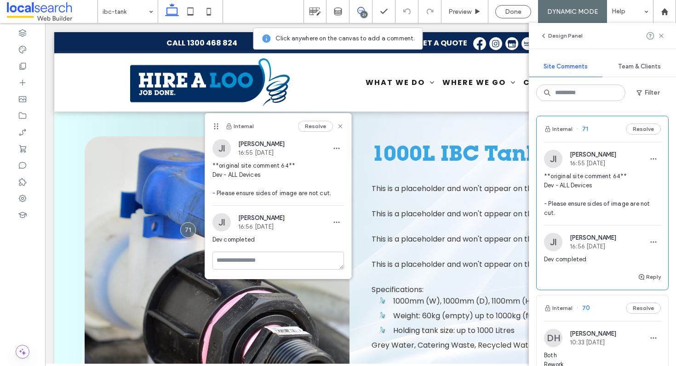
click at [281, 191] on span "**original site comment 64** Dev - ALL Devices - Please ensure sides of image a…" at bounding box center [277, 179] width 131 height 37
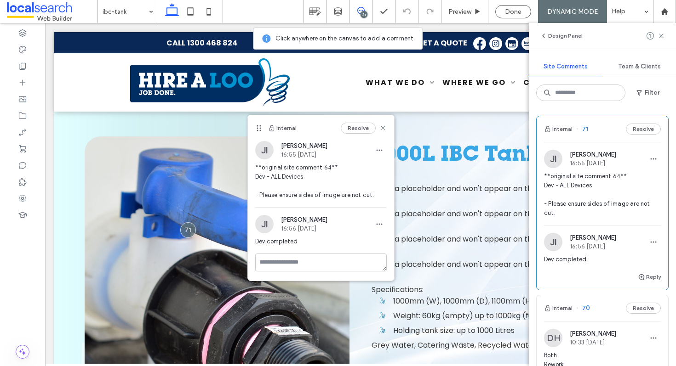
drag, startPoint x: 215, startPoint y: 125, endPoint x: 258, endPoint y: 127, distance: 42.8
click at [258, 127] on icon at bounding box center [258, 128] width 7 height 7
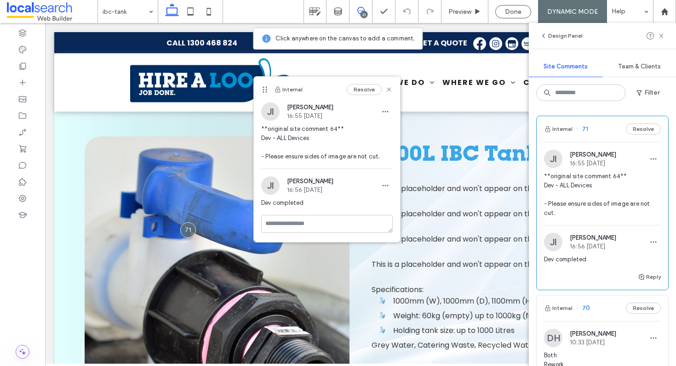
drag, startPoint x: 258, startPoint y: 130, endPoint x: 264, endPoint y: 91, distance: 39.1
click at [264, 91] on icon at bounding box center [264, 89] width 7 height 7
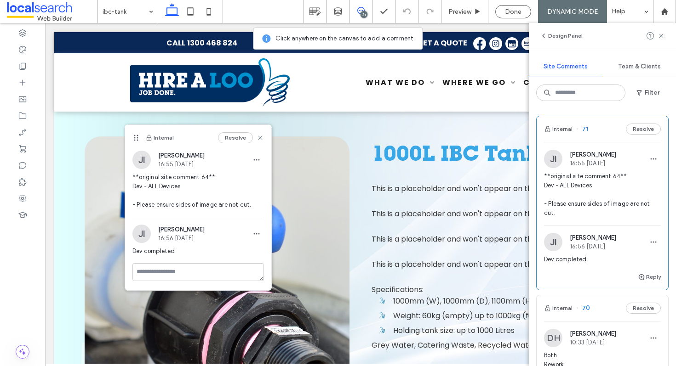
drag, startPoint x: 262, startPoint y: 89, endPoint x: 134, endPoint y: 137, distance: 137.5
click at [134, 137] on use at bounding box center [136, 138] width 4 height 6
click at [258, 140] on use at bounding box center [260, 138] width 4 height 4
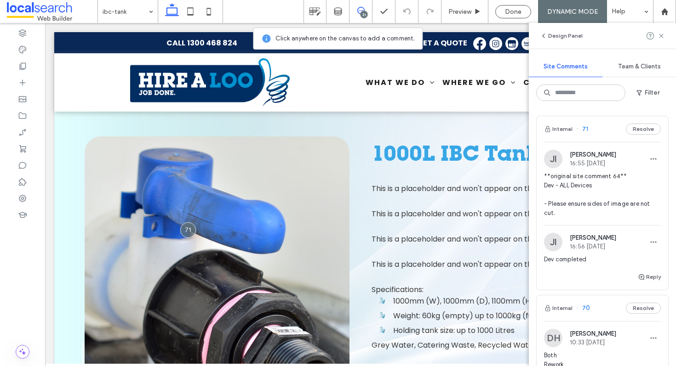
click at [605, 309] on div "Internal 70 Resolve" at bounding box center [601, 309] width 131 height 26
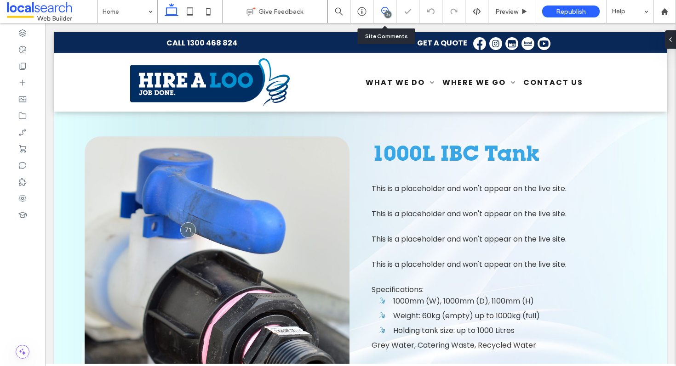
click at [388, 9] on span at bounding box center [384, 10] width 23 height 7
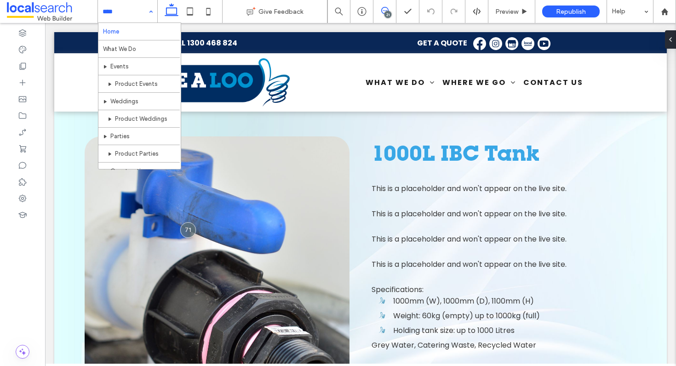
click at [384, 10] on icon at bounding box center [384, 10] width 7 height 7
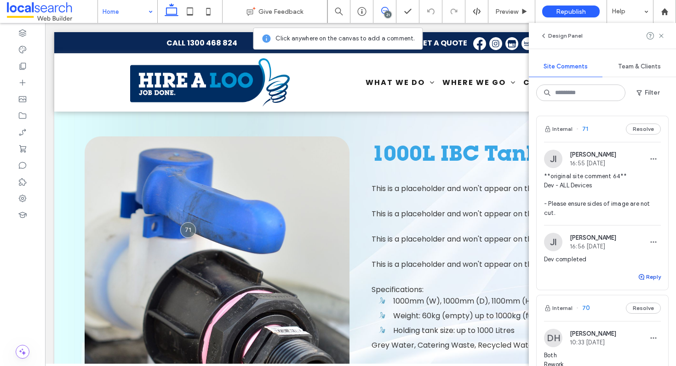
click at [648, 276] on button "Reply" at bounding box center [649, 277] width 23 height 11
type textarea "**********"
click at [638, 334] on button "Submit" at bounding box center [643, 334] width 33 height 11
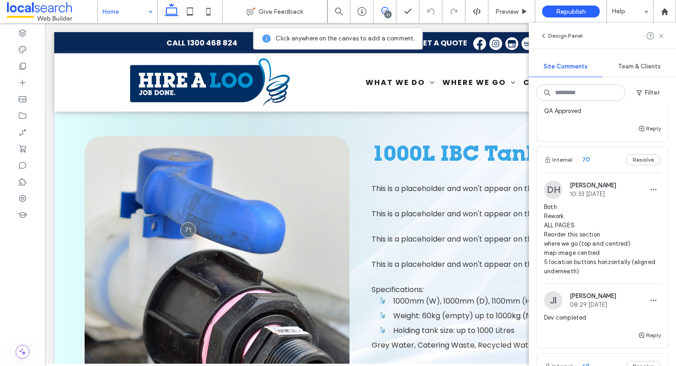
scroll to position [186, 0]
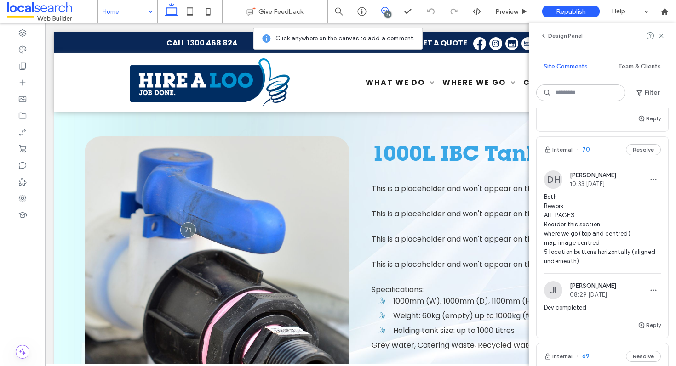
click at [596, 145] on div "Internal 70 Resolve" at bounding box center [601, 150] width 131 height 26
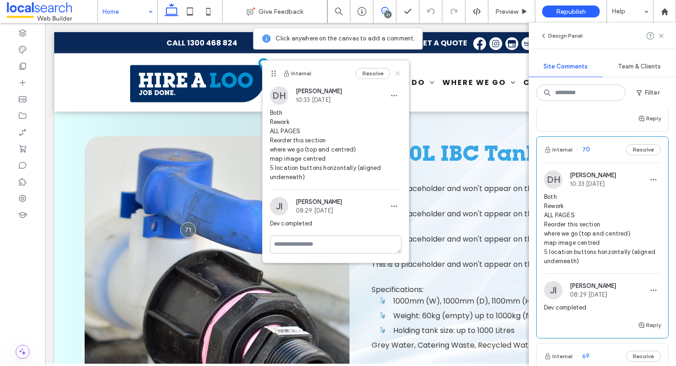
click at [399, 72] on use at bounding box center [397, 73] width 4 height 4
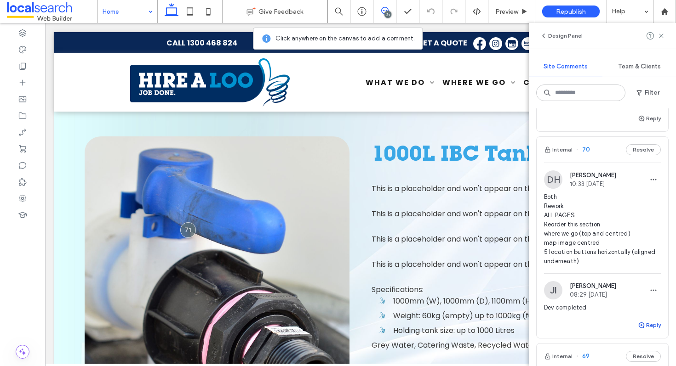
click at [638, 325] on icon "button" at bounding box center [641, 325] width 7 height 7
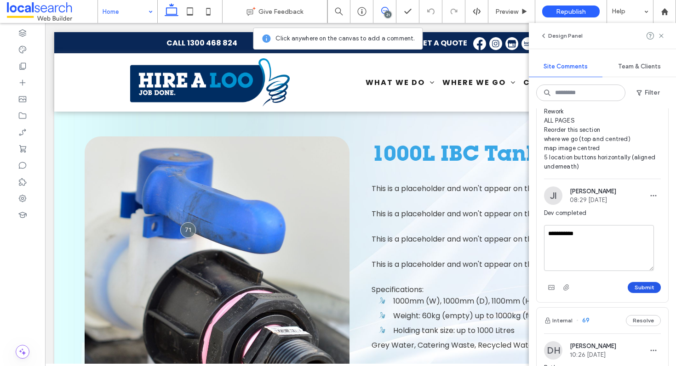
type textarea "**********"
click at [642, 286] on button "Submit" at bounding box center [643, 287] width 33 height 11
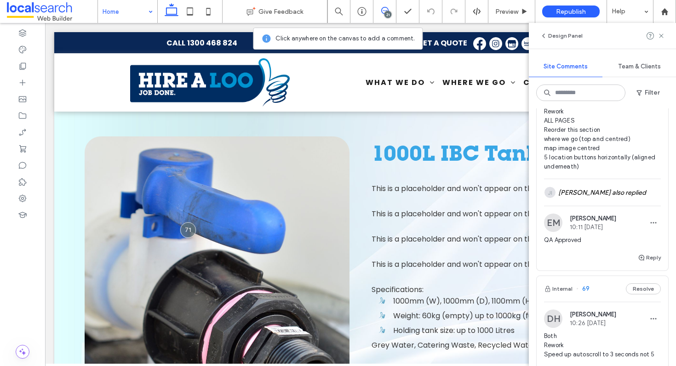
scroll to position [397, 0]
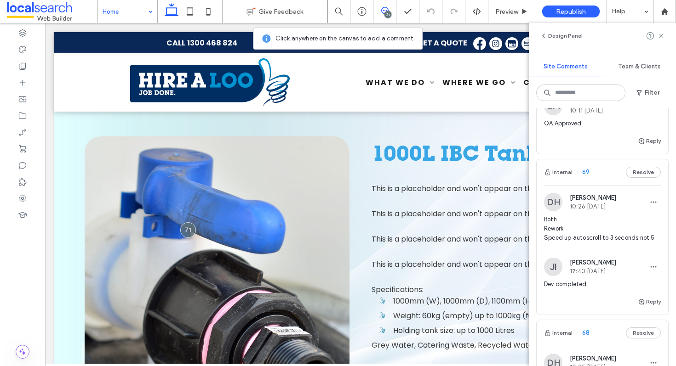
click at [602, 175] on div "Internal 69 Resolve" at bounding box center [601, 173] width 131 height 26
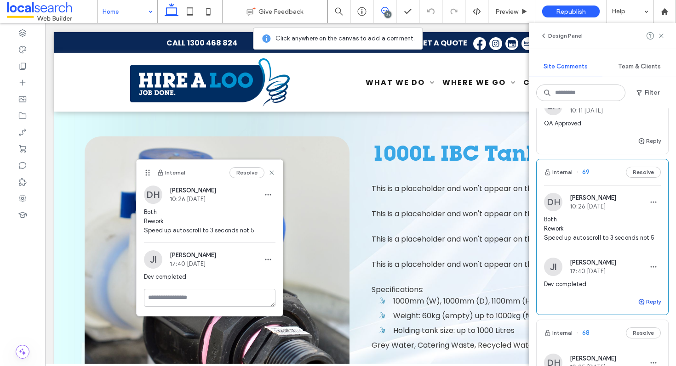
click at [640, 303] on button "Reply" at bounding box center [649, 301] width 23 height 11
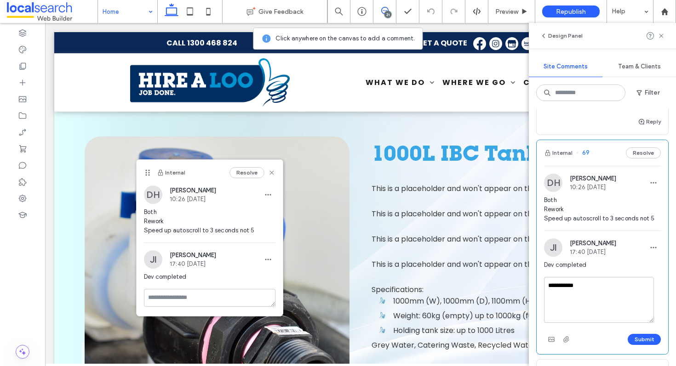
scroll to position [417, 0]
type textarea "**********"
click at [630, 336] on button "Submit" at bounding box center [643, 338] width 33 height 11
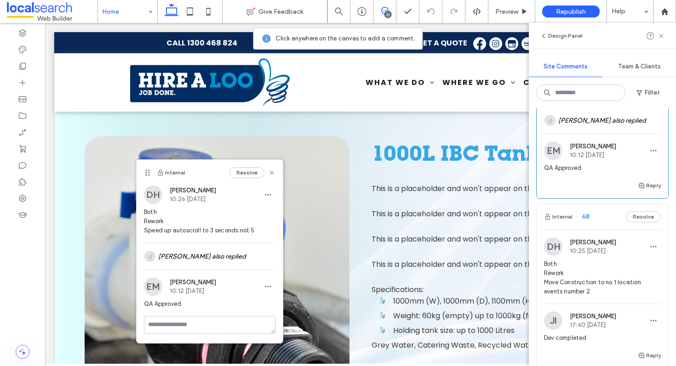
scroll to position [541, 0]
click at [604, 223] on div "Internal 68 Resolve" at bounding box center [601, 217] width 131 height 26
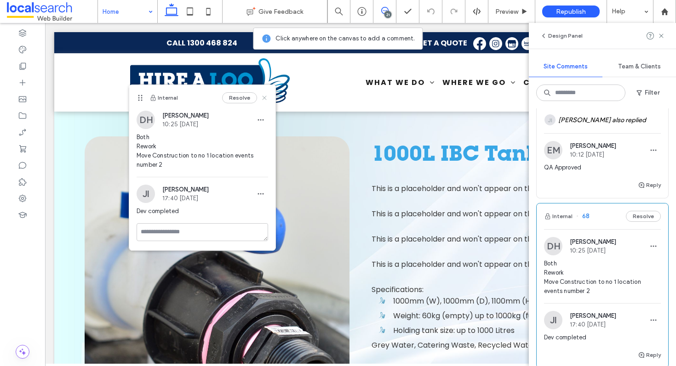
click at [263, 96] on icon at bounding box center [264, 97] width 7 height 7
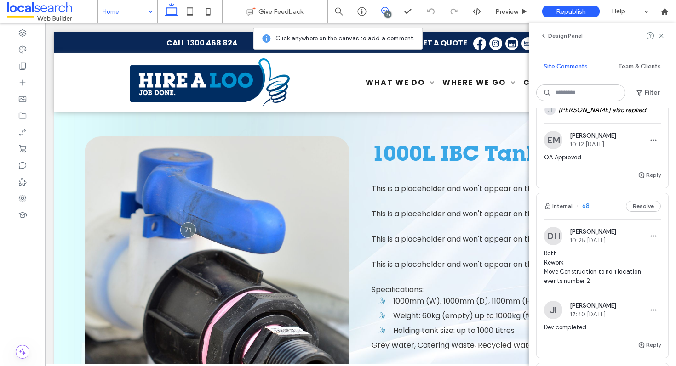
scroll to position [564, 0]
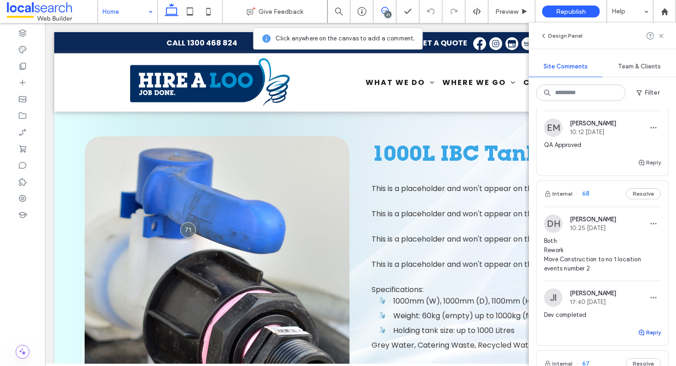
click at [641, 331] on button "Reply" at bounding box center [649, 332] width 23 height 11
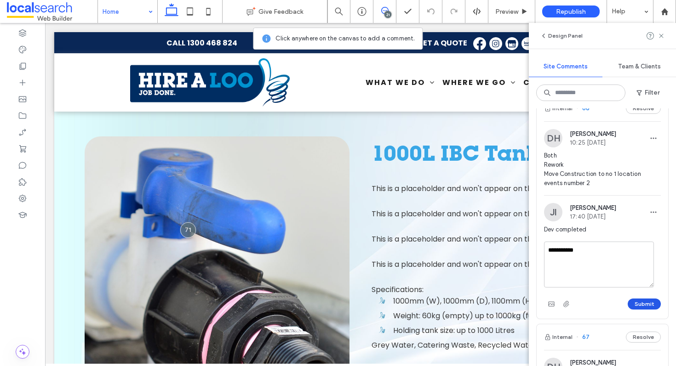
type textarea "**********"
click at [633, 301] on button "Submit" at bounding box center [643, 304] width 33 height 11
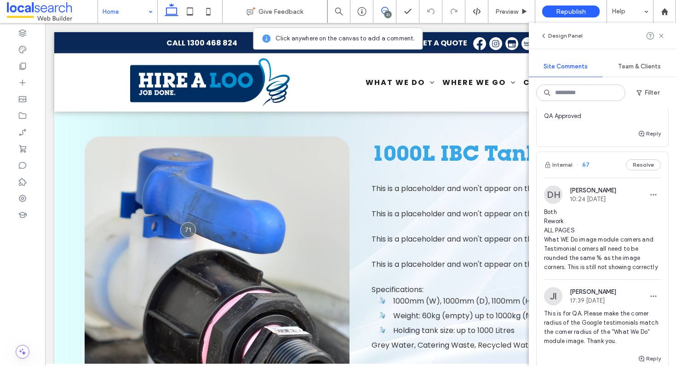
scroll to position [805, 0]
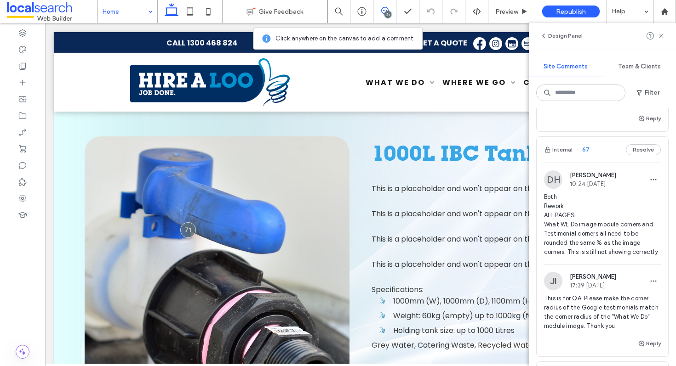
click at [599, 153] on div "Internal 67 Resolve" at bounding box center [601, 150] width 131 height 26
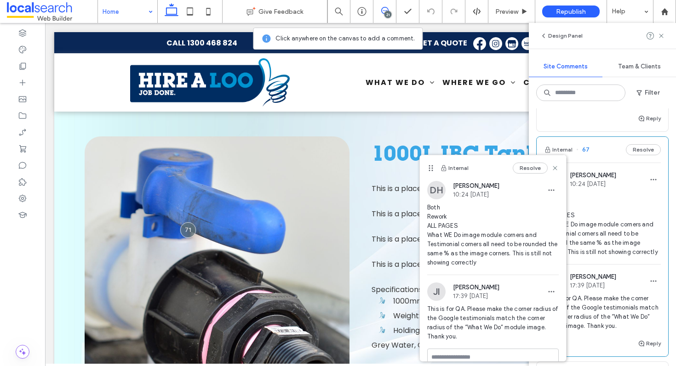
click at [543, 165] on div "Resolve" at bounding box center [536, 168] width 46 height 11
click at [551, 171] on icon at bounding box center [554, 168] width 7 height 7
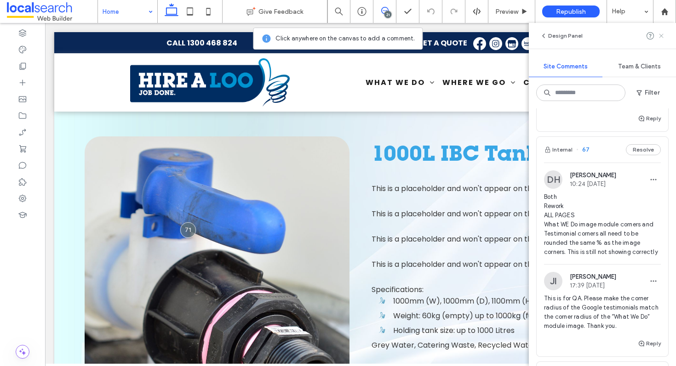
click at [658, 34] on icon at bounding box center [660, 35] width 7 height 7
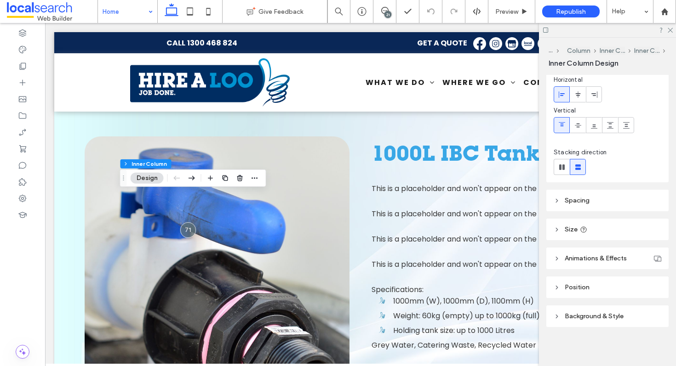
scroll to position [68, 0]
click at [609, 307] on header "Background & Style" at bounding box center [607, 315] width 122 height 22
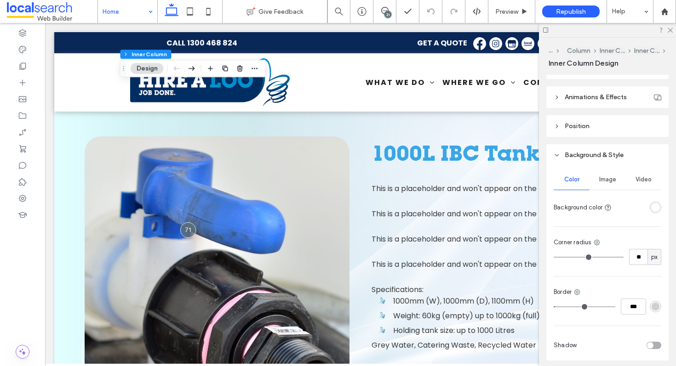
scroll to position [263, 0]
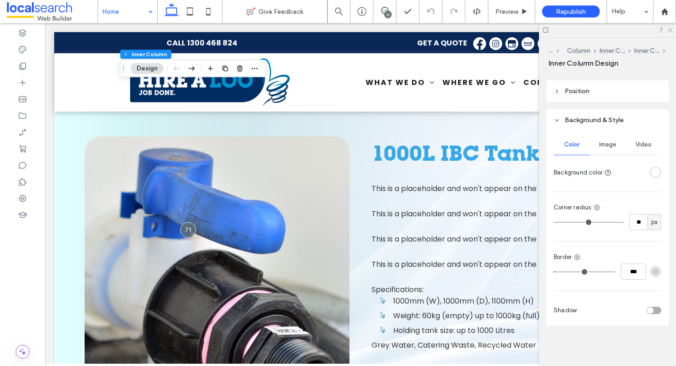
click at [669, 32] on icon at bounding box center [670, 30] width 6 height 6
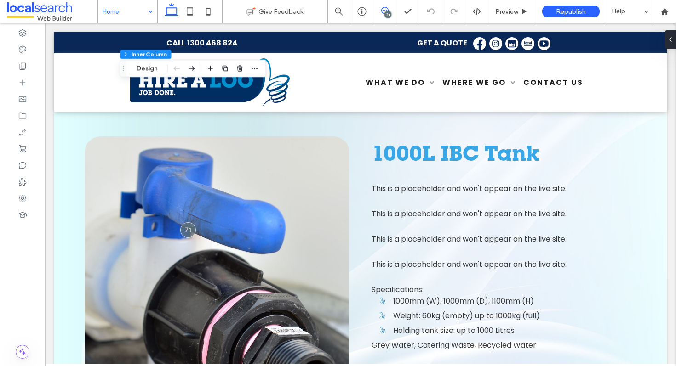
click at [382, 14] on icon at bounding box center [384, 10] width 7 height 7
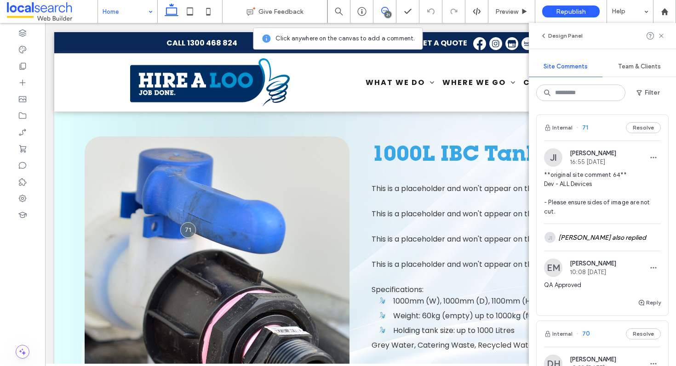
scroll to position [2, 0]
click at [581, 94] on input at bounding box center [580, 93] width 89 height 17
type input "*"
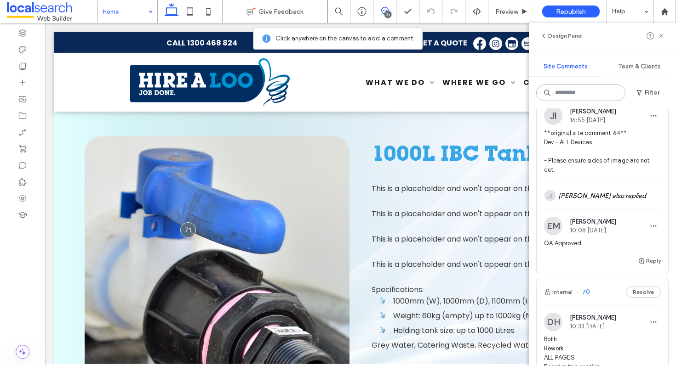
scroll to position [128, 0]
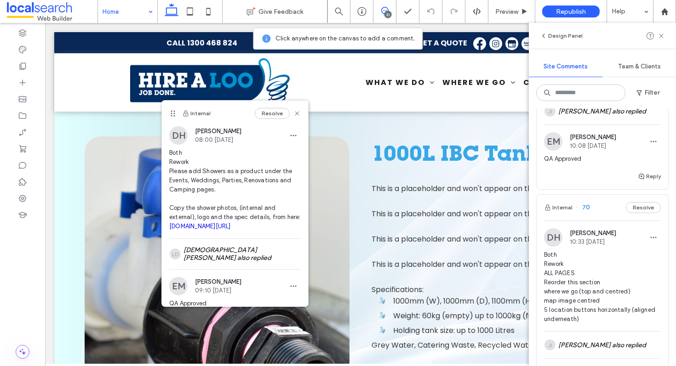
drag, startPoint x: 161, startPoint y: 41, endPoint x: 171, endPoint y: 111, distance: 70.1
click at [171, 111] on use at bounding box center [173, 114] width 4 height 6
click at [293, 112] on icon at bounding box center [296, 113] width 7 height 7
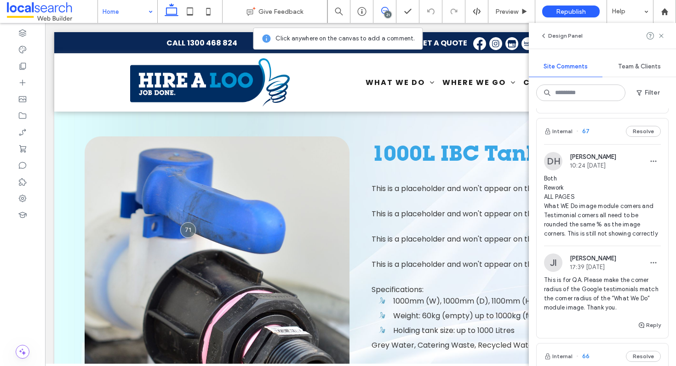
scroll to position [823, 0]
click at [600, 131] on div "Internal 67 Resolve" at bounding box center [601, 132] width 131 height 26
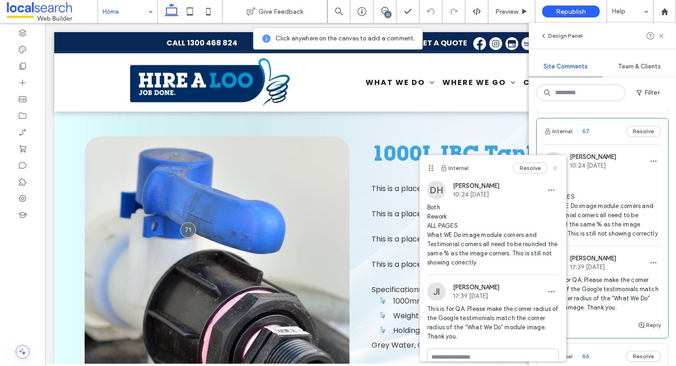
click at [553, 167] on use at bounding box center [555, 168] width 4 height 4
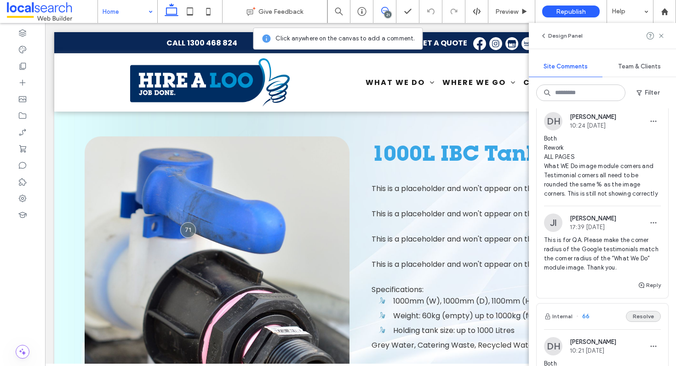
scroll to position [865, 0]
click at [648, 290] on button "Reply" at bounding box center [649, 284] width 23 height 11
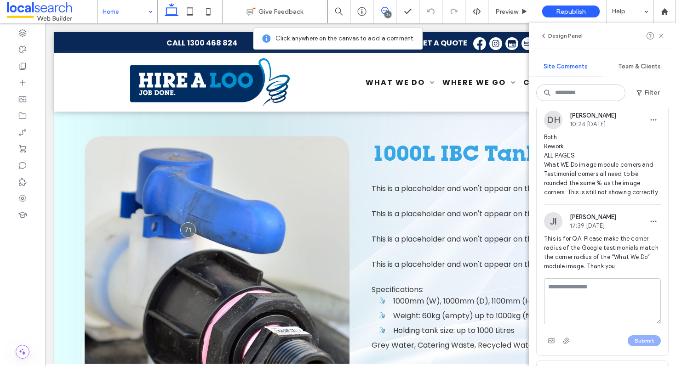
click at [581, 309] on textarea at bounding box center [602, 302] width 117 height 46
click at [598, 300] on textarea "**********" at bounding box center [599, 302] width 110 height 46
click at [588, 296] on textarea "**********" at bounding box center [599, 302] width 110 height 46
click at [606, 299] on textarea "**********" at bounding box center [599, 302] width 110 height 46
type textarea "**********"
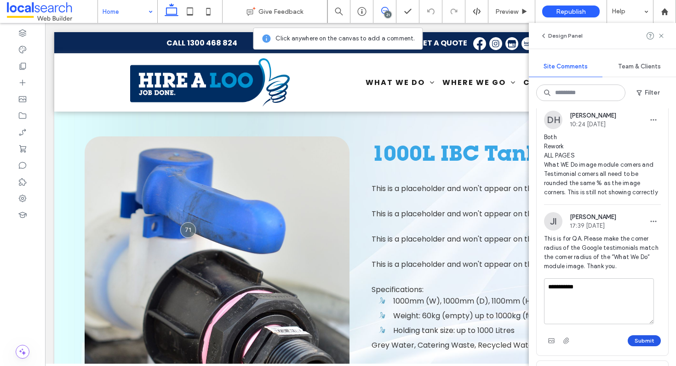
click at [630, 346] on button "Submit" at bounding box center [643, 341] width 33 height 11
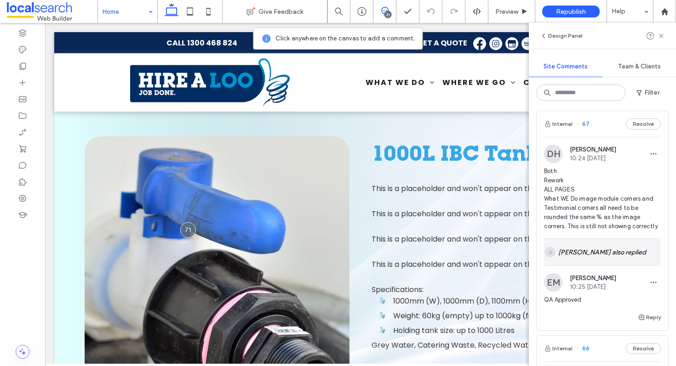
scroll to position [830, 0]
click at [565, 94] on input at bounding box center [580, 93] width 89 height 17
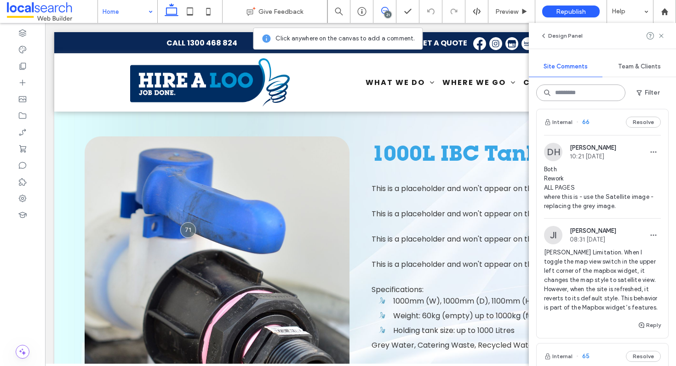
scroll to position [1055, 0]
click at [591, 128] on div "Internal 66 Resolve" at bounding box center [601, 124] width 131 height 26
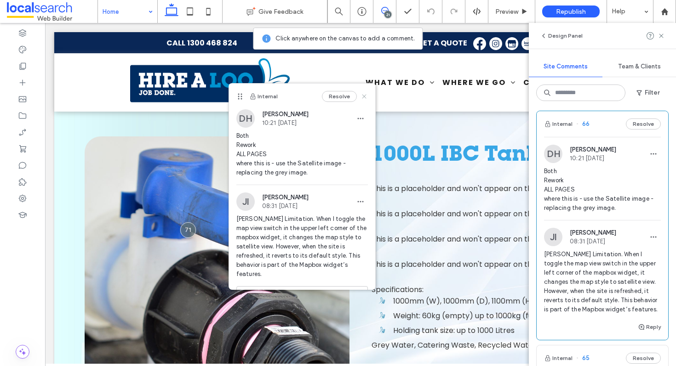
click at [360, 94] on icon at bounding box center [363, 96] width 7 height 7
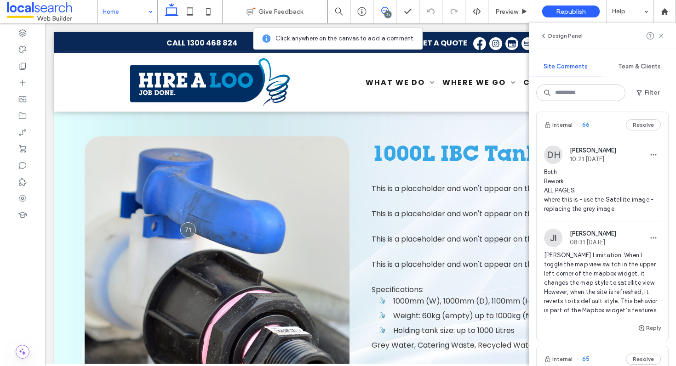
scroll to position [1063, 0]
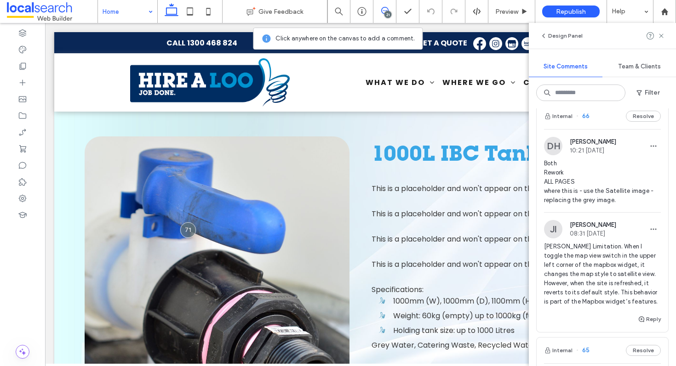
click at [594, 122] on div "Internal 66 Resolve" at bounding box center [601, 116] width 131 height 26
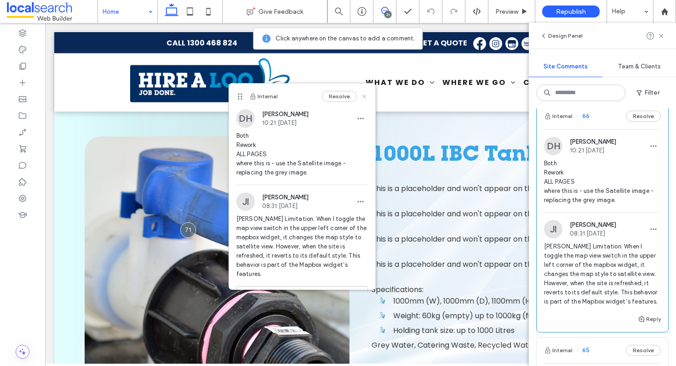
click at [362, 95] on use at bounding box center [364, 97] width 4 height 4
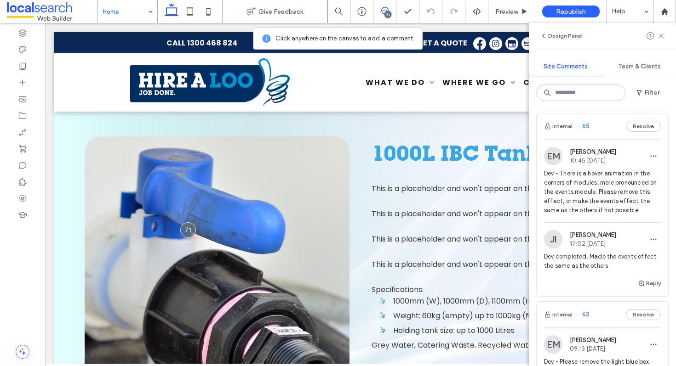
scroll to position [1287, 0]
click at [601, 140] on div "Internal 65 Resolve" at bounding box center [601, 127] width 131 height 26
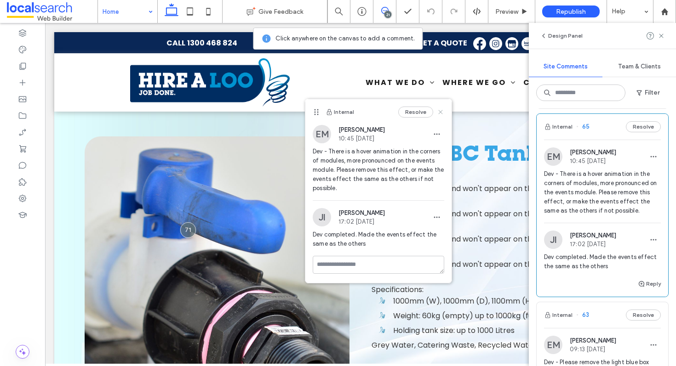
click at [439, 110] on use at bounding box center [440, 112] width 4 height 4
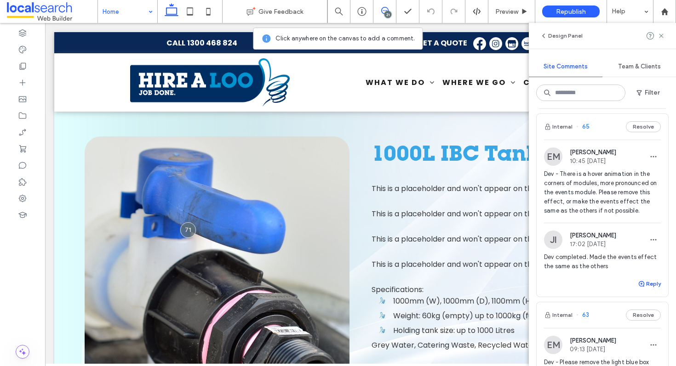
click at [644, 290] on button "Reply" at bounding box center [649, 284] width 23 height 11
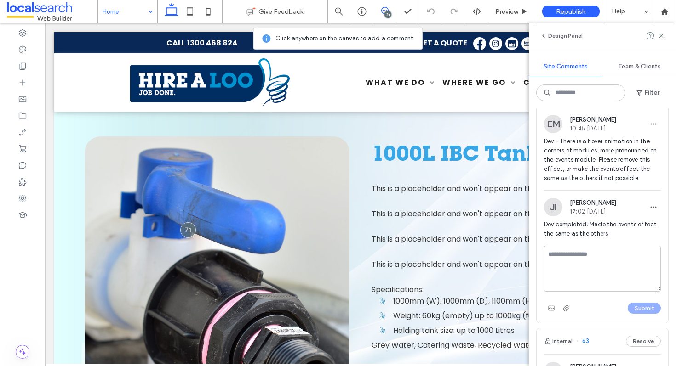
scroll to position [1326, 0]
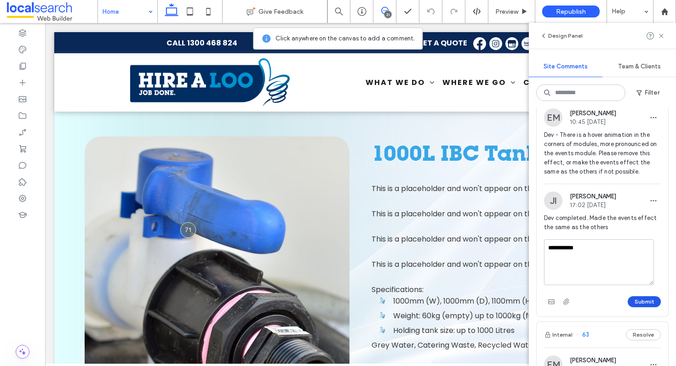
type textarea "**********"
click at [629, 308] on button "Submit" at bounding box center [643, 301] width 33 height 11
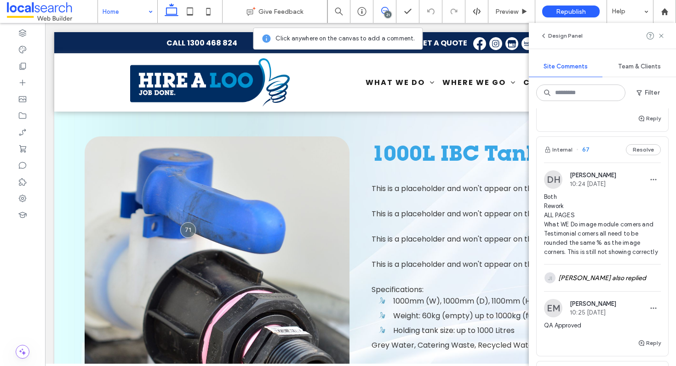
scroll to position [806, 0]
click at [505, 11] on span "Preview" at bounding box center [506, 12] width 23 height 8
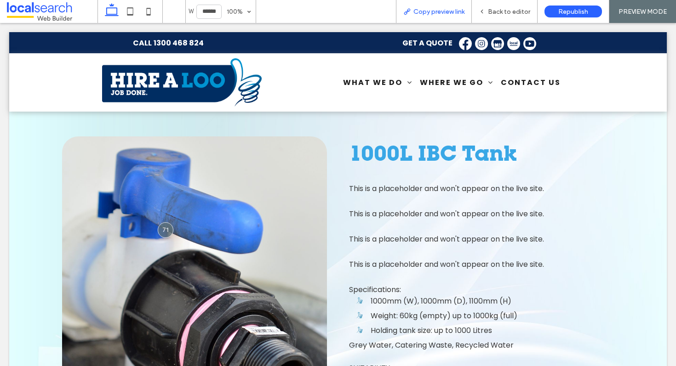
click at [445, 6] on div "Copy preview link" at bounding box center [434, 11] width 76 height 23
click at [443, 13] on span "Copy preview link" at bounding box center [438, 12] width 51 height 8
click at [511, 11] on span "Back to editor" at bounding box center [509, 12] width 42 height 8
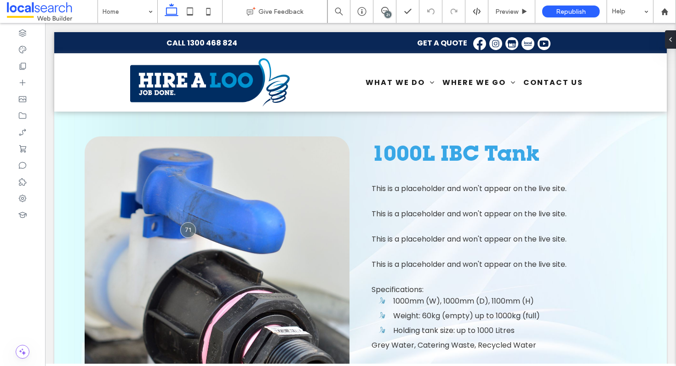
click at [389, 17] on div "21" at bounding box center [387, 14] width 7 height 7
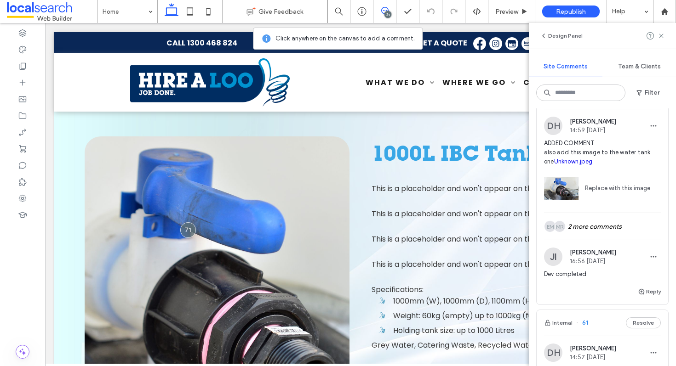
scroll to position [1769, 0]
click at [599, 110] on div "Internal 62 Resolve" at bounding box center [601, 97] width 131 height 26
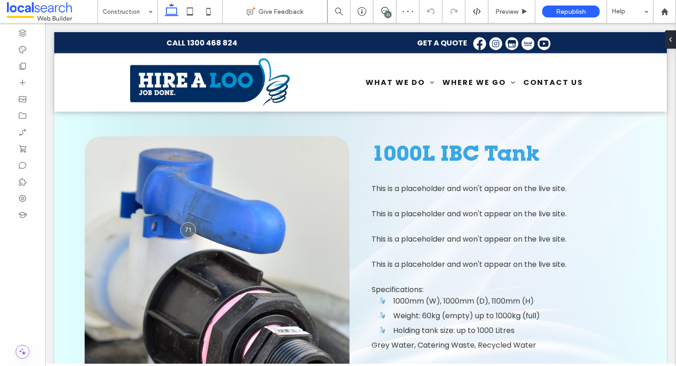
click at [388, 13] on div "21" at bounding box center [387, 14] width 7 height 7
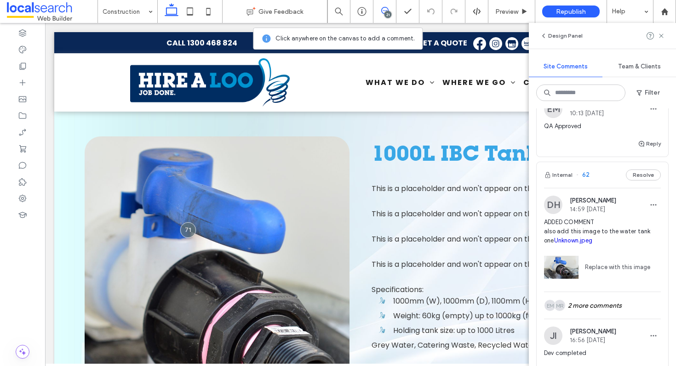
scroll to position [1790, 0]
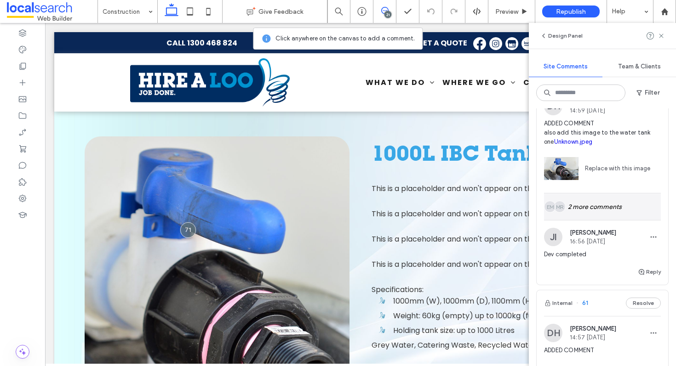
click at [610, 220] on div "MR EM 2 more comments" at bounding box center [602, 207] width 117 height 27
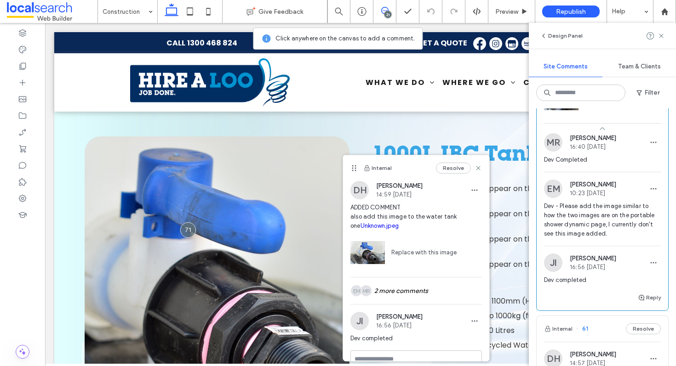
scroll to position [1881, 0]
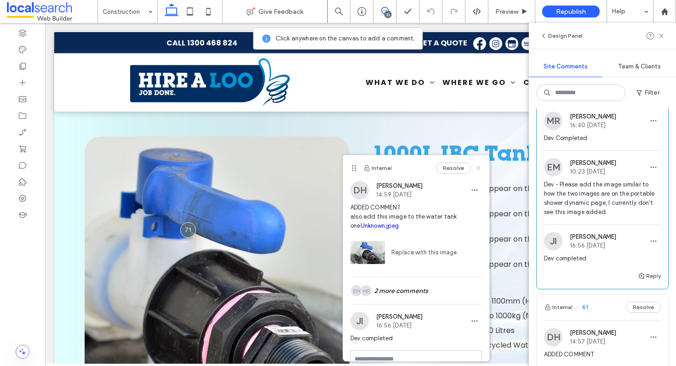
click at [474, 168] on icon at bounding box center [477, 168] width 7 height 7
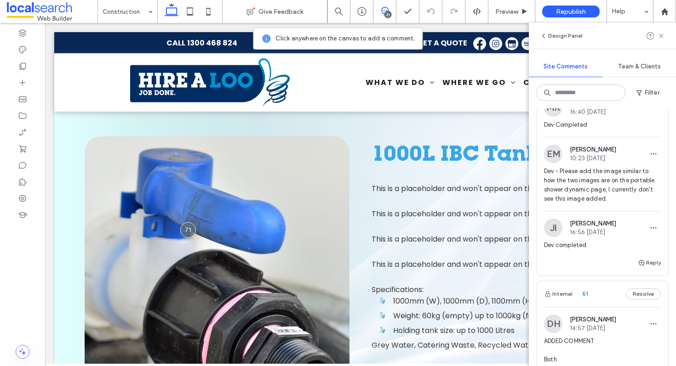
scroll to position [1904, 0]
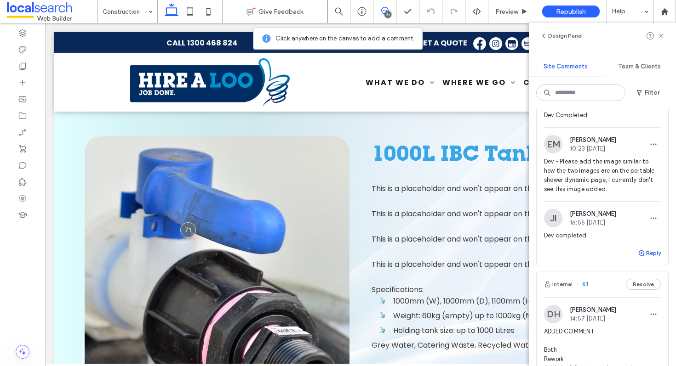
click at [640, 259] on button "Reply" at bounding box center [649, 253] width 23 height 11
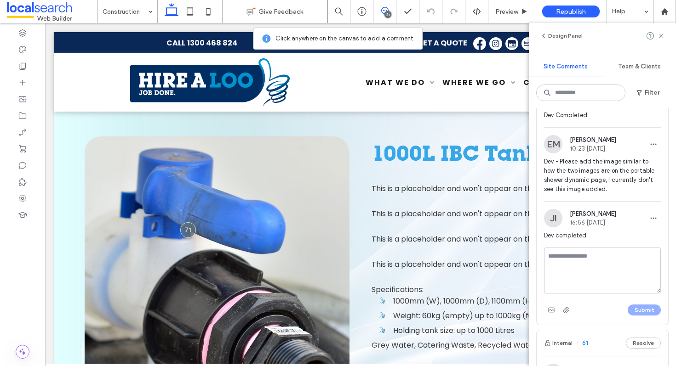
click at [605, 294] on textarea at bounding box center [602, 271] width 117 height 46
click at [604, 294] on textarea at bounding box center [602, 271] width 117 height 46
type textarea "*"
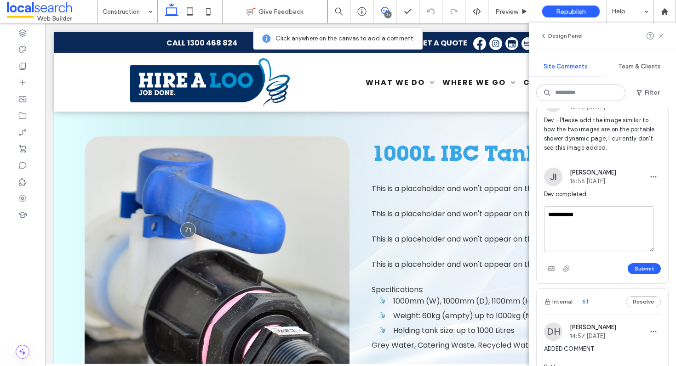
scroll to position [1946, 0]
type textarea "**********"
click at [632, 274] on button "Submit" at bounding box center [643, 268] width 33 height 11
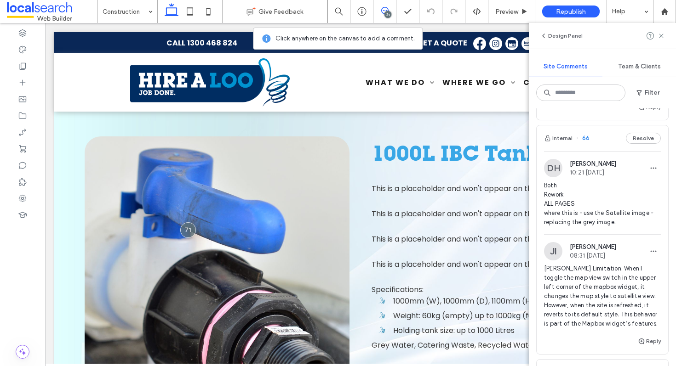
scroll to position [1039, 0]
click at [599, 149] on div "Internal 66 Resolve" at bounding box center [601, 141] width 131 height 26
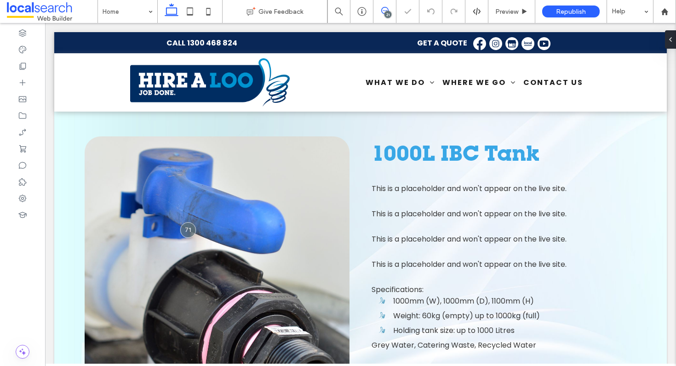
click at [384, 10] on icon at bounding box center [384, 10] width 7 height 7
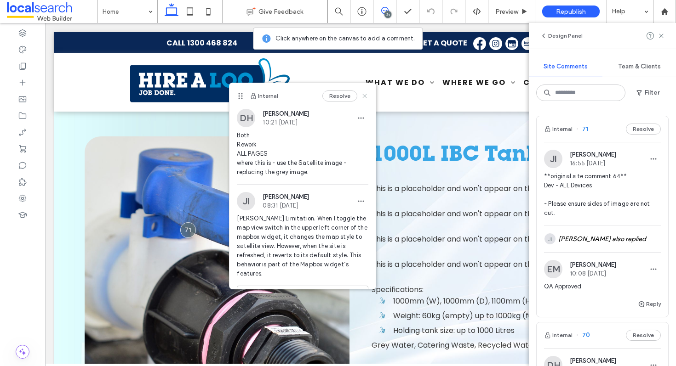
click at [363, 96] on use at bounding box center [365, 96] width 4 height 4
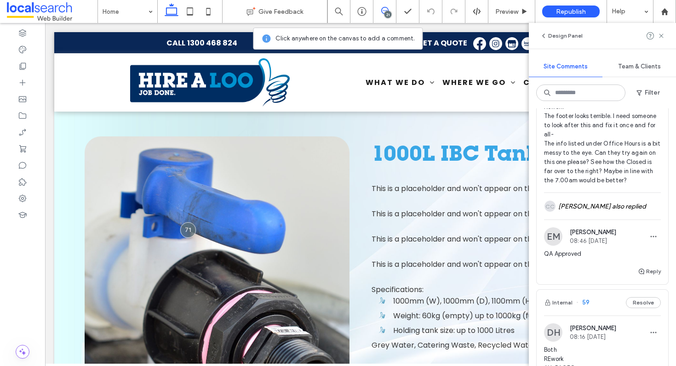
scroll to position [2427, 0]
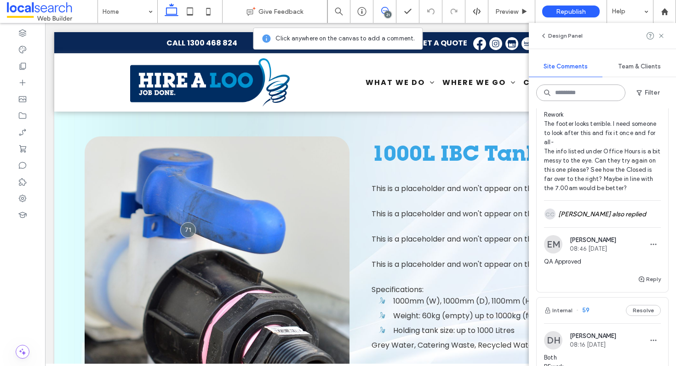
click at [574, 90] on input at bounding box center [580, 93] width 89 height 17
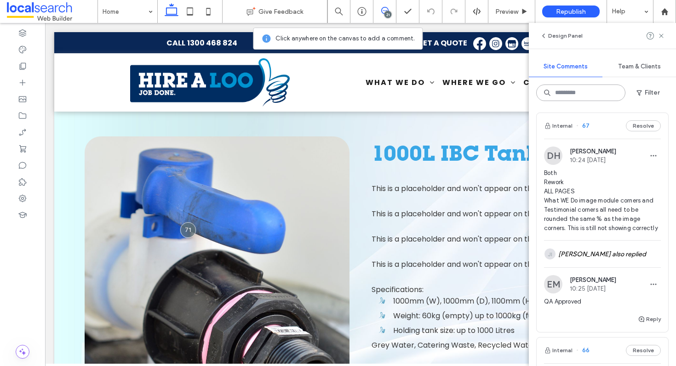
scroll to position [826, 0]
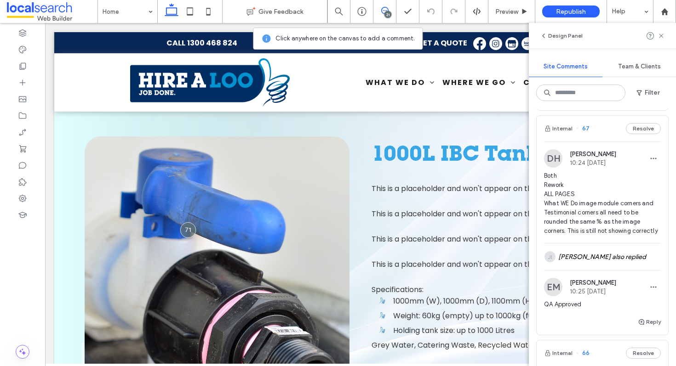
click at [599, 134] on div "Internal 67 Resolve" at bounding box center [601, 129] width 131 height 26
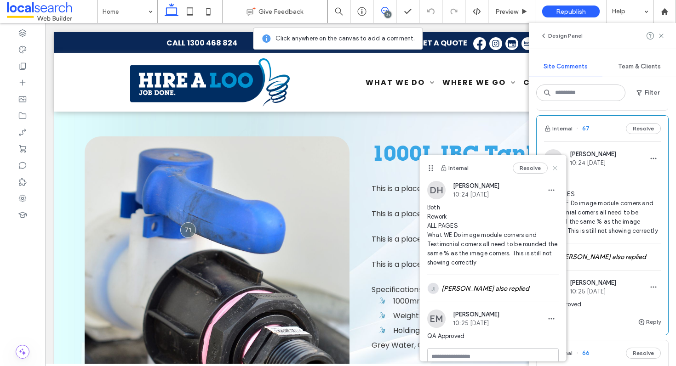
click at [551, 168] on icon at bounding box center [554, 168] width 7 height 7
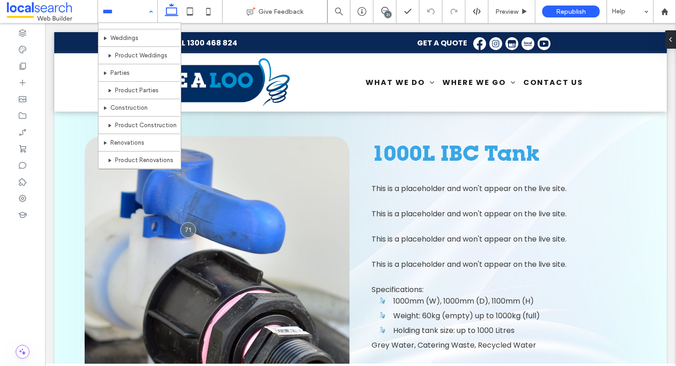
scroll to position [79, 0]
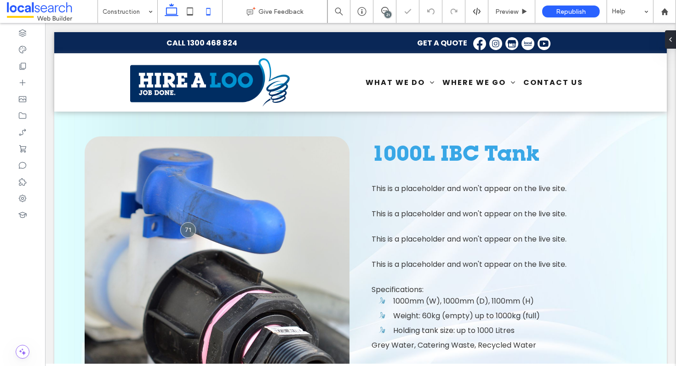
click at [207, 14] on use at bounding box center [208, 11] width 4 height 7
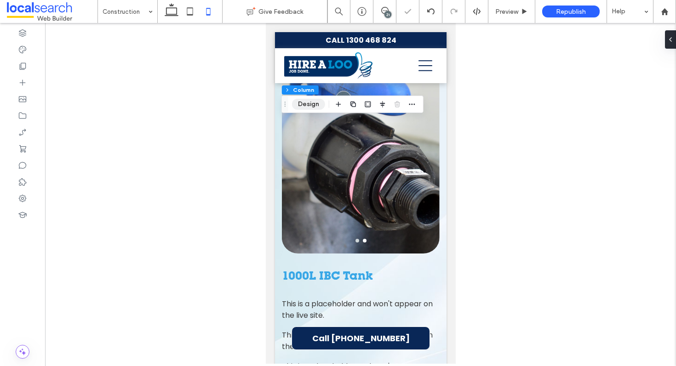
click at [301, 101] on button "Design" at bounding box center [308, 104] width 33 height 11
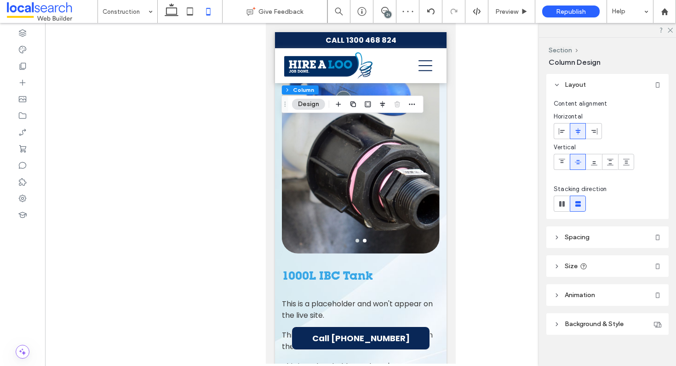
click at [585, 237] on span "Spacing" at bounding box center [576, 238] width 25 height 8
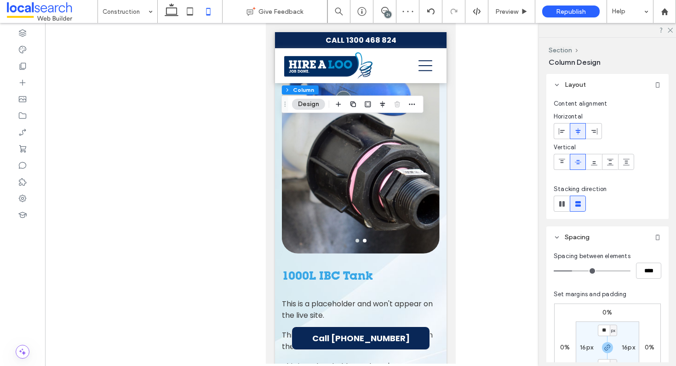
scroll to position [52, 0]
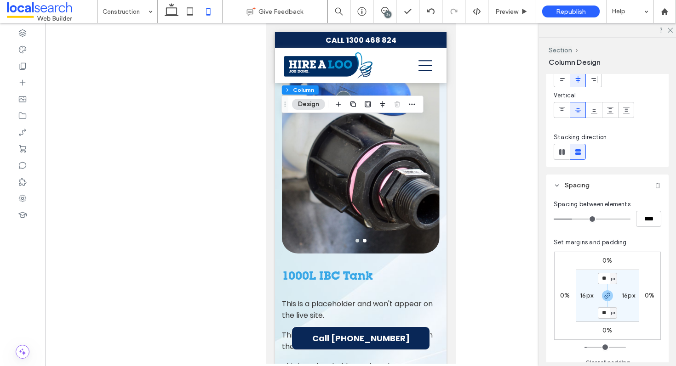
click at [629, 297] on label "16px" at bounding box center [627, 296] width 13 height 8
click at [626, 296] on input "**" at bounding box center [624, 295] width 12 height 11
type input "**"
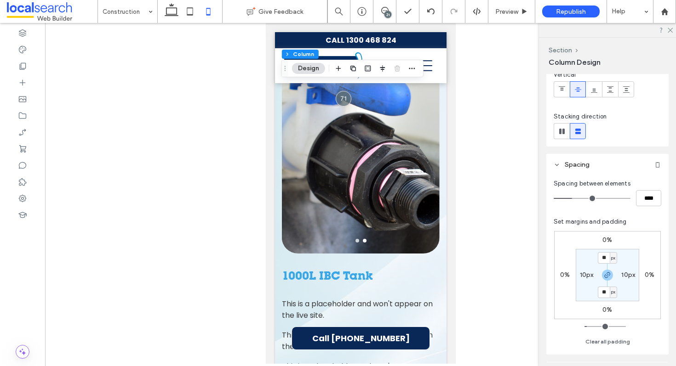
scroll to position [77, 0]
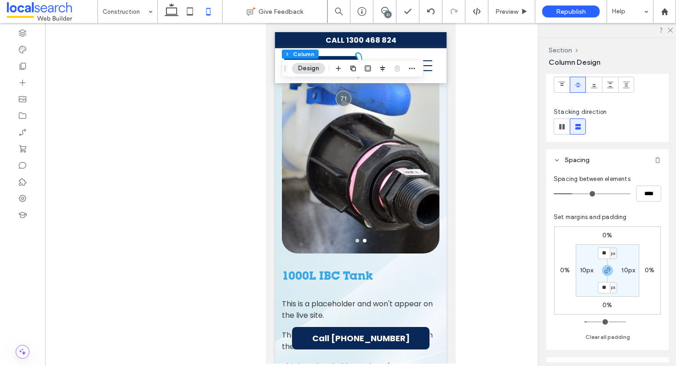
click at [588, 271] on label "10px" at bounding box center [587, 271] width 14 height 8
type input "**"
type input "*"
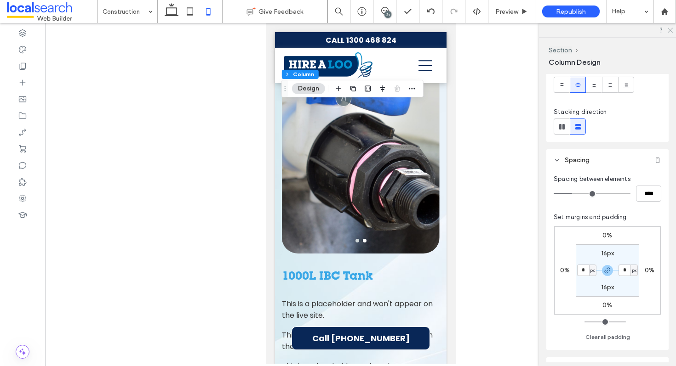
click at [669, 30] on icon at bounding box center [670, 30] width 6 height 6
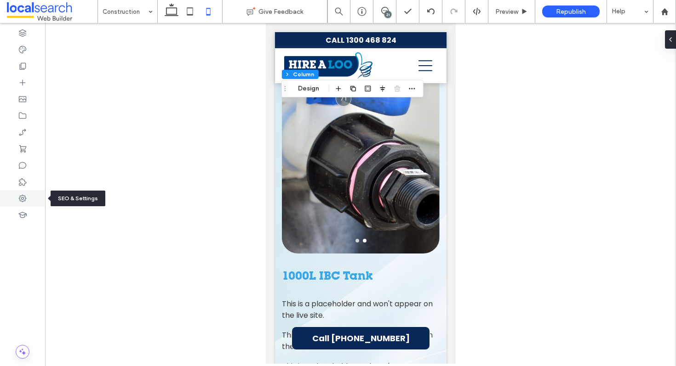
click at [17, 198] on div at bounding box center [22, 198] width 45 height 17
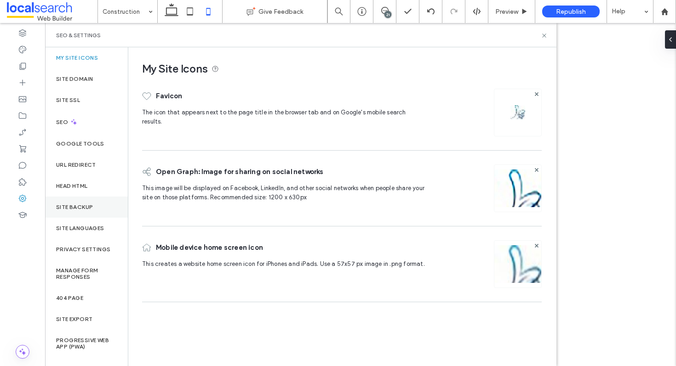
click at [99, 202] on div "Site Backup" at bounding box center [86, 207] width 83 height 21
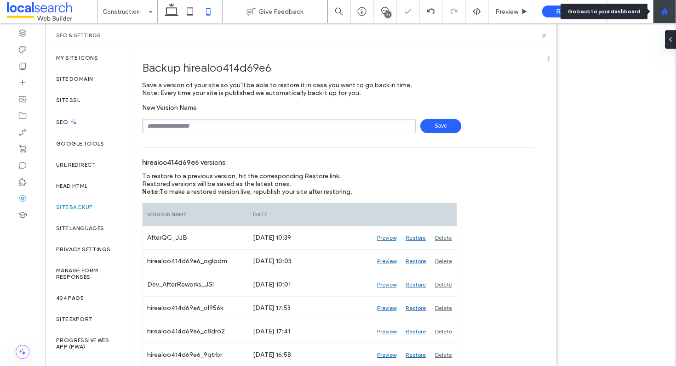
click at [667, 11] on icon at bounding box center [665, 12] width 8 height 8
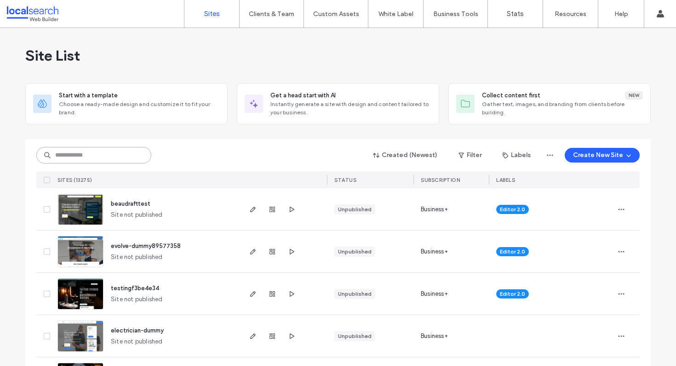
click at [98, 156] on input at bounding box center [93, 155] width 115 height 17
paste input "********"
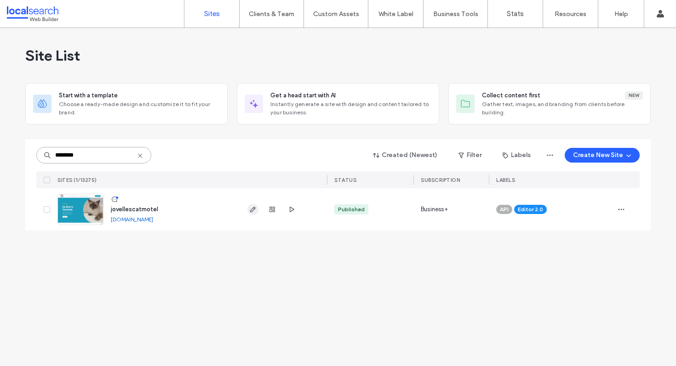
type input "********"
click at [251, 209] on icon "button" at bounding box center [252, 209] width 7 height 7
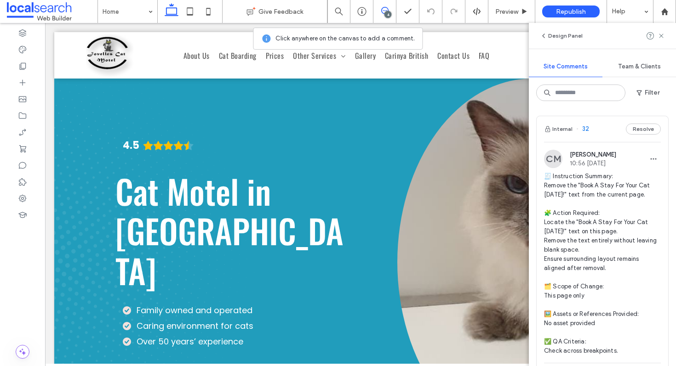
click at [602, 131] on div "Internal 32 Resolve" at bounding box center [601, 129] width 131 height 26
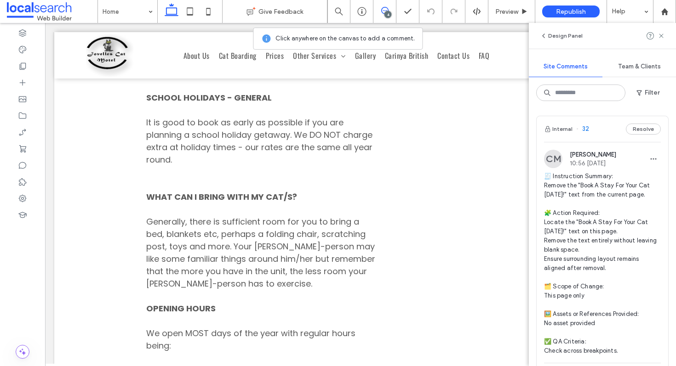
scroll to position [2948, 0]
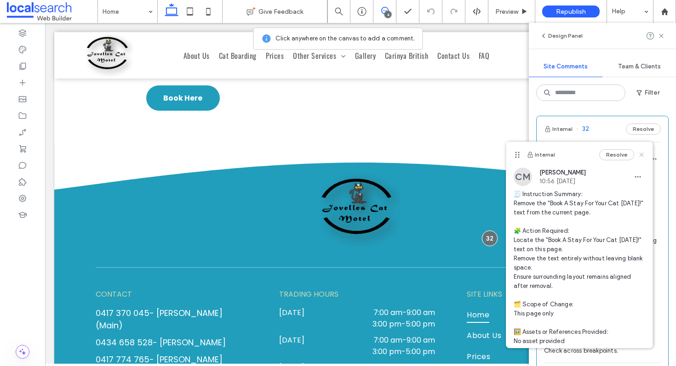
click at [638, 153] on icon at bounding box center [641, 154] width 7 height 7
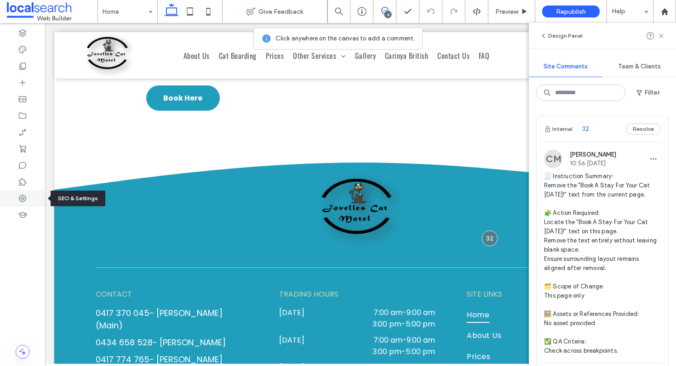
click at [20, 196] on icon at bounding box center [22, 198] width 9 height 9
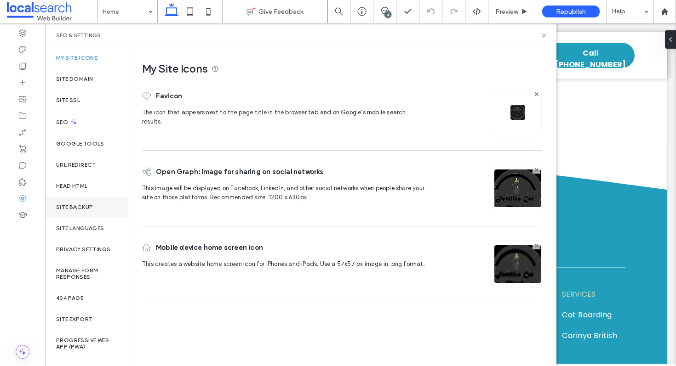
click at [94, 207] on div "Site Backup" at bounding box center [86, 207] width 83 height 21
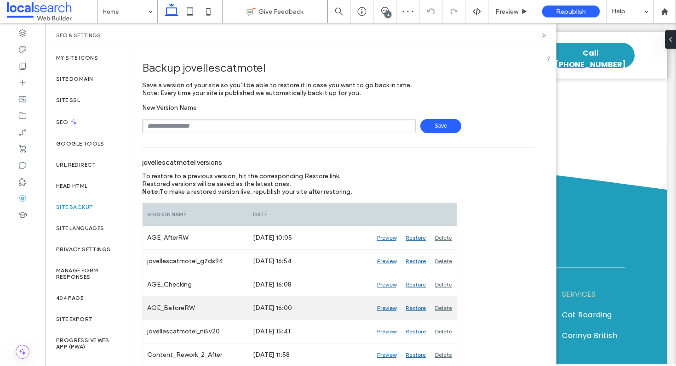
click at [384, 311] on div "Preview" at bounding box center [386, 308] width 29 height 23
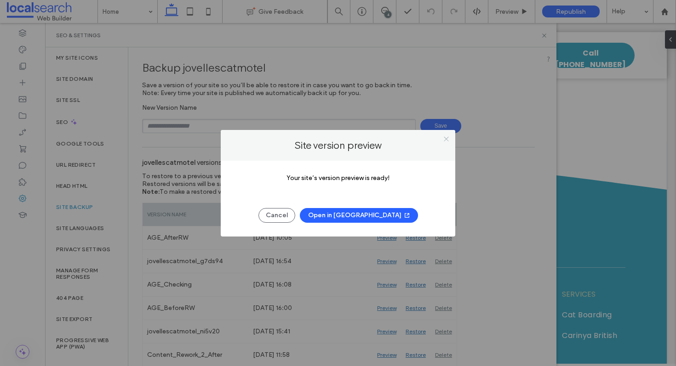
click at [445, 139] on icon at bounding box center [446, 139] width 7 height 7
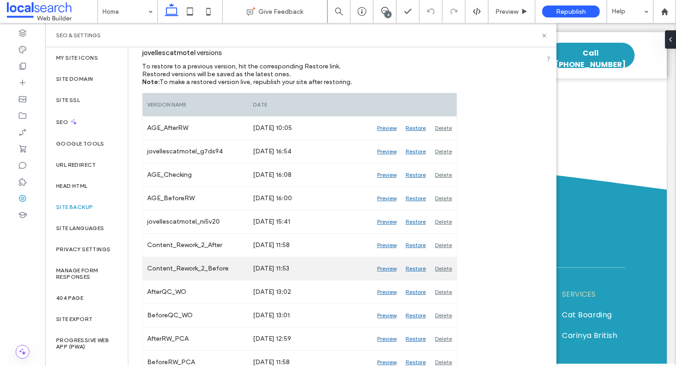
scroll to position [129, 0]
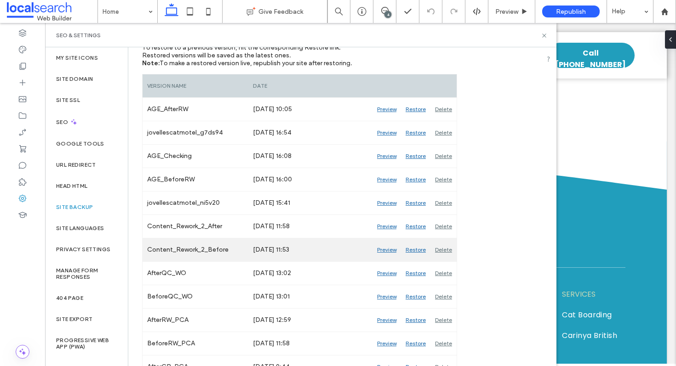
click at [379, 250] on div "Preview" at bounding box center [386, 250] width 29 height 23
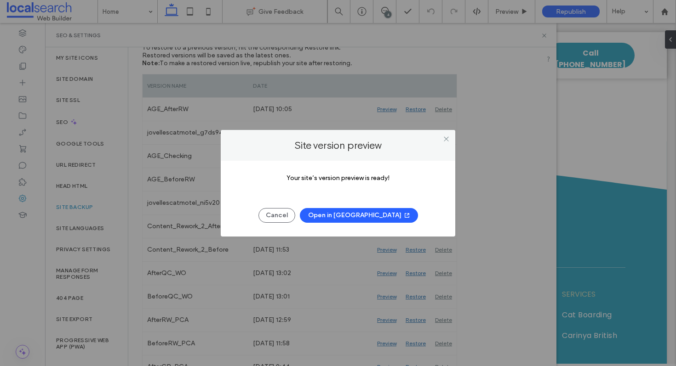
click at [363, 215] on button "Open in [GEOGRAPHIC_DATA]" at bounding box center [359, 215] width 118 height 15
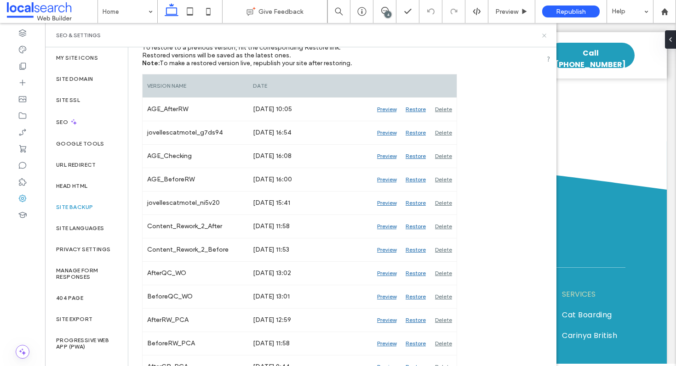
click at [545, 32] on icon at bounding box center [544, 35] width 7 height 7
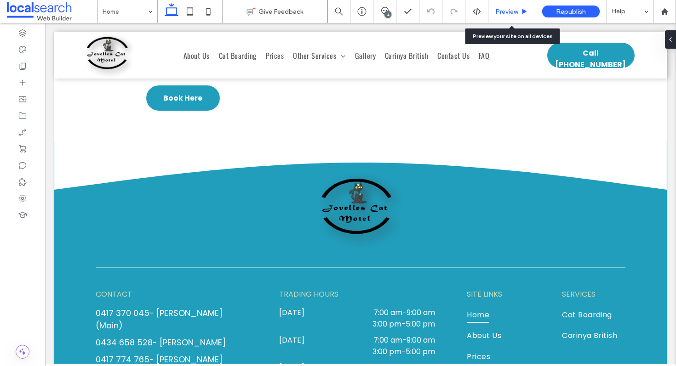
click at [510, 9] on span "Preview" at bounding box center [506, 12] width 23 height 8
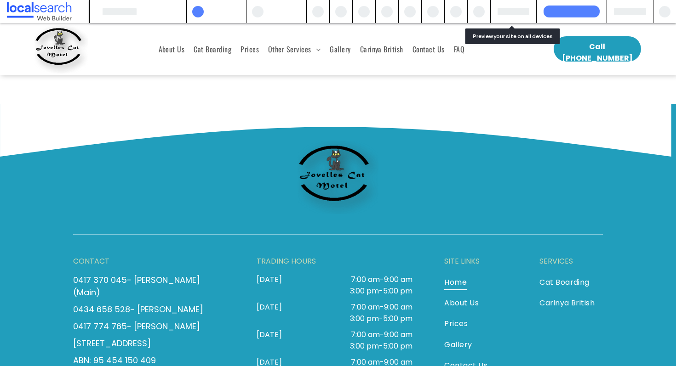
scroll to position [2916, 0]
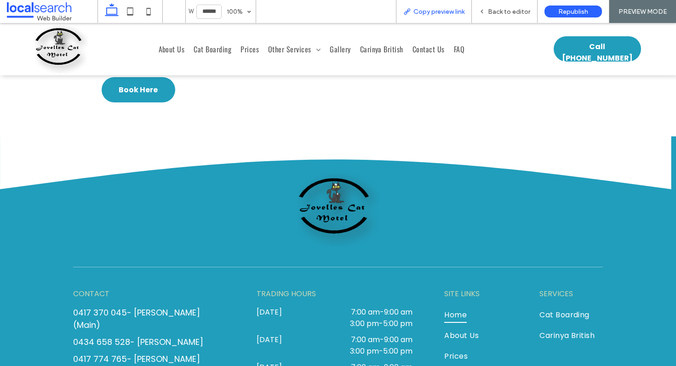
click at [452, 10] on span "Copy preview link" at bounding box center [438, 12] width 51 height 8
click at [497, 13] on span "Back to editor" at bounding box center [509, 12] width 42 height 8
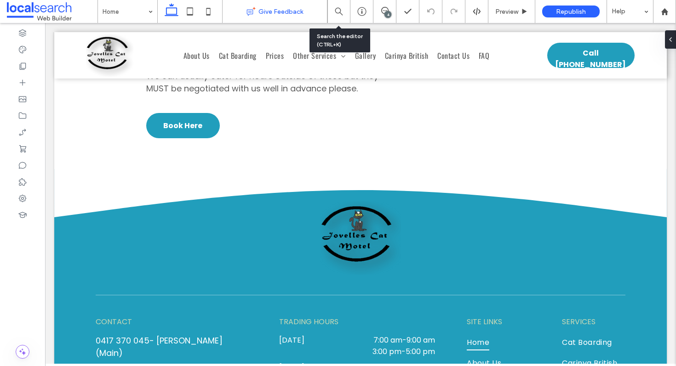
scroll to position [2936, 0]
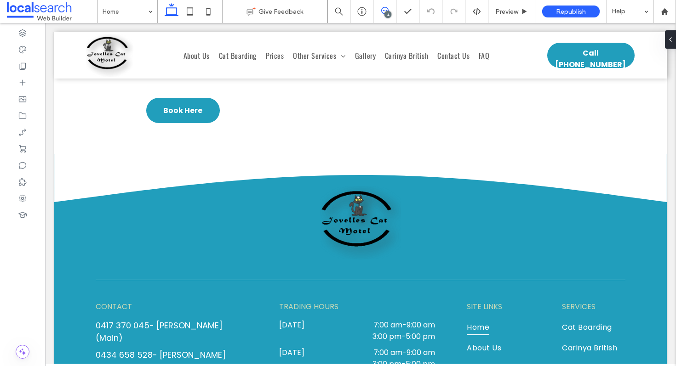
click at [384, 10] on icon at bounding box center [384, 10] width 7 height 7
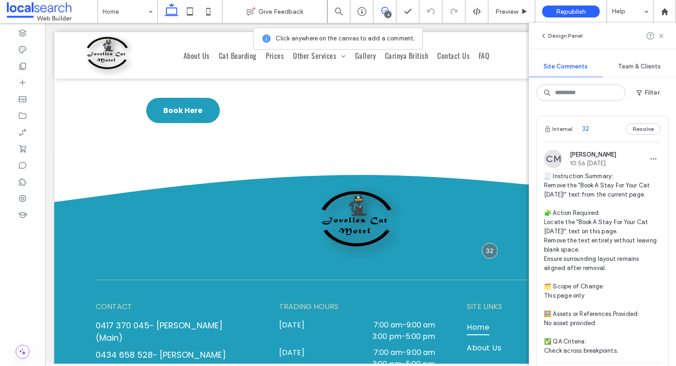
click at [598, 131] on div "Internal 32 Resolve" at bounding box center [601, 129] width 131 height 26
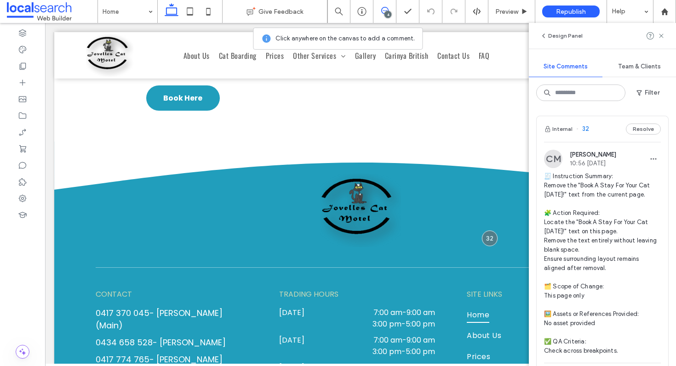
scroll to position [2948, 0]
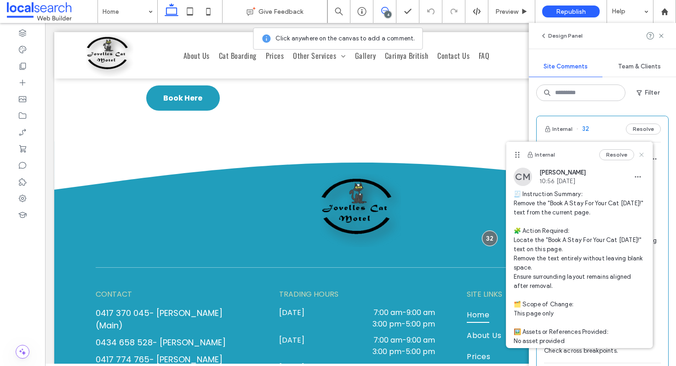
click at [638, 151] on icon at bounding box center [641, 154] width 7 height 7
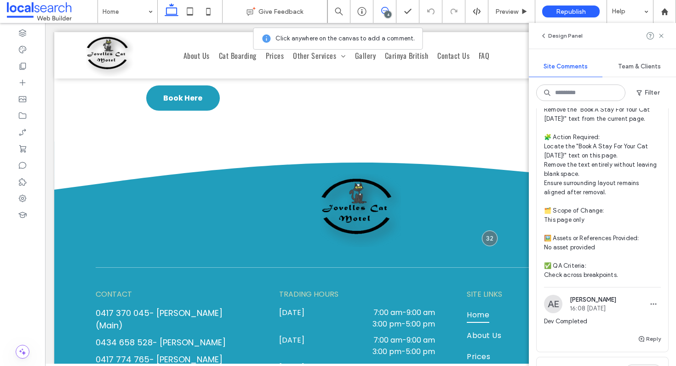
scroll to position [91, 0]
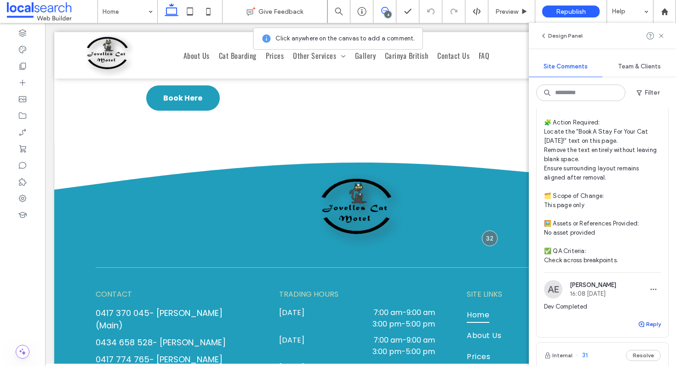
click at [641, 321] on button "Reply" at bounding box center [649, 324] width 23 height 11
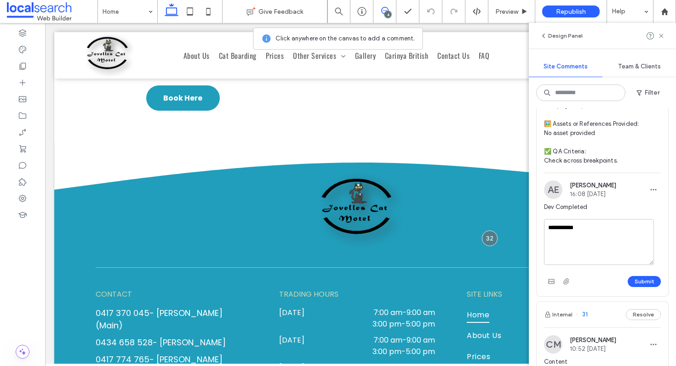
scroll to position [191, 0]
type textarea "**********"
click at [634, 278] on button "Submit" at bounding box center [643, 281] width 33 height 11
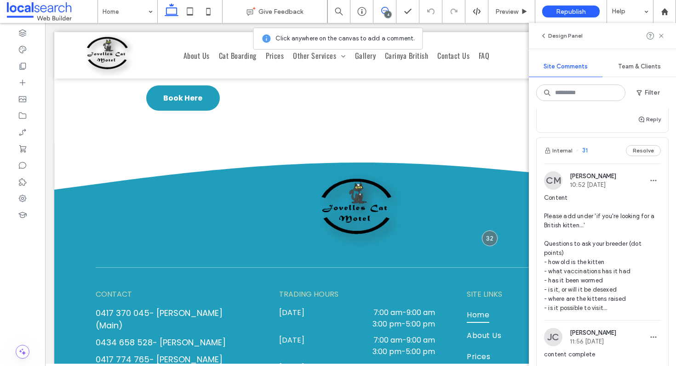
scroll to position [325, 0]
click at [596, 155] on div "Internal 31 Resolve" at bounding box center [601, 149] width 131 height 26
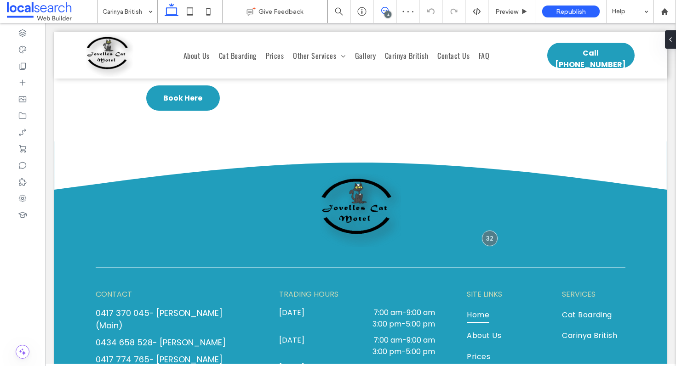
click at [384, 10] on icon at bounding box center [384, 10] width 7 height 7
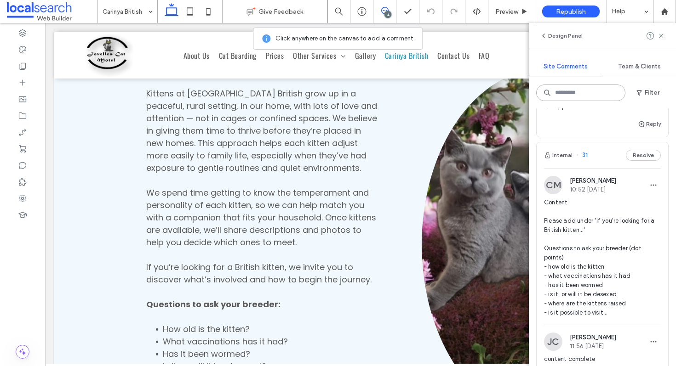
click at [573, 97] on input at bounding box center [580, 93] width 89 height 17
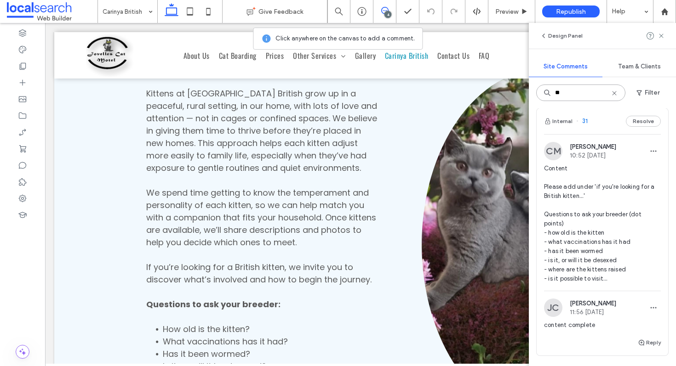
scroll to position [8, 0]
type input "**"
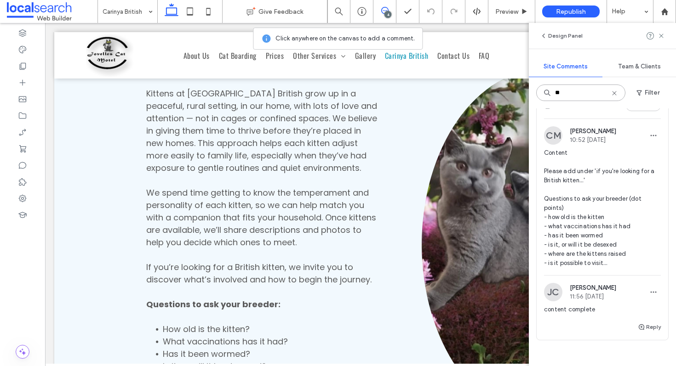
scroll to position [26, 0]
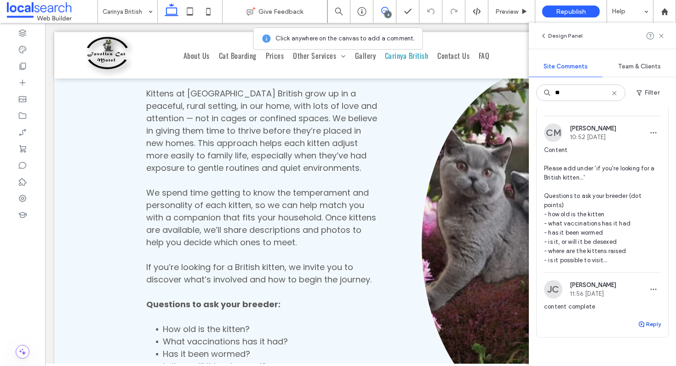
click at [640, 326] on button "Reply" at bounding box center [649, 324] width 23 height 11
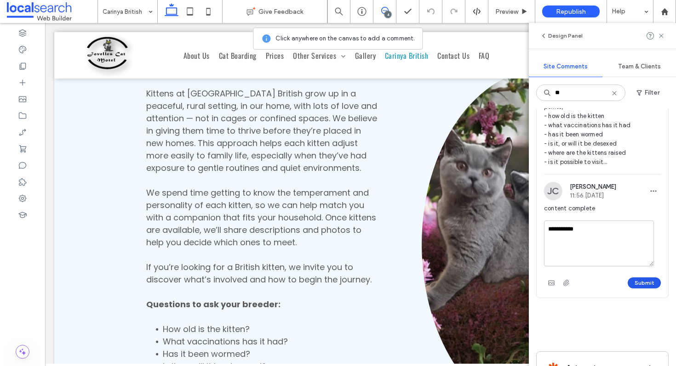
type textarea "**********"
click at [642, 280] on button "Submit" at bounding box center [643, 283] width 33 height 11
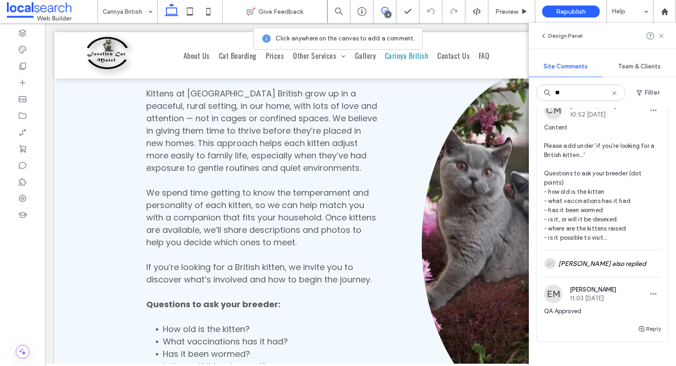
scroll to position [0, 0]
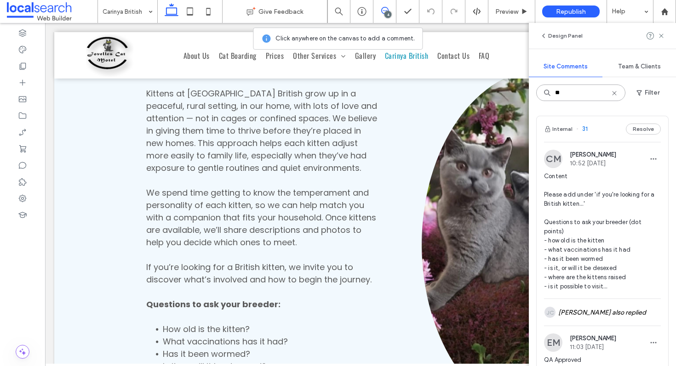
click at [569, 98] on input "**" at bounding box center [580, 93] width 89 height 17
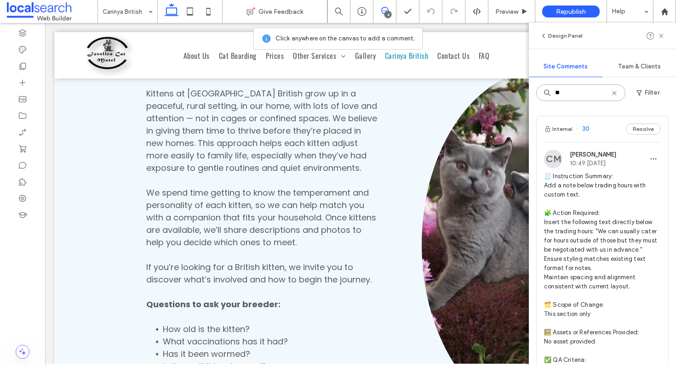
type input "**"
click at [584, 129] on span "30" at bounding box center [582, 129] width 13 height 9
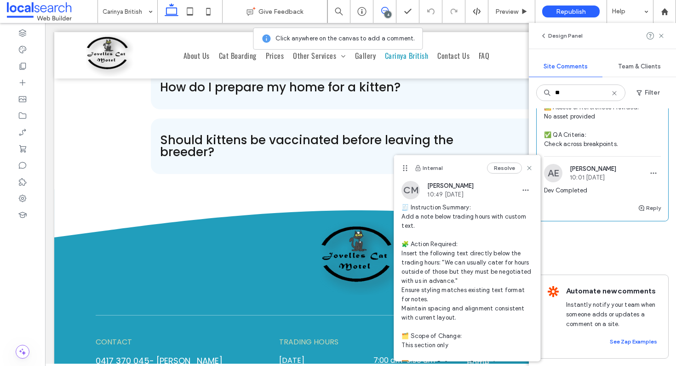
scroll to position [245, 0]
click at [644, 203] on button "Reply" at bounding box center [649, 208] width 23 height 11
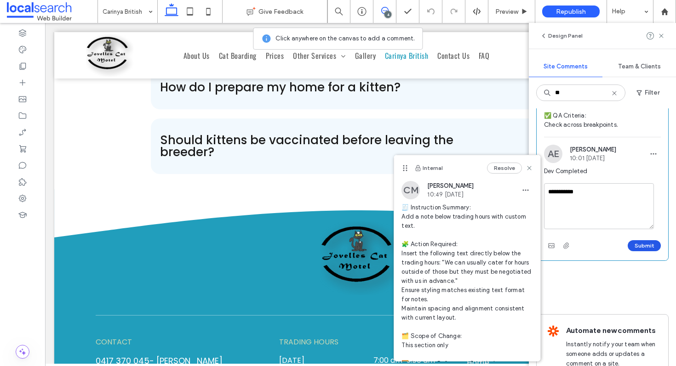
type textarea "**********"
click at [633, 251] on button "Submit" at bounding box center [643, 245] width 33 height 11
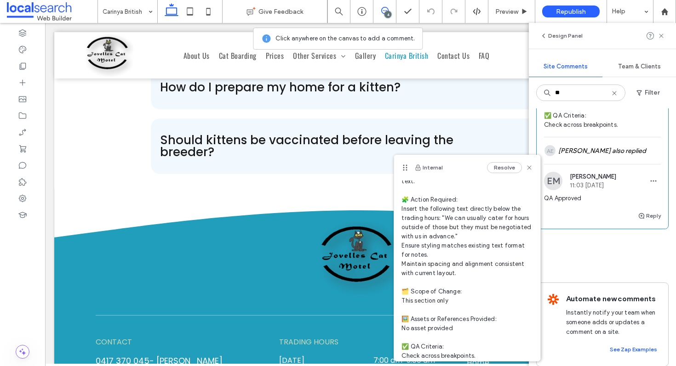
scroll to position [66, 0]
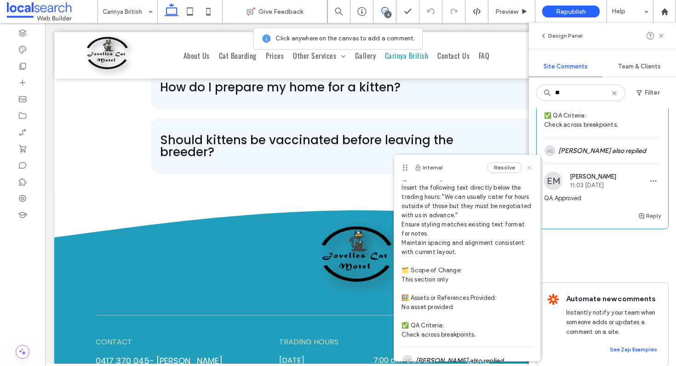
click at [527, 165] on use at bounding box center [529, 167] width 4 height 4
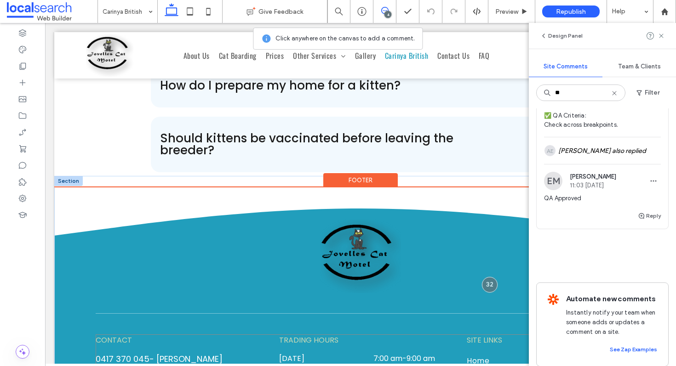
scroll to position [3695, 0]
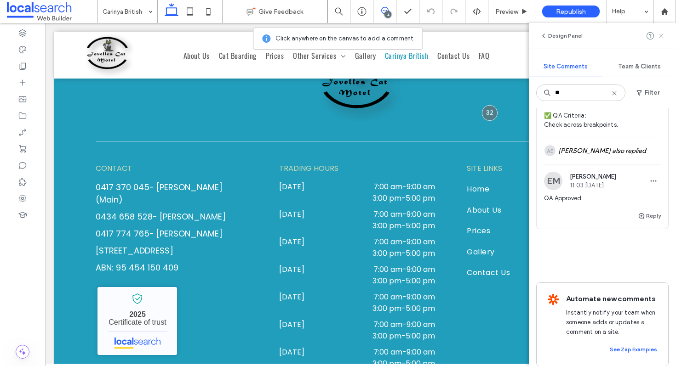
click at [660, 39] on icon at bounding box center [660, 35] width 7 height 7
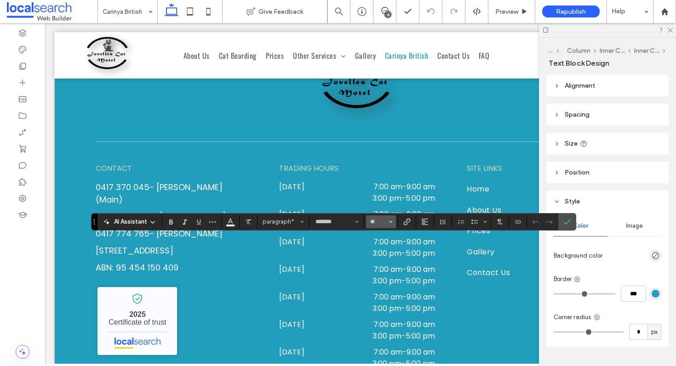
click at [390, 223] on icon "Size" at bounding box center [391, 222] width 4 height 4
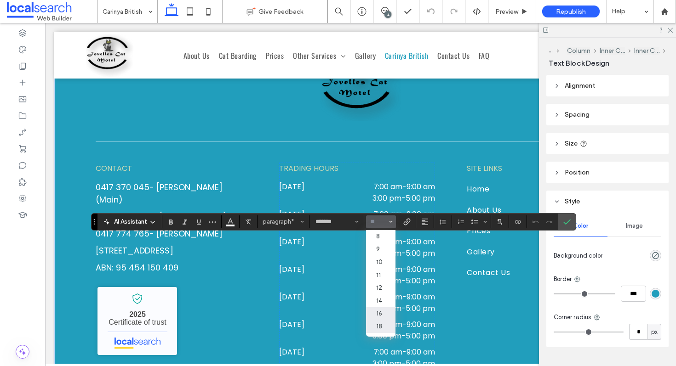
click at [382, 319] on label "16" at bounding box center [380, 314] width 29 height 13
type input "**"
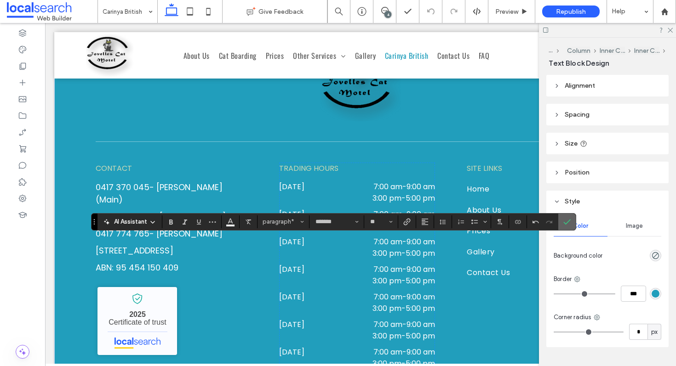
click at [567, 216] on span "Confirm" at bounding box center [566, 222] width 7 height 16
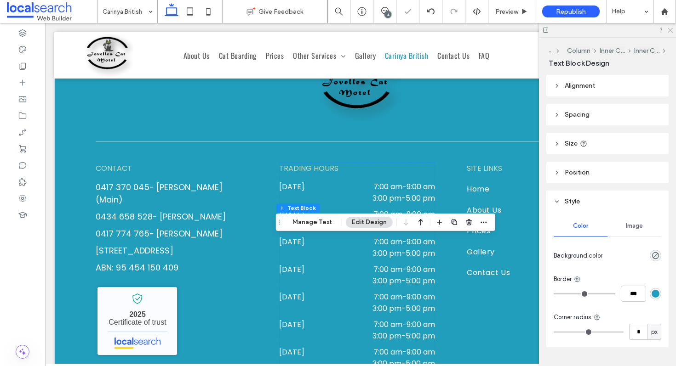
click at [667, 32] on icon at bounding box center [670, 30] width 6 height 6
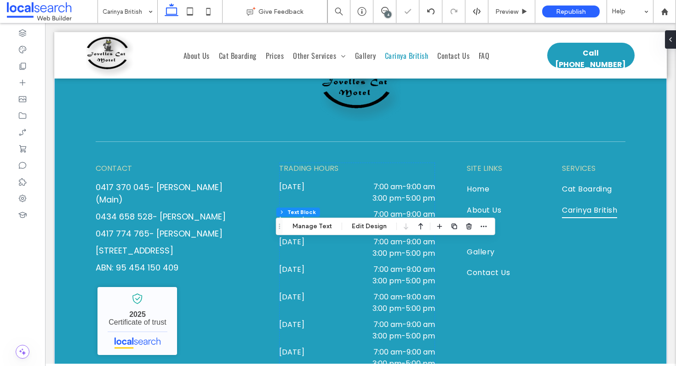
scroll to position [3691, 0]
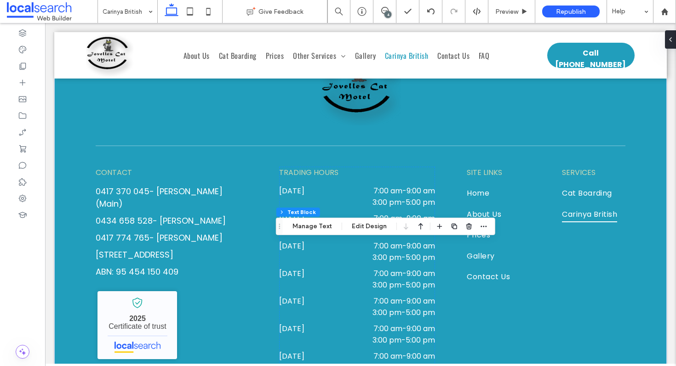
click at [385, 17] on div "4" at bounding box center [387, 14] width 7 height 7
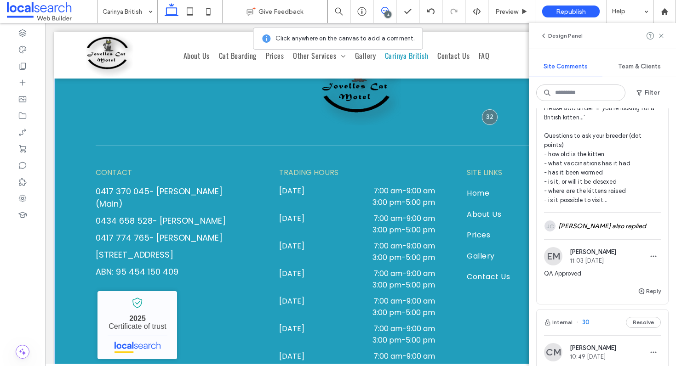
scroll to position [1244, 0]
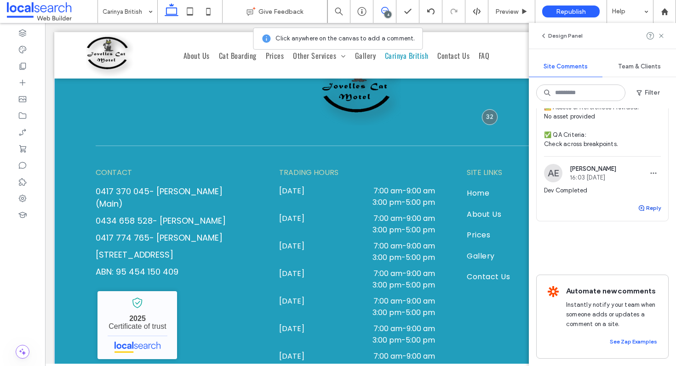
click at [640, 203] on button "Reply" at bounding box center [649, 208] width 23 height 11
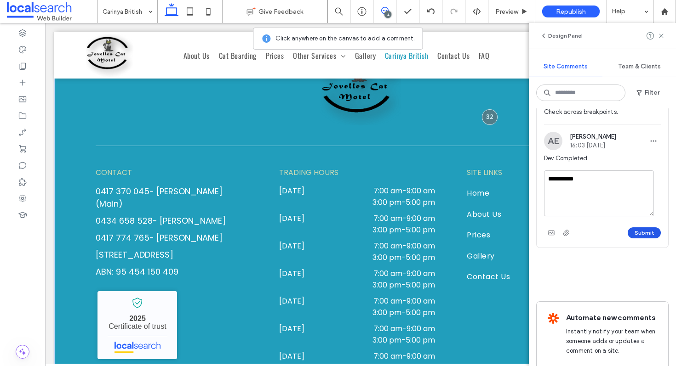
type textarea "**********"
click at [633, 239] on button "Submit" at bounding box center [643, 233] width 33 height 11
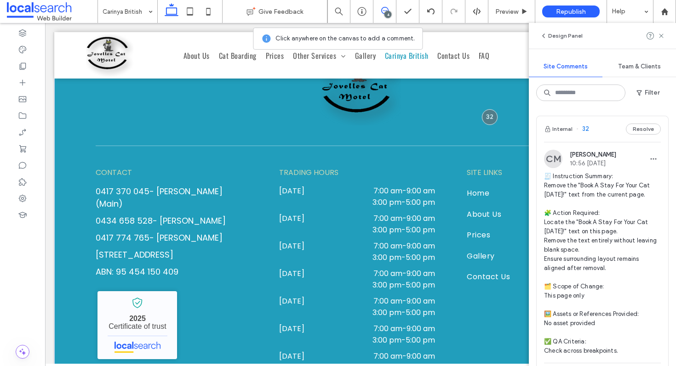
scroll to position [2, 0]
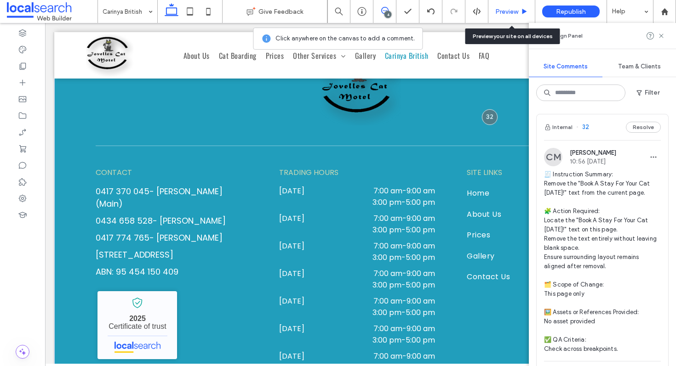
click at [500, 10] on span "Preview" at bounding box center [506, 12] width 23 height 8
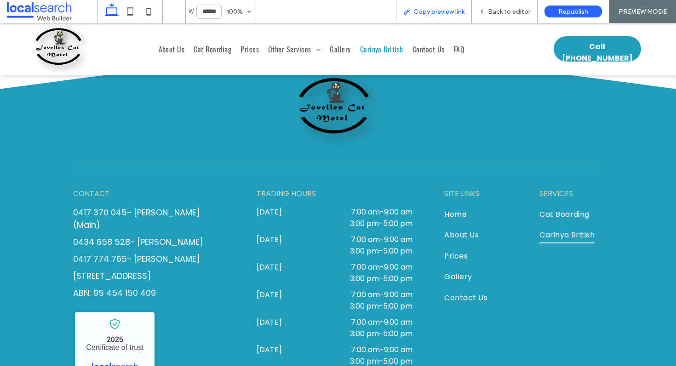
scroll to position [3682, 0]
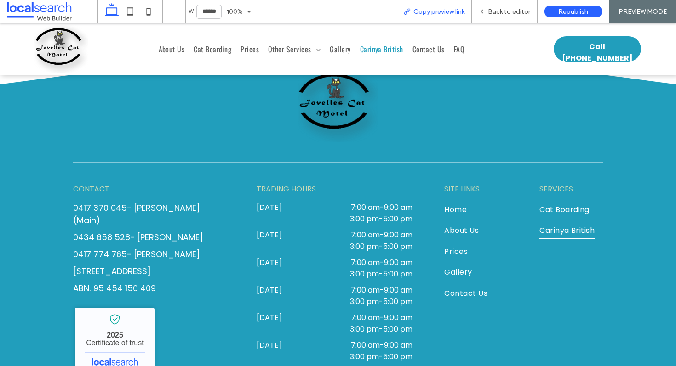
click at [446, 12] on span "Copy preview link" at bounding box center [438, 12] width 51 height 8
click at [497, 13] on span "Back to editor" at bounding box center [509, 12] width 42 height 8
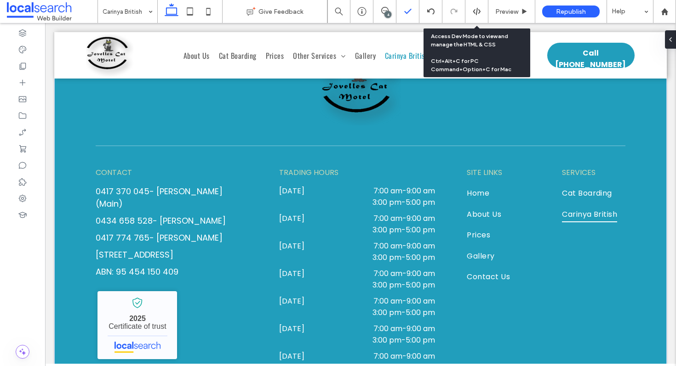
scroll to position [3691, 0]
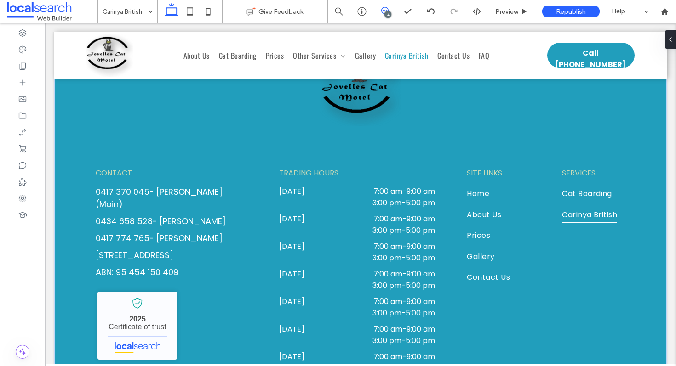
drag, startPoint x: 382, startPoint y: 14, endPoint x: 353, endPoint y: 13, distance: 29.0
click at [382, 14] on icon at bounding box center [384, 10] width 7 height 7
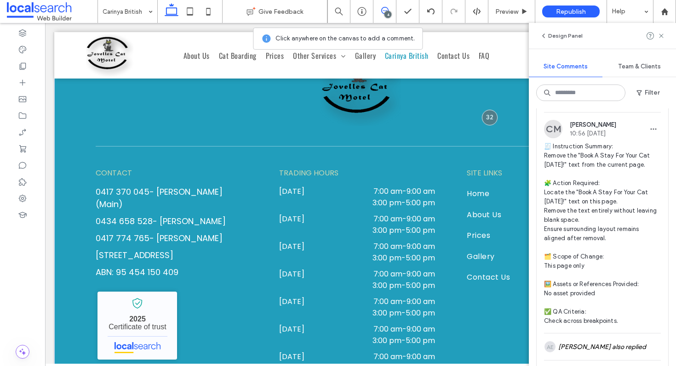
scroll to position [0, 0]
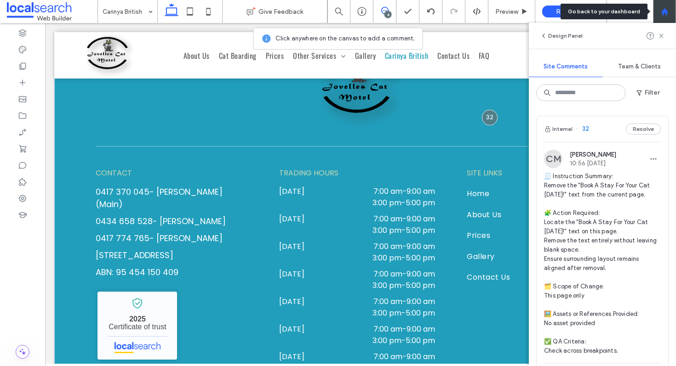
click at [666, 16] on div at bounding box center [664, 11] width 23 height 23
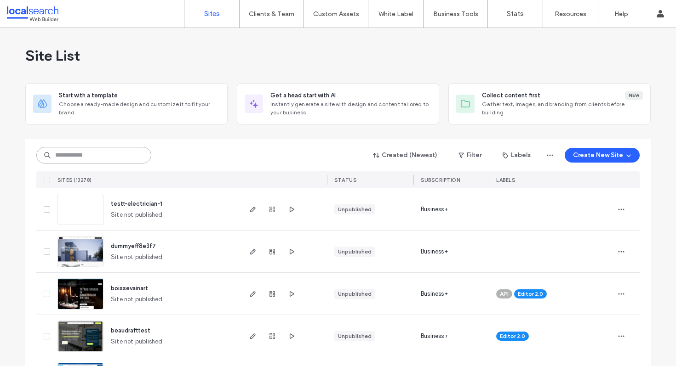
click at [106, 154] on input at bounding box center [93, 155] width 115 height 17
paste input "********"
click at [87, 154] on input "********" at bounding box center [93, 155] width 115 height 17
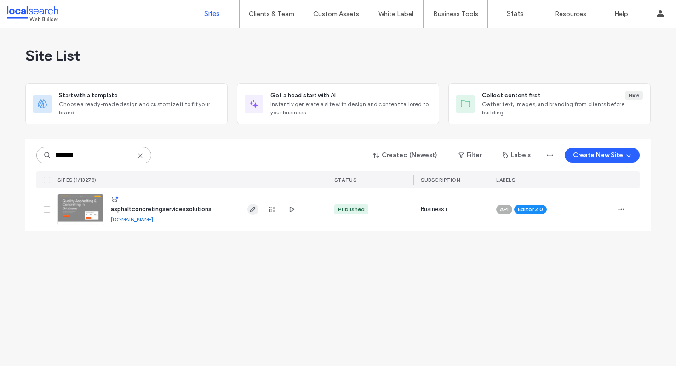
type input "********"
click at [254, 209] on use "button" at bounding box center [253, 210] width 6 height 6
